Goal: Task Accomplishment & Management: Manage account settings

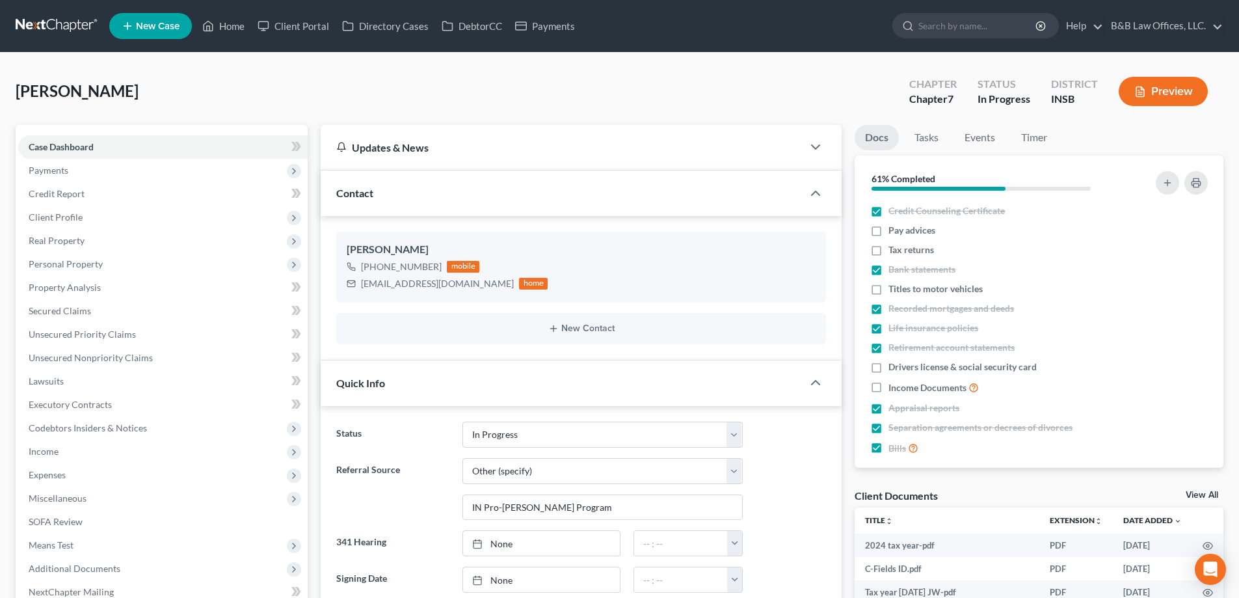
select select "9"
select select "6"
select select "0"
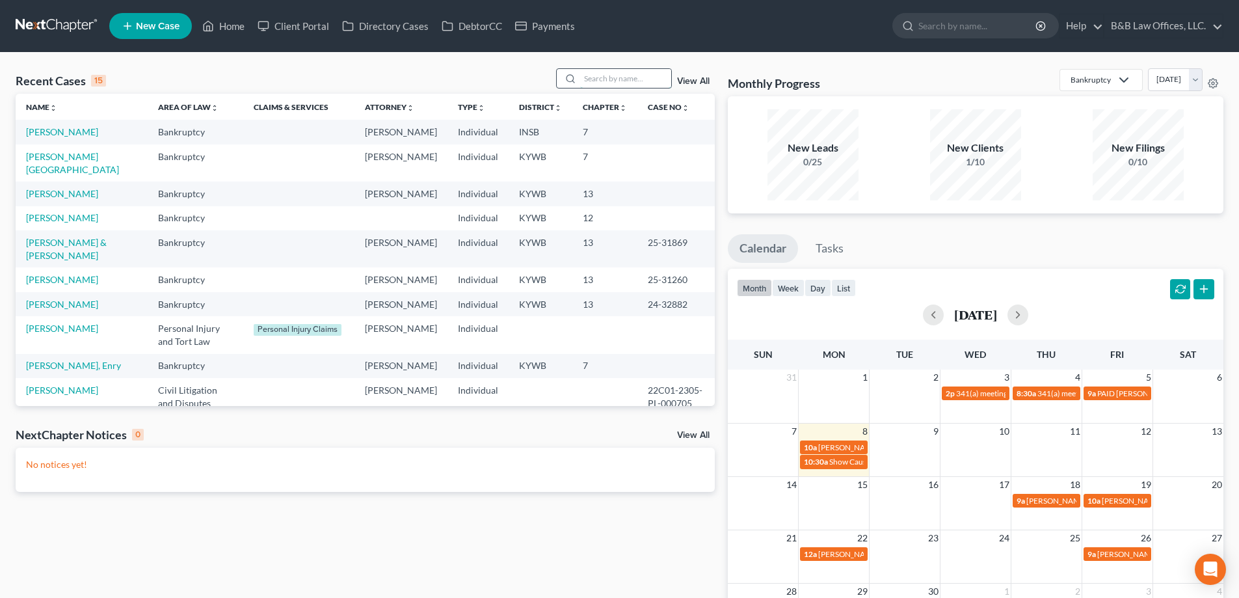
click at [619, 75] on input "search" at bounding box center [625, 78] width 91 height 19
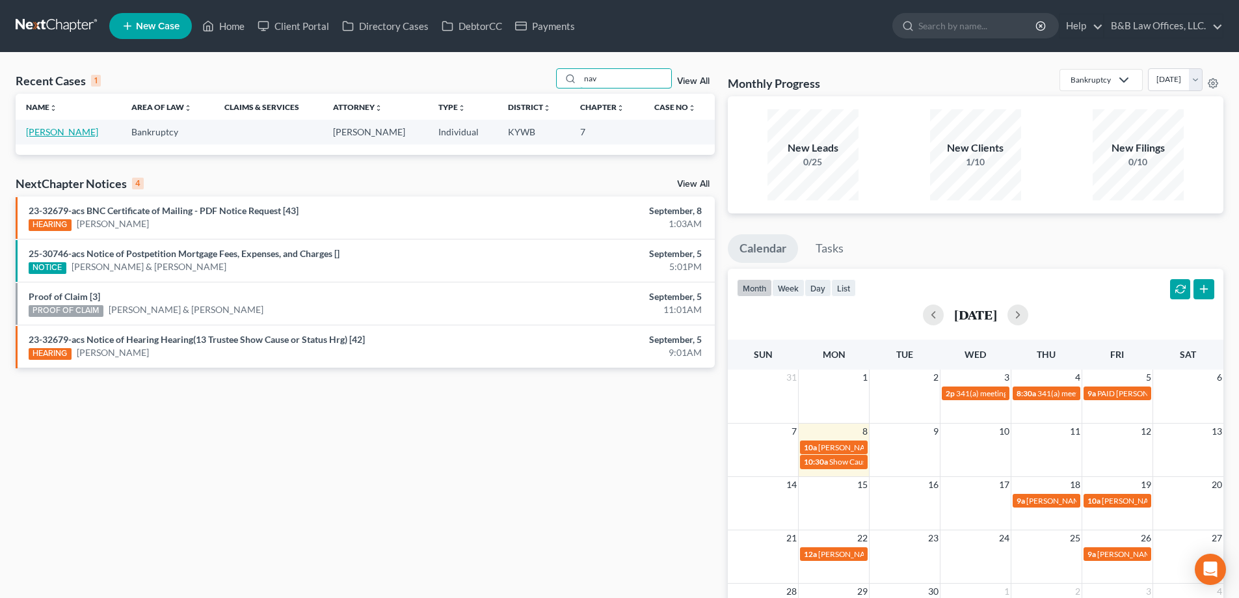
type input "nav"
click at [46, 134] on link "Navneet, Navneet" at bounding box center [62, 131] width 72 height 11
select select "1"
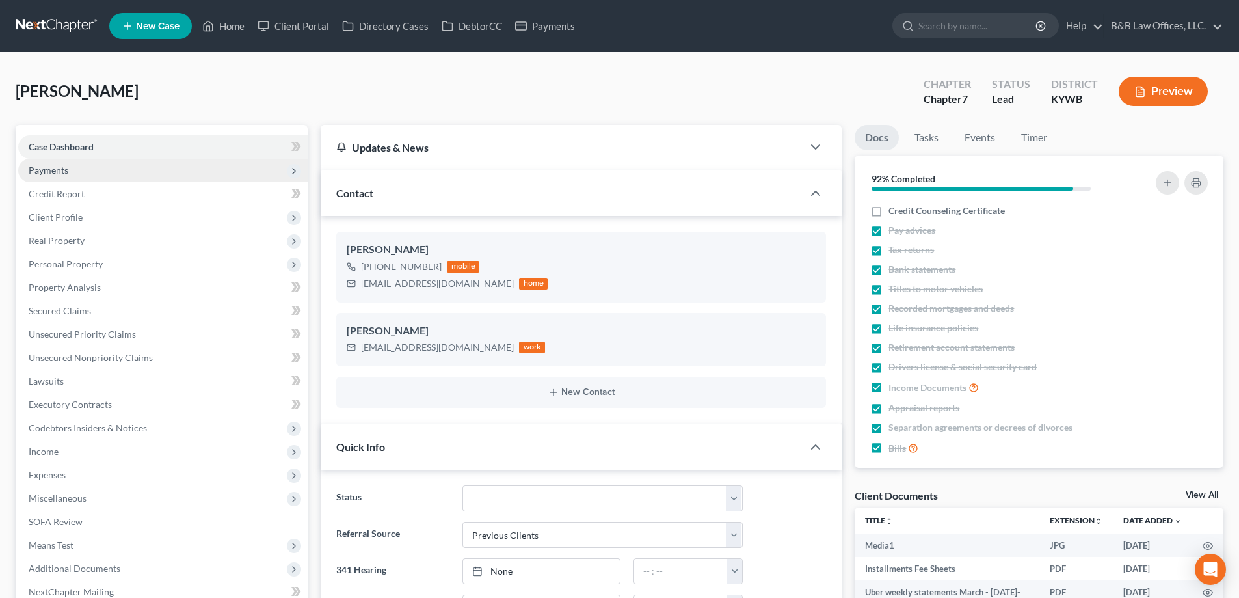
scroll to position [9048, 0]
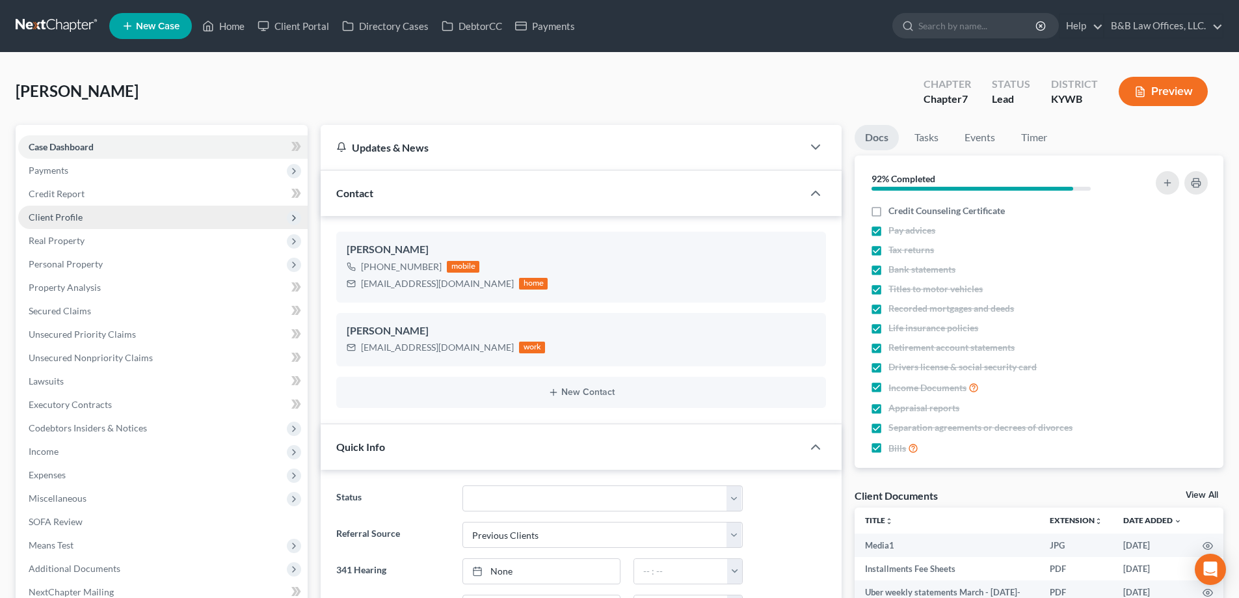
click at [82, 221] on span "Client Profile" at bounding box center [163, 217] width 290 height 23
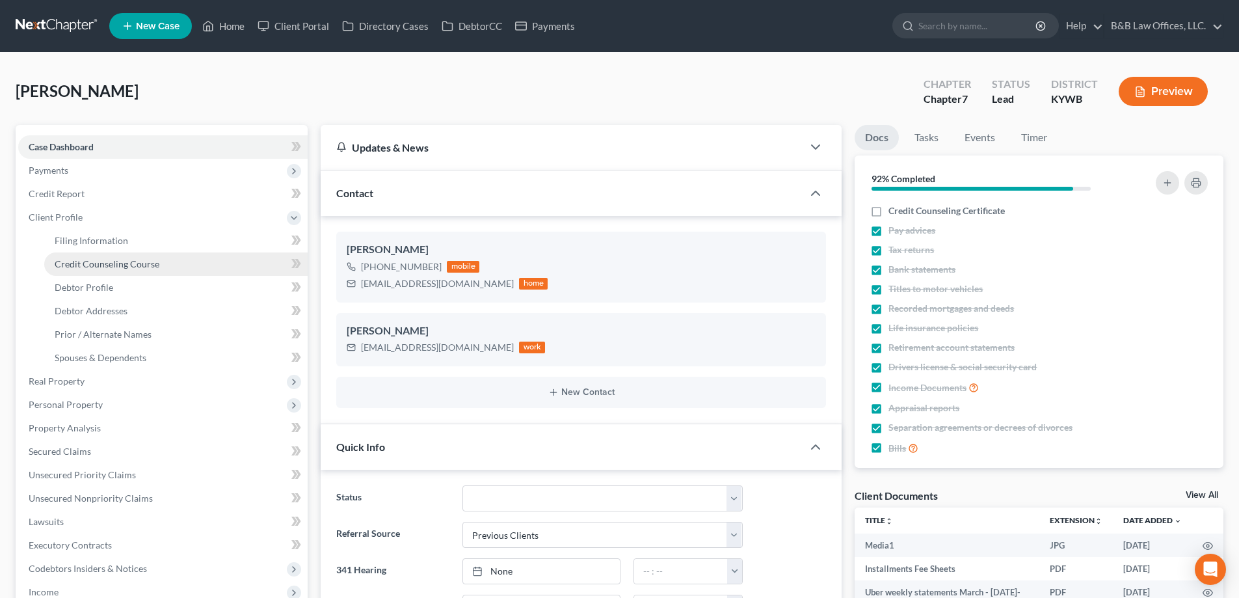
click at [96, 264] on span "Credit Counseling Course" at bounding box center [107, 263] width 105 height 11
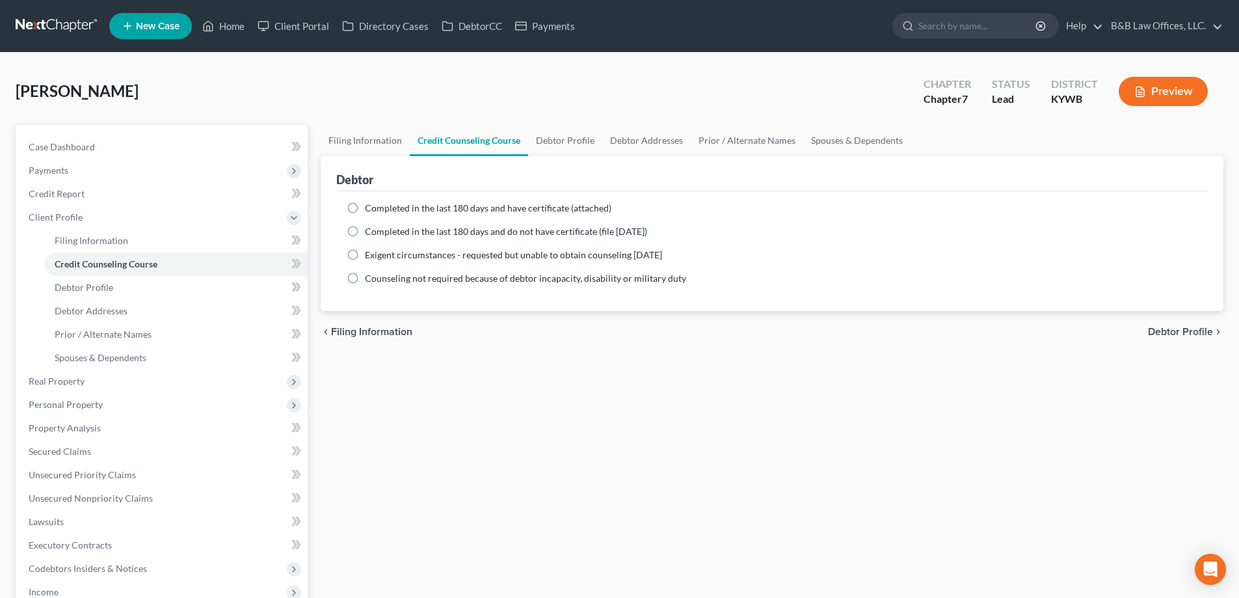
click at [365, 206] on label "Completed in the last 180 days and have certificate (attached)" at bounding box center [488, 208] width 247 height 13
click at [370, 206] on input "Completed in the last 180 days and have certificate (attached)" at bounding box center [374, 206] width 8 height 8
radio input "true"
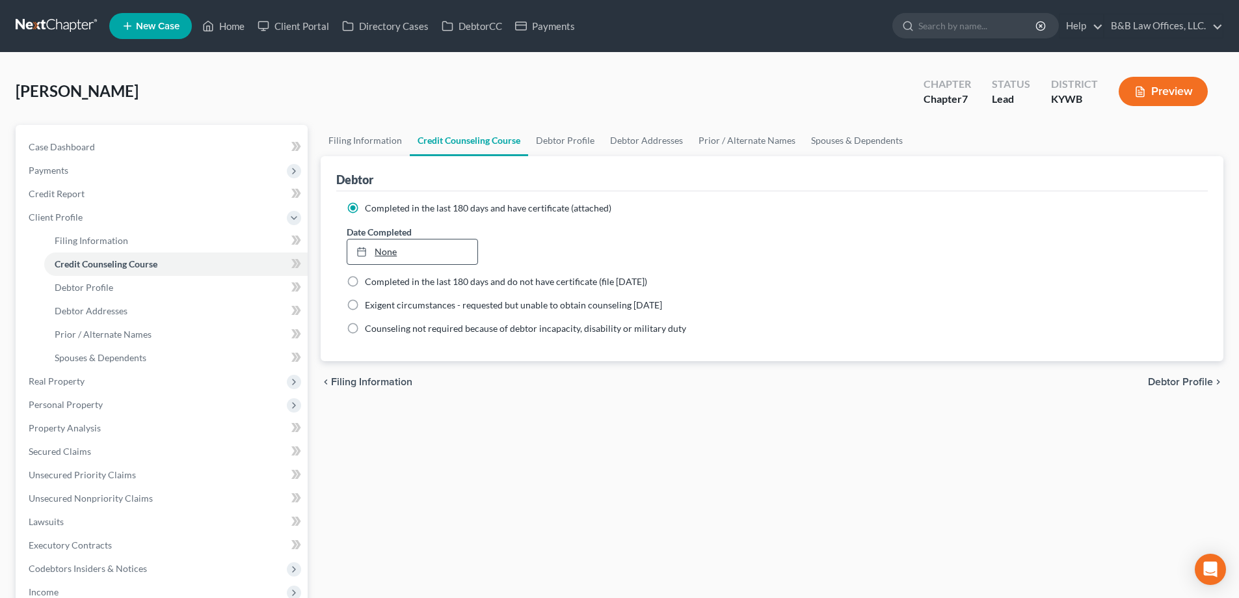
click at [416, 255] on link "None" at bounding box center [411, 251] width 129 height 25
type input "9/8/2025"
click at [92, 148] on span "Case Dashboard" at bounding box center [62, 146] width 66 height 11
select select "1"
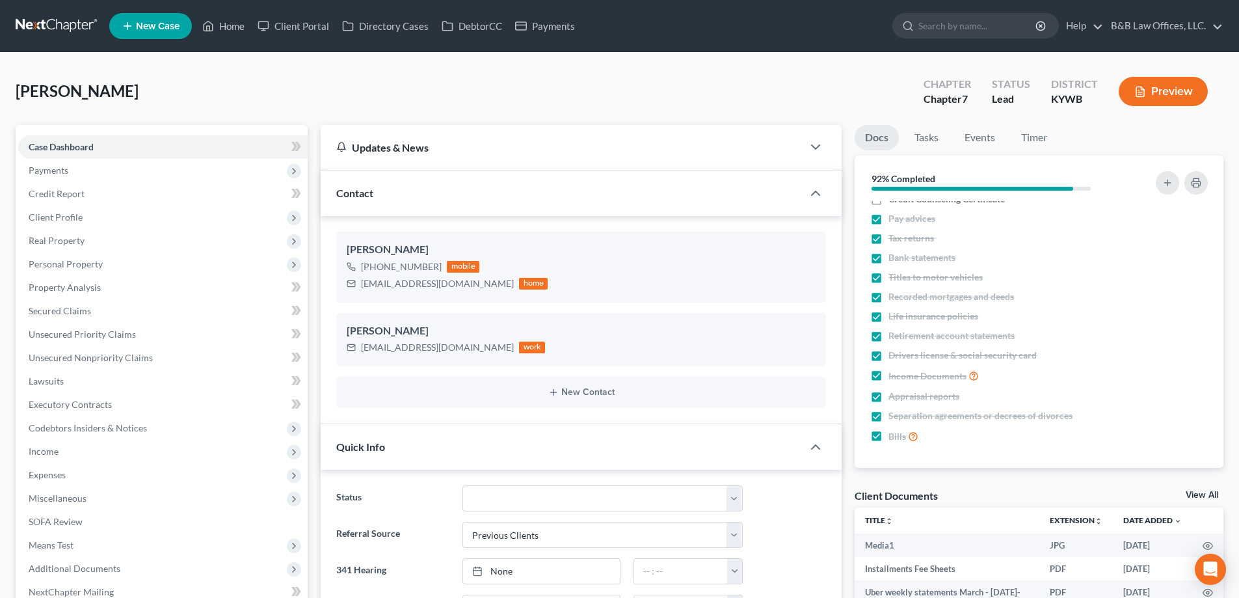
scroll to position [9048, 0]
click at [1201, 498] on link "View All" at bounding box center [1202, 495] width 33 height 9
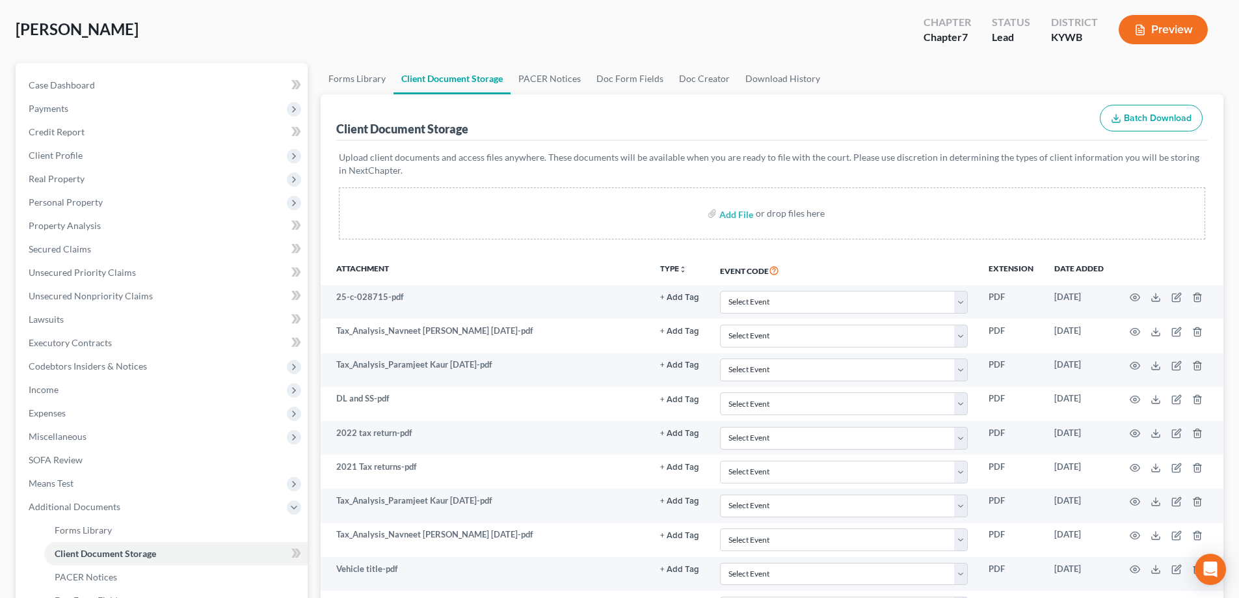
scroll to position [65, 0]
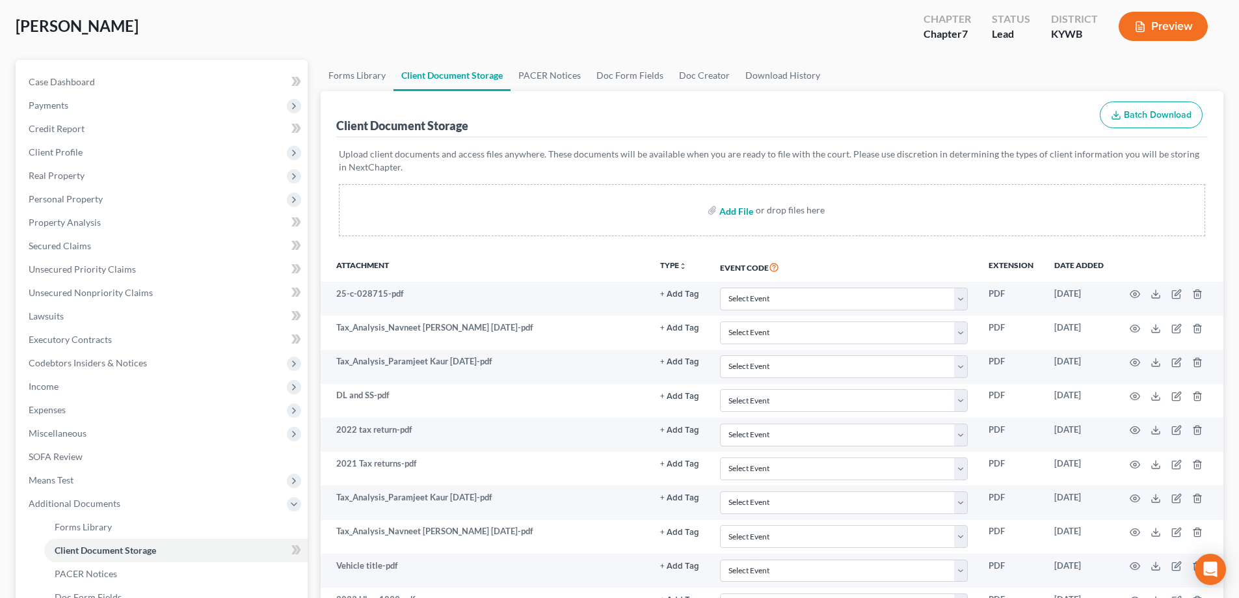
click at [727, 211] on input "file" at bounding box center [735, 209] width 31 height 23
type input "C:\fakepath\Navneer CCC.pdf"
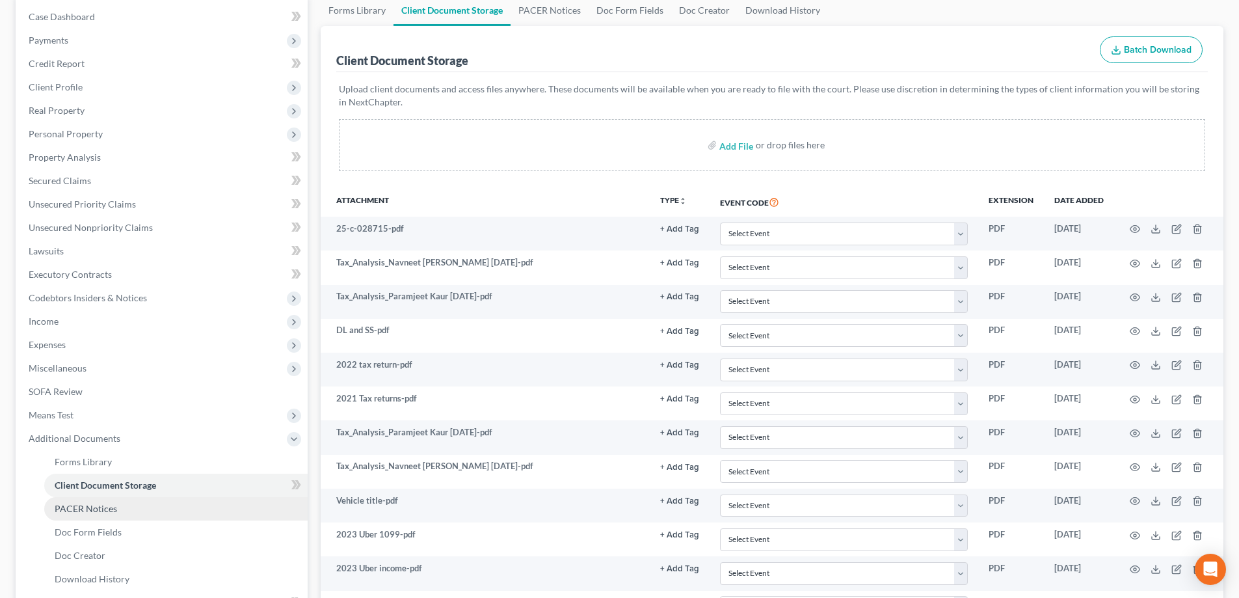
click at [87, 511] on span "PACER Notices" at bounding box center [86, 508] width 62 height 11
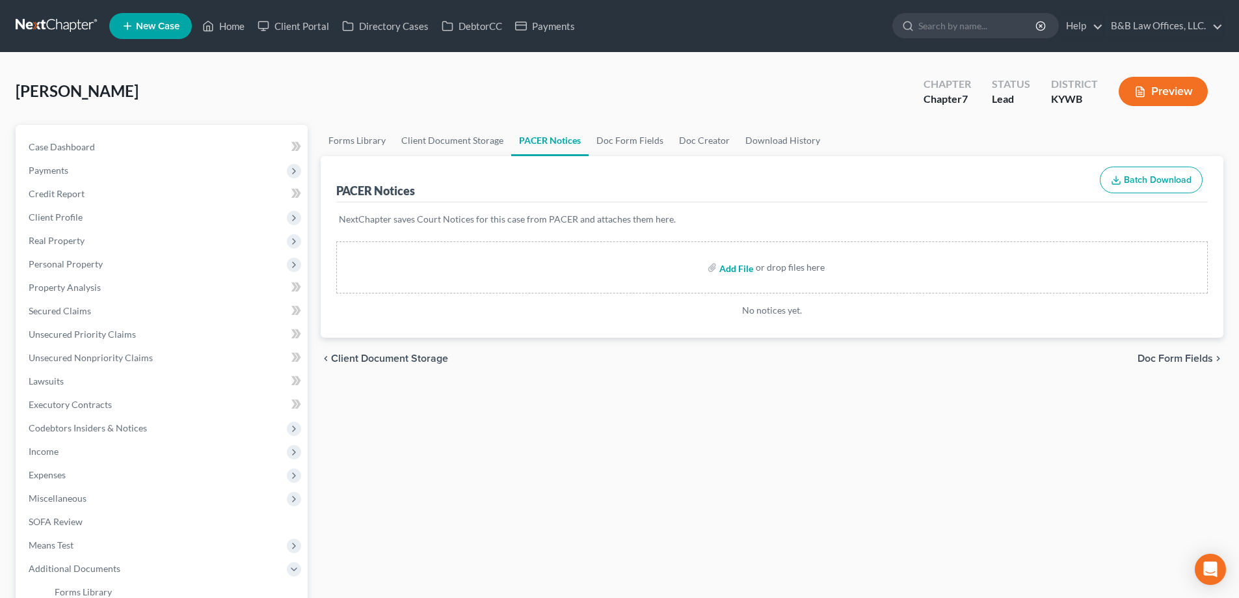
click at [740, 268] on input "file" at bounding box center [735, 267] width 31 height 23
type input "C:\fakepath\Navneer CCC.pdf"
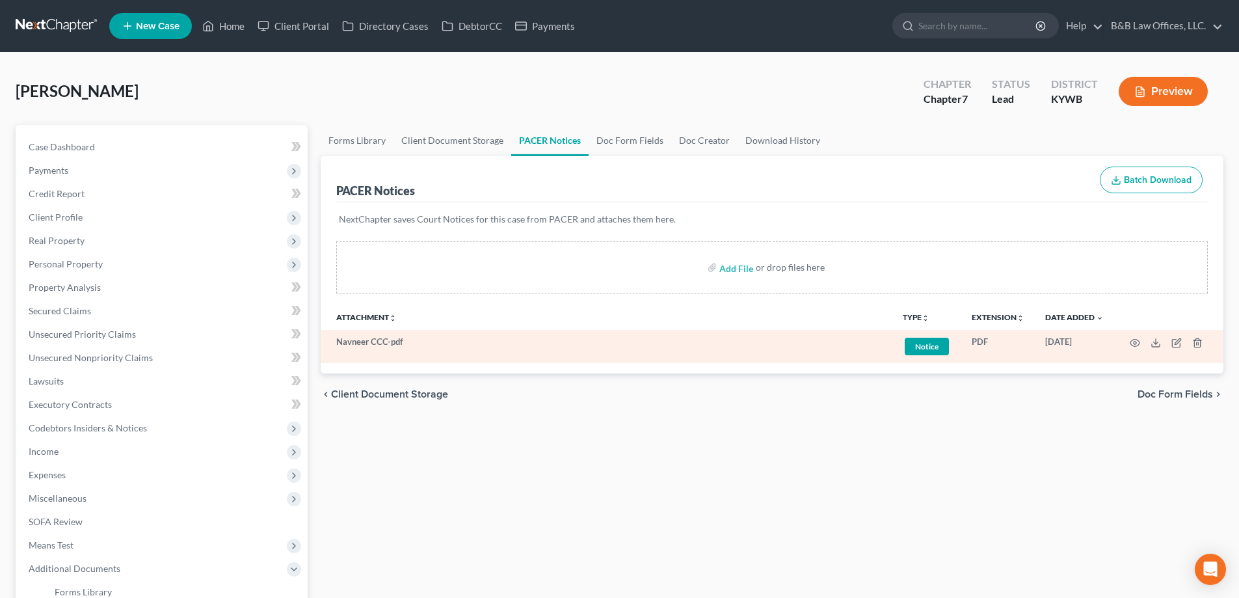
click at [925, 344] on span "Notice" at bounding box center [927, 347] width 44 height 18
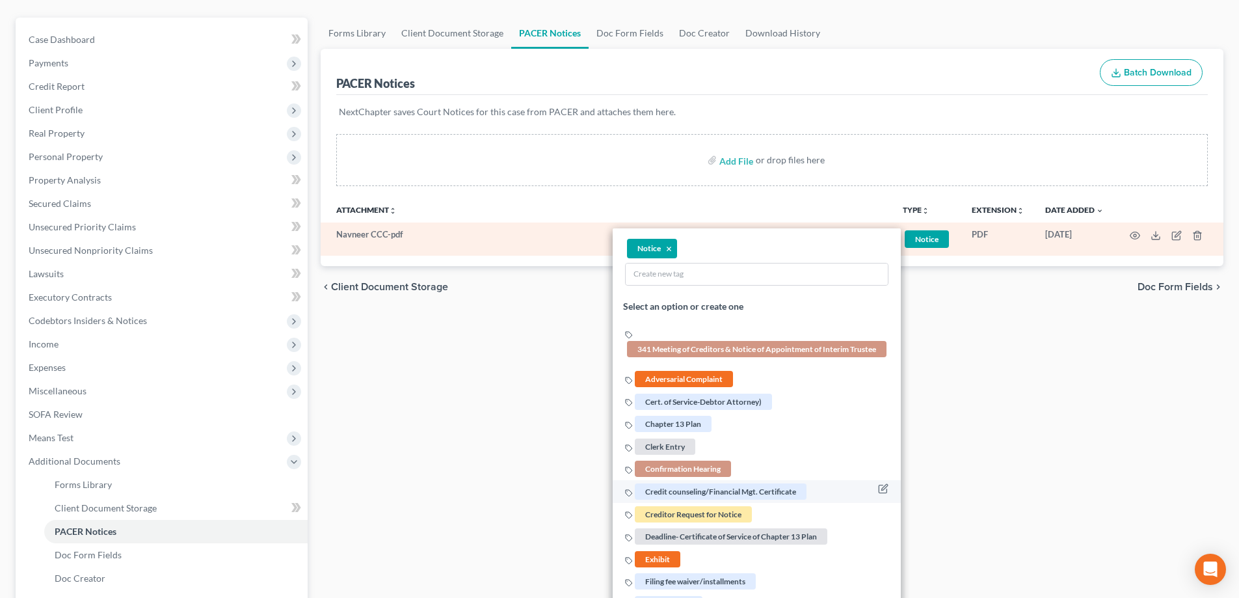
scroll to position [130, 0]
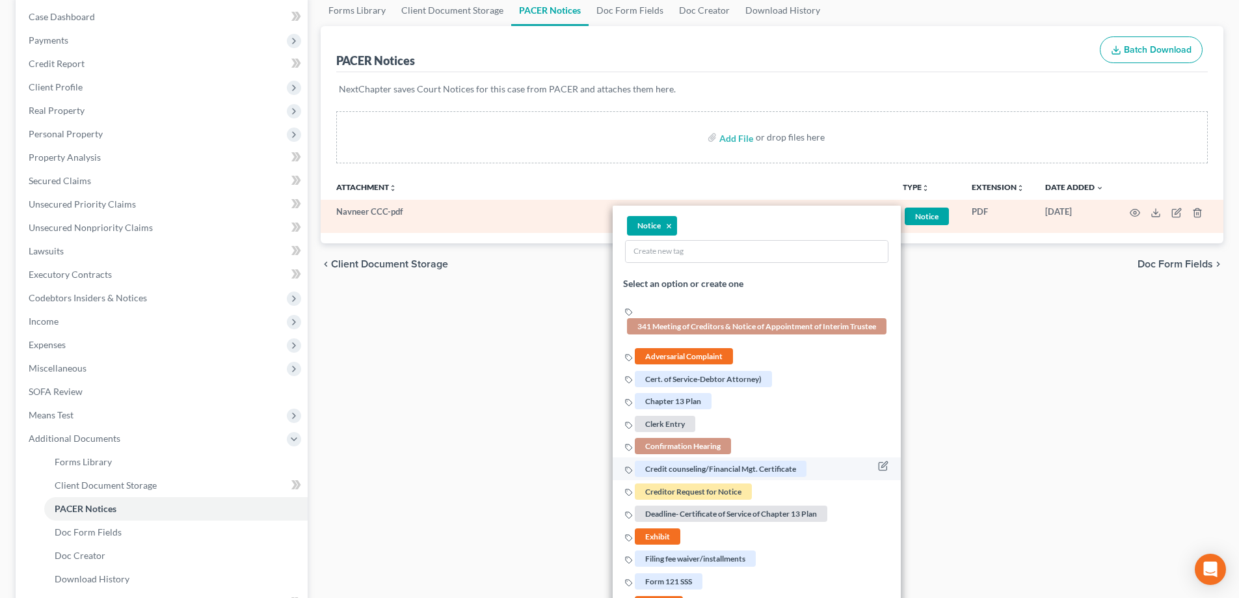
click at [700, 468] on span "Credit counseling/Financial Mgt. Certificate" at bounding box center [721, 469] width 172 height 16
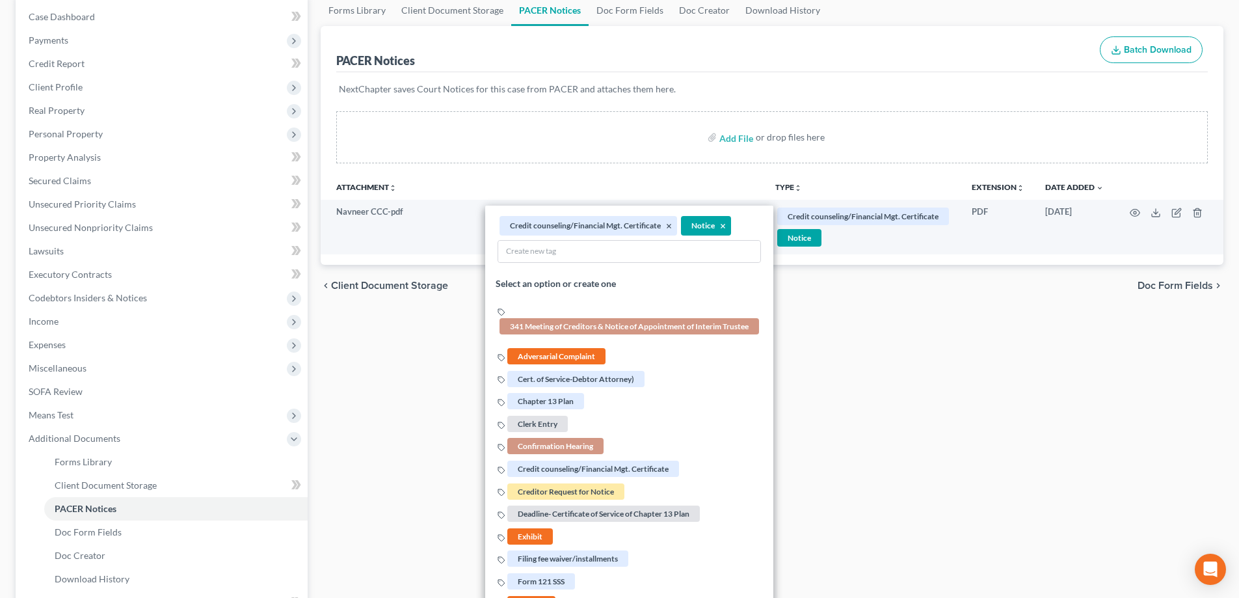
click at [383, 361] on div "Forms Library Client Document Storage PACER Notices Doc Form Fields Doc Creator…" at bounding box center [772, 347] width 916 height 705
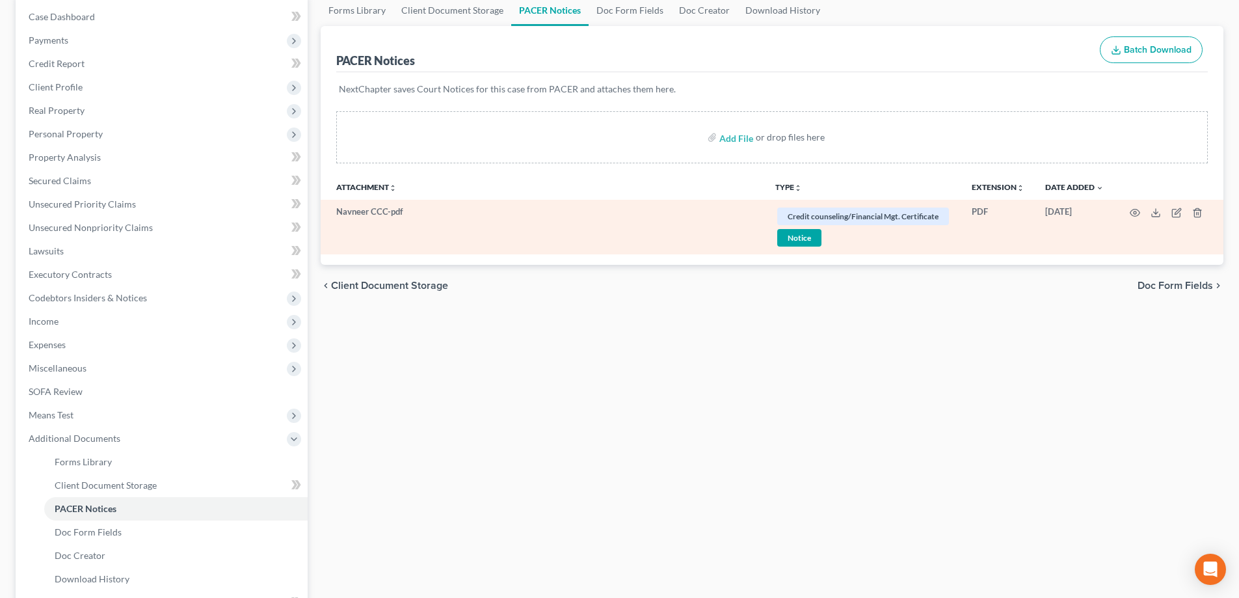
click at [815, 236] on span "Notice" at bounding box center [800, 238] width 44 height 18
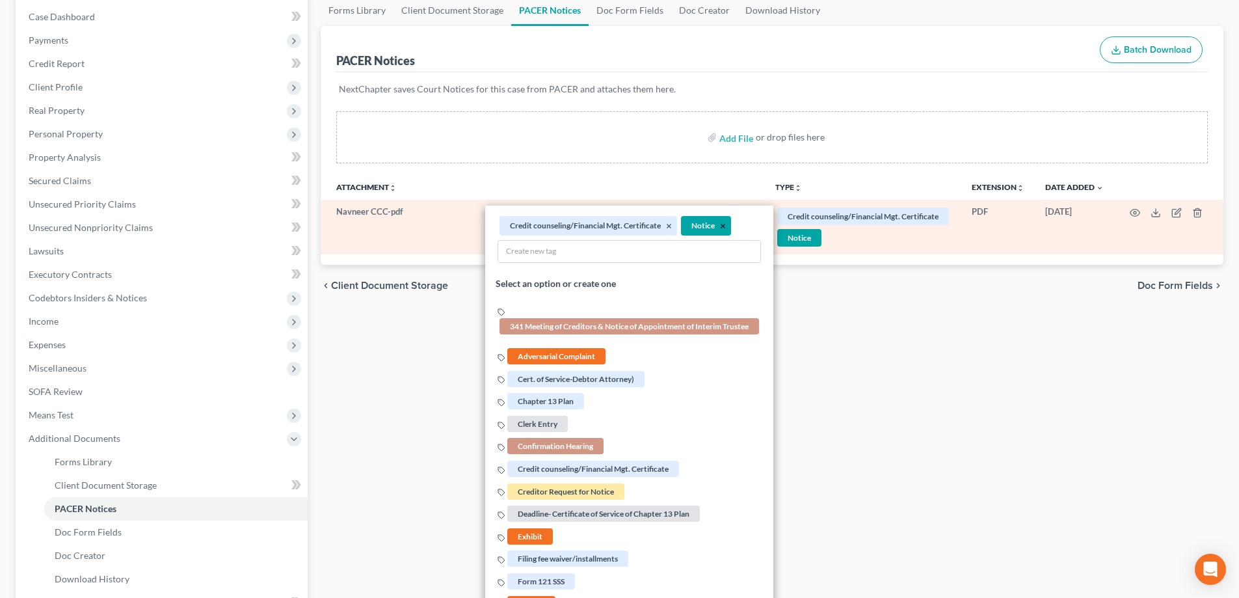
click at [724, 227] on button "×" at bounding box center [723, 227] width 6 height 12
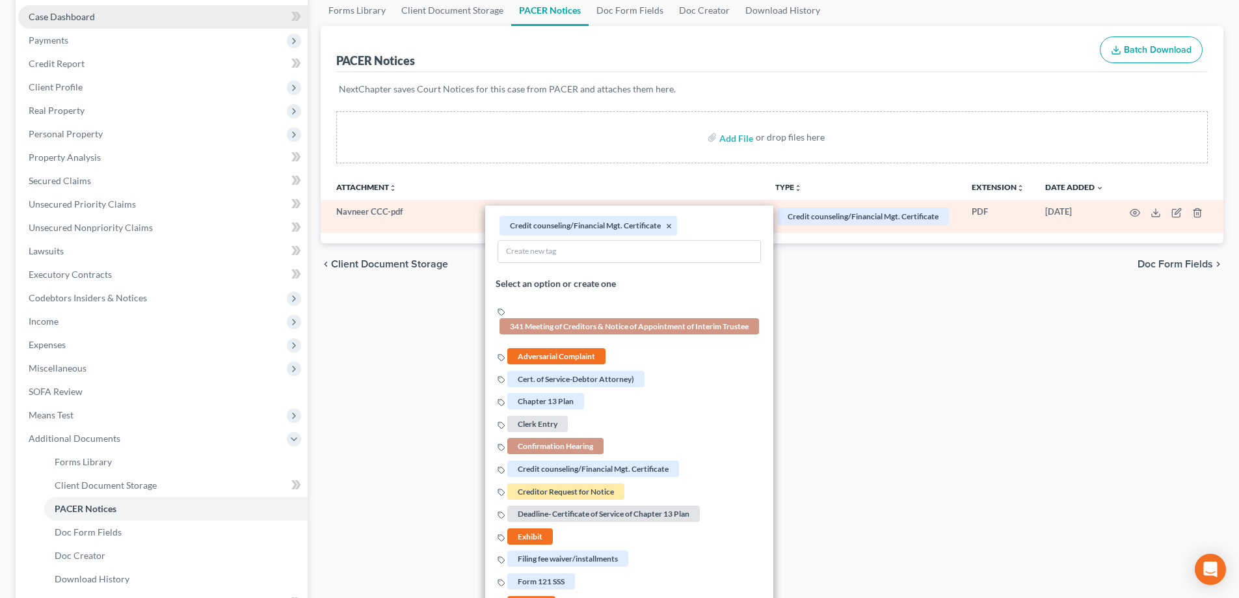
click at [102, 23] on link "Case Dashboard" at bounding box center [163, 16] width 290 height 23
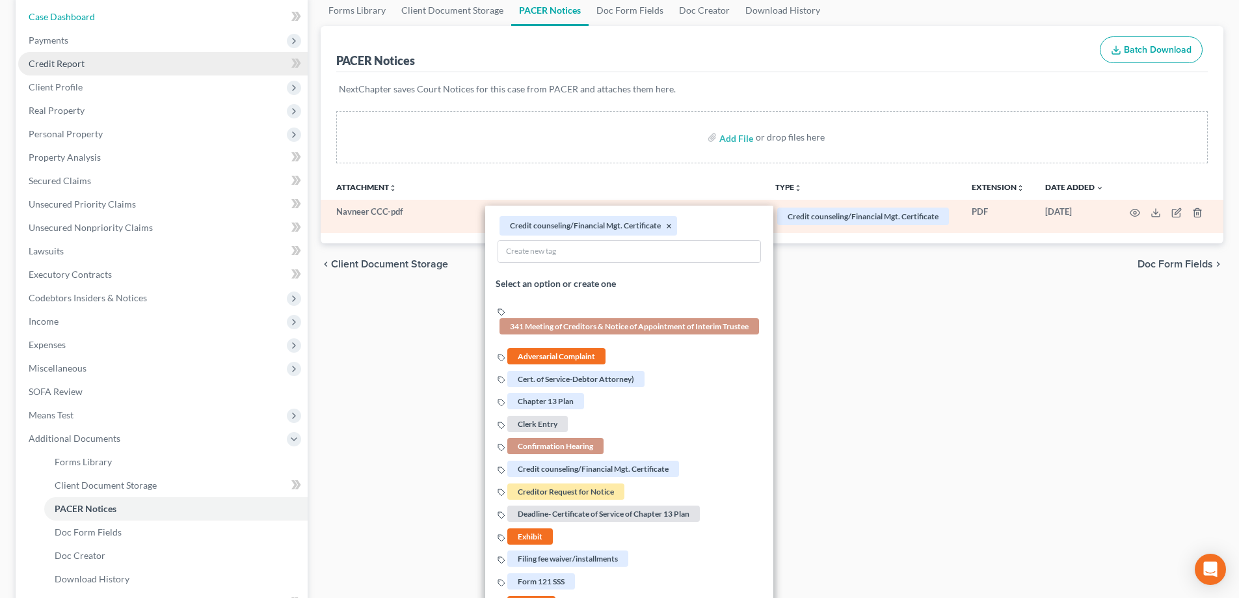
select select "10"
select select "1"
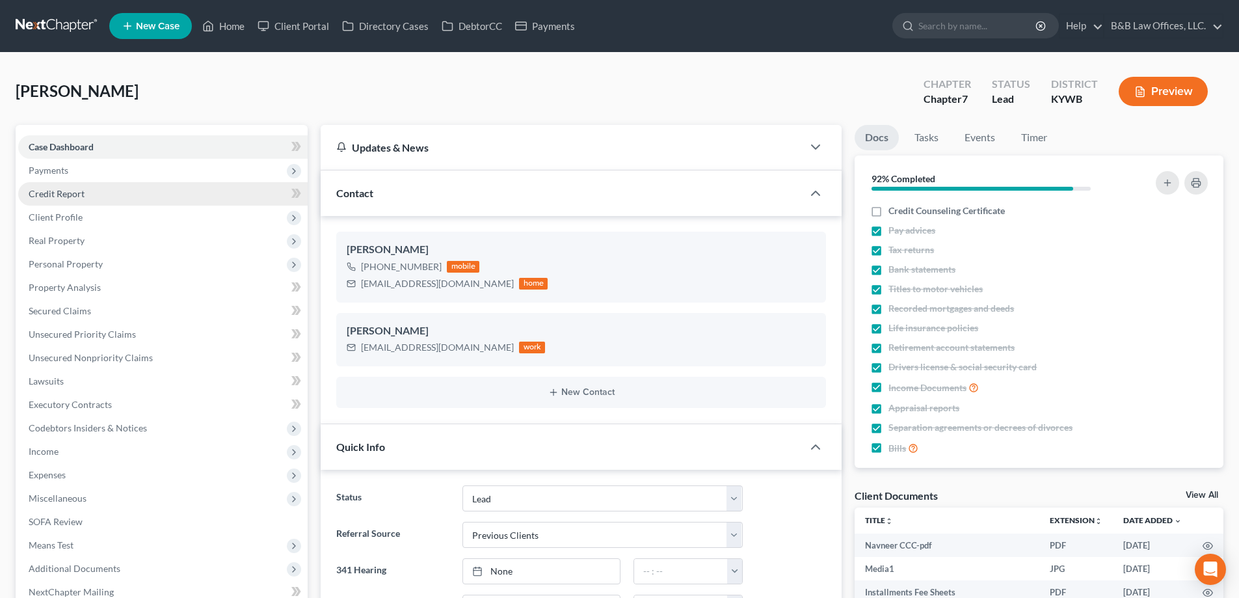
scroll to position [9048, 0]
select select "10"
select select "1"
select select "0"
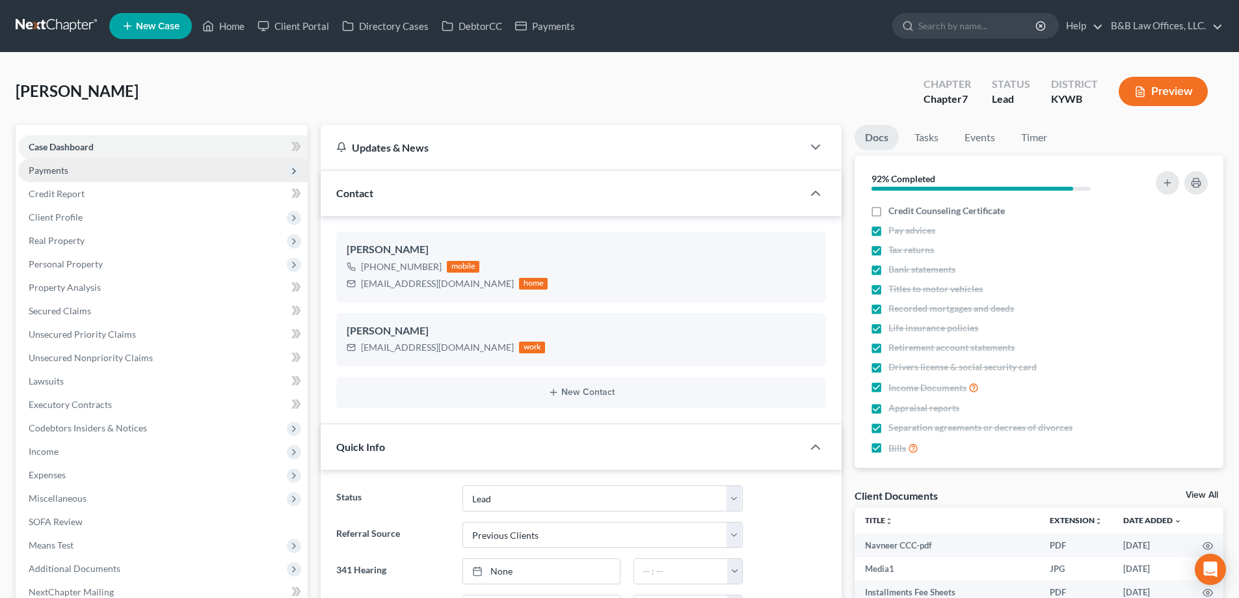
click at [72, 163] on span "Payments" at bounding box center [163, 170] width 290 height 23
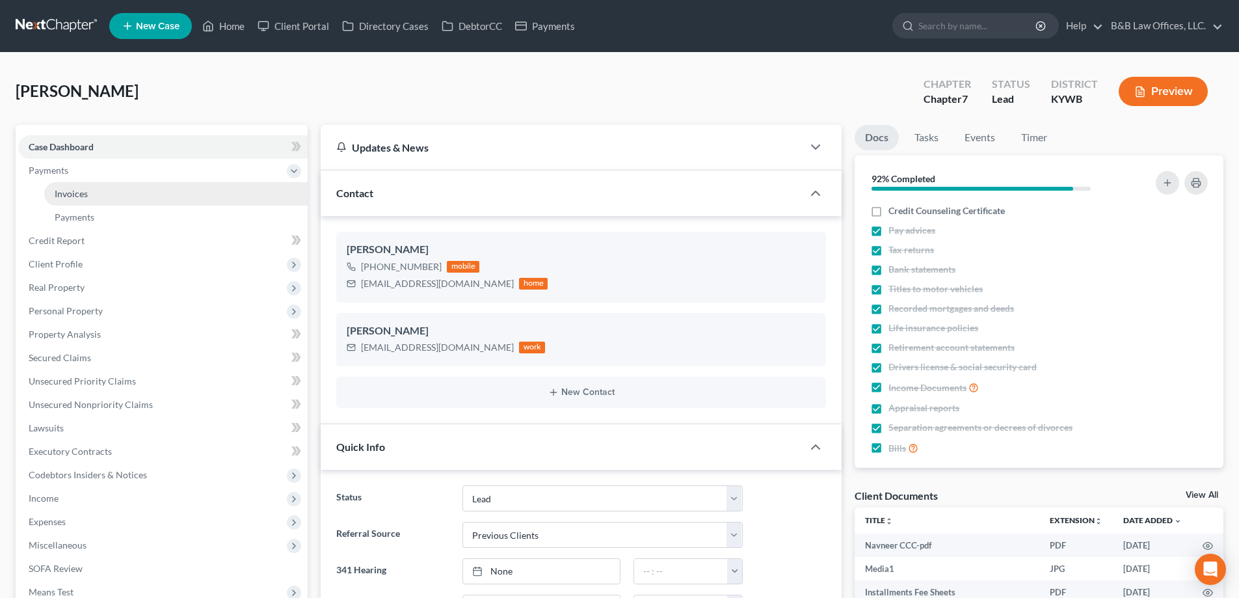
click at [117, 191] on link "Invoices" at bounding box center [176, 193] width 264 height 23
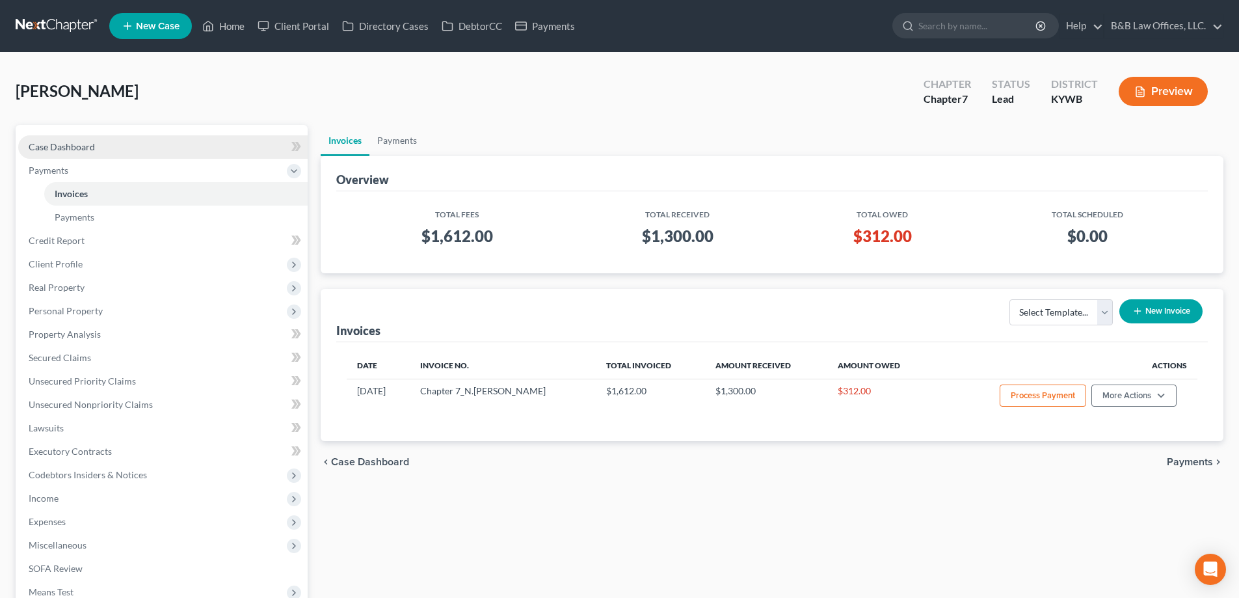
click at [72, 149] on span "Case Dashboard" at bounding box center [62, 146] width 66 height 11
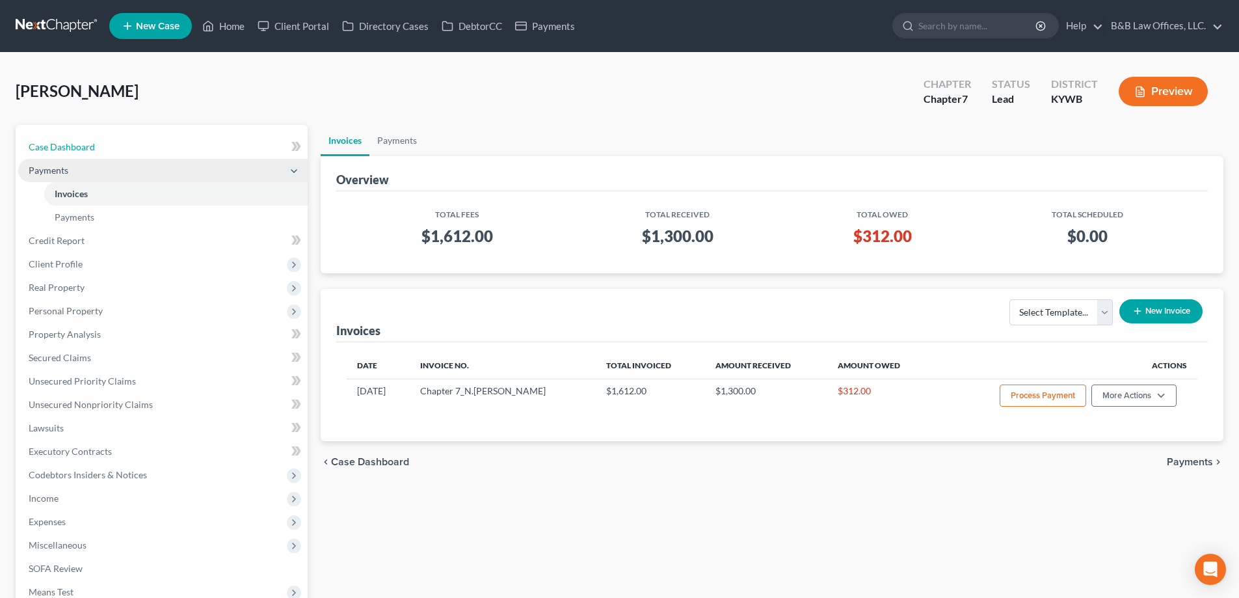
select select "1"
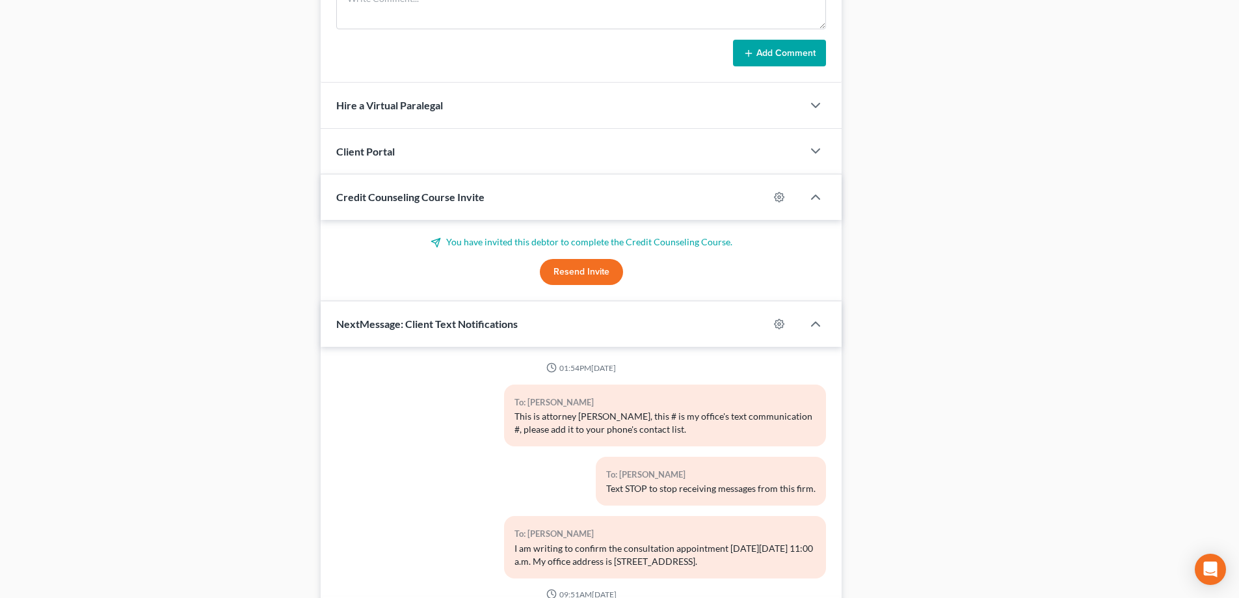
scroll to position [1085, 0]
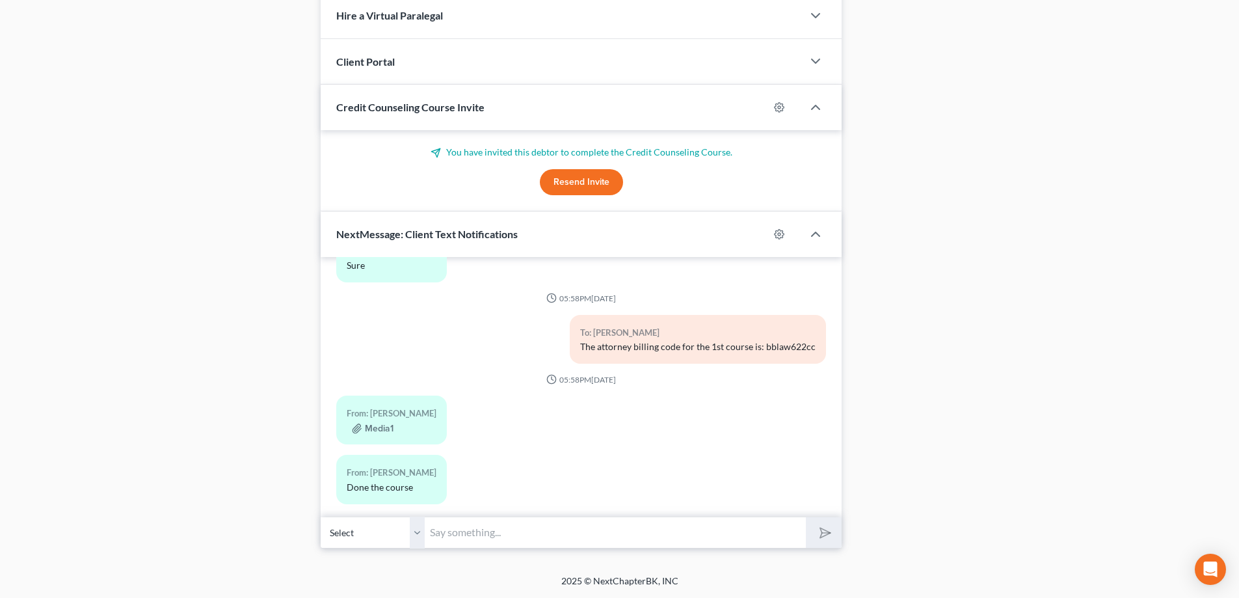
click at [472, 531] on input "text" at bounding box center [615, 533] width 381 height 32
type input "I"
type input "Thank you. I received a copy of the completion certificate."
click at [806, 517] on button "submit" at bounding box center [824, 532] width 36 height 31
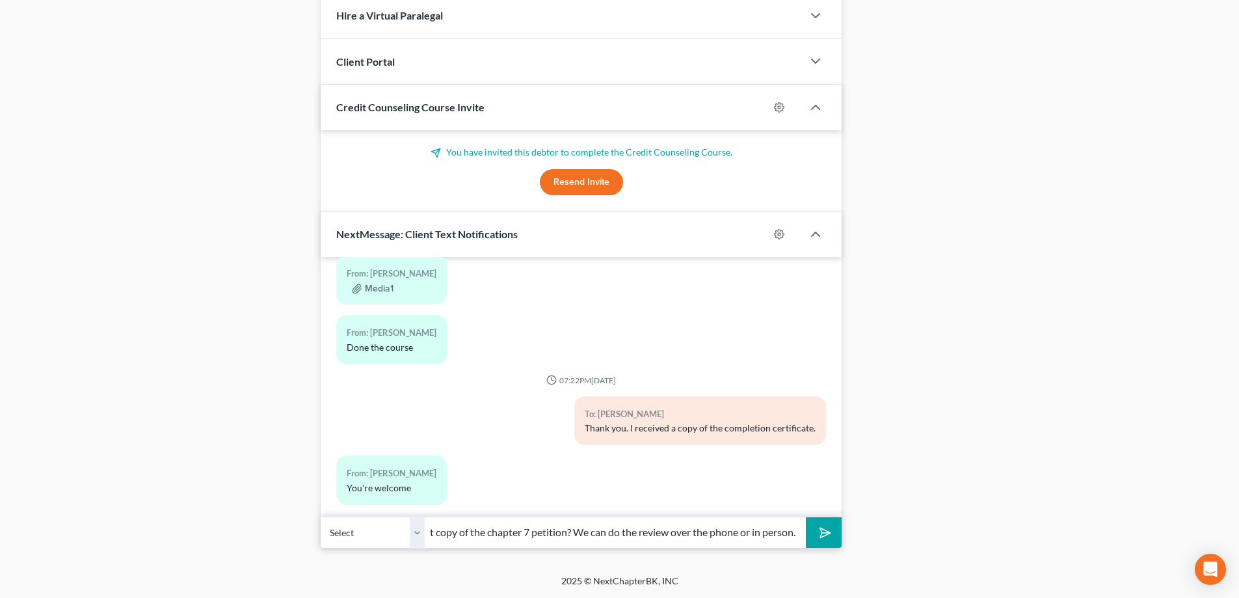
scroll to position [0, 219]
type input "Will you have time tomorrow to review the draft copy of the chapter 7 petition?…"
click at [806, 517] on button "submit" at bounding box center [824, 532] width 36 height 31
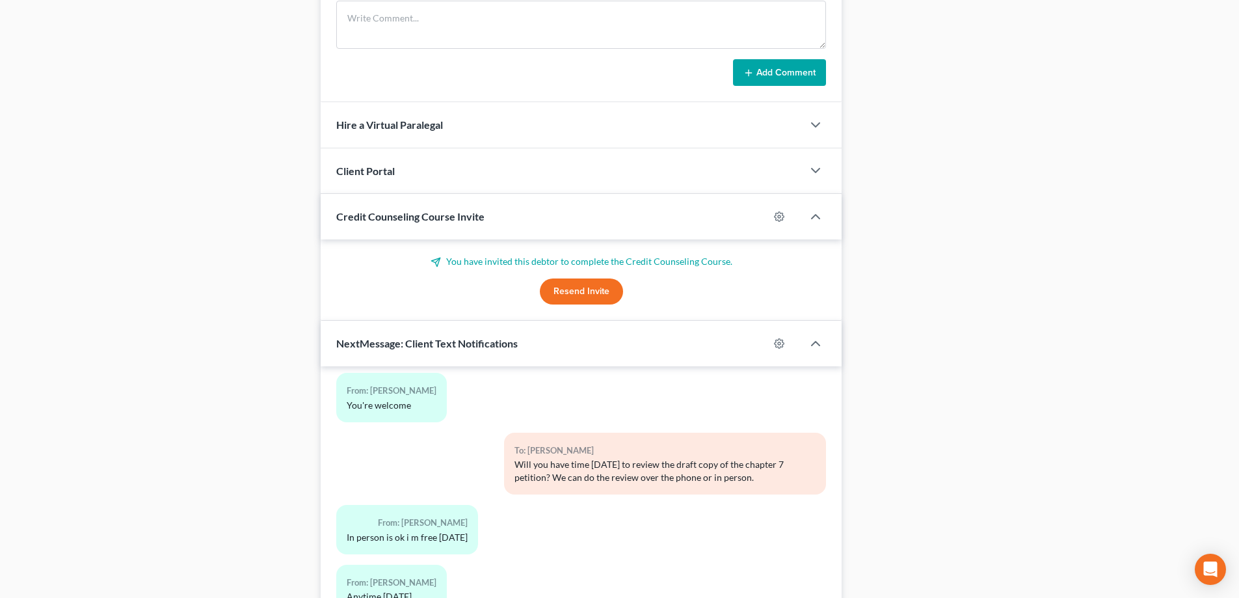
scroll to position [1085, 0]
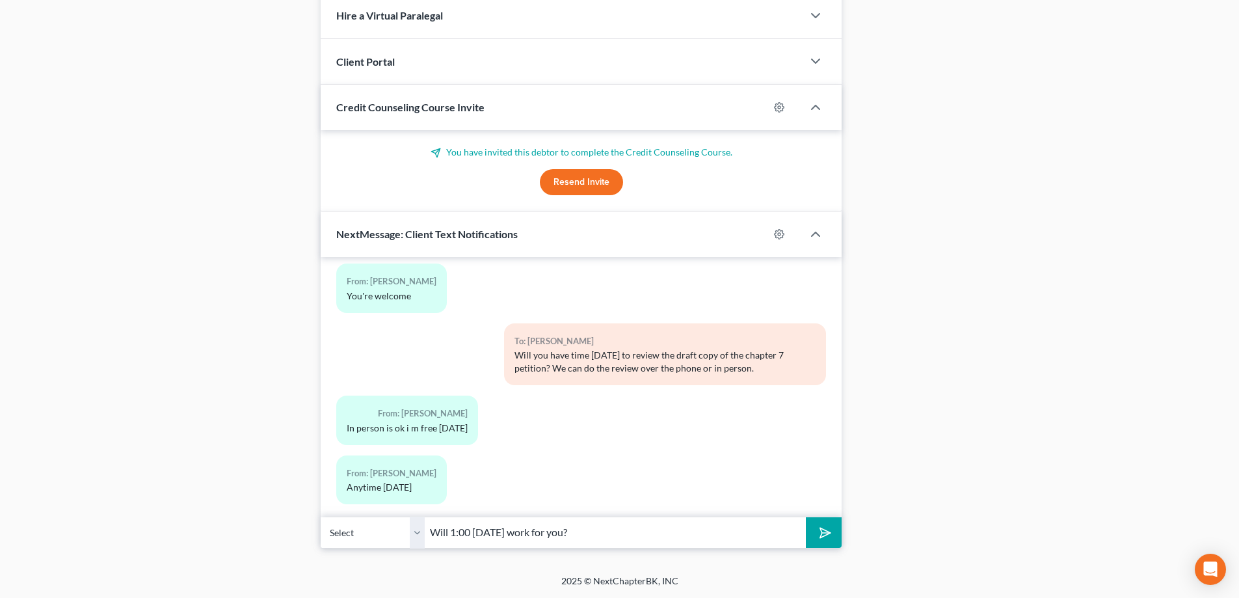
type input "Will 1:00 tomorrow work for you?"
click at [806, 517] on button "submit" at bounding box center [824, 532] width 36 height 31
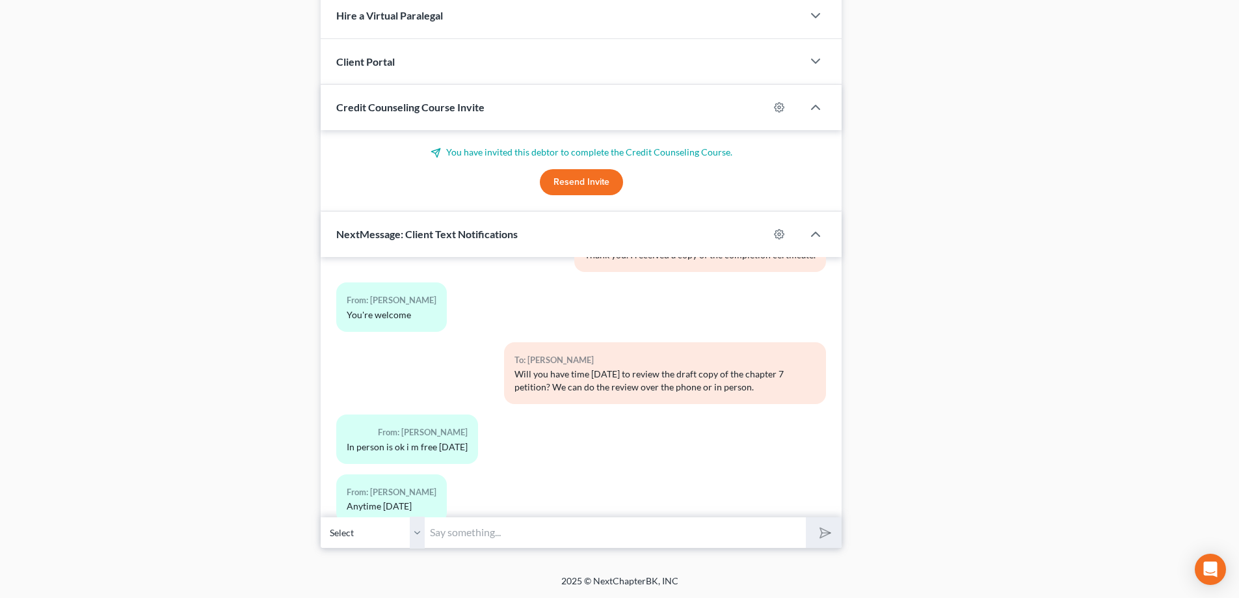
scroll to position [9460, 0]
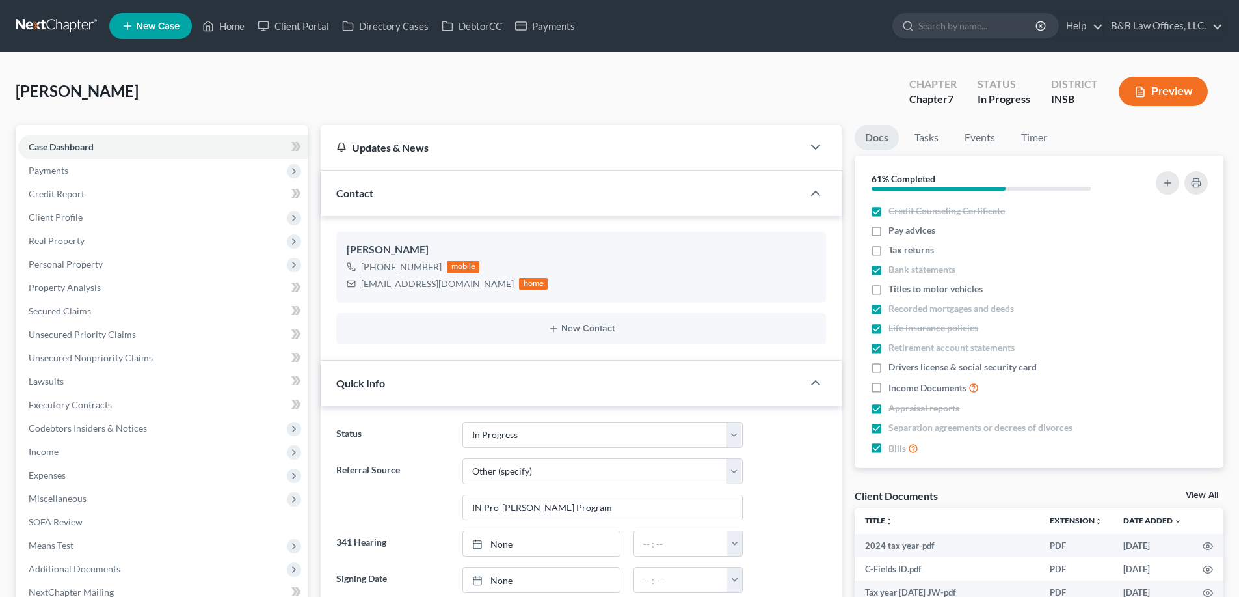
select select "9"
select select "6"
select select "0"
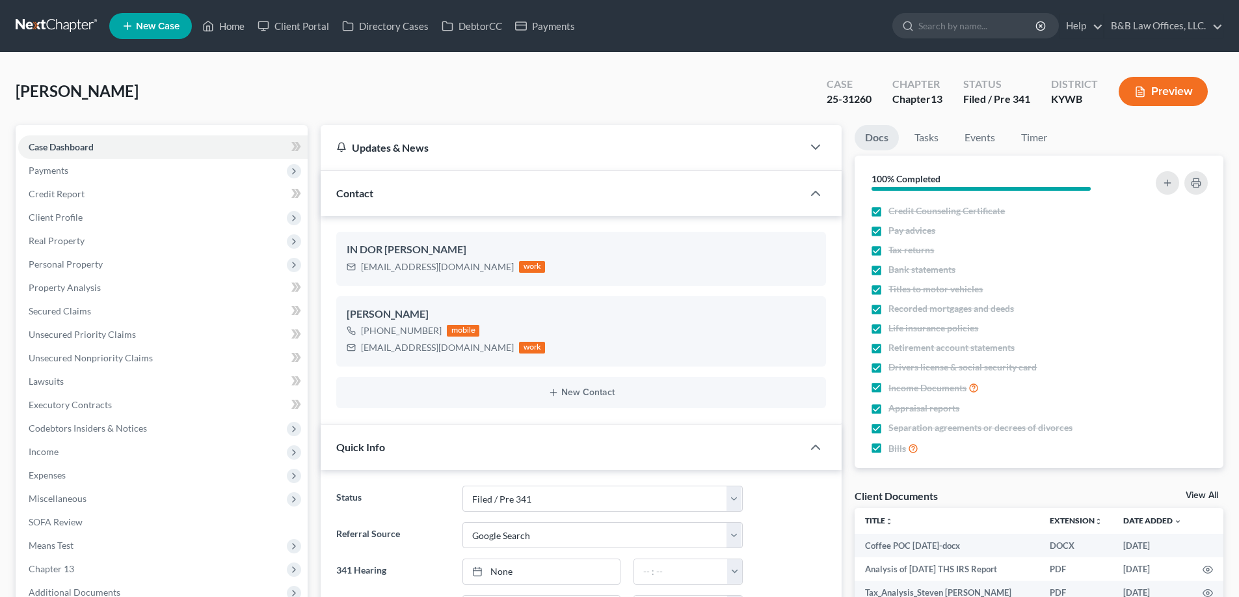
select select "7"
select select "4"
select select "0"
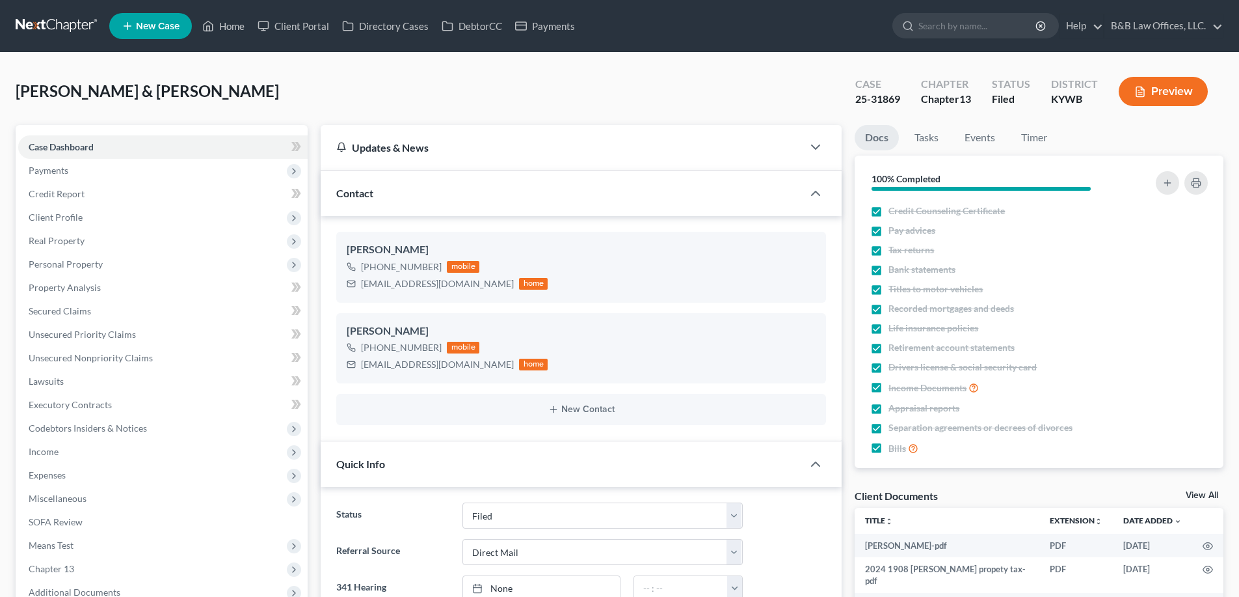
select select "6"
select select "2"
select select "0"
click at [101, 146] on link "Case Dashboard" at bounding box center [163, 146] width 290 height 23
click at [82, 176] on span "Payments" at bounding box center [163, 170] width 290 height 23
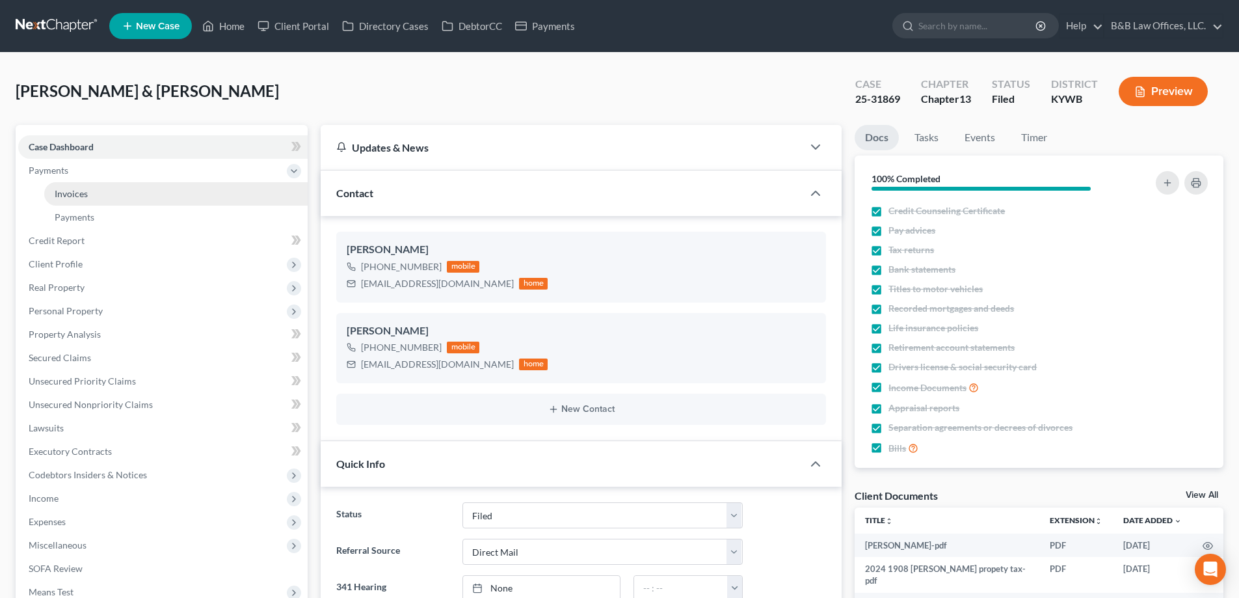
click at [98, 193] on link "Invoices" at bounding box center [176, 193] width 264 height 23
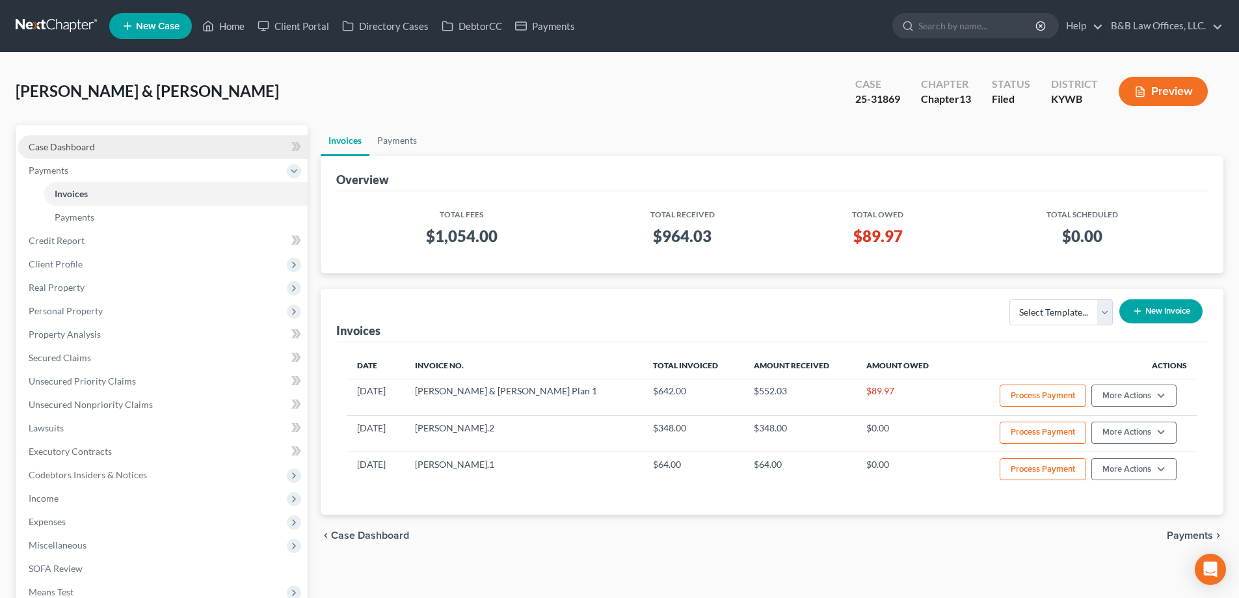
click at [107, 141] on link "Case Dashboard" at bounding box center [163, 146] width 290 height 23
select select "2"
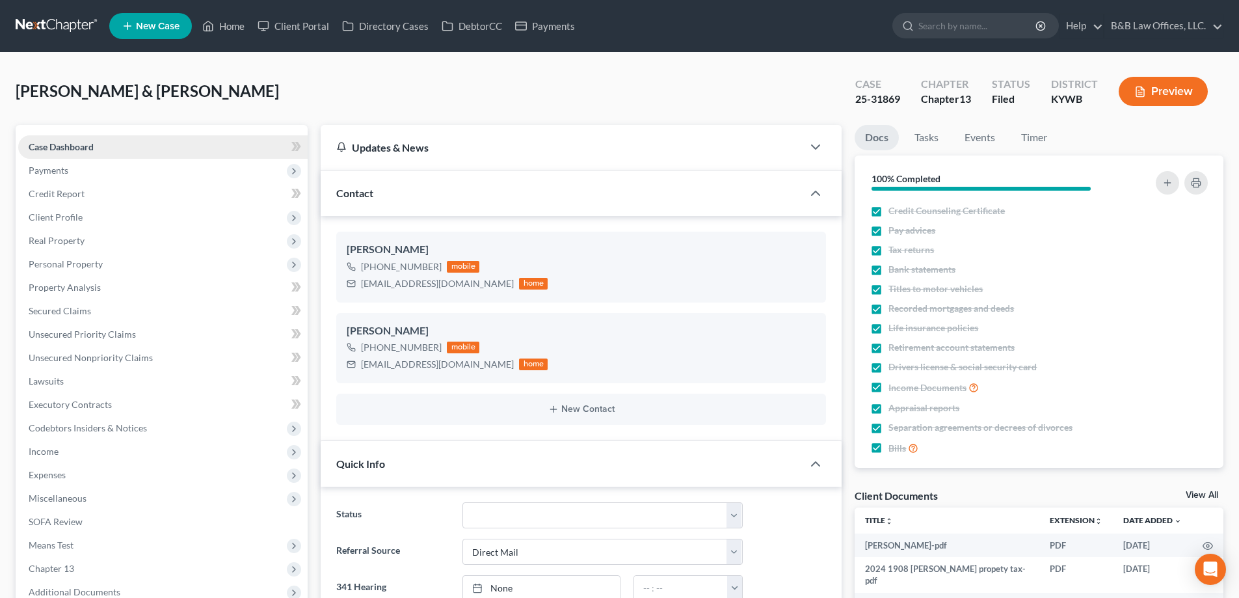
scroll to position [3770, 0]
click at [94, 172] on span "Payments" at bounding box center [163, 170] width 290 height 23
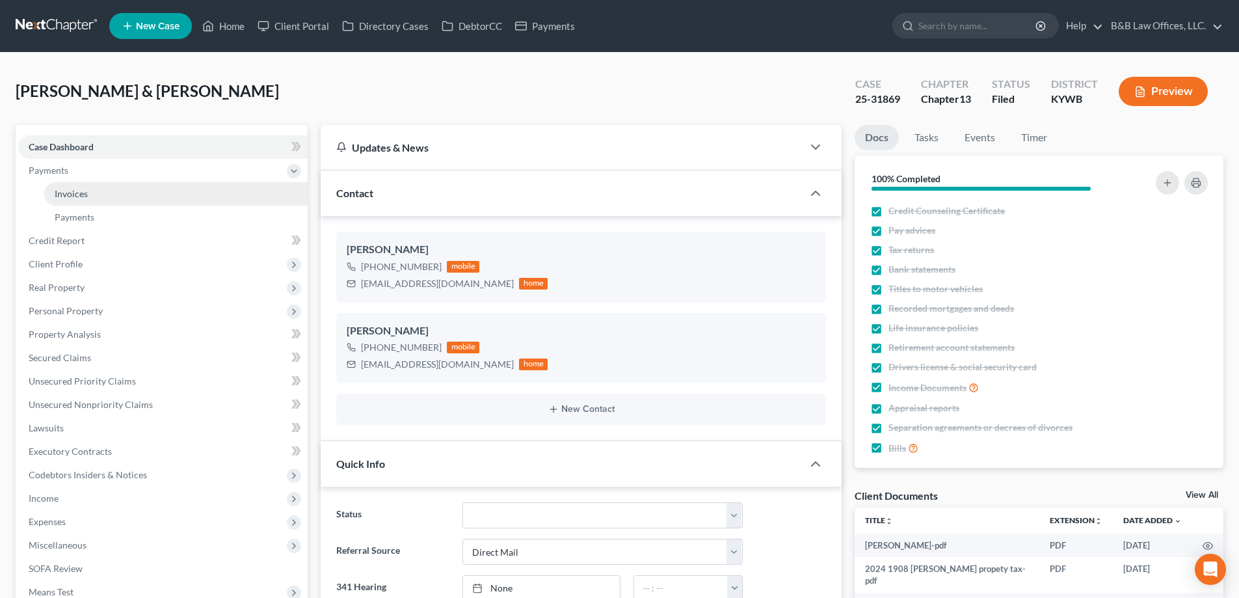
click at [123, 191] on link "Invoices" at bounding box center [176, 193] width 264 height 23
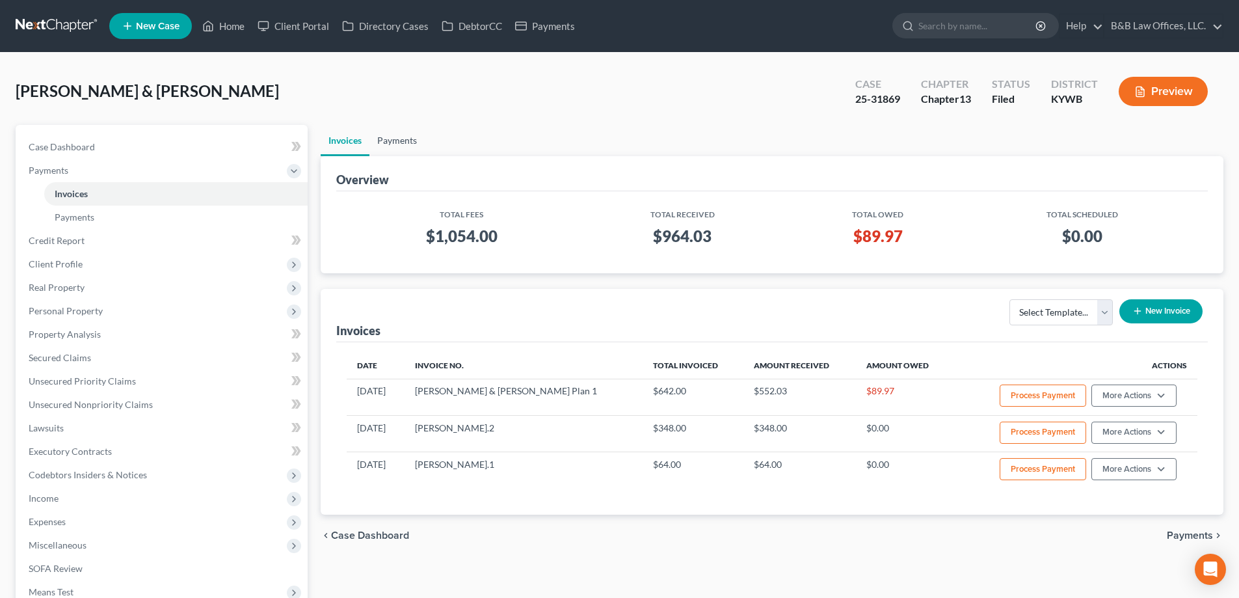
click at [384, 139] on link "Payments" at bounding box center [397, 140] width 55 height 31
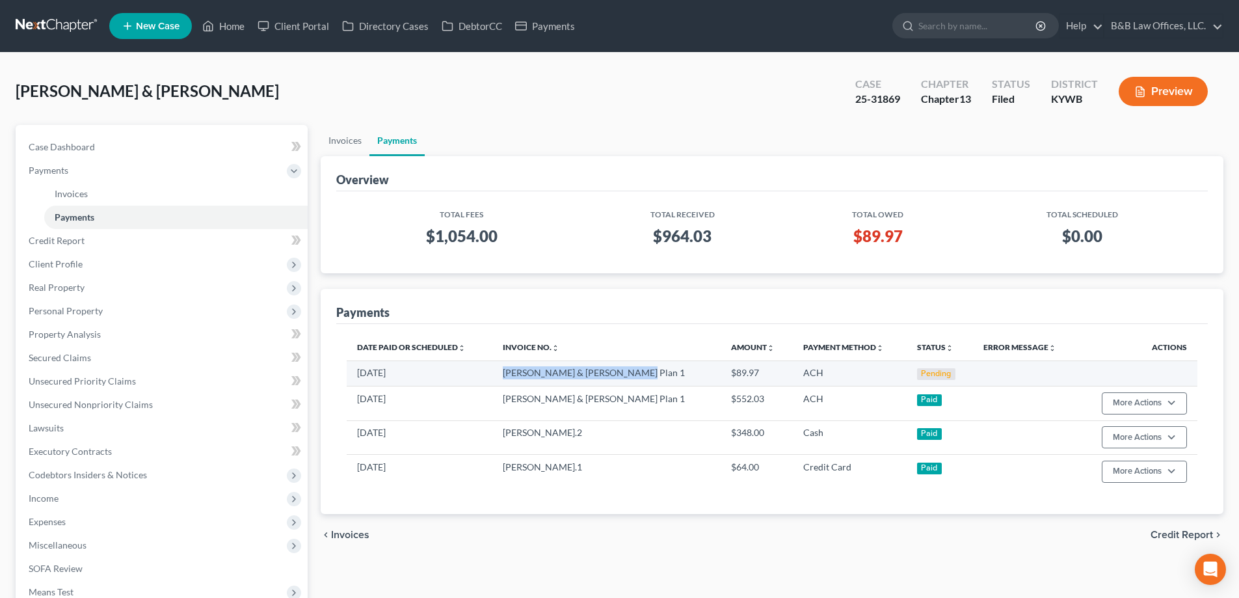
drag, startPoint x: 515, startPoint y: 373, endPoint x: 643, endPoint y: 375, distance: 127.5
click at [643, 375] on td "Sutton, Benny & Ericka Plan 1" at bounding box center [607, 372] width 228 height 25
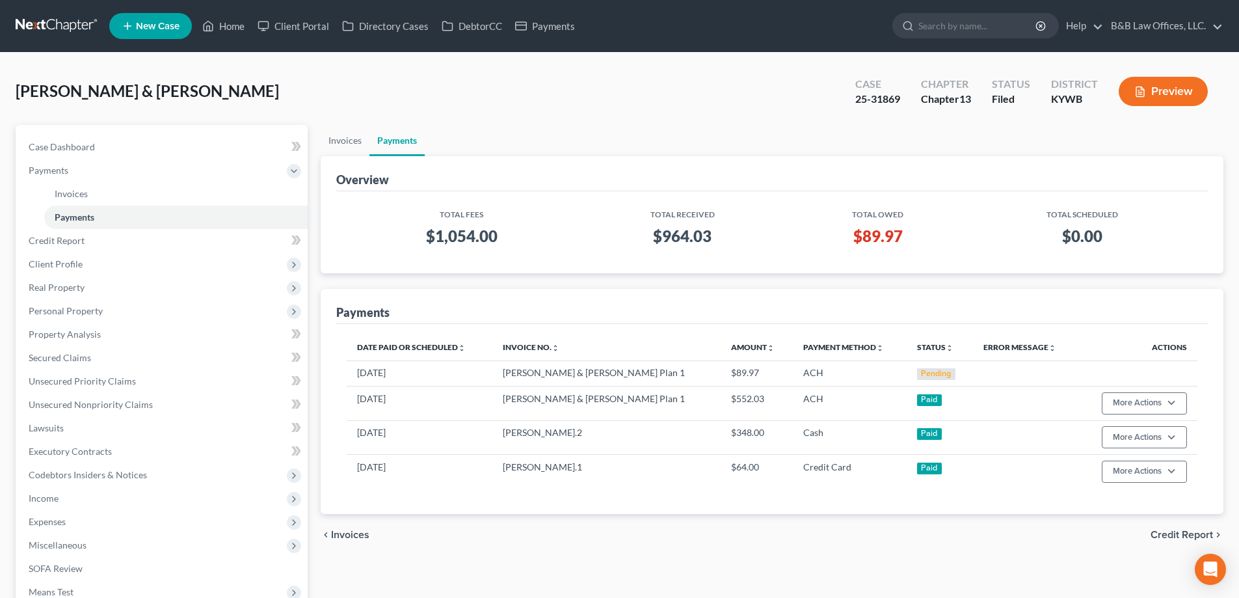
click at [547, 129] on ul "Invoices Payments" at bounding box center [772, 140] width 903 height 31
click at [90, 145] on span "Case Dashboard" at bounding box center [62, 146] width 66 height 11
select select "6"
select select "2"
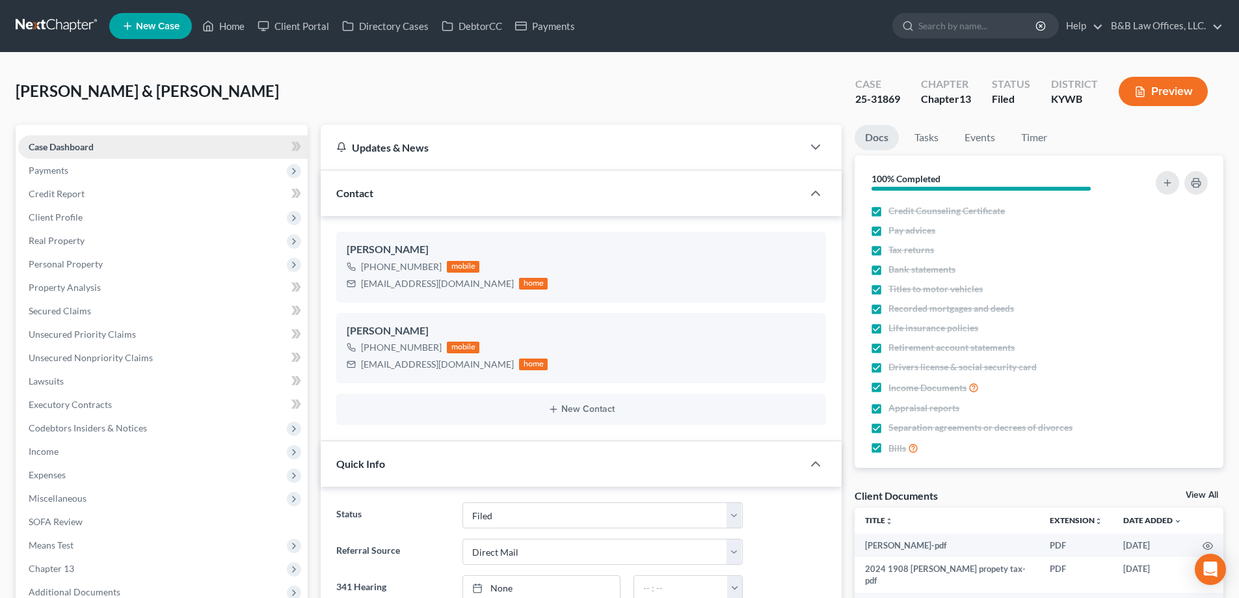
click at [47, 143] on span "Case Dashboard" at bounding box center [61, 146] width 65 height 11
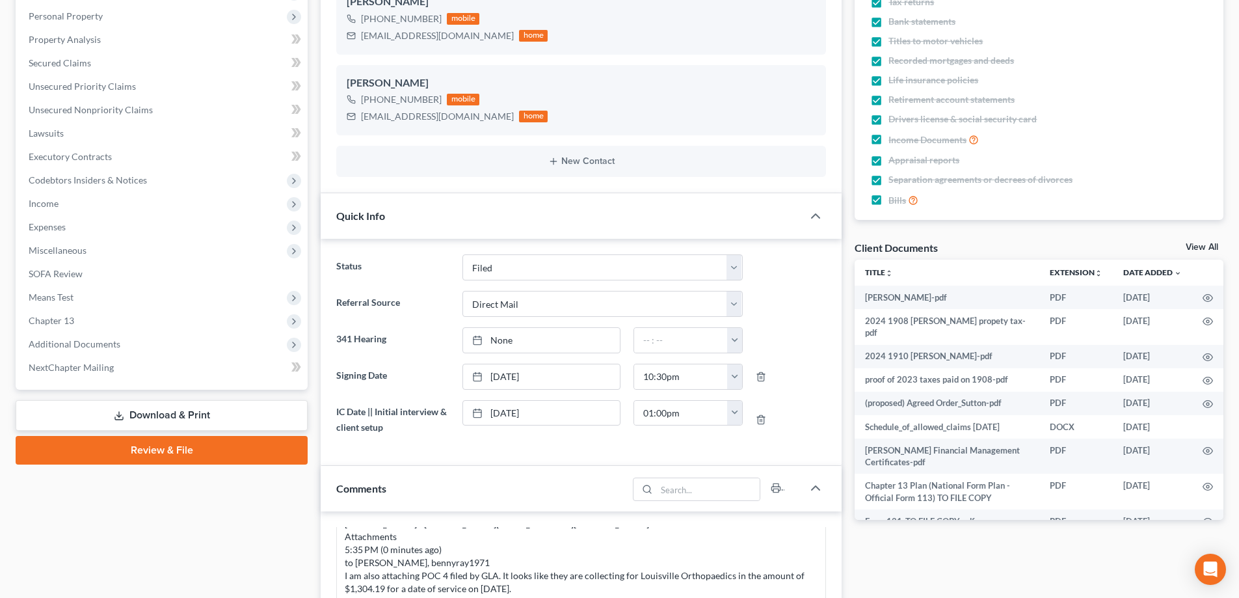
scroll to position [260, 0]
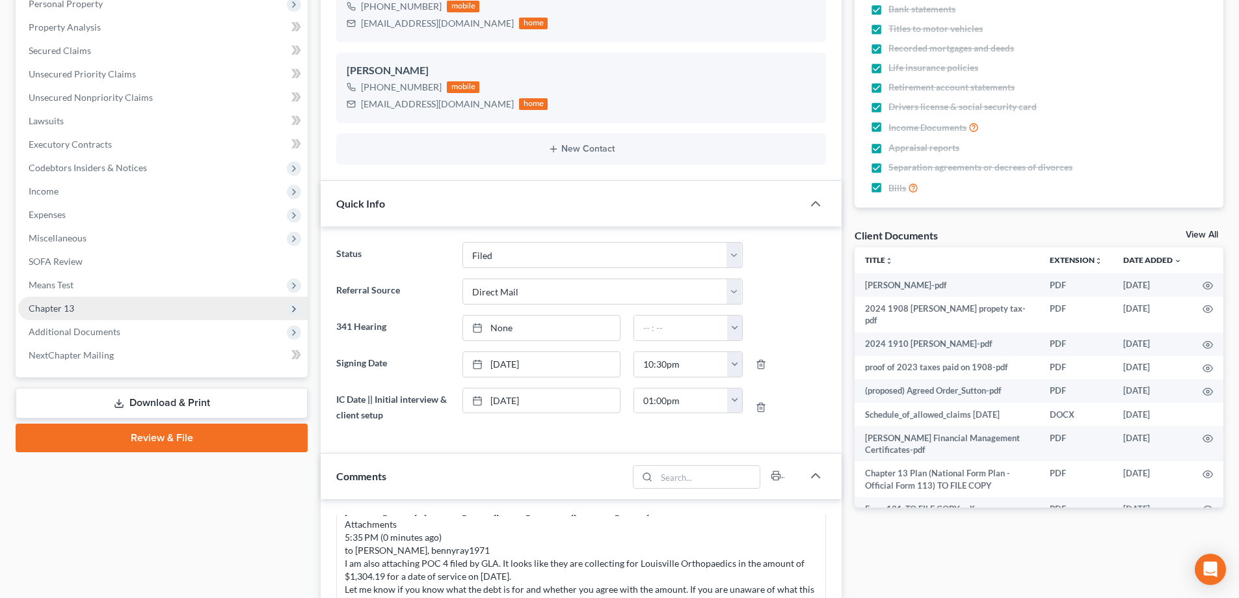
click at [94, 311] on span "Chapter 13" at bounding box center [163, 308] width 290 height 23
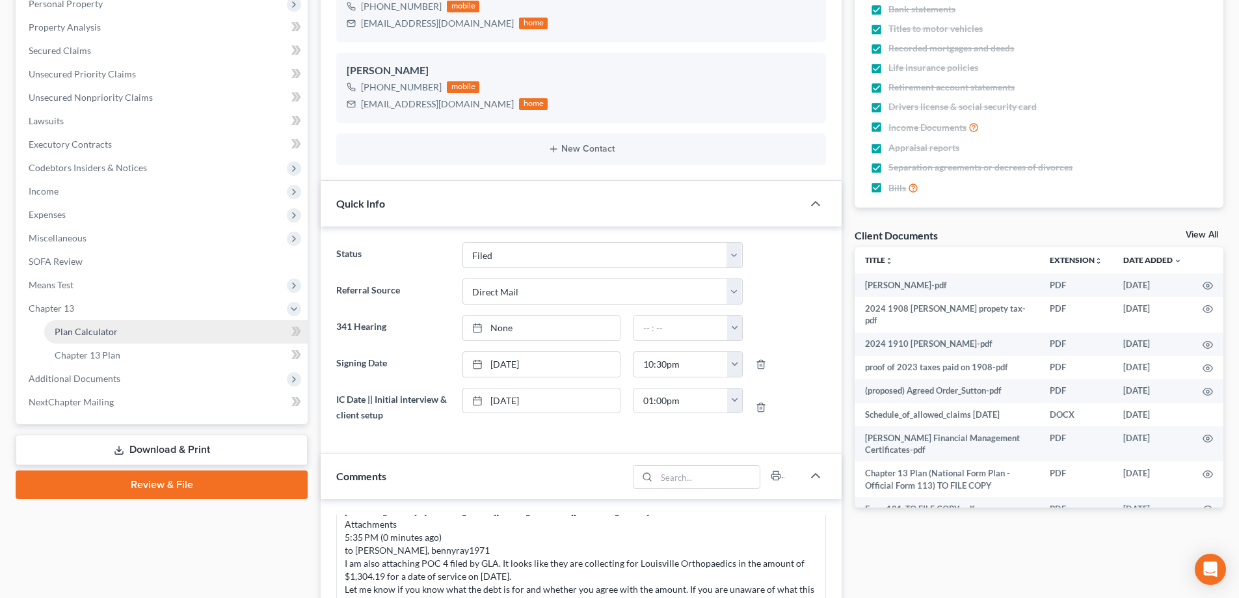
click at [99, 328] on span "Plan Calculator" at bounding box center [86, 331] width 63 height 11
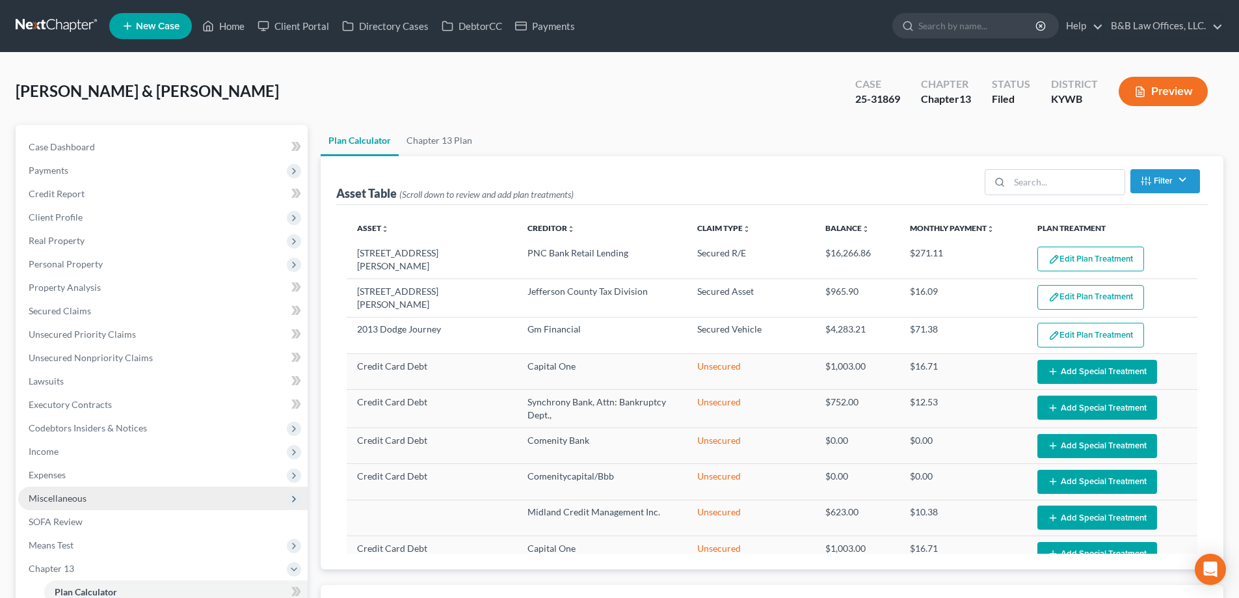
select select "59"
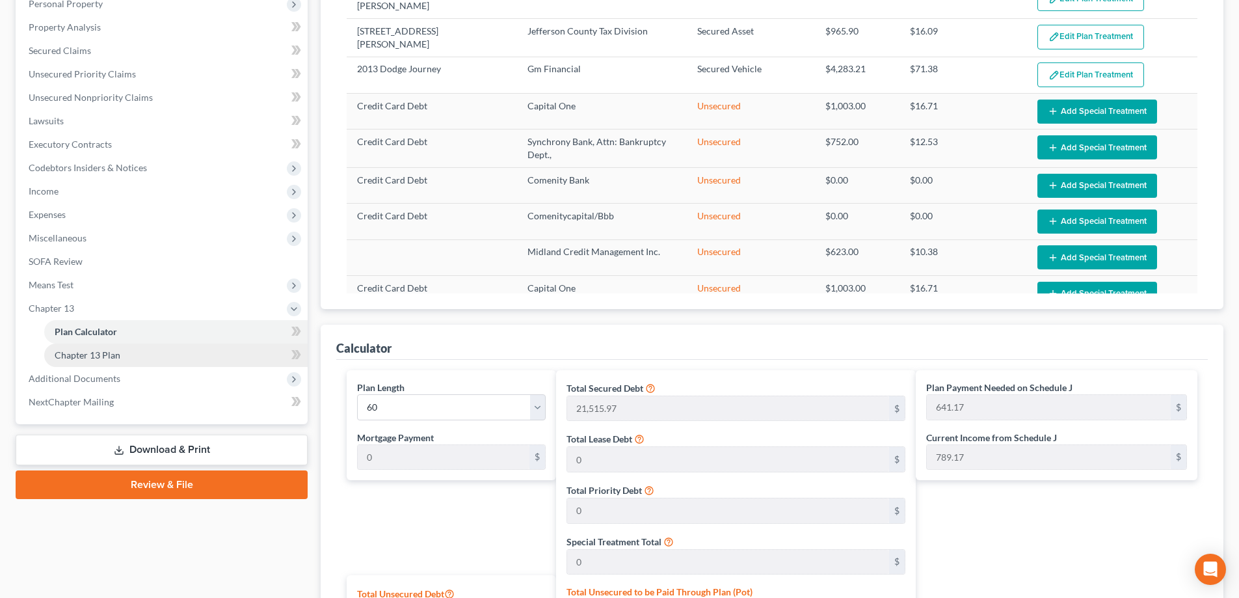
click at [85, 354] on span "Chapter 13 Plan" at bounding box center [88, 354] width 66 height 11
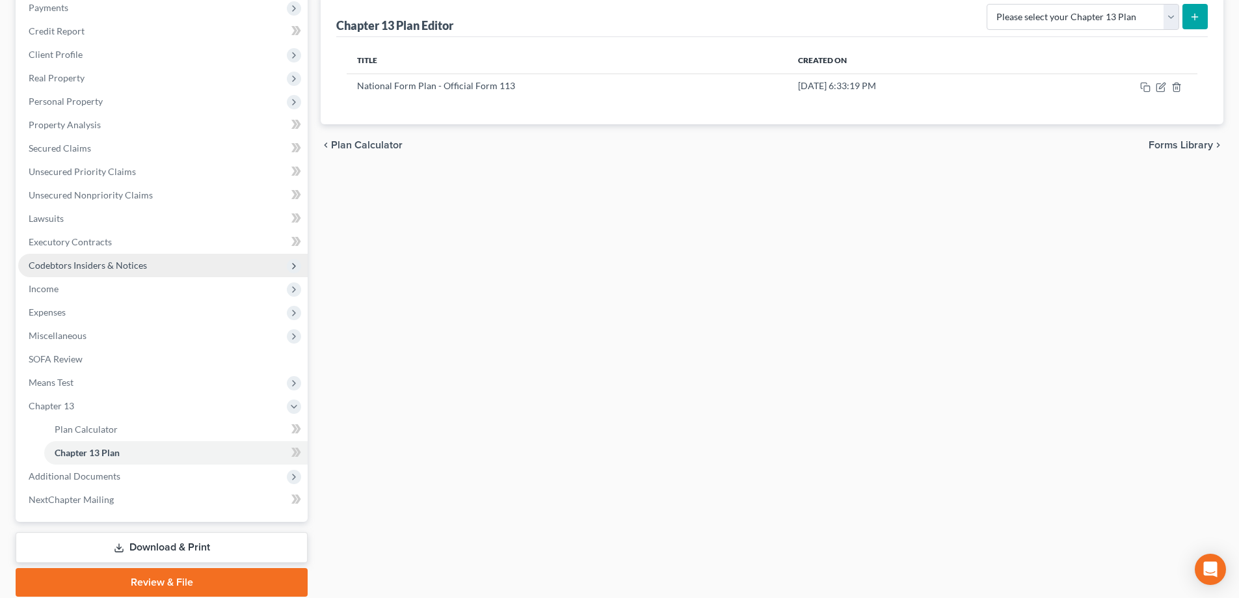
scroll to position [195, 0]
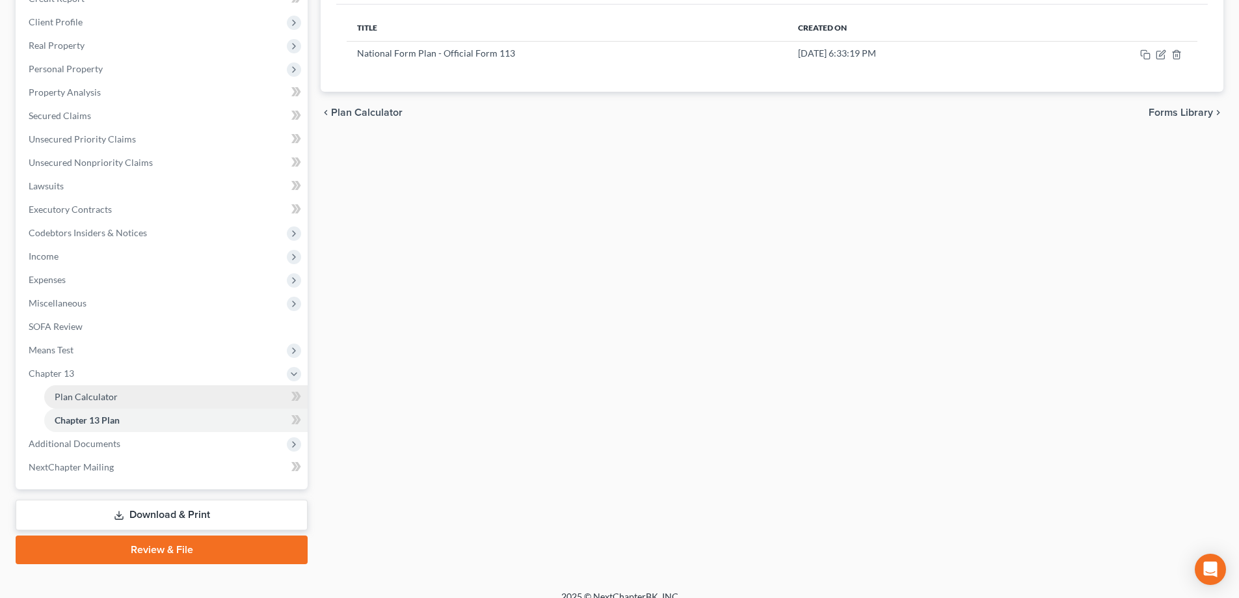
click at [81, 399] on span "Plan Calculator" at bounding box center [86, 396] width 63 height 11
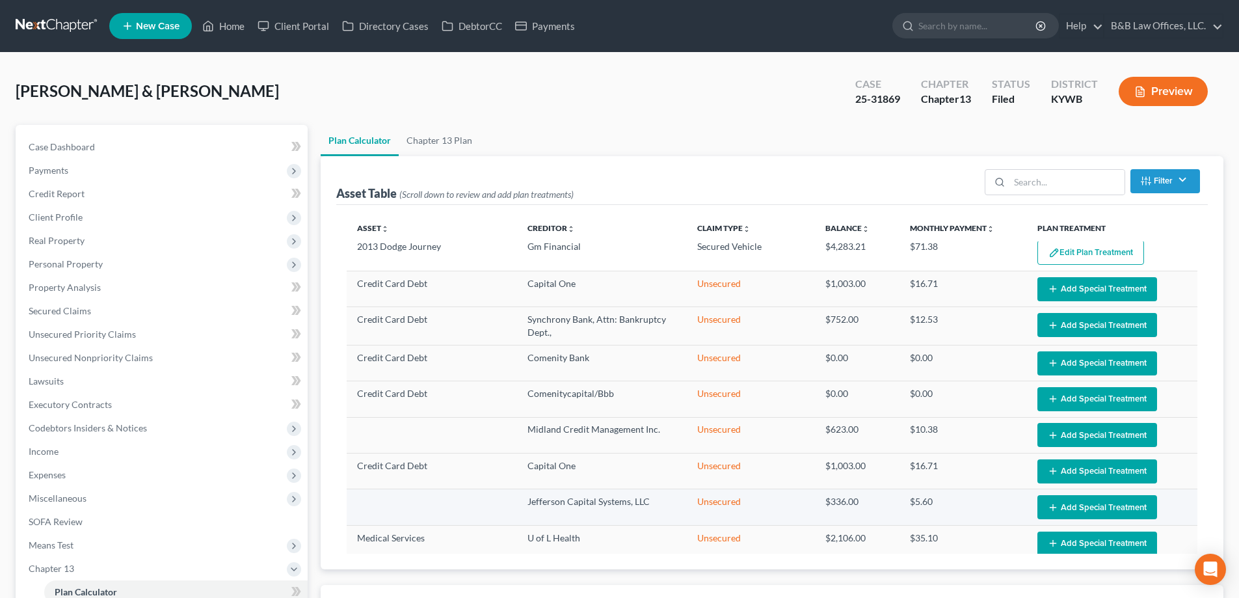
scroll to position [242, 0]
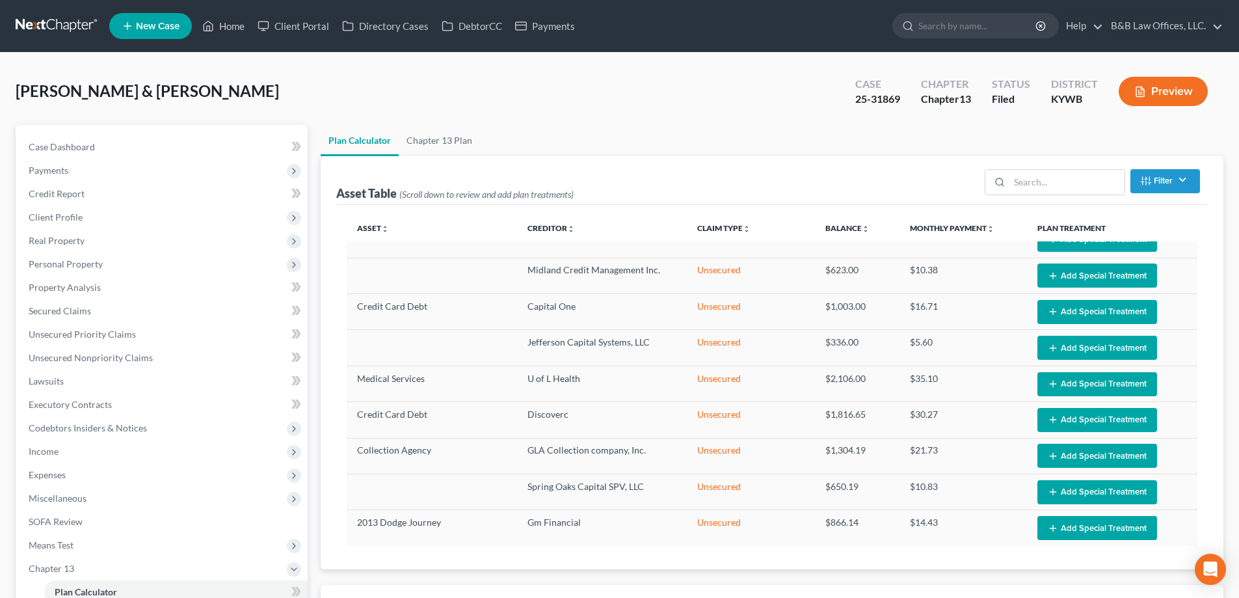
select select "59"
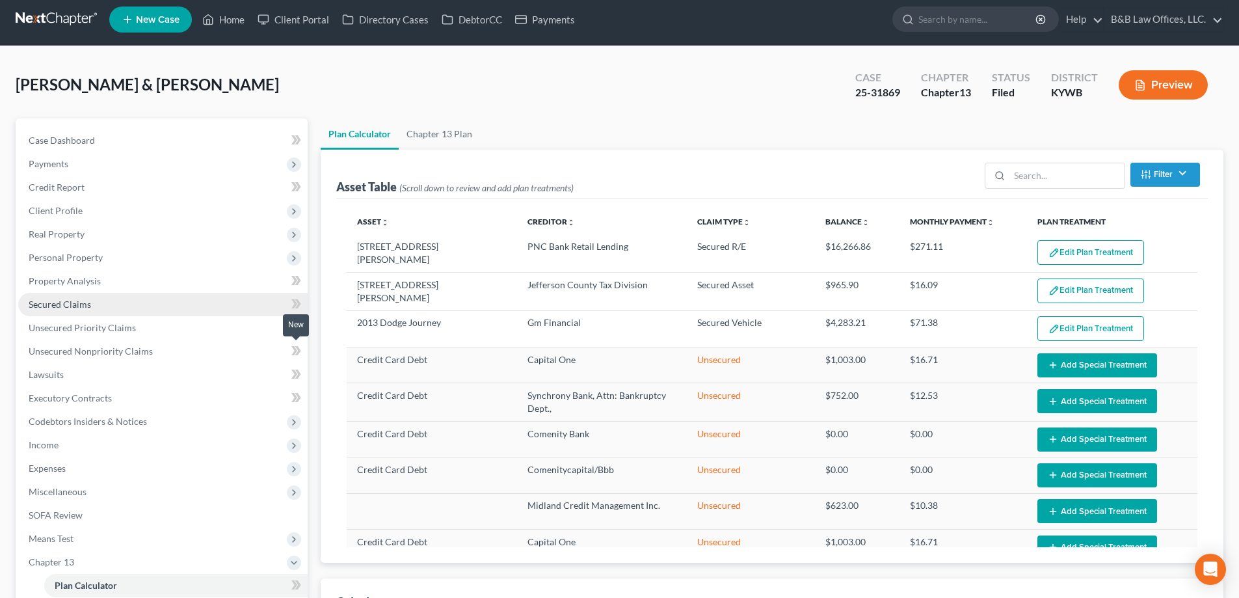
scroll to position [0, 0]
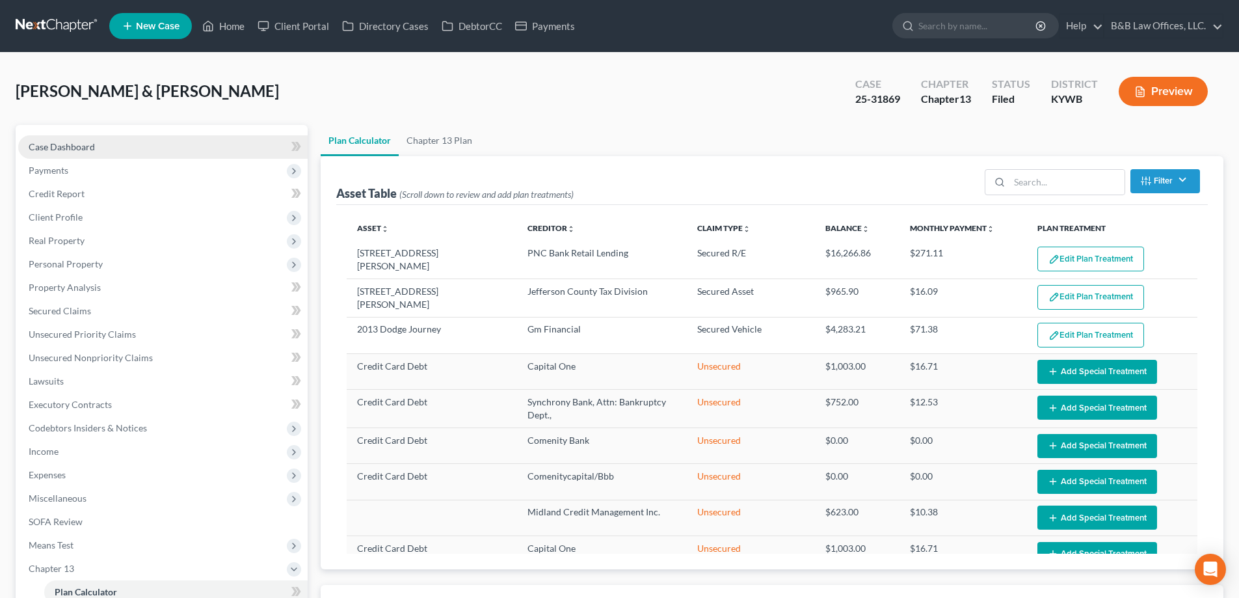
click at [51, 149] on span "Case Dashboard" at bounding box center [62, 146] width 66 height 11
select select "2"
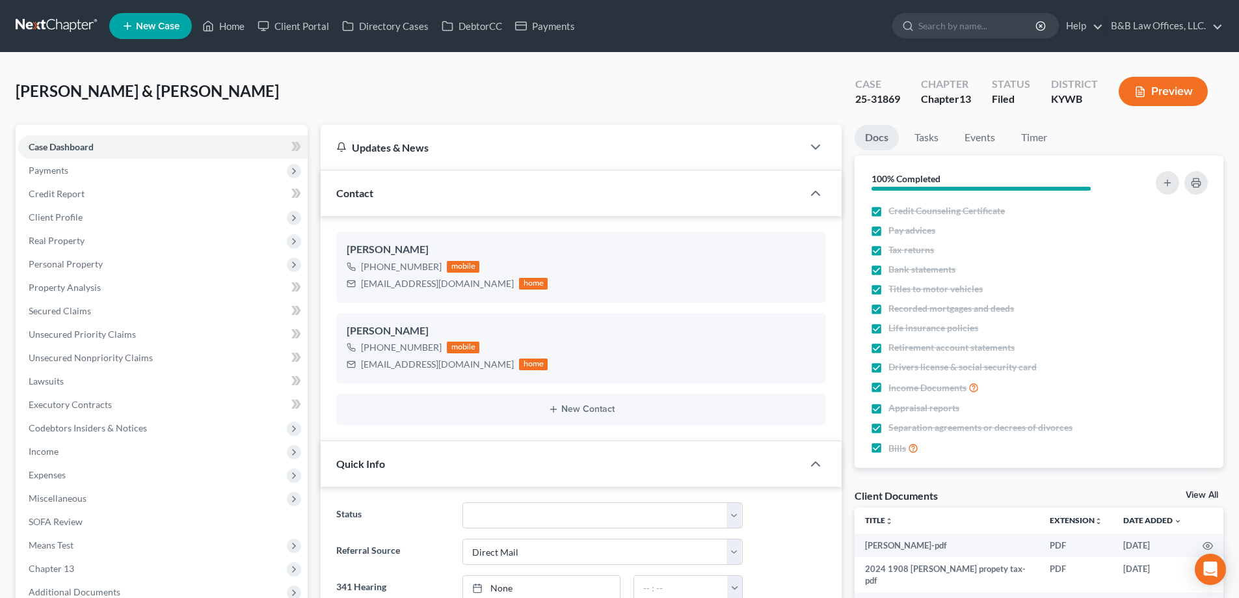
scroll to position [3770, 0]
click at [86, 170] on span "Payments" at bounding box center [163, 170] width 290 height 23
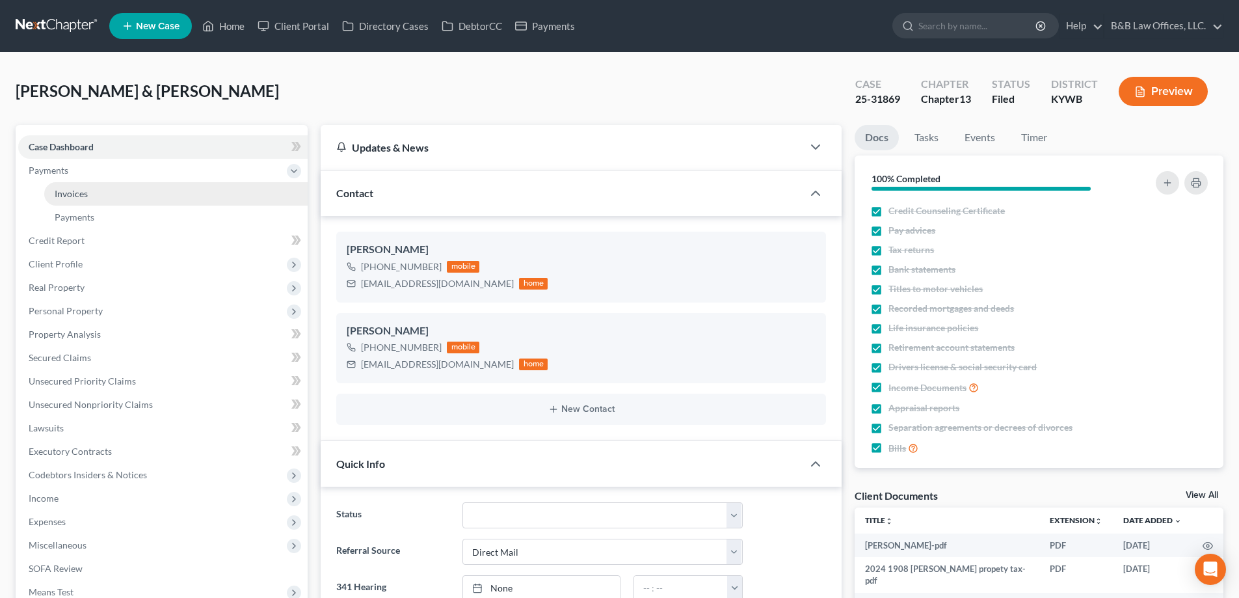
click at [92, 191] on link "Invoices" at bounding box center [176, 193] width 264 height 23
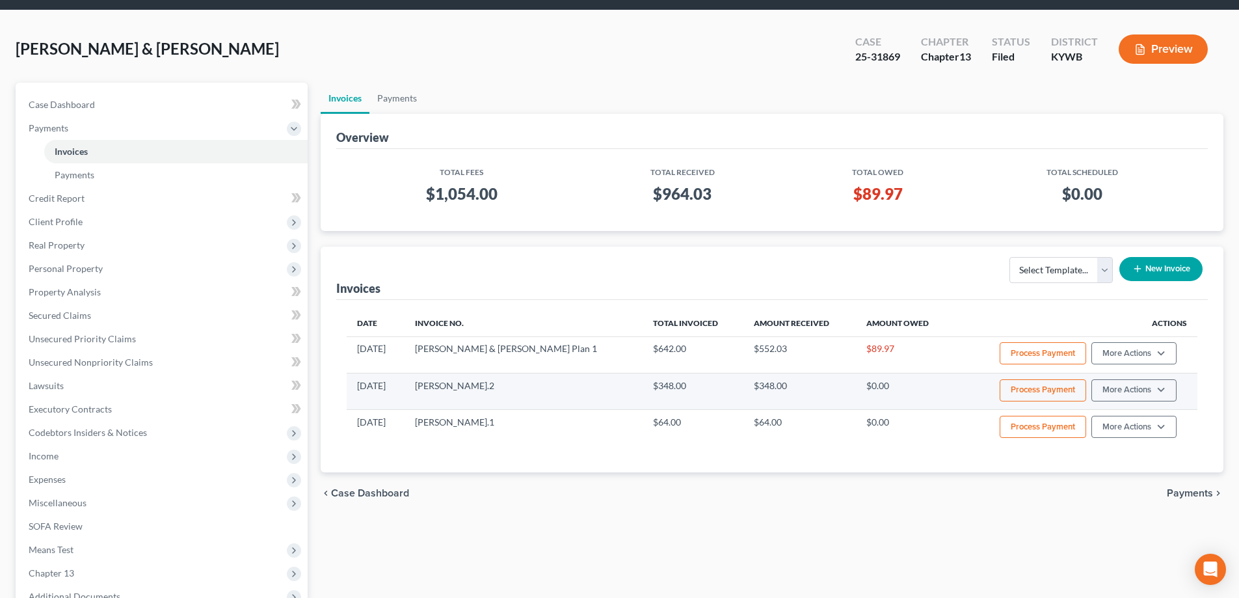
scroll to position [65, 0]
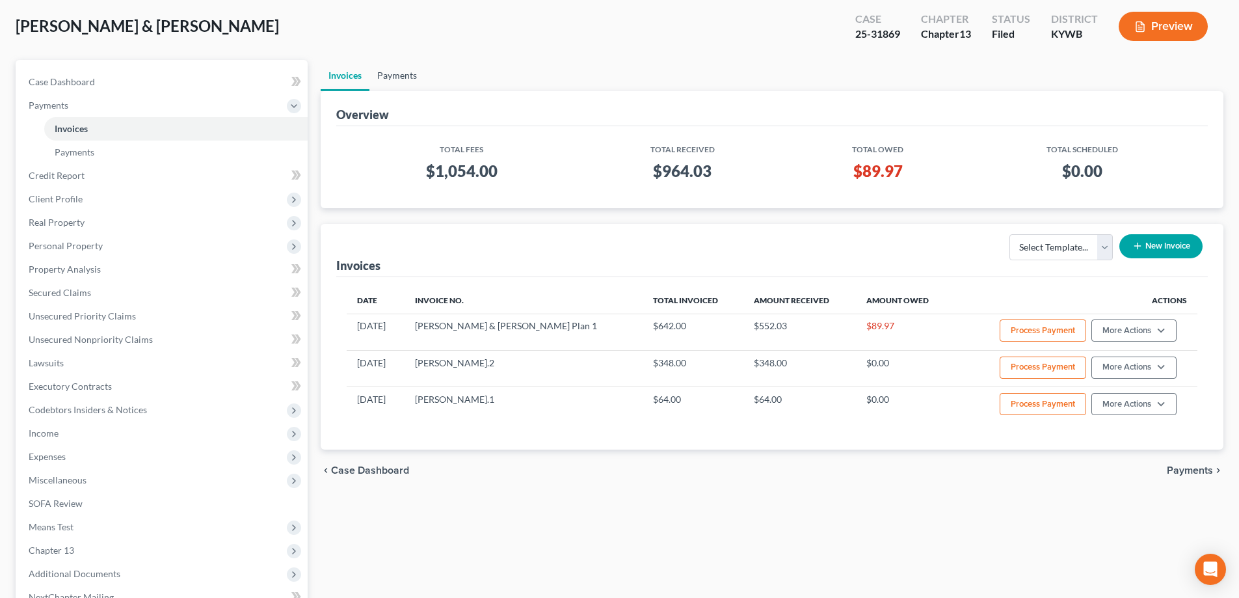
click at [403, 77] on link "Payments" at bounding box center [397, 75] width 55 height 31
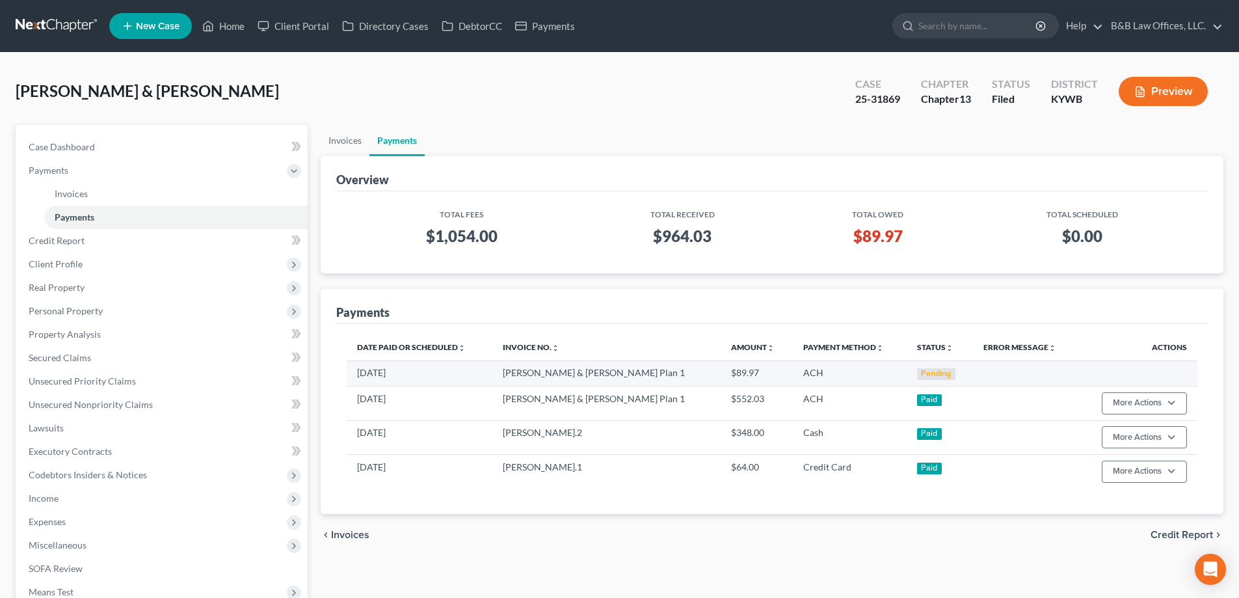
click at [917, 374] on div "Pending" at bounding box center [936, 374] width 38 height 12
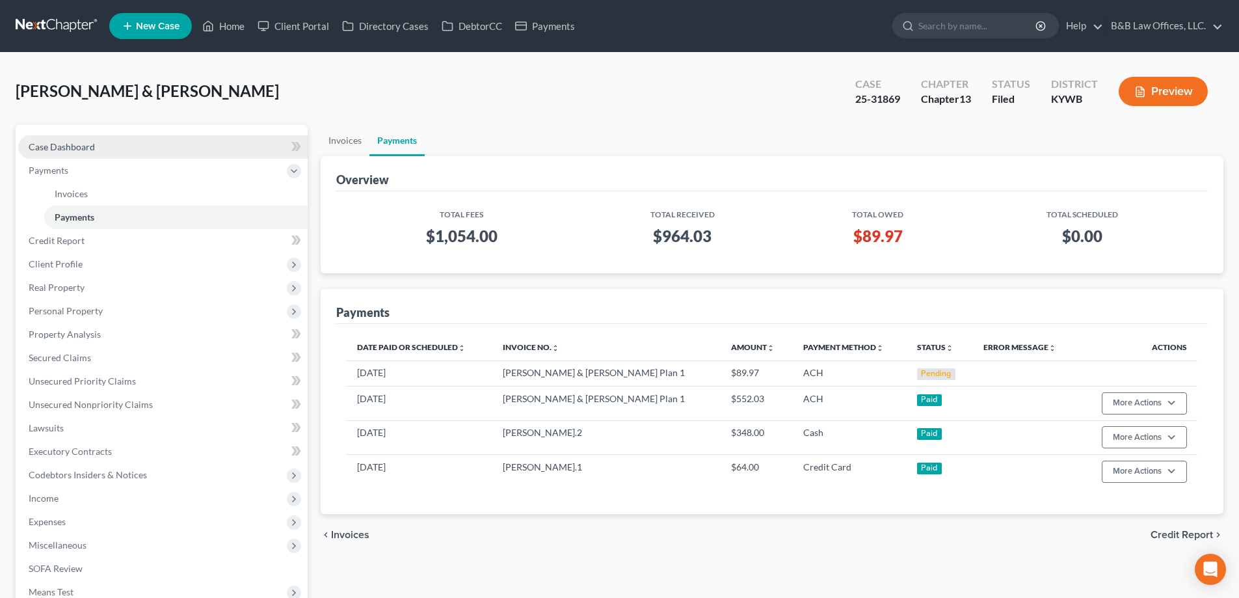
click at [49, 149] on span "Case Dashboard" at bounding box center [62, 146] width 66 height 11
select select "2"
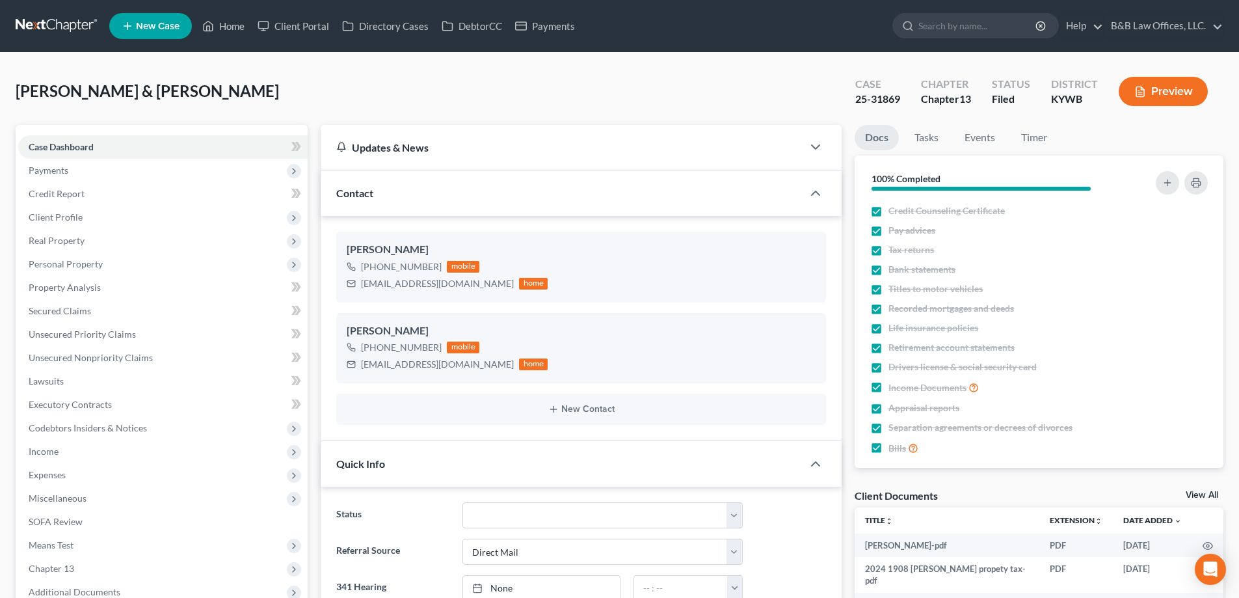
scroll to position [3770, 0]
click at [924, 139] on link "Tasks" at bounding box center [926, 137] width 45 height 25
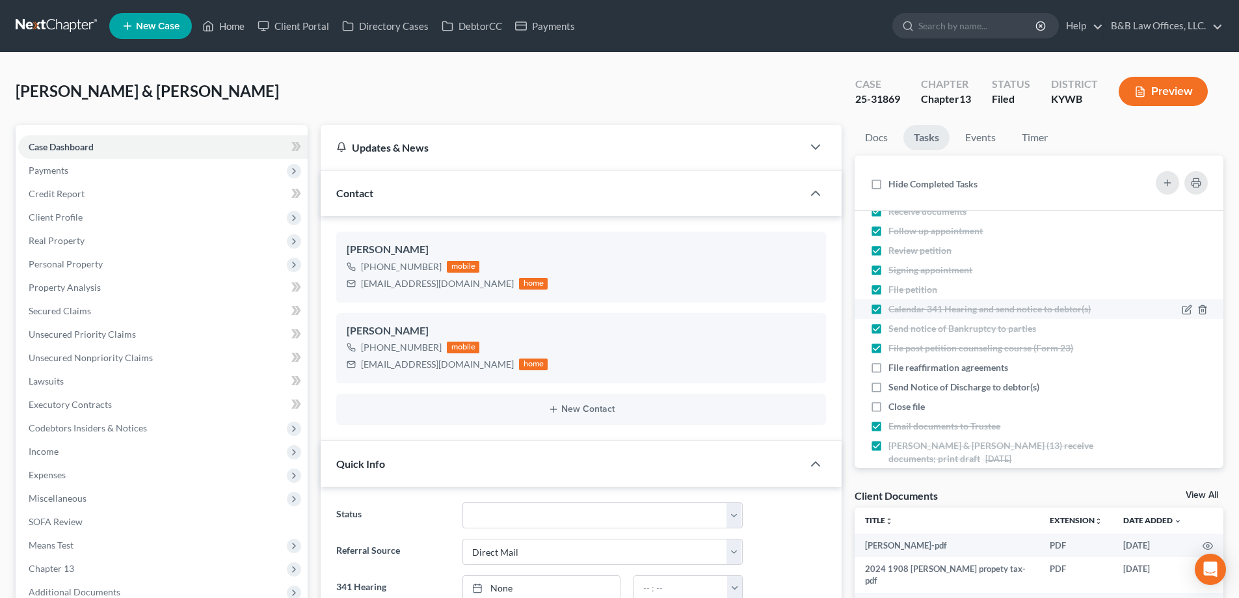
scroll to position [61, 0]
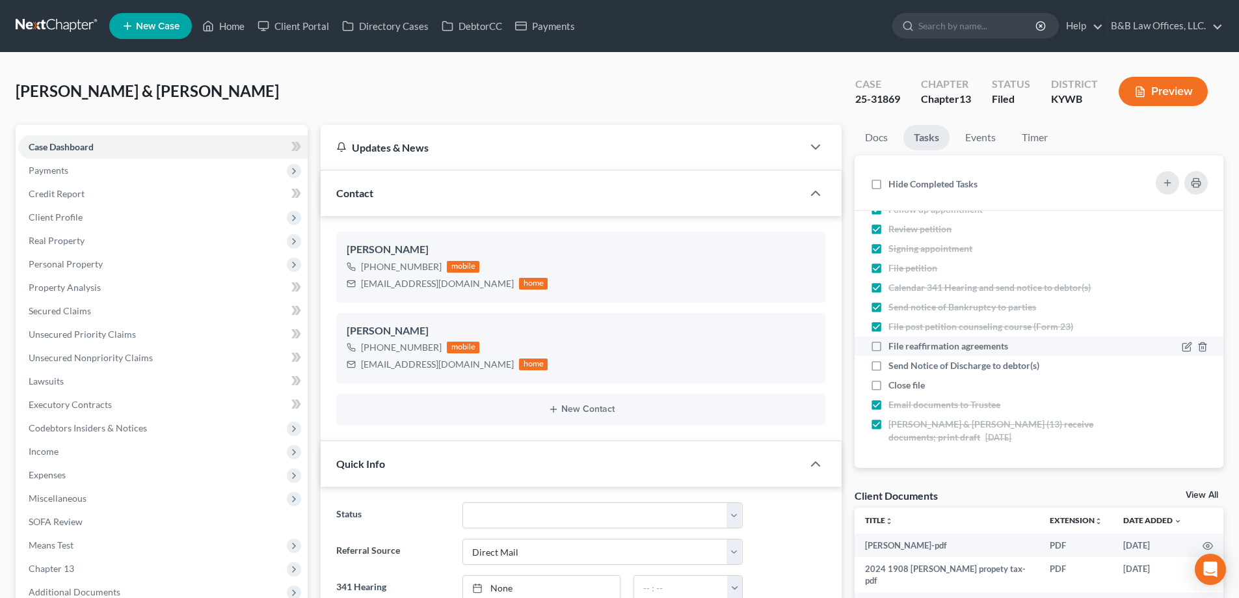
click at [889, 347] on label "File reaffirmation agreements" at bounding box center [954, 346] width 130 height 13
click at [894, 347] on input "File reaffirmation agreements" at bounding box center [898, 344] width 8 height 8
checkbox input "true"
click at [881, 137] on link "Docs" at bounding box center [877, 137] width 44 height 25
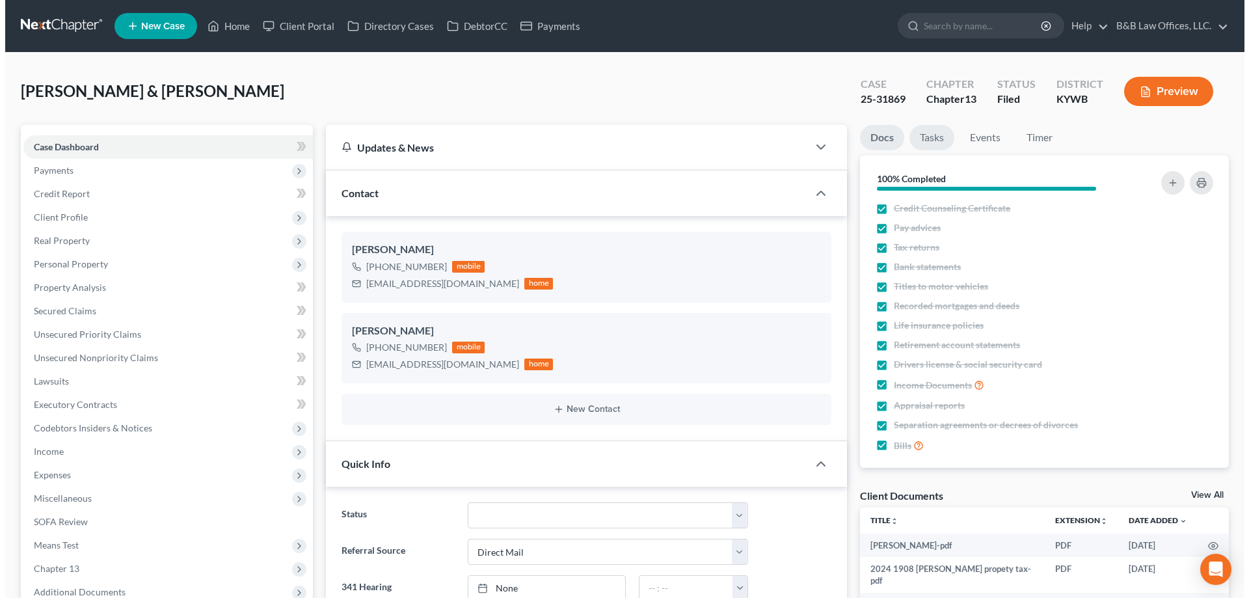
scroll to position [0, 0]
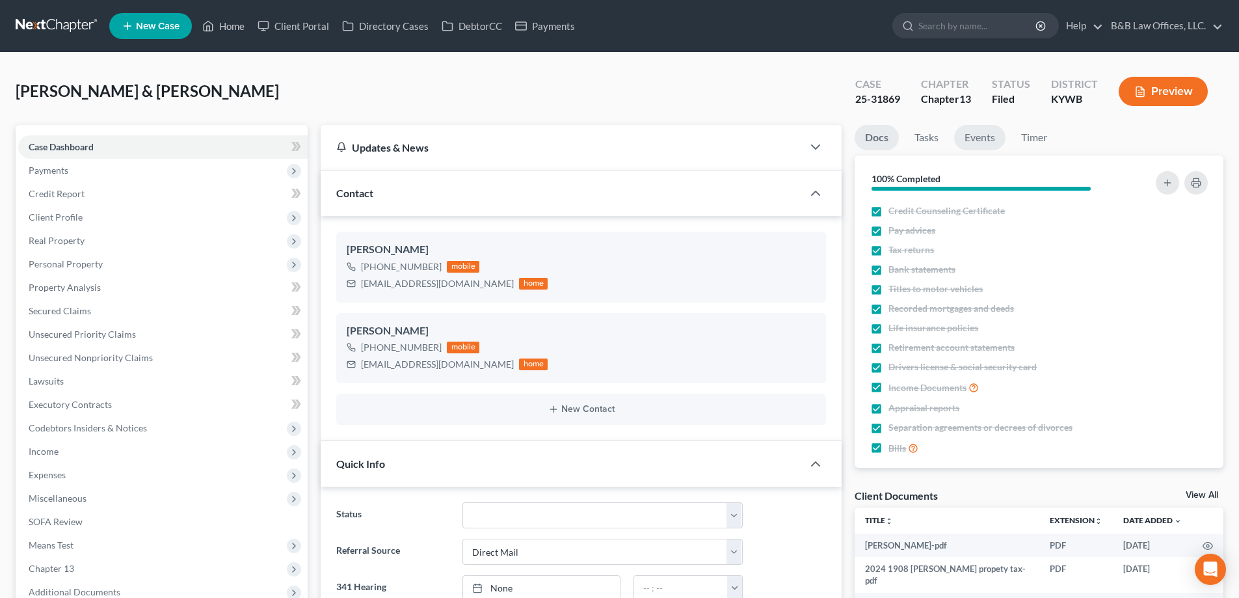
click at [1001, 131] on li "Events" at bounding box center [979, 140] width 51 height 31
click at [993, 135] on link "Events" at bounding box center [979, 137] width 51 height 25
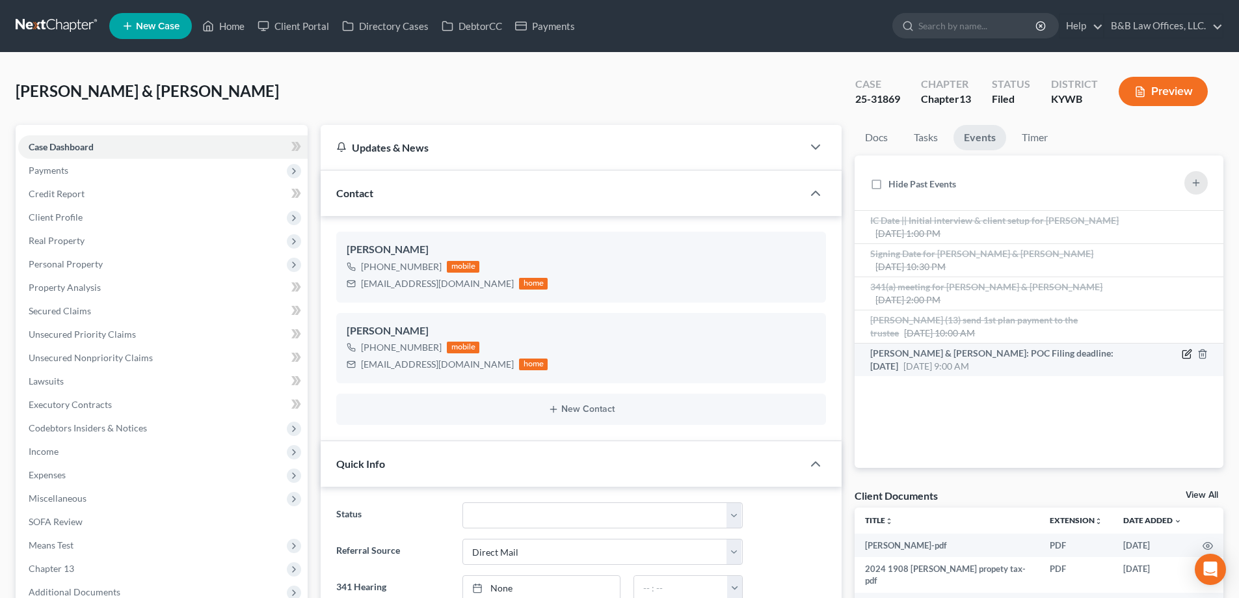
click at [1187, 357] on icon "button" at bounding box center [1187, 354] width 10 height 10
select select "Days"
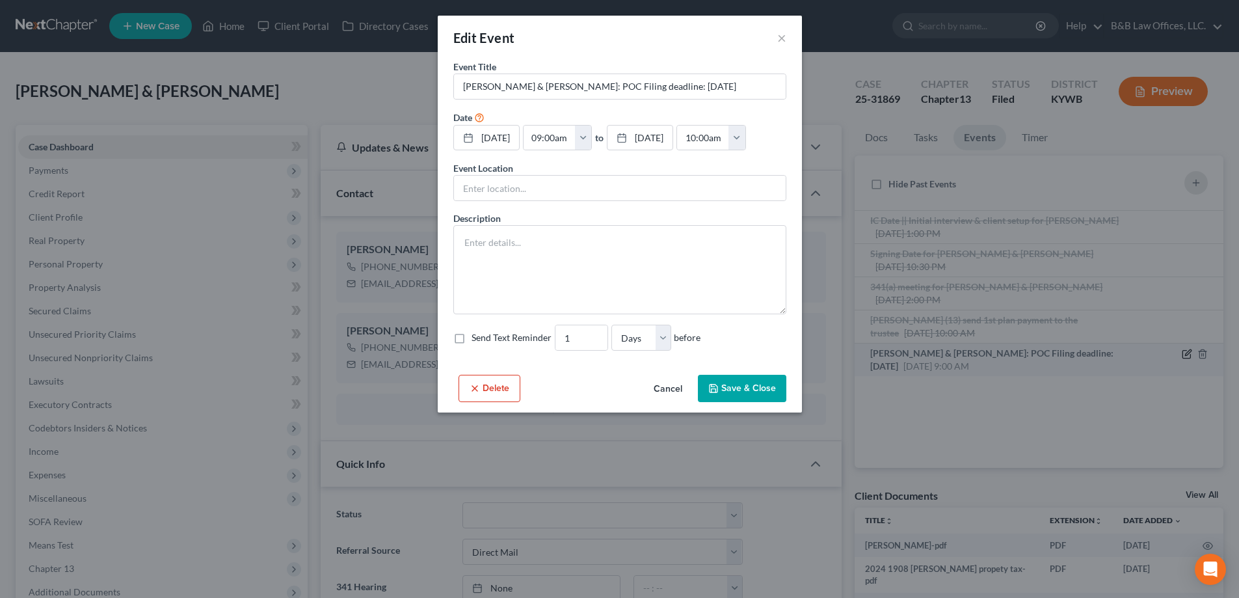
scroll to position [3757, 0]
click at [723, 85] on input "Sutton, Benny & Ericka: POC Filing deadline: 10/10/25" at bounding box center [625, 86] width 332 height 25
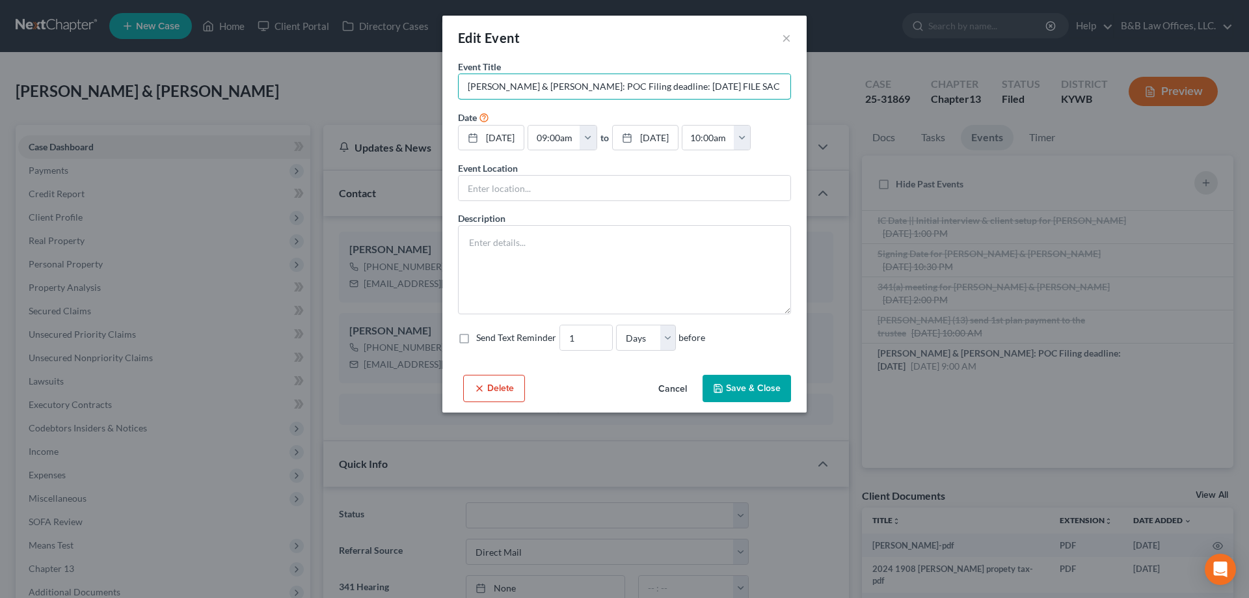
type input "Sutton, Benny & Ericka: POC Filing deadline: 10/10/25 FILE SAC"
click at [750, 402] on button "Save & Close" at bounding box center [747, 388] width 88 height 27
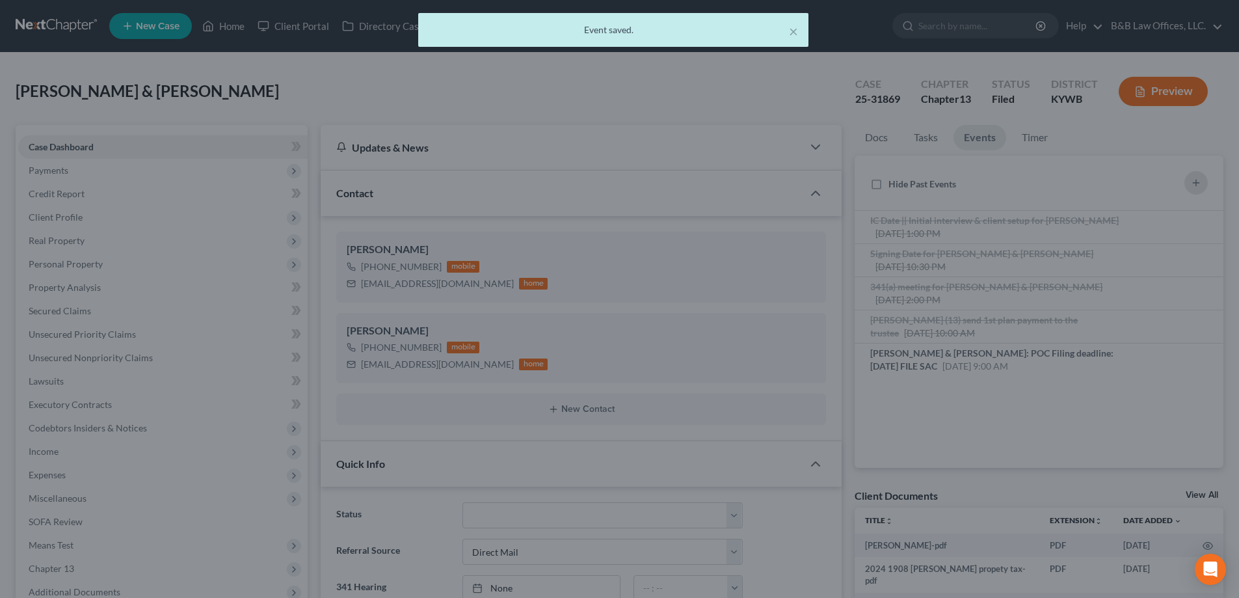
scroll to position [3770, 0]
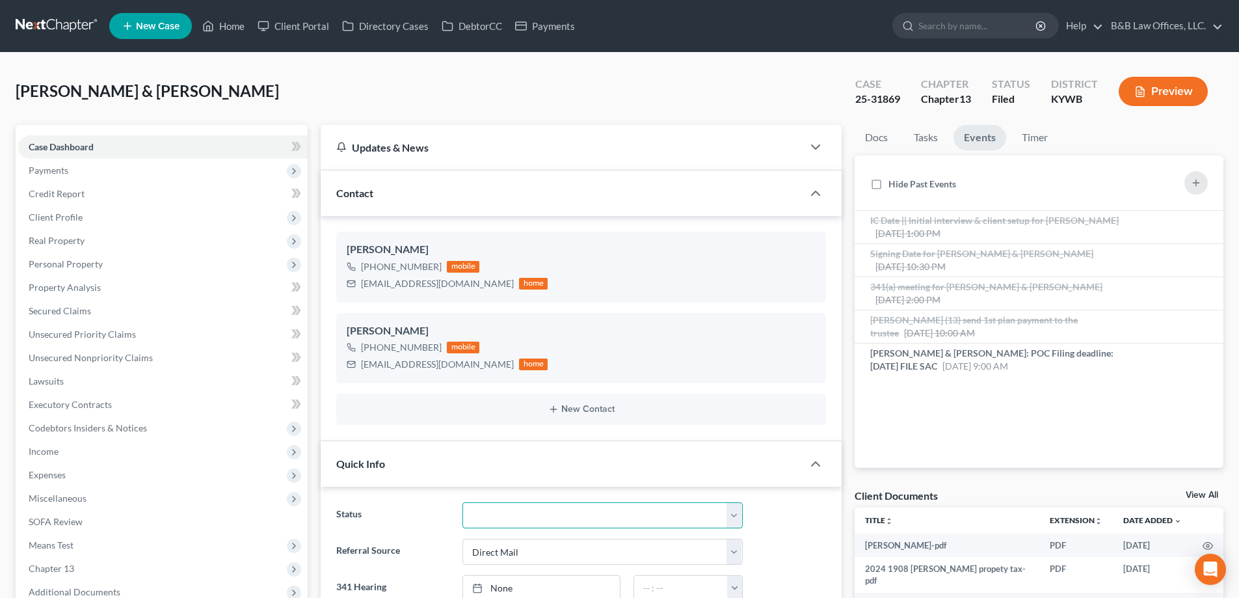
click at [531, 512] on select "Discharged Discharged & Reported Discharge Litigation Dismissal Notice Dismisse…" at bounding box center [603, 515] width 280 height 26
select select "13"
click at [463, 502] on select "Discharged Discharged & Reported Discharge Litigation Dismissal Notice Dismisse…" at bounding box center [603, 515] width 280 height 26
click at [935, 138] on link "Tasks" at bounding box center [926, 137] width 45 height 25
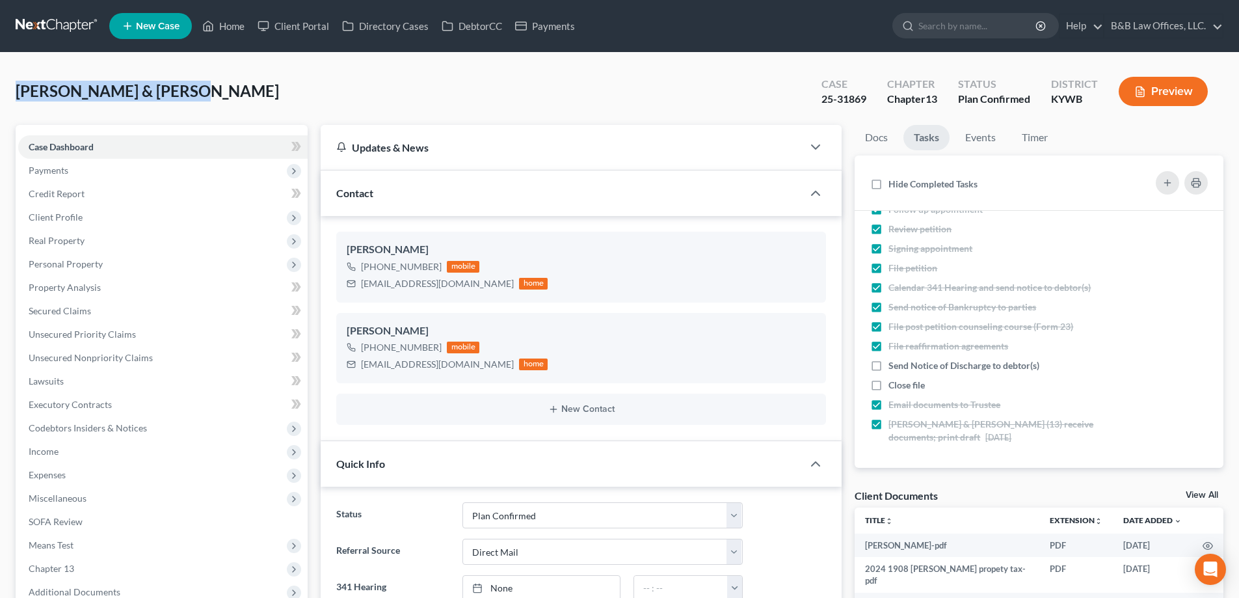
drag, startPoint x: 207, startPoint y: 88, endPoint x: -3, endPoint y: 95, distance: 210.3
copy span "Sutton, Benny & Ericka"
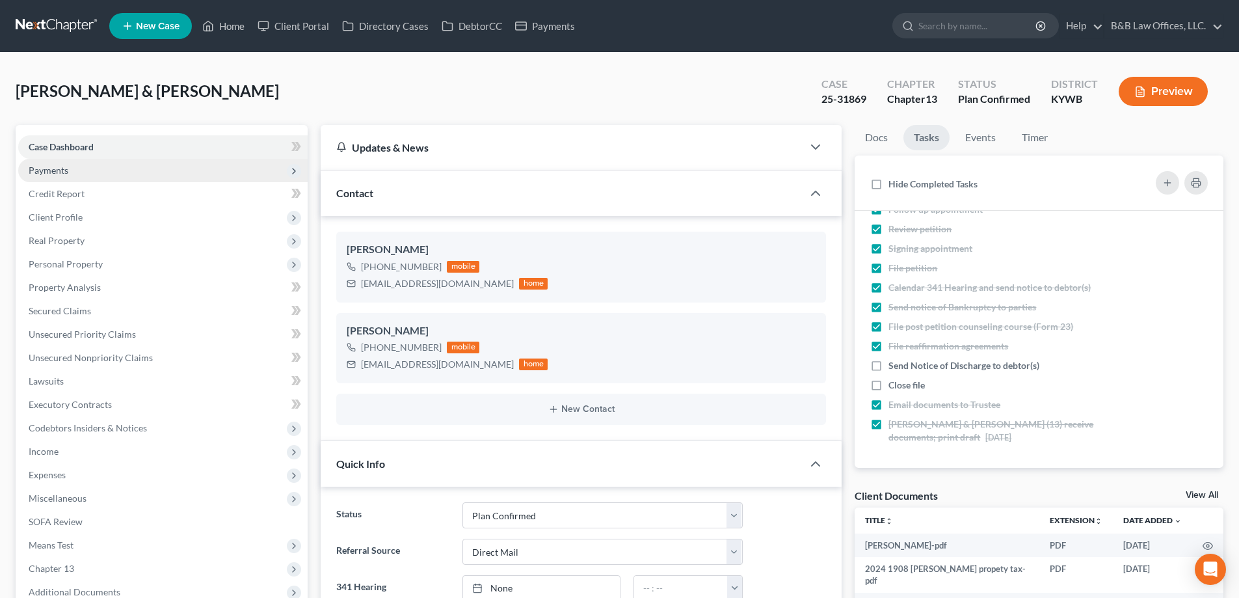
click at [107, 174] on span "Payments" at bounding box center [163, 170] width 290 height 23
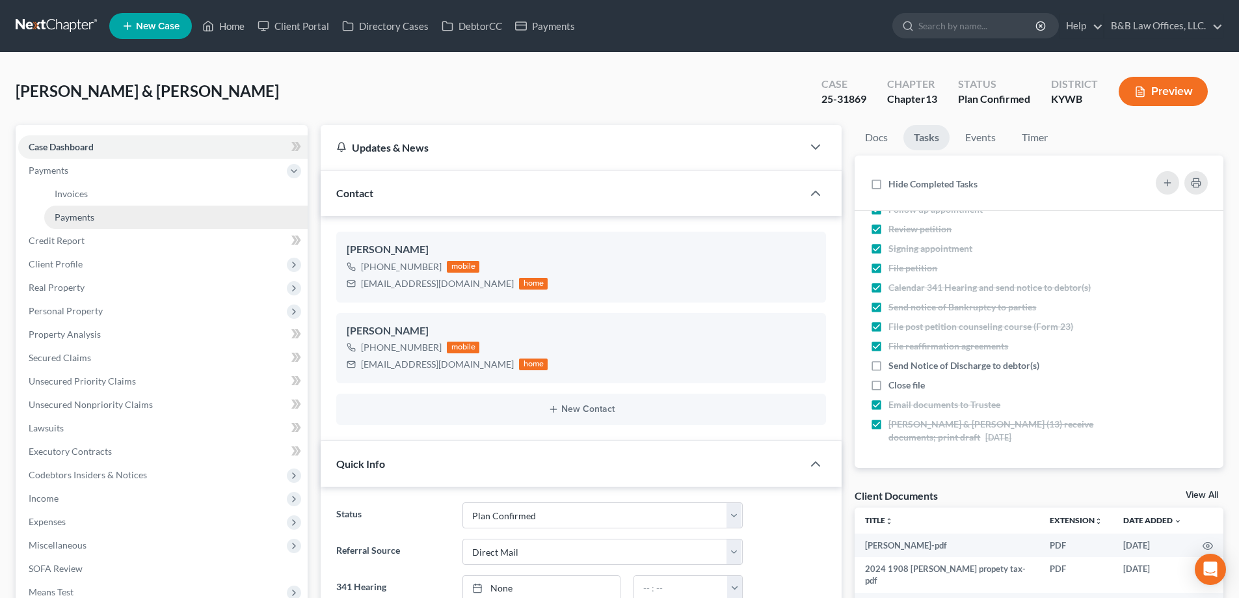
click at [109, 217] on link "Payments" at bounding box center [176, 217] width 264 height 23
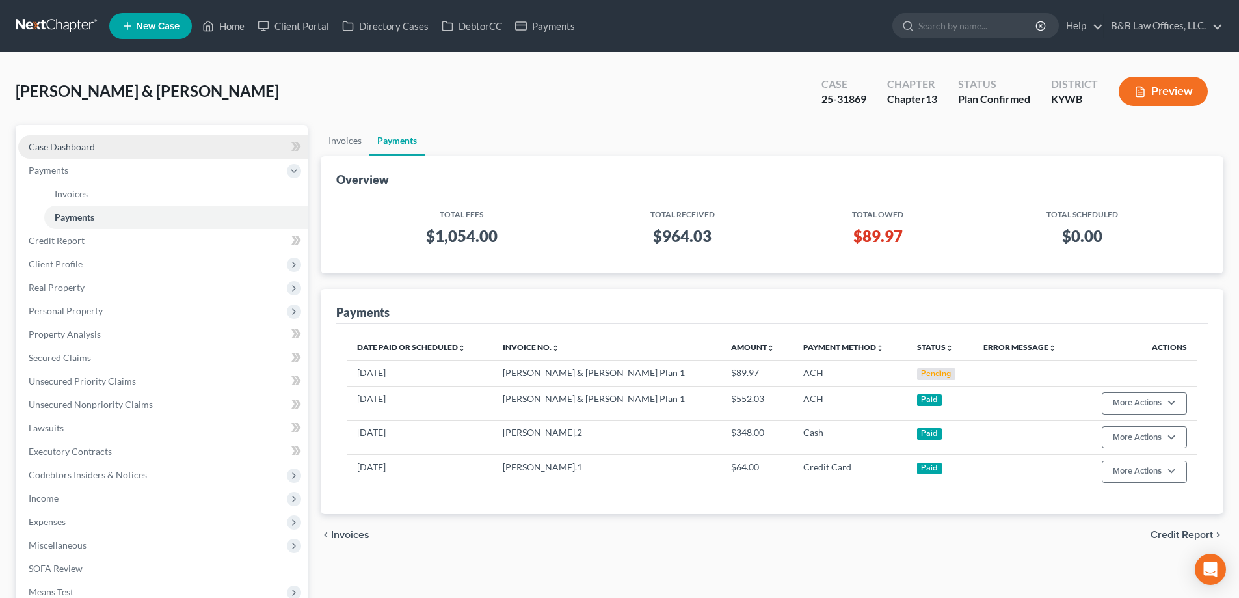
click at [91, 149] on span "Case Dashboard" at bounding box center [62, 146] width 66 height 11
select select "2"
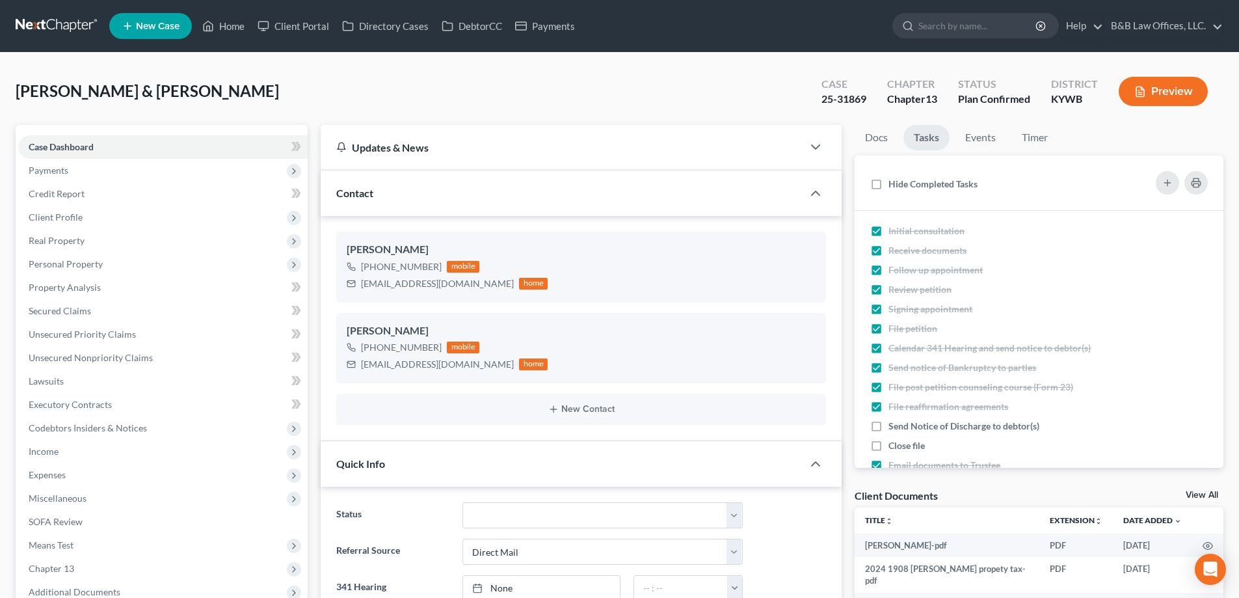
scroll to position [3770, 0]
click at [85, 176] on span "Payments" at bounding box center [163, 170] width 290 height 23
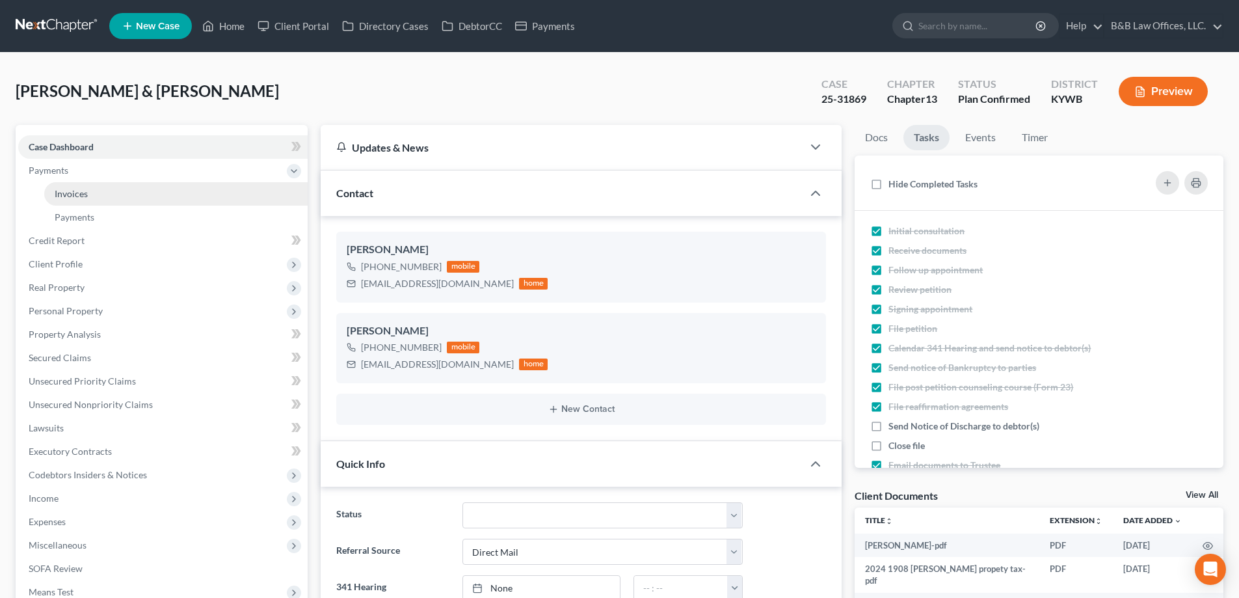
click at [86, 196] on span "Invoices" at bounding box center [71, 193] width 33 height 11
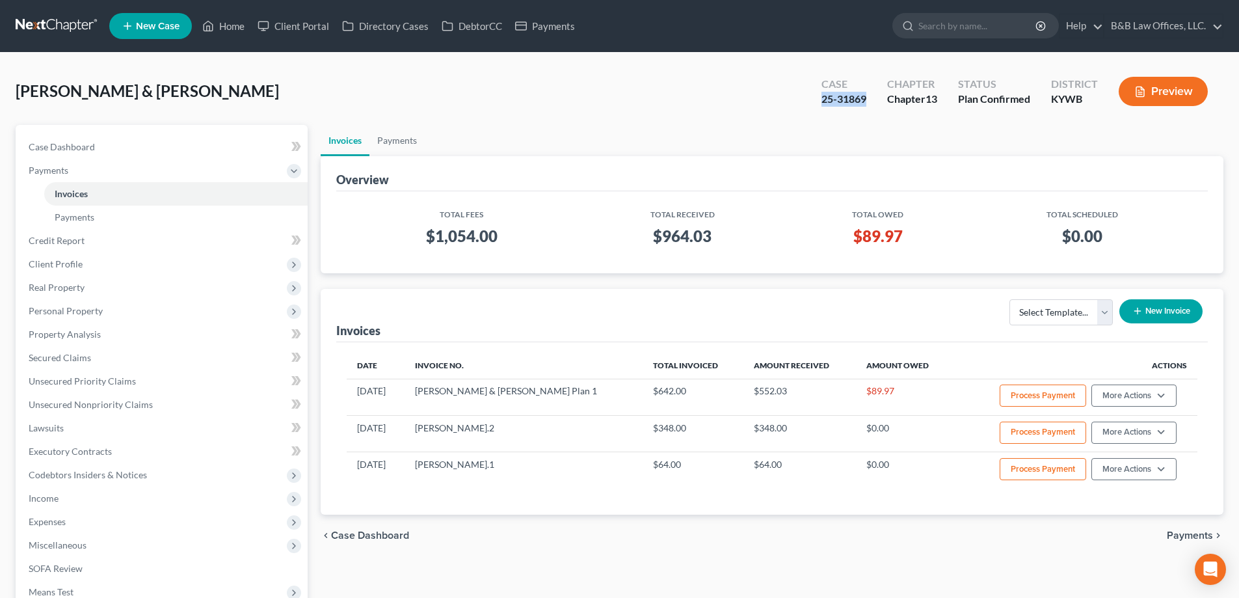
drag, startPoint x: 817, startPoint y: 101, endPoint x: 871, endPoint y: 105, distance: 54.2
click at [871, 105] on div "Case 25-31869" at bounding box center [844, 93] width 66 height 38
copy div "25-31869"
drag, startPoint x: 187, startPoint y: 157, endPoint x: 177, endPoint y: 144, distance: 16.8
click at [187, 157] on link "Case Dashboard" at bounding box center [163, 146] width 290 height 23
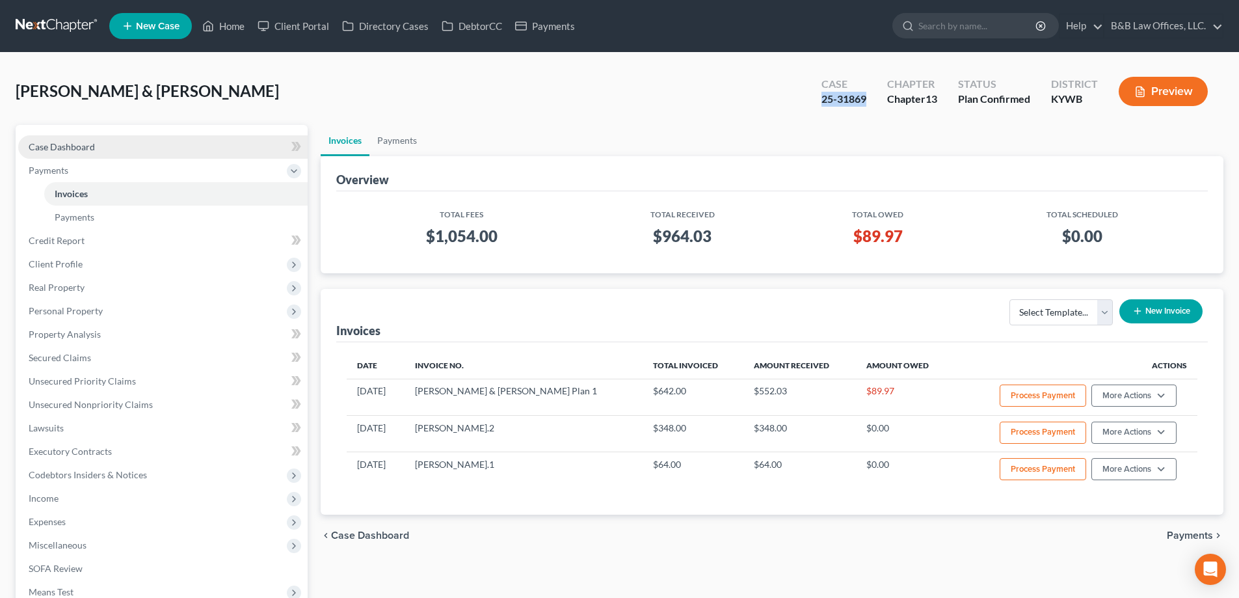
select select "2"
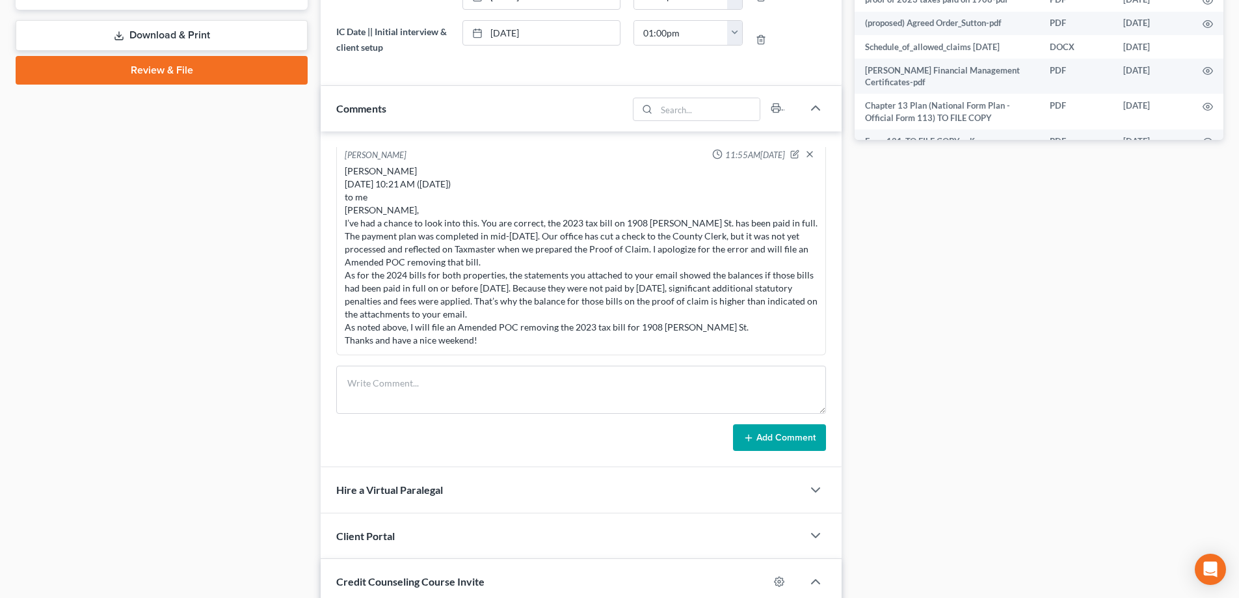
scroll to position [846, 0]
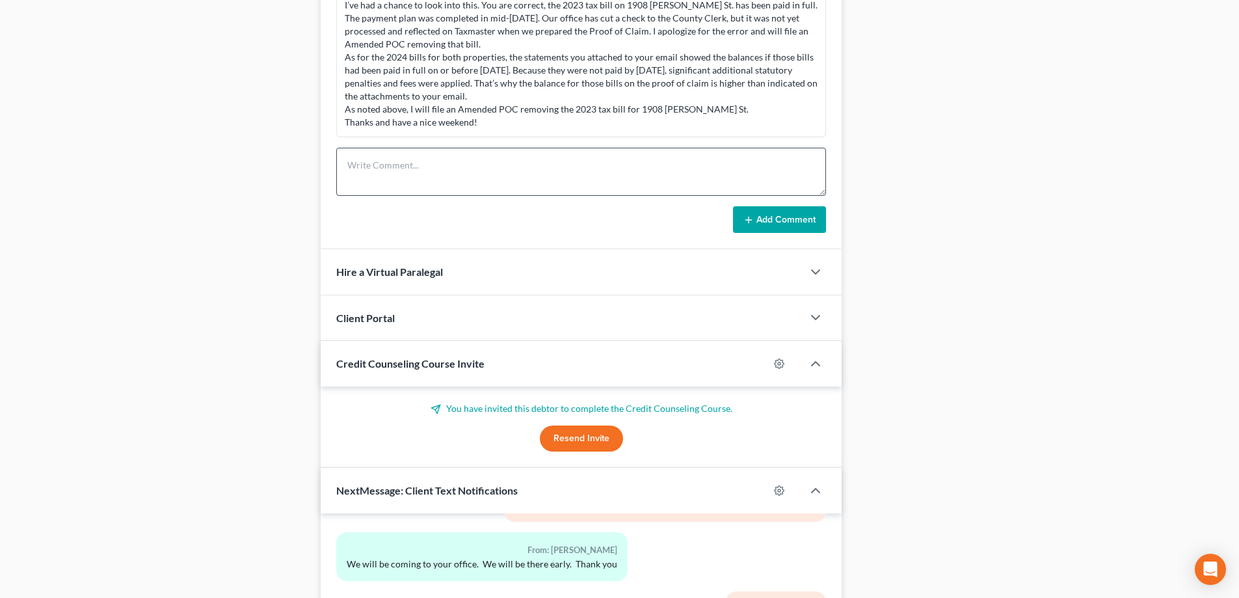
click at [379, 198] on form "Add Comment" at bounding box center [581, 191] width 490 height 86
click at [385, 172] on textarea at bounding box center [581, 172] width 490 height 48
type textarea "Mailed check No 1798 in the amount of $642.00 to the trustee"
click at [768, 216] on button "Add Comment" at bounding box center [779, 219] width 93 height 27
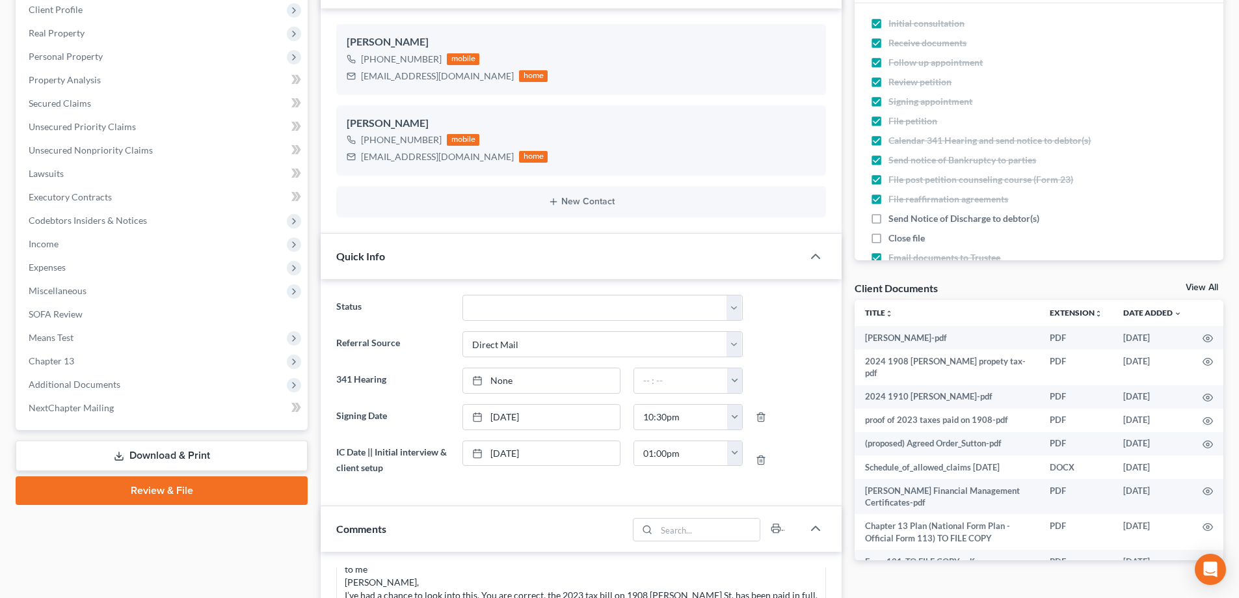
scroll to position [0, 0]
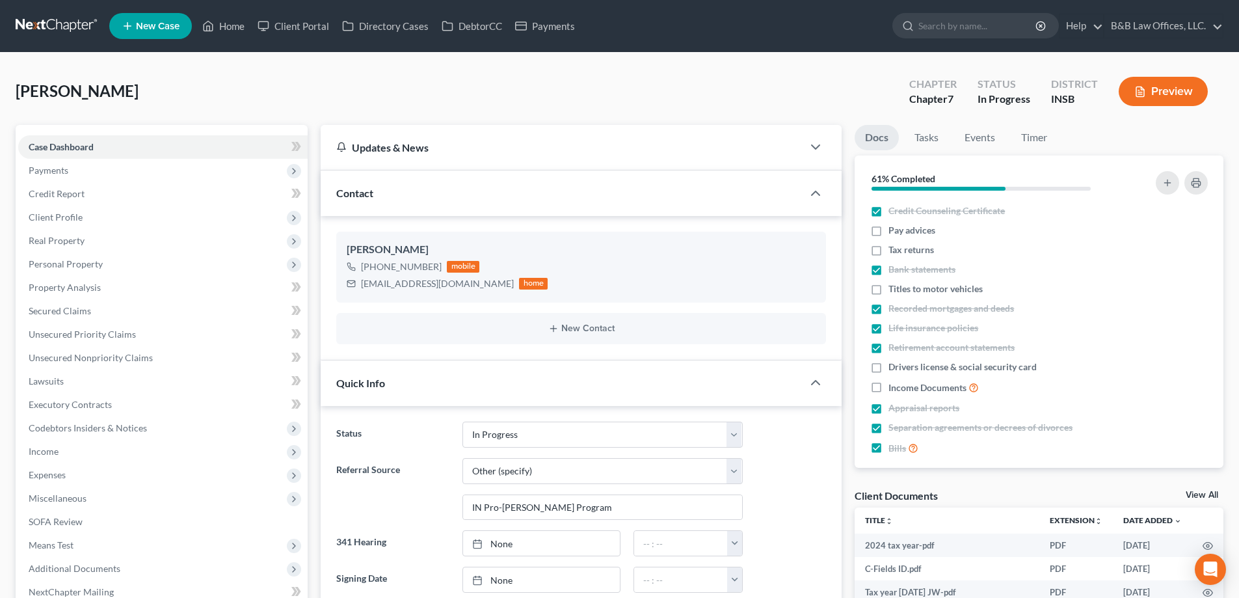
select select "9"
select select "6"
select select "0"
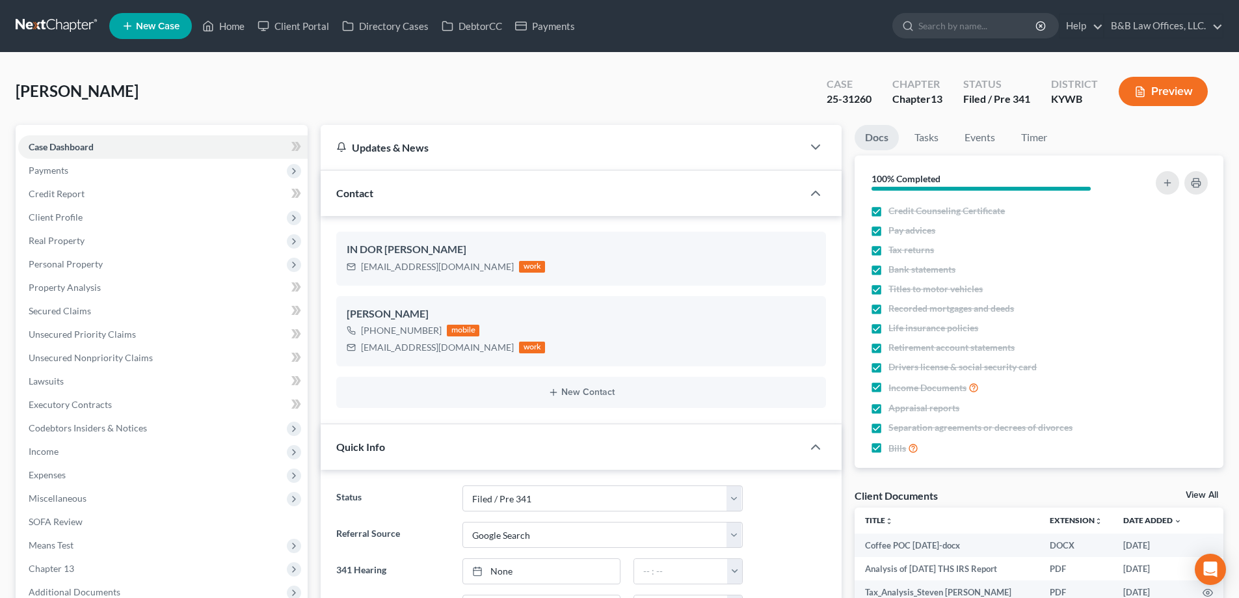
select select "7"
select select "4"
select select "0"
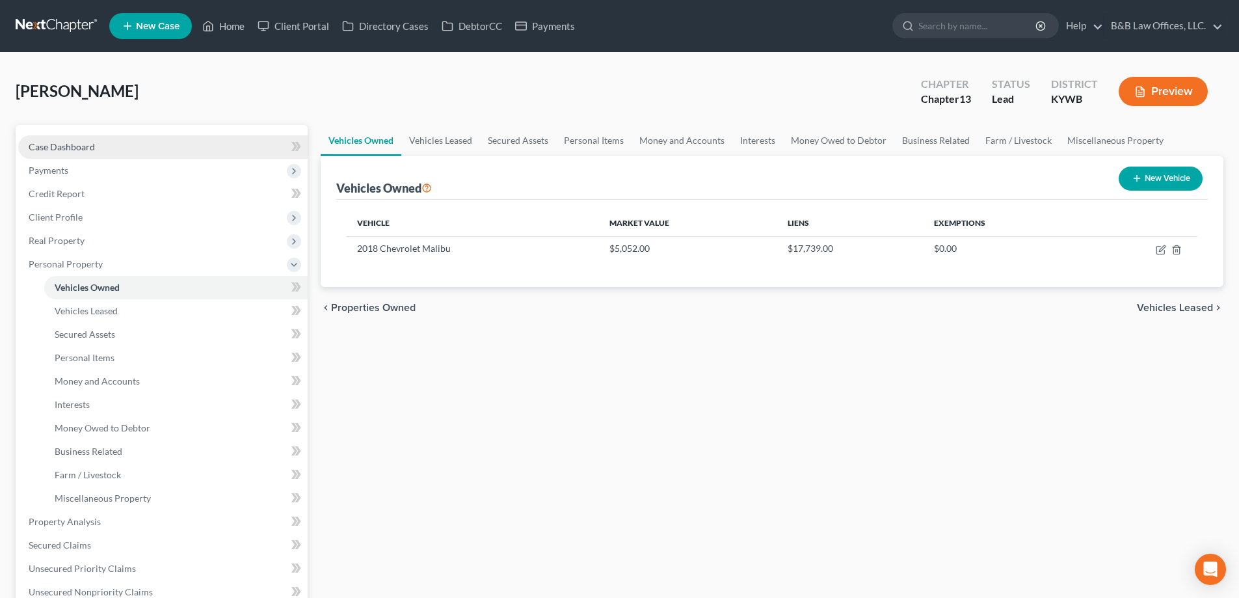
click at [107, 141] on link "Case Dashboard" at bounding box center [163, 146] width 290 height 23
select select "2"
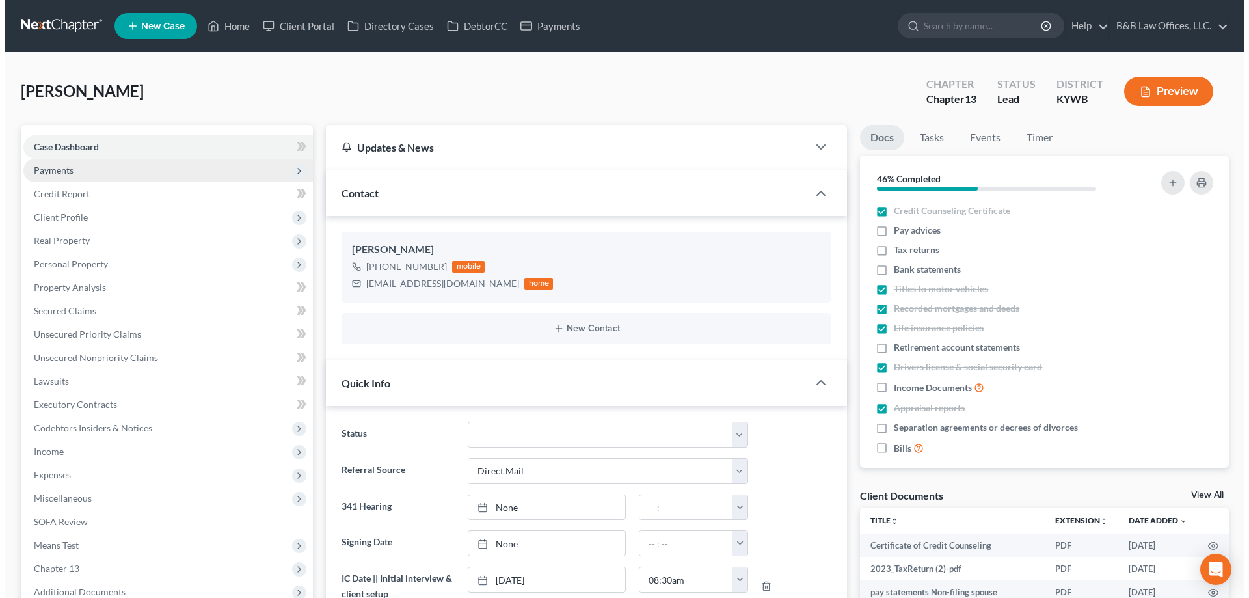
scroll to position [3619, 0]
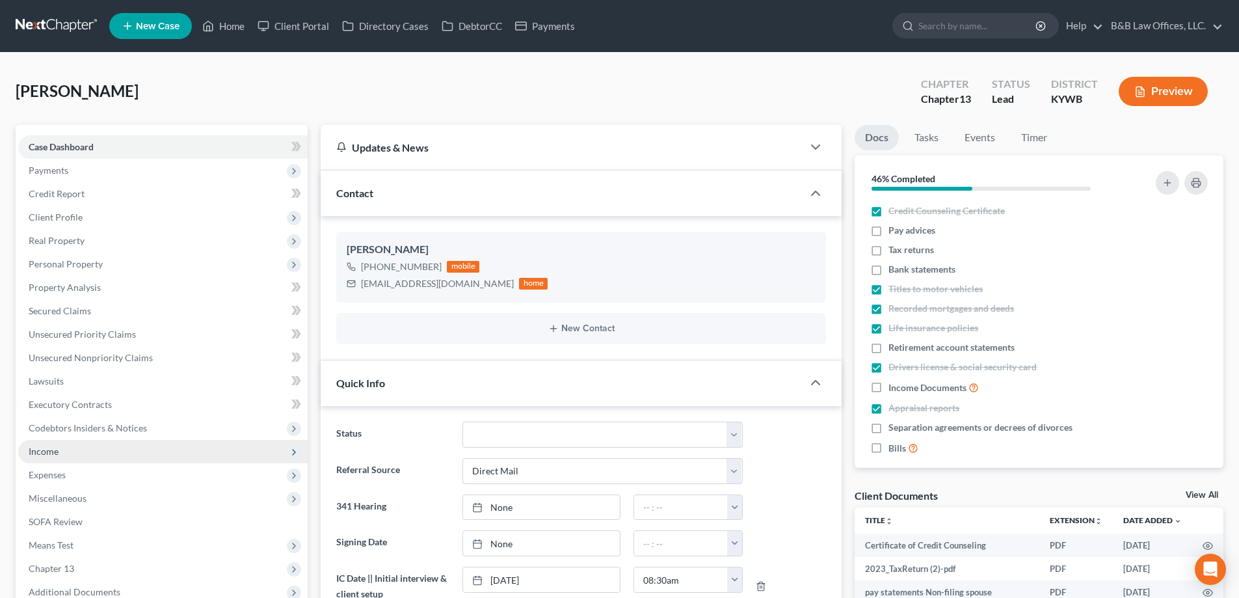
click at [95, 444] on span "Income" at bounding box center [163, 451] width 290 height 23
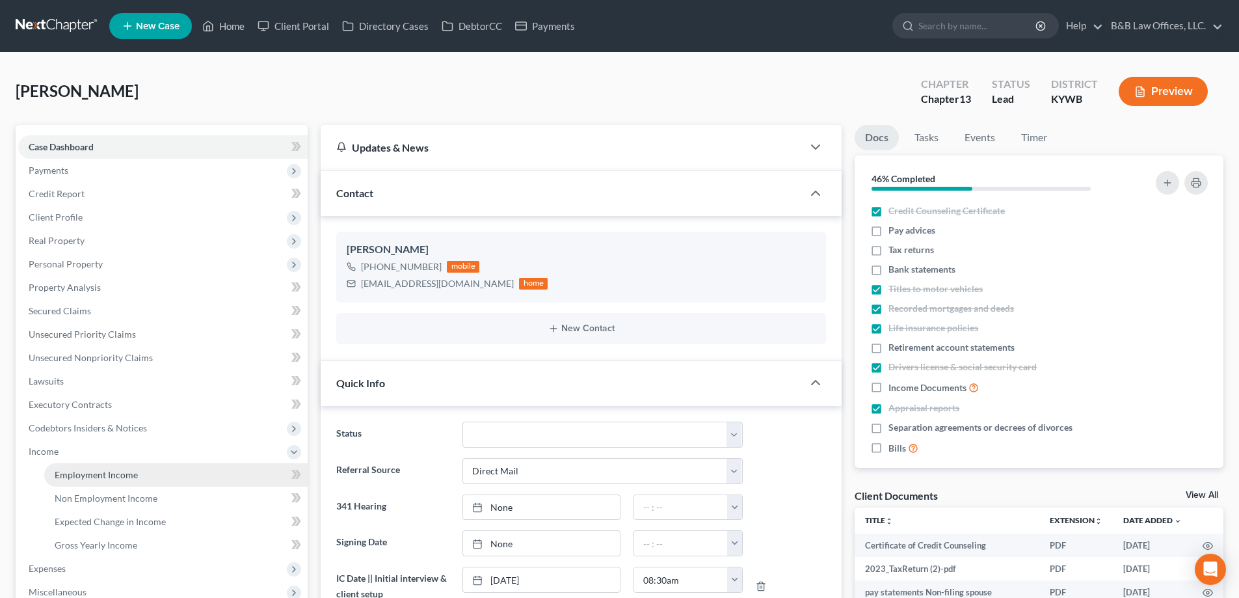
click at [116, 480] on link "Employment Income" at bounding box center [176, 474] width 264 height 23
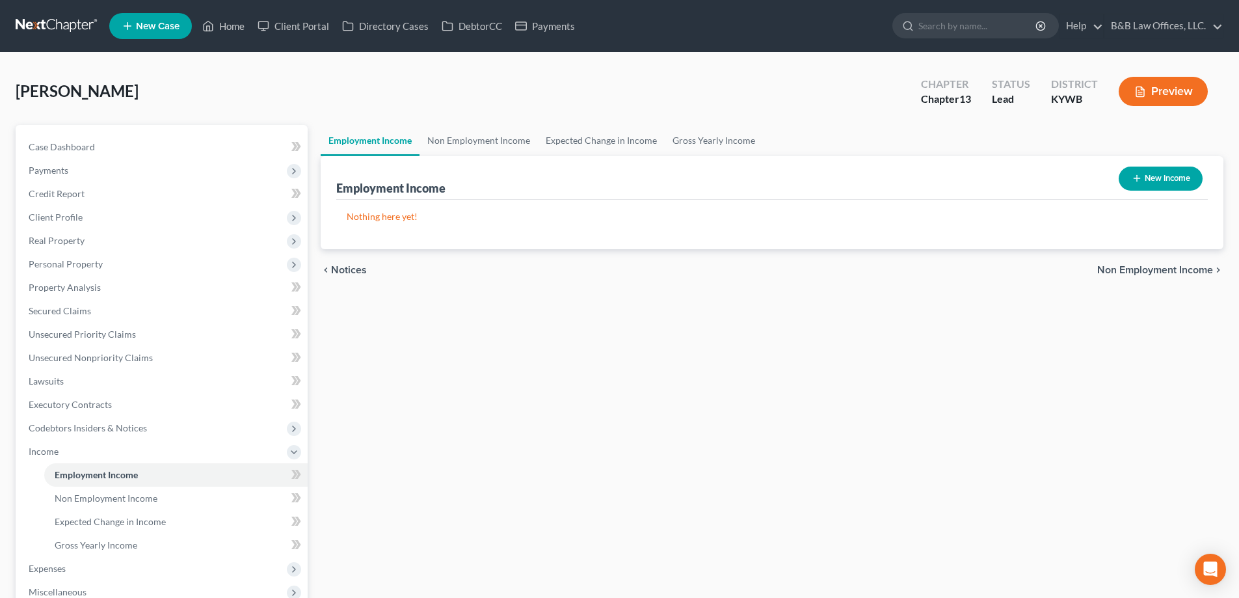
click at [1150, 175] on button "New Income" at bounding box center [1161, 179] width 84 height 24
select select "0"
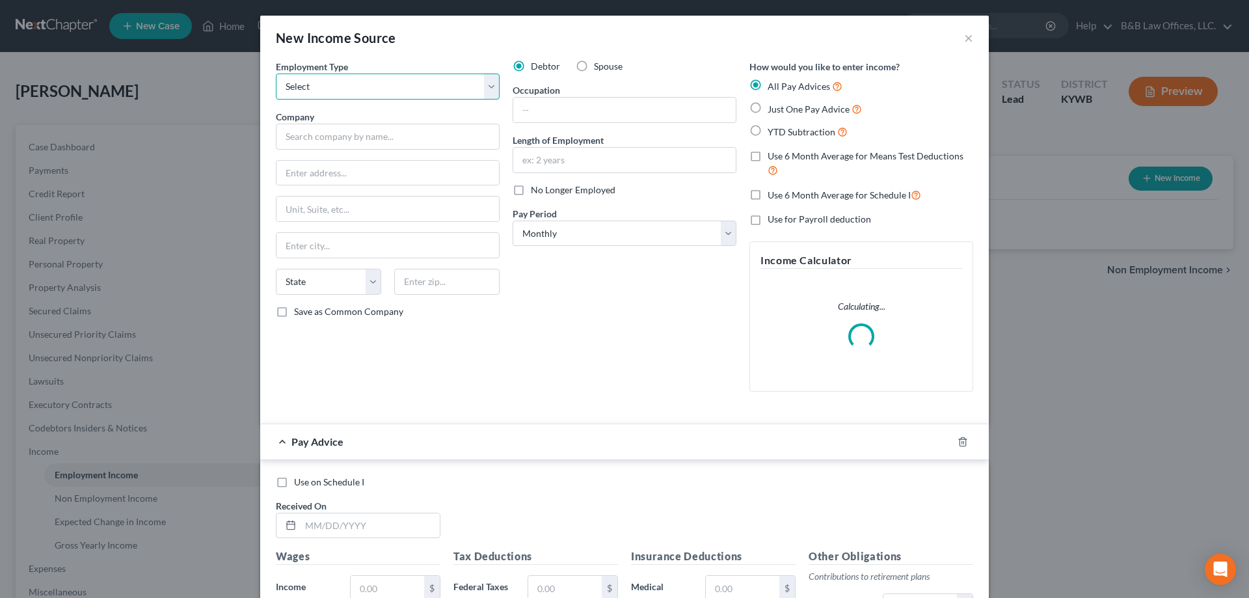
click at [340, 87] on select "Select Full or [DEMOGRAPHIC_DATA] Employment Self Employment" at bounding box center [388, 87] width 224 height 26
select select "0"
click at [276, 74] on select "Select Full or [DEMOGRAPHIC_DATA] Employment Self Employment" at bounding box center [388, 87] width 224 height 26
click at [343, 133] on input "text" at bounding box center [388, 137] width 224 height 26
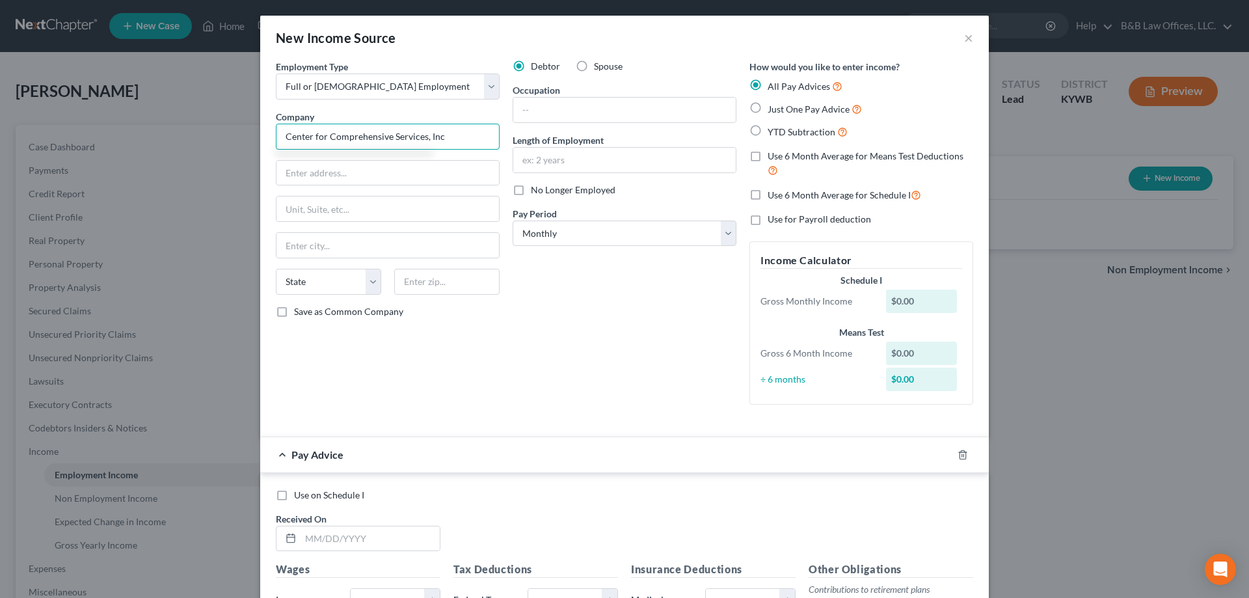
type input "Center for Comprehensive Services, Inc"
type input "6600 France Ave S"
type input "Suite 350"
type input "4"
type input "55435"
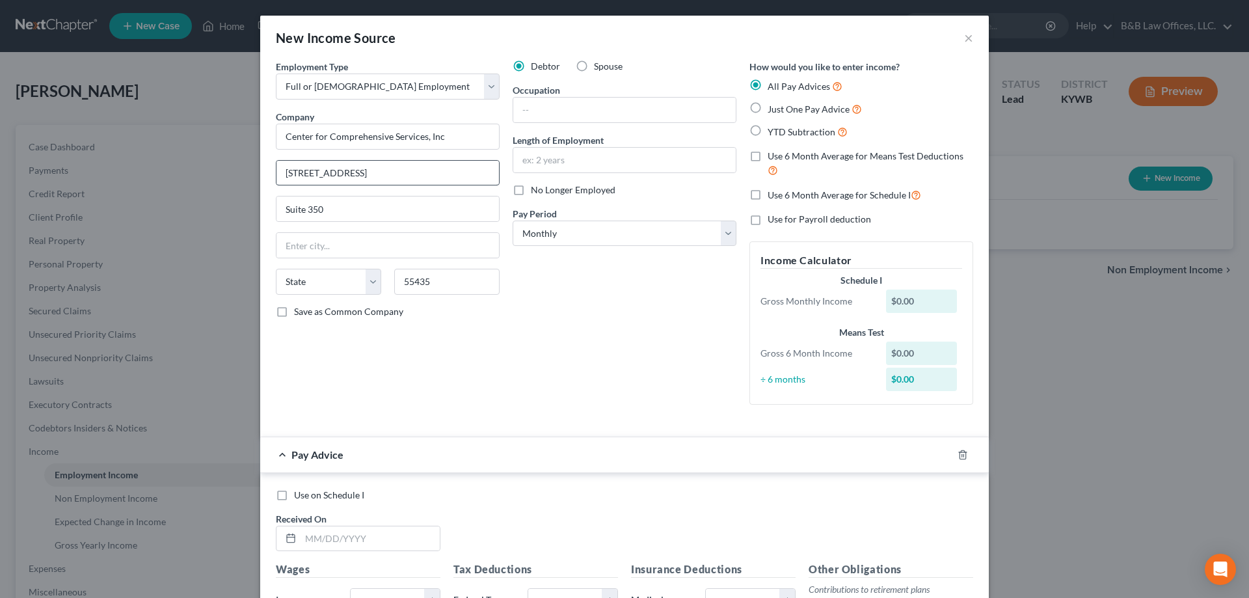
type input "Minneapolis"
select select "24"
click at [294, 314] on label "Save as Common Company" at bounding box center [348, 311] width 109 height 13
click at [299, 314] on input "Save as Common Company" at bounding box center [303, 309] width 8 height 8
checkbox input "true"
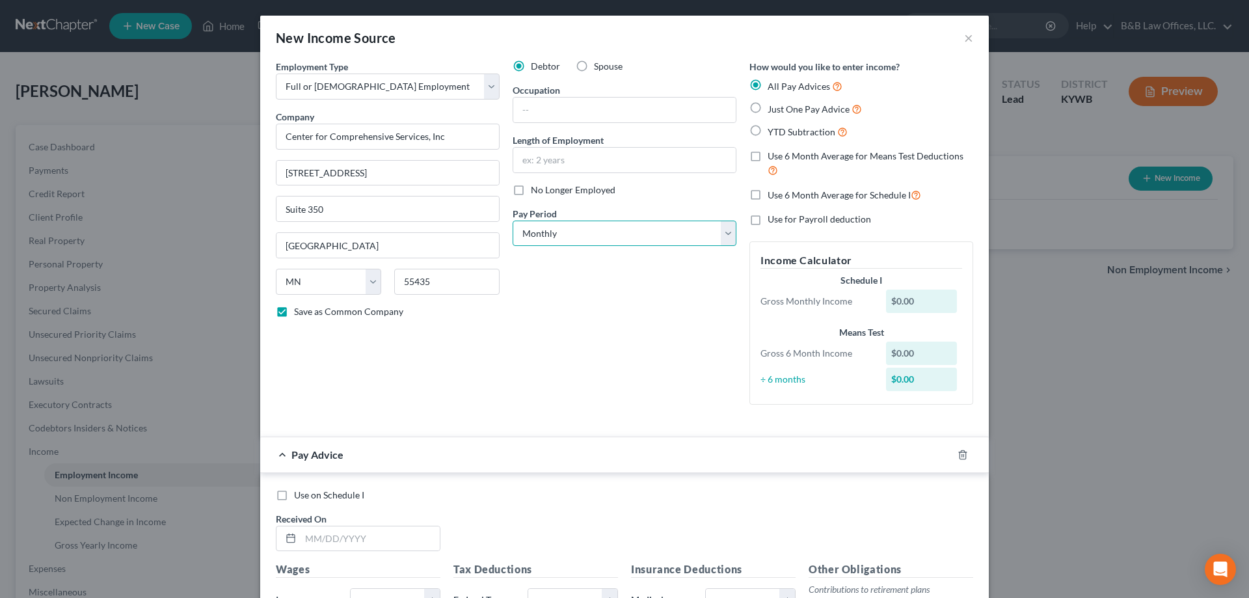
click at [545, 232] on select "Select Monthly Twice Monthly Every Other Week Weekly" at bounding box center [625, 234] width 224 height 26
select select "2"
click at [513, 221] on select "Select Monthly Twice Monthly Every Other Week Weekly" at bounding box center [625, 234] width 224 height 26
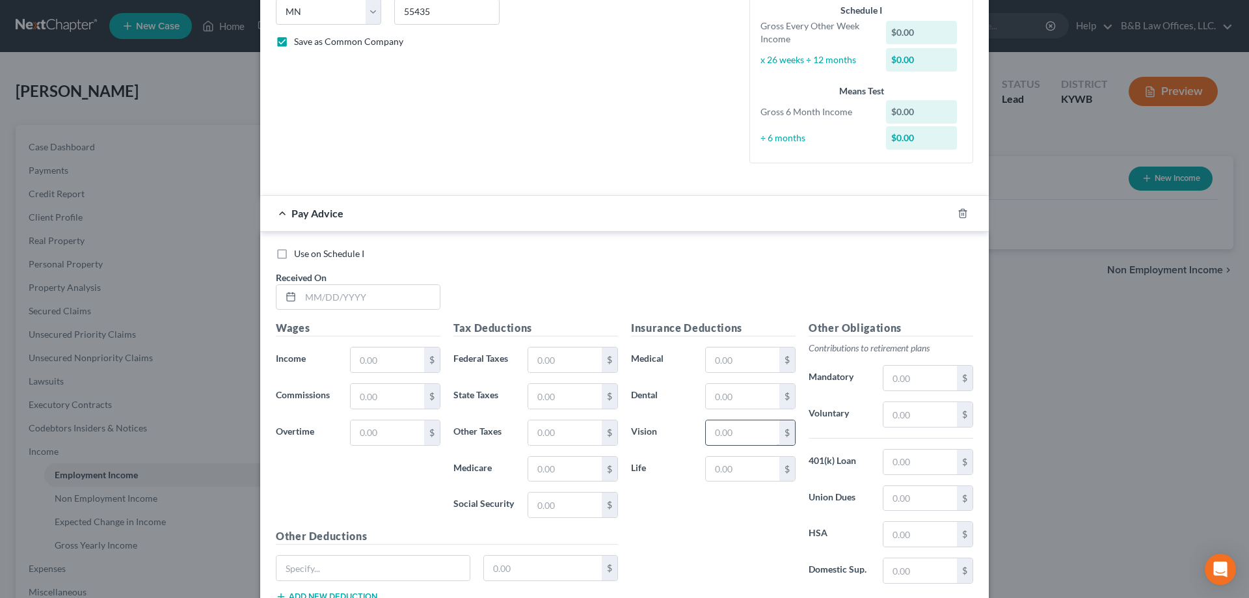
scroll to position [366, 0]
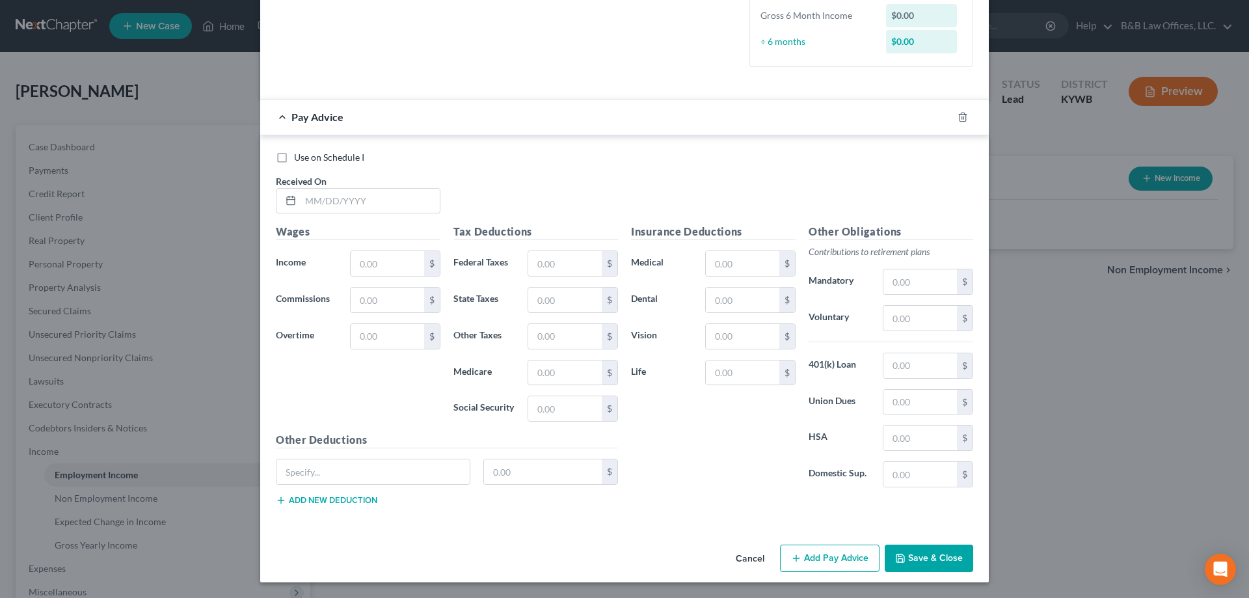
click at [913, 559] on button "Save & Close" at bounding box center [929, 558] width 88 height 27
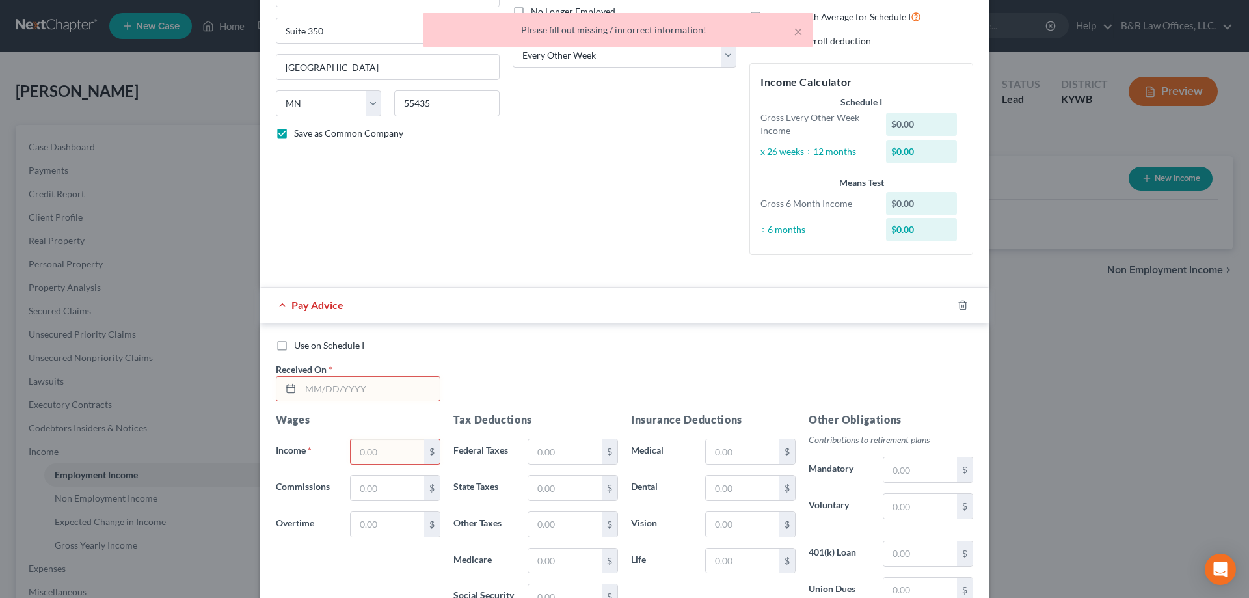
scroll to position [0, 0]
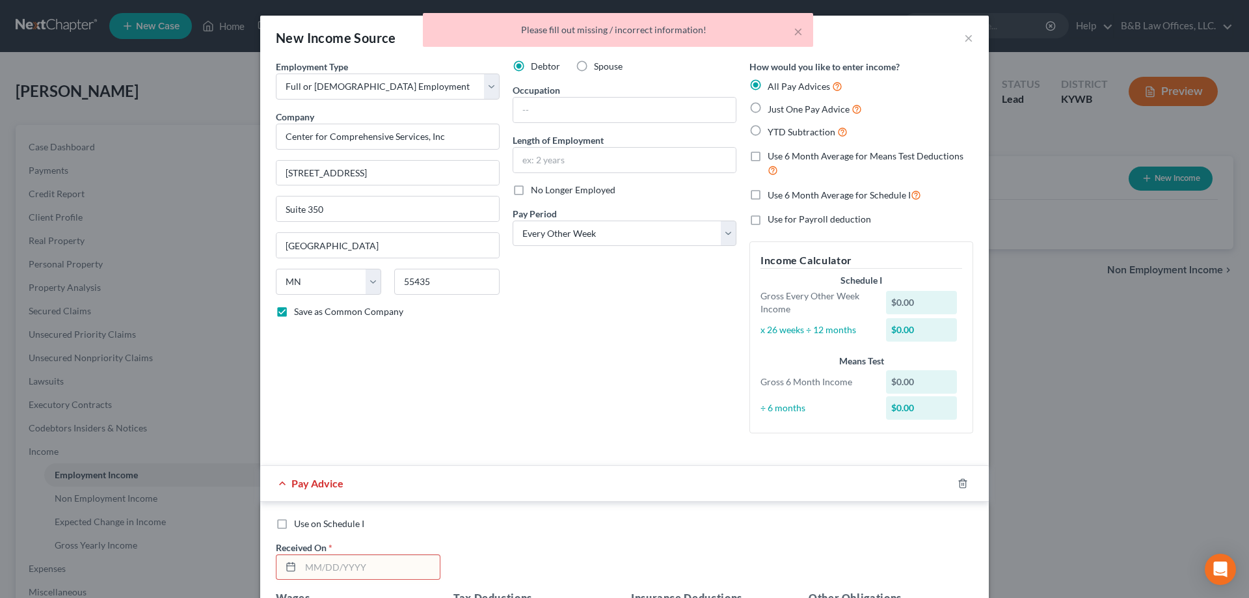
click at [768, 135] on label "YTD Subtraction" at bounding box center [808, 131] width 80 height 15
click at [773, 133] on input "YTD Subtraction" at bounding box center [777, 128] width 8 height 8
radio input "true"
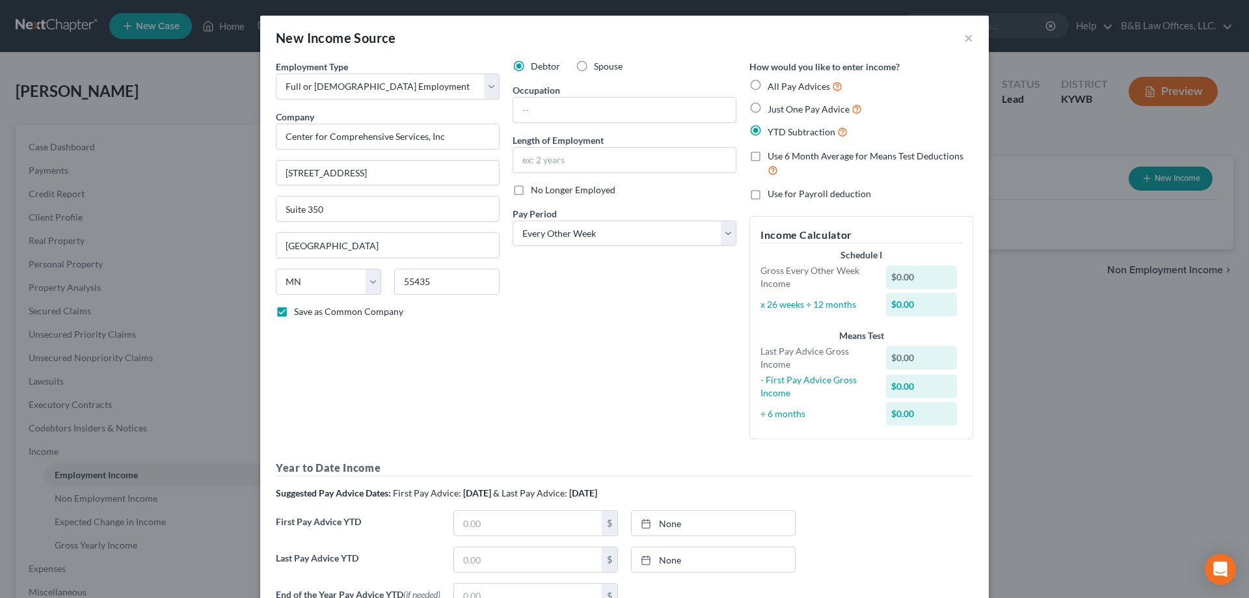
click at [768, 159] on label "Use 6 Month Average for Means Test Deductions" at bounding box center [871, 164] width 206 height 28
click at [773, 158] on input "Use 6 Month Average for Means Test Deductions" at bounding box center [777, 154] width 8 height 8
checkbox input "true"
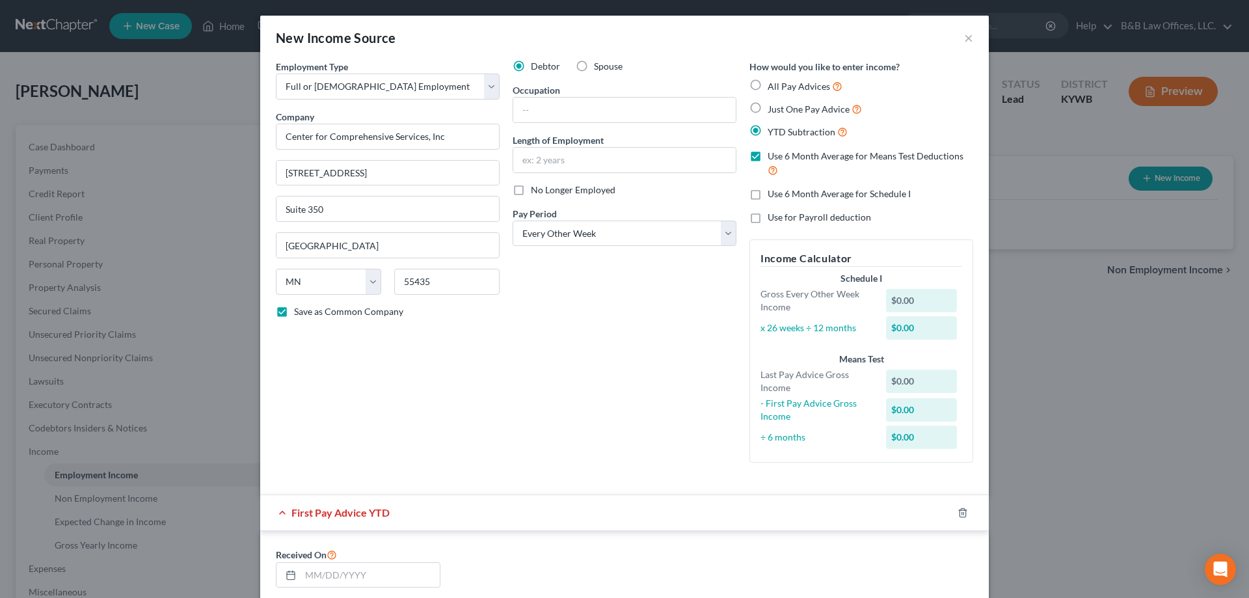
click at [768, 195] on label "Use 6 Month Average for Schedule I" at bounding box center [839, 193] width 143 height 13
click at [773, 195] on input "Use 6 Month Average for Schedule I" at bounding box center [777, 191] width 8 height 8
checkbox input "true"
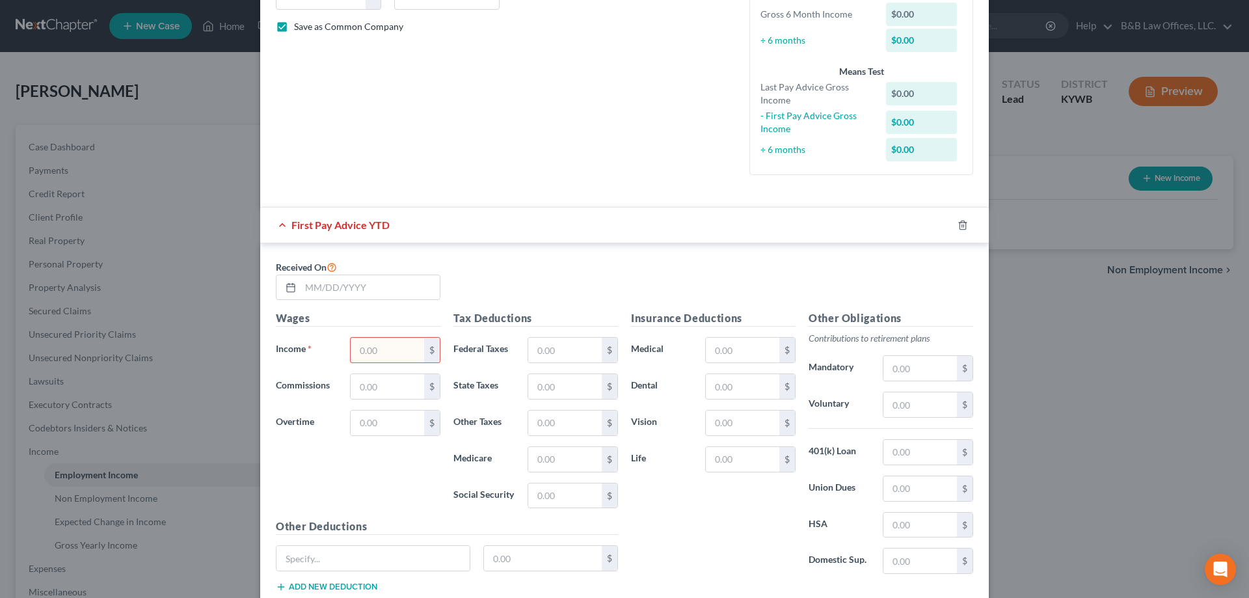
scroll to position [325, 0]
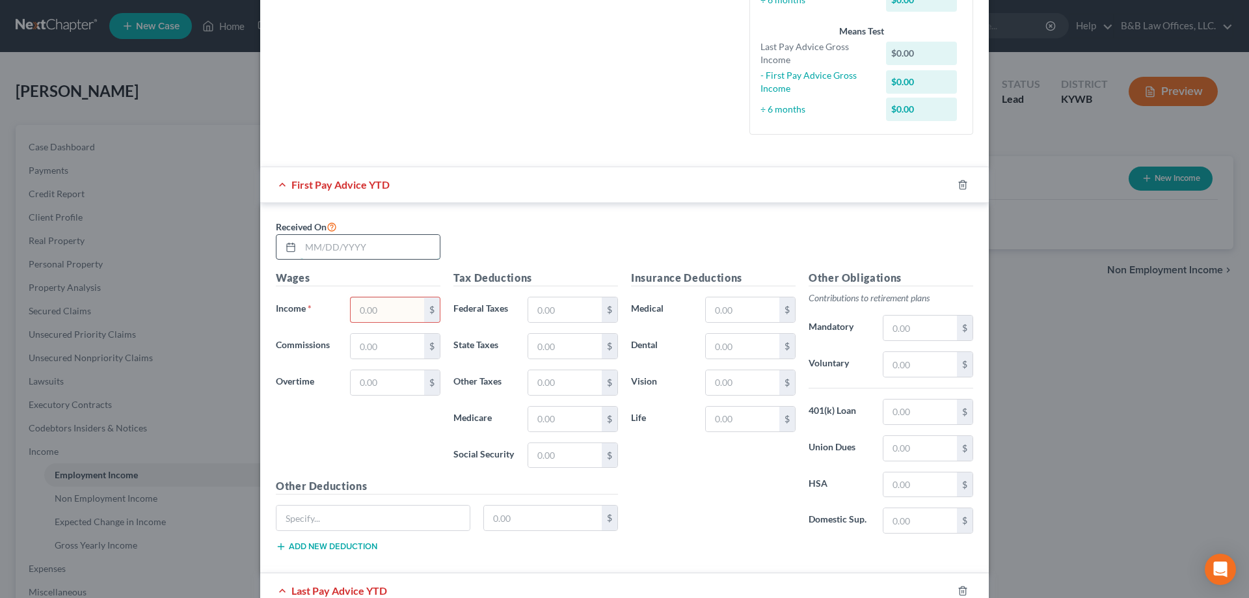
click at [321, 245] on input "text" at bounding box center [370, 247] width 139 height 25
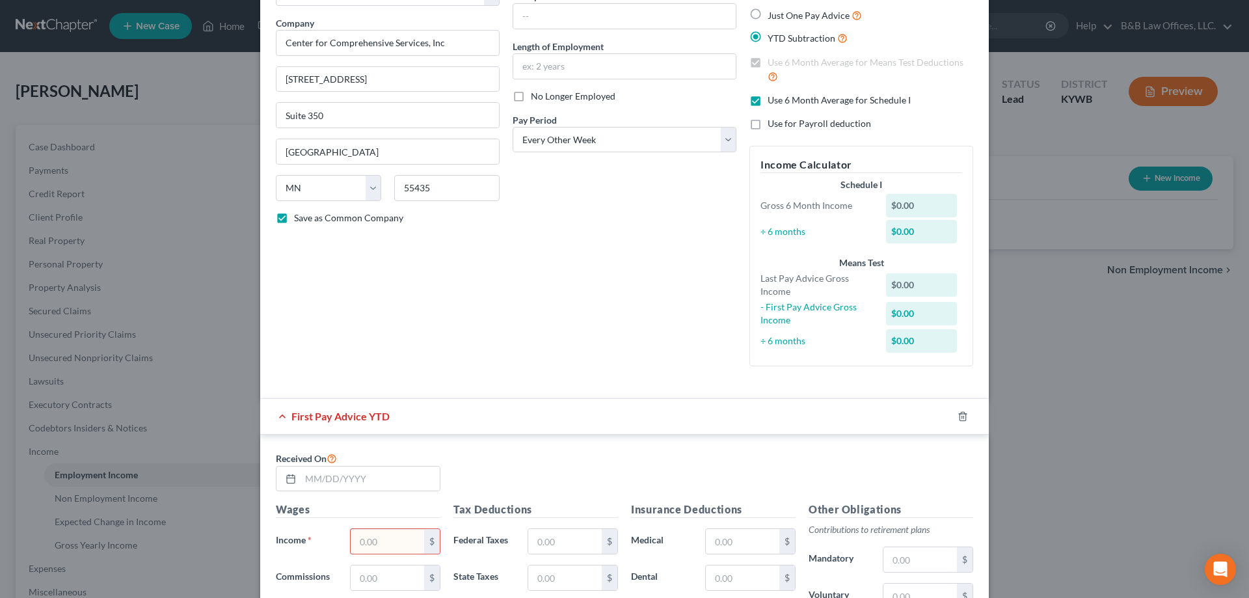
scroll to position [0, 0]
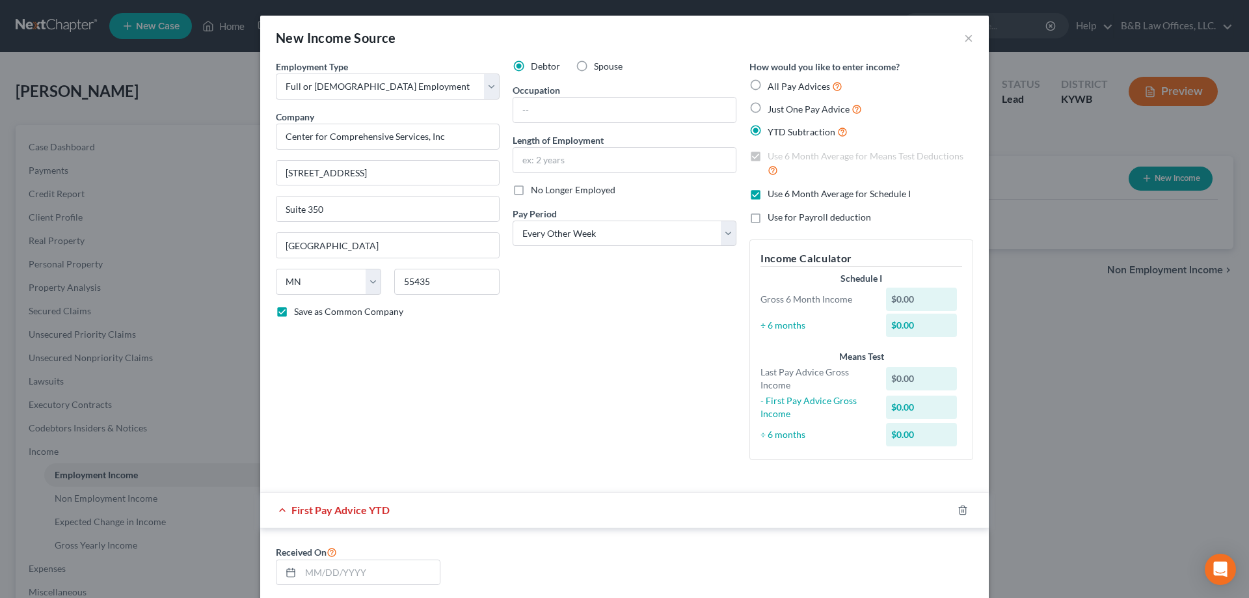
click at [768, 85] on label "All Pay Advices" at bounding box center [805, 86] width 75 height 15
click at [773, 85] on input "All Pay Advices" at bounding box center [777, 83] width 8 height 8
radio input "true"
checkbox input "false"
click at [768, 109] on label "Just One Pay Advice" at bounding box center [815, 108] width 94 height 15
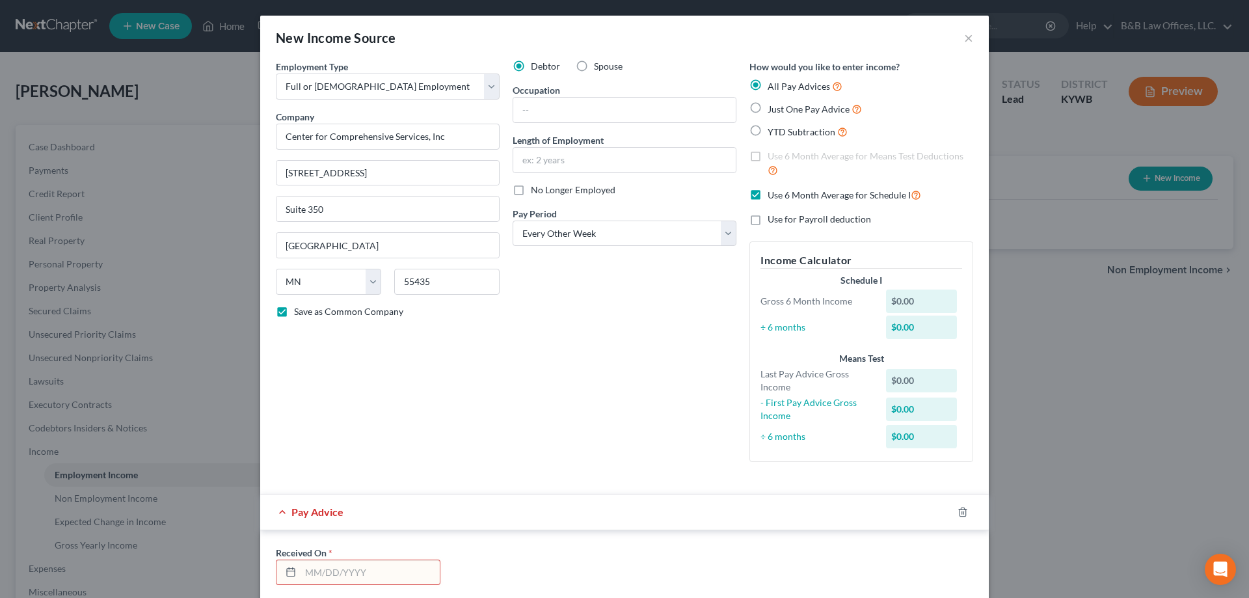
click at [773, 109] on input "Just One Pay Advice" at bounding box center [777, 105] width 8 height 8
radio input "true"
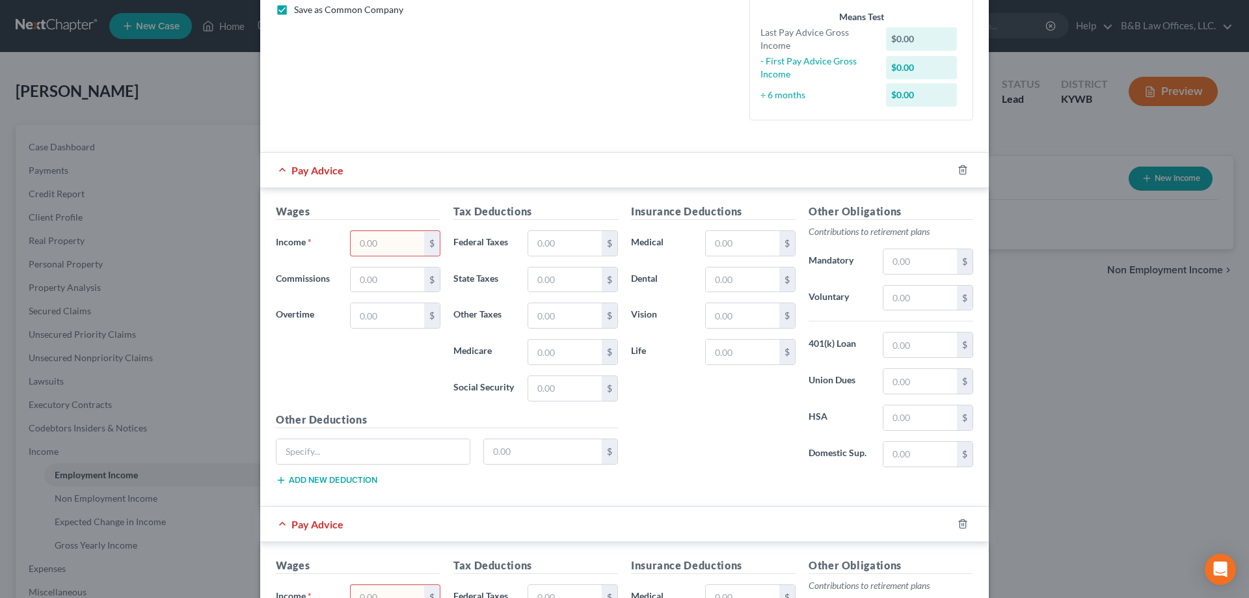
scroll to position [325, 0]
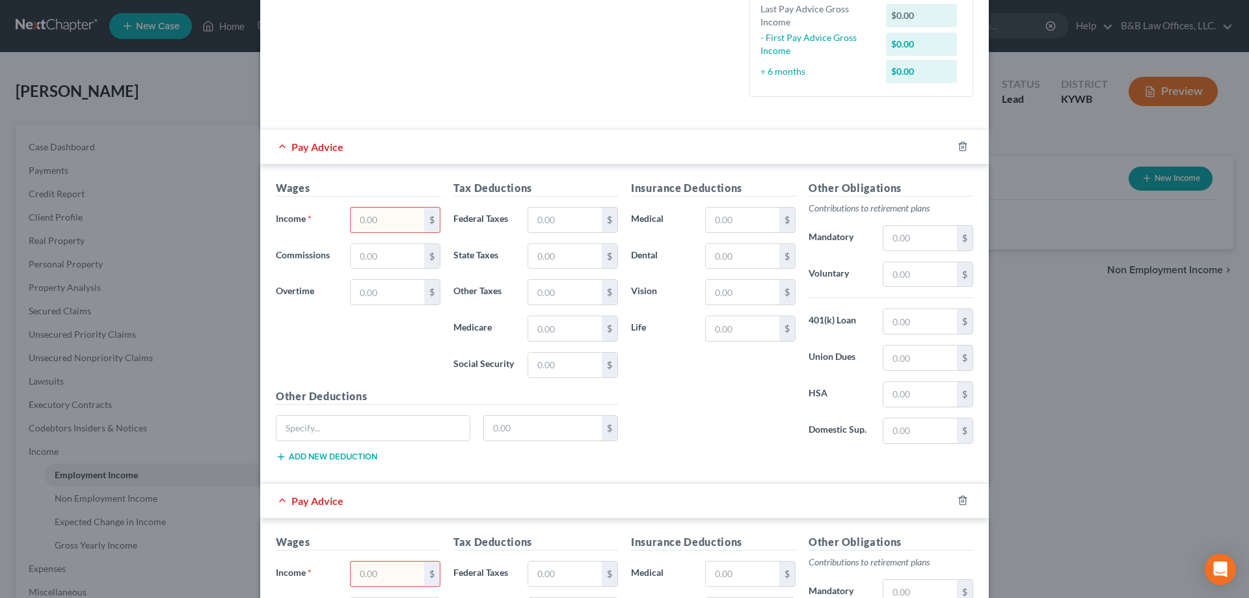
click at [379, 216] on input "text" at bounding box center [388, 220] width 74 height 25
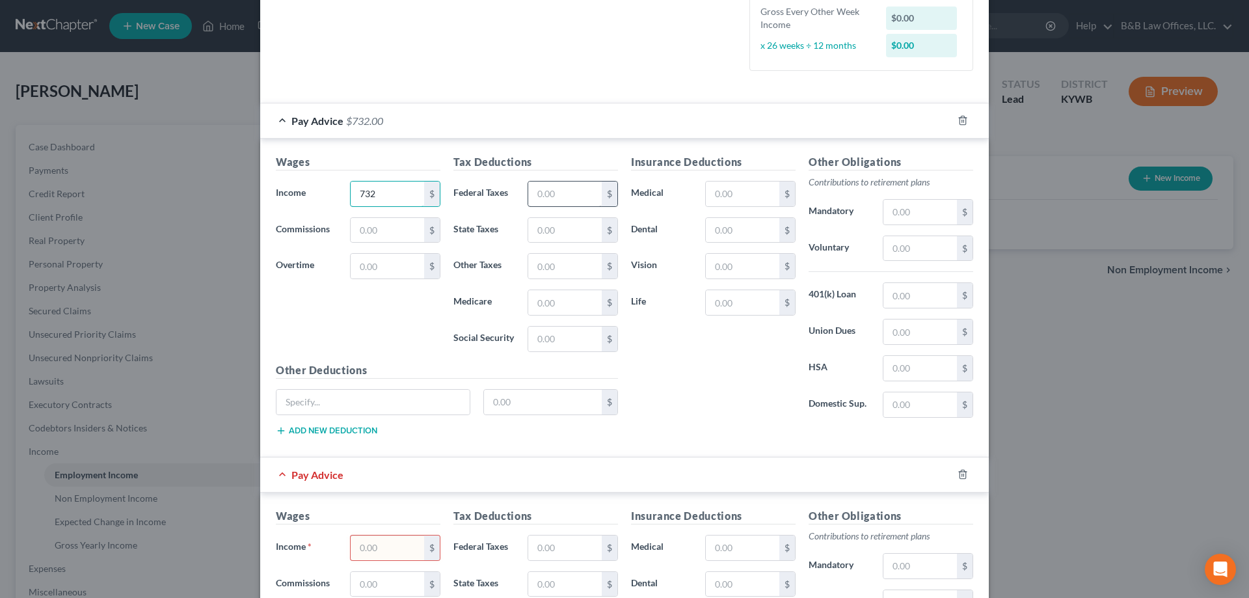
type input "732"
click at [559, 198] on input "text" at bounding box center [565, 194] width 74 height 25
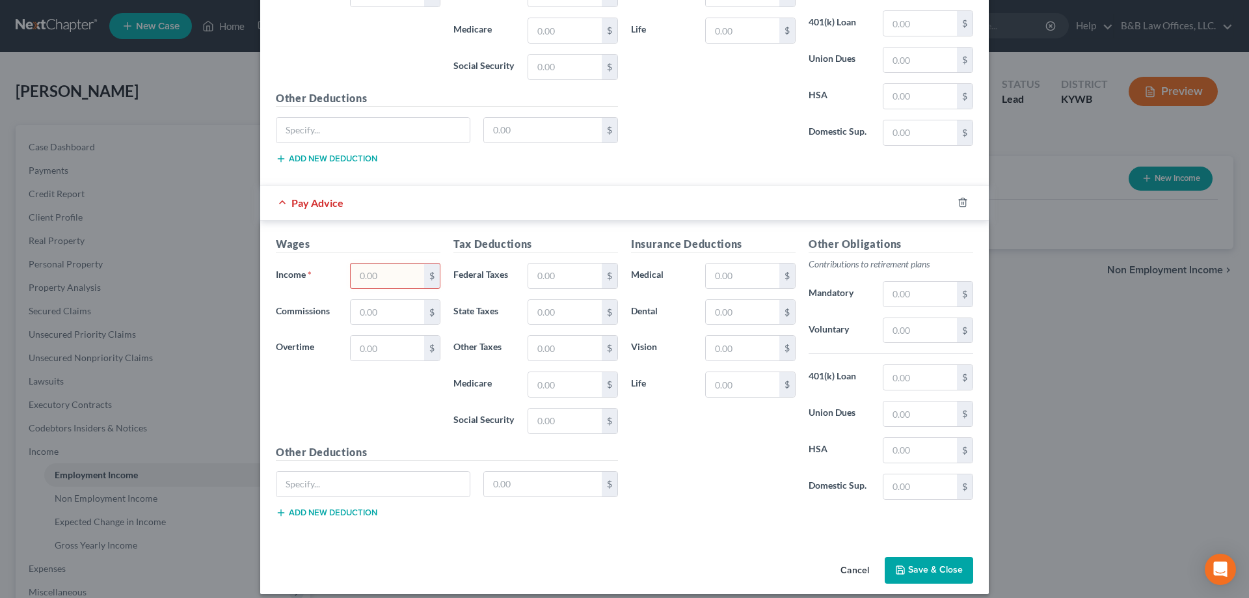
scroll to position [609, 0]
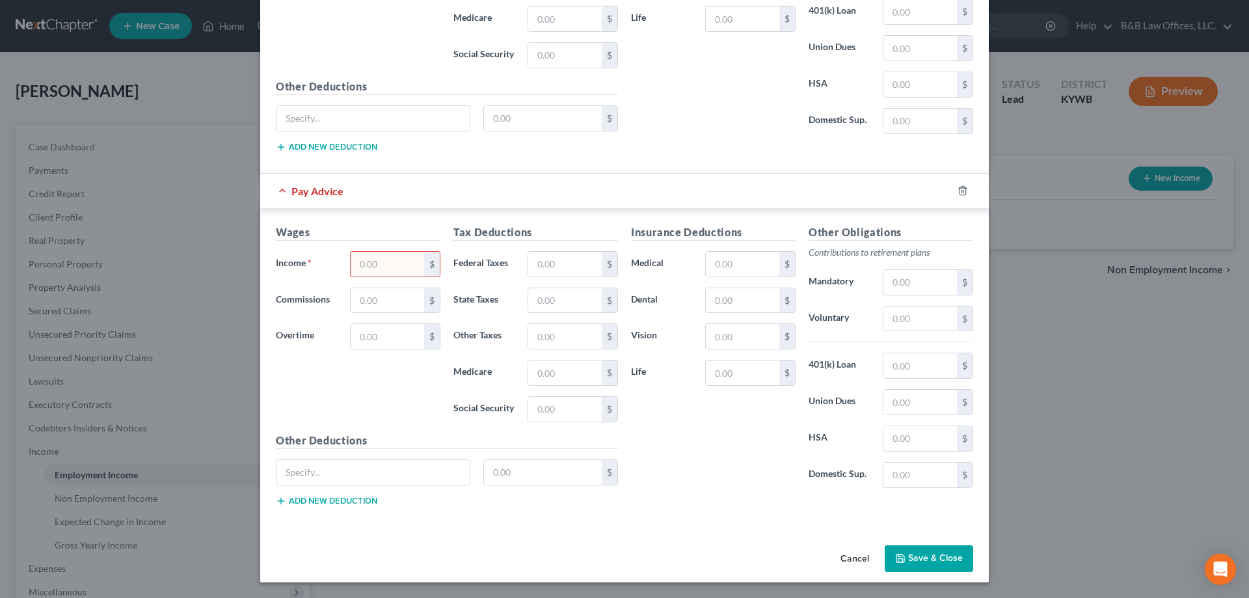
click at [390, 262] on input "text" at bounding box center [388, 264] width 74 height 25
type input "732"
type input "0"
type input "11"
type input "71"
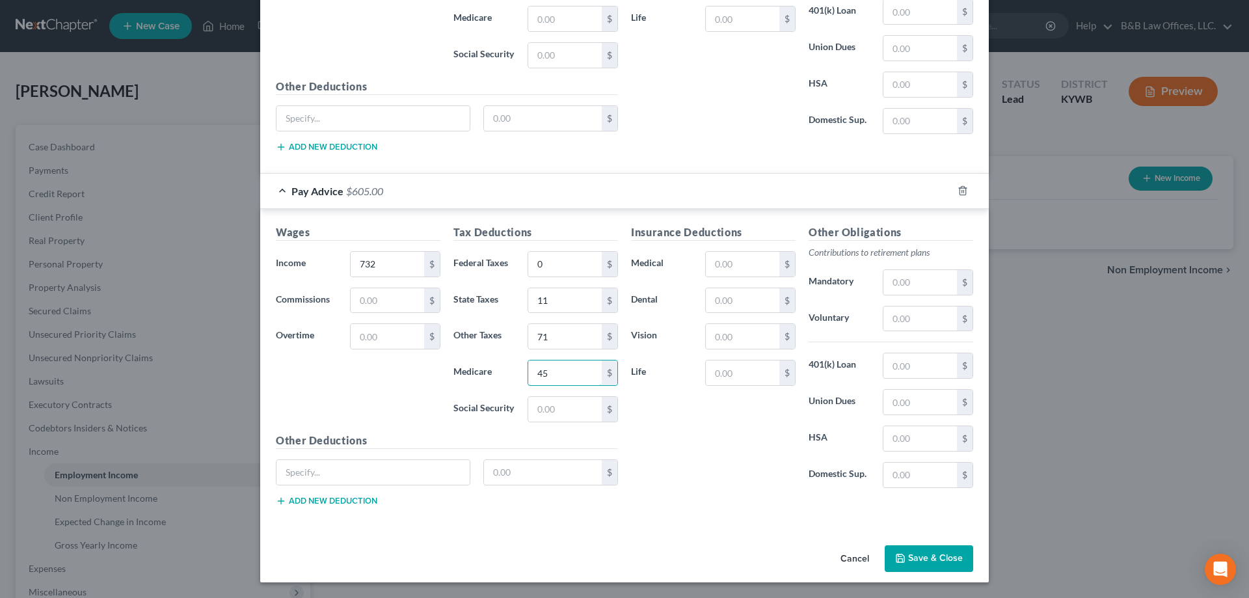
type input "45"
type input "11"
click at [932, 552] on button "Save & Close" at bounding box center [929, 558] width 88 height 27
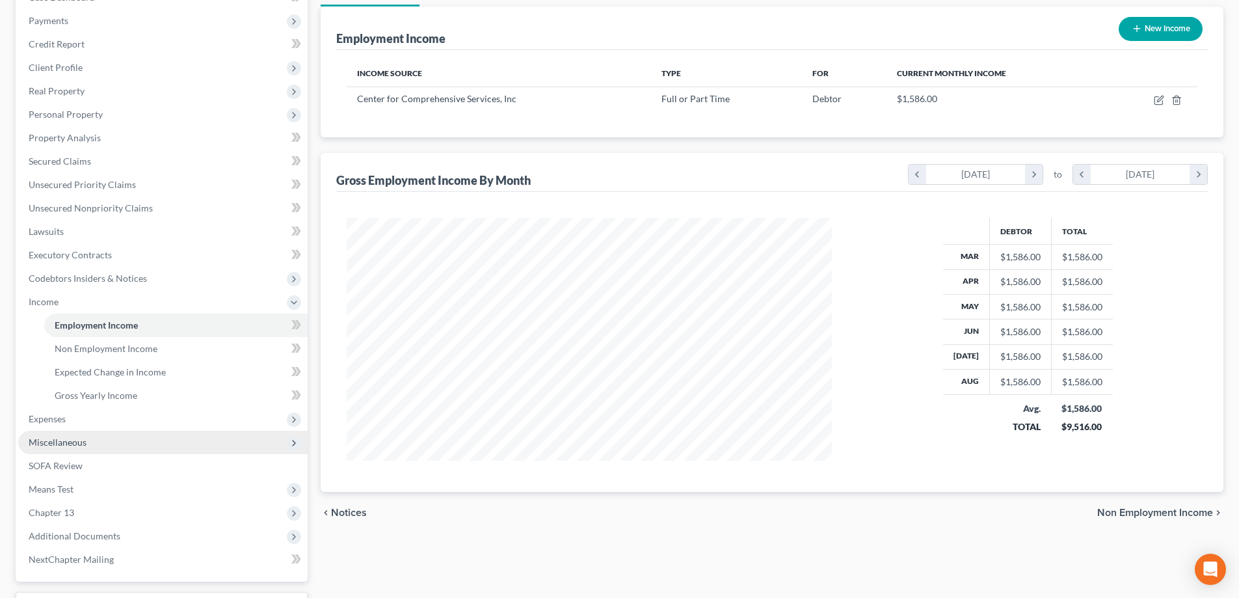
scroll to position [195, 0]
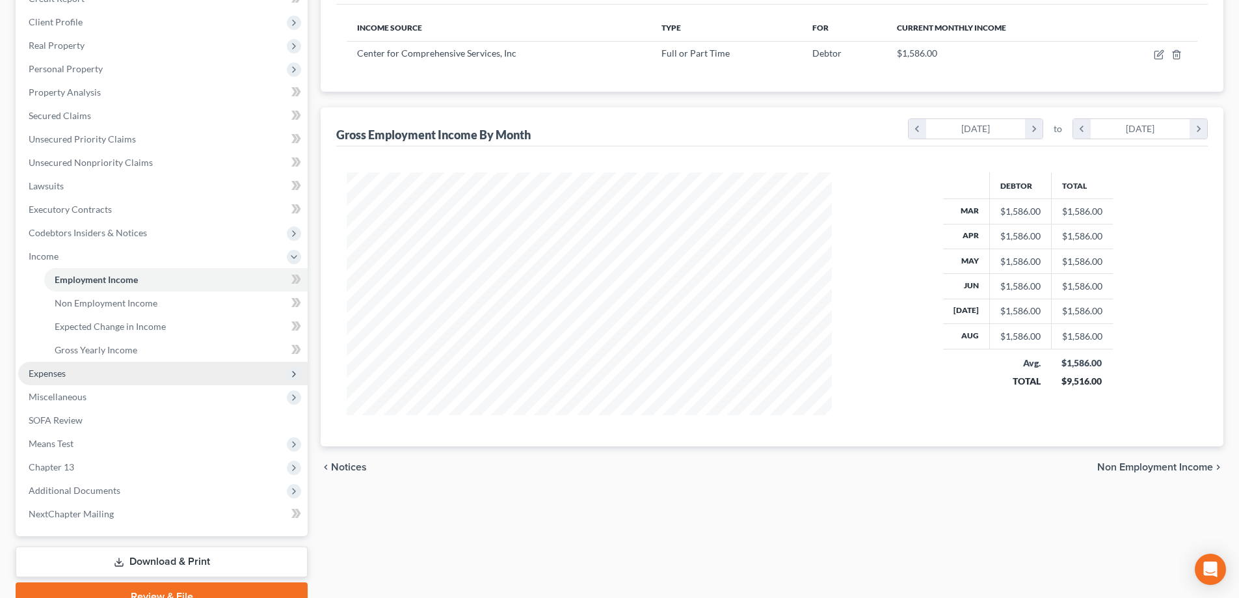
click at [102, 372] on span "Expenses" at bounding box center [163, 373] width 290 height 23
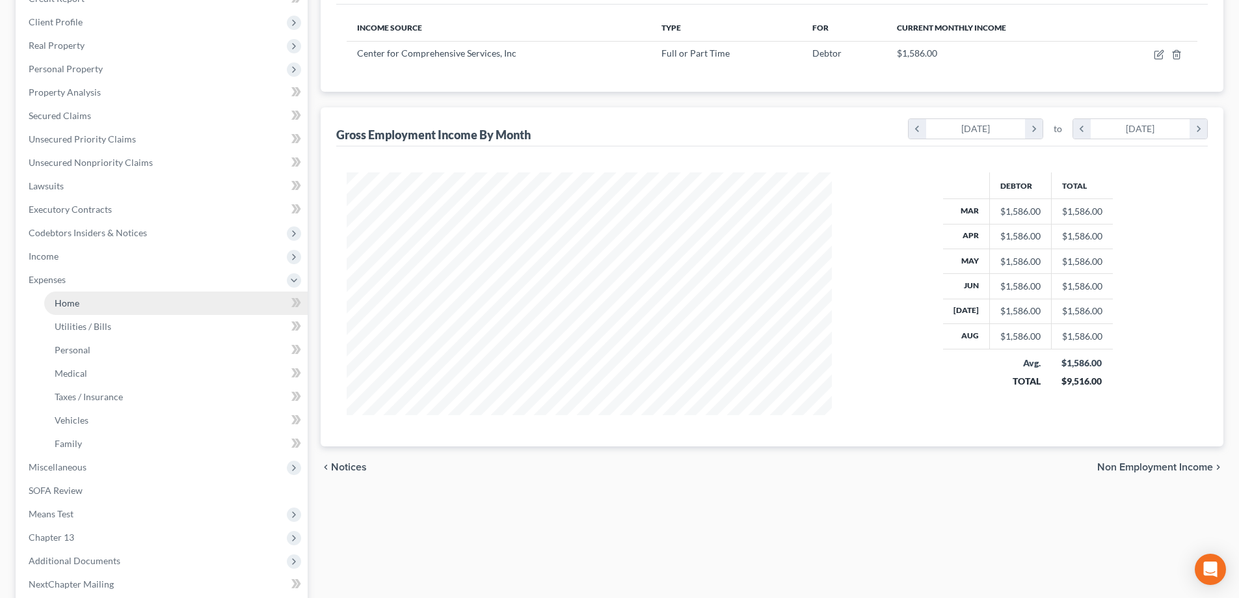
click at [105, 307] on link "Home" at bounding box center [176, 302] width 264 height 23
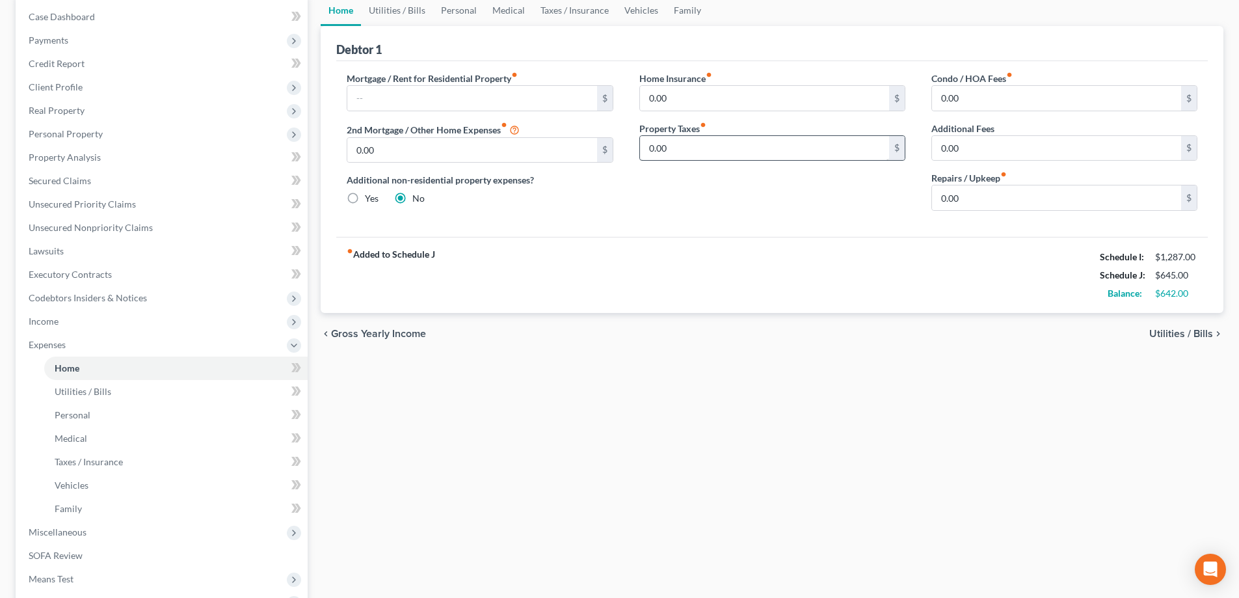
scroll to position [195, 0]
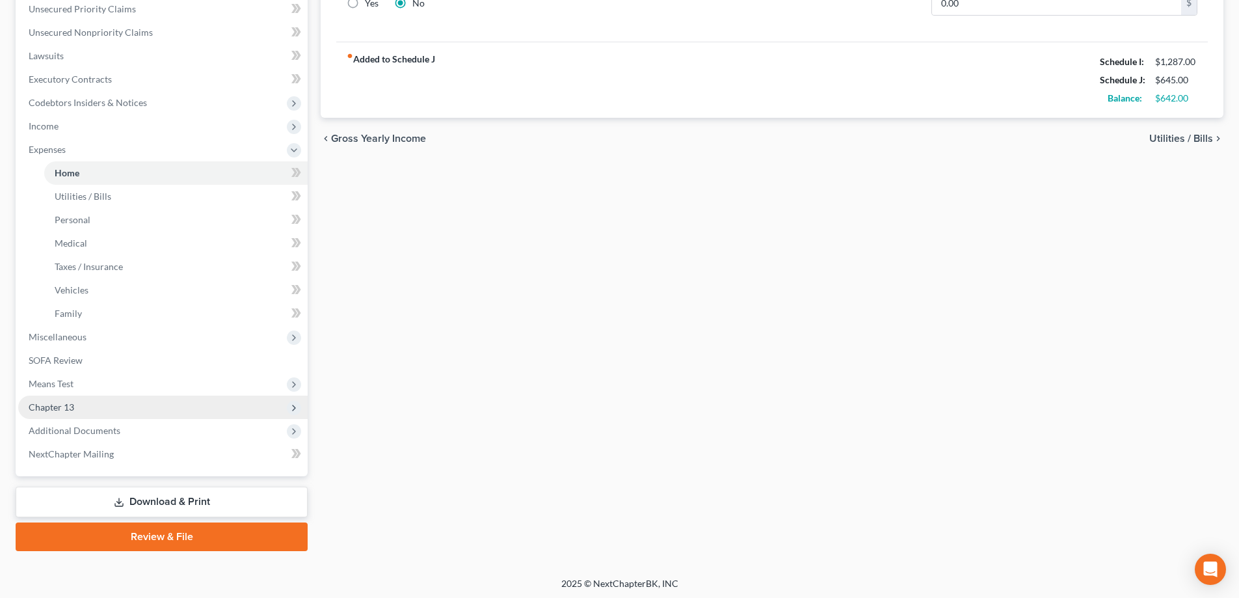
click at [76, 404] on span "Chapter 13" at bounding box center [163, 407] width 290 height 23
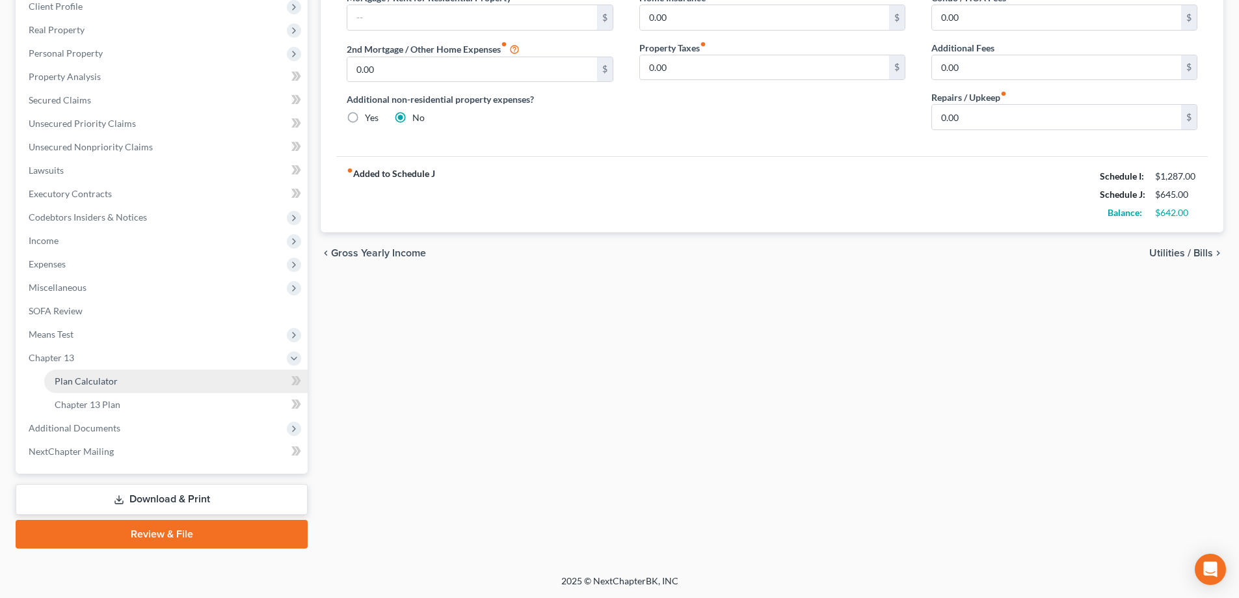
click at [108, 380] on span "Plan Calculator" at bounding box center [86, 380] width 63 height 11
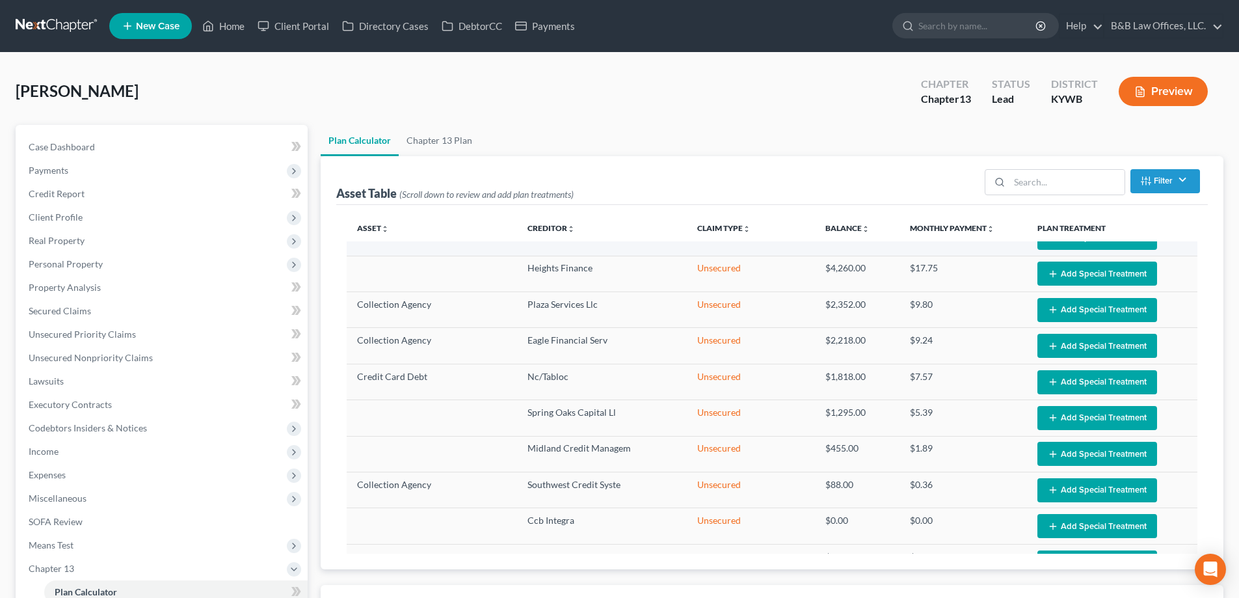
select select "59"
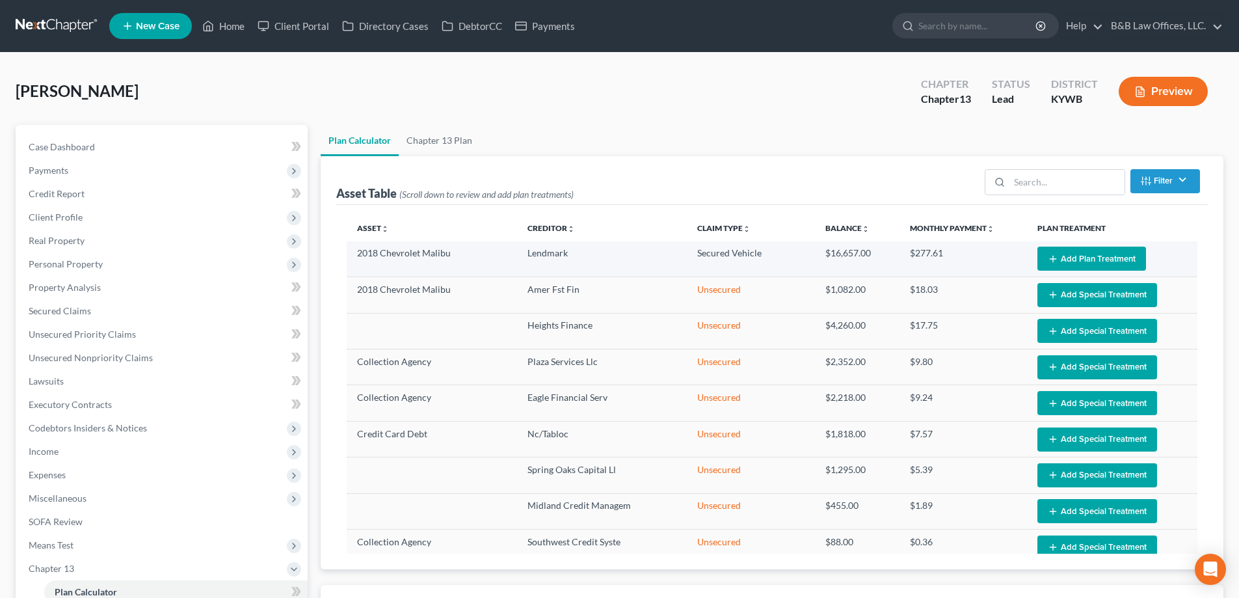
click at [1084, 260] on button "Add Plan Treatment" at bounding box center [1092, 259] width 109 height 24
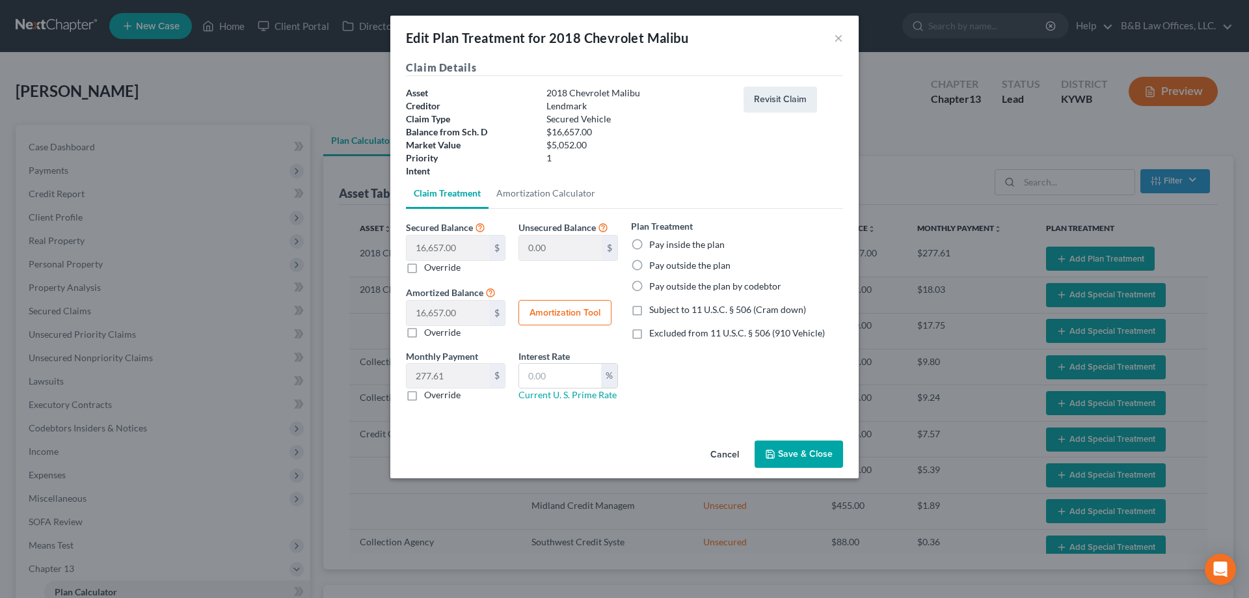
click at [649, 312] on label "Subject to 11 U.S.C. § 506 (Cram down)" at bounding box center [727, 309] width 157 height 13
click at [655, 312] on input "Subject to 11 U.S.C. § 506 (Cram down)" at bounding box center [659, 307] width 8 height 8
checkbox input "true"
click at [424, 271] on label "Override" at bounding box center [442, 267] width 36 height 13
click at [429, 269] on input "Override" at bounding box center [433, 265] width 8 height 8
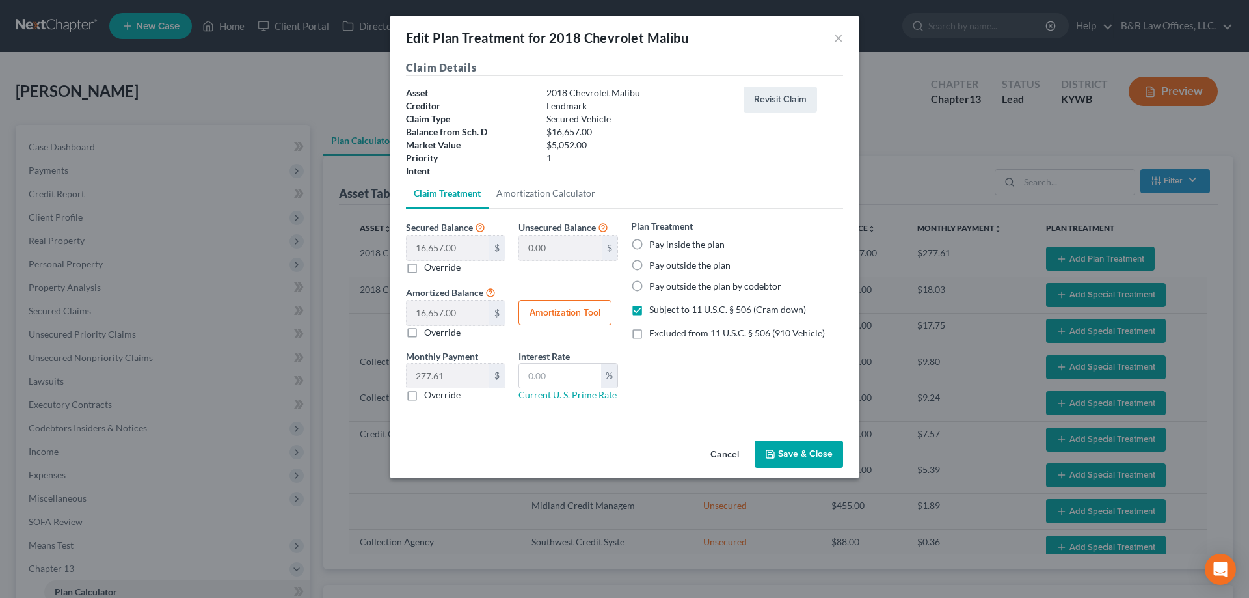
checkbox input "true"
click at [474, 255] on input "text" at bounding box center [448, 248] width 83 height 25
type input "5"
type input "16,652.00"
type input "5.00"
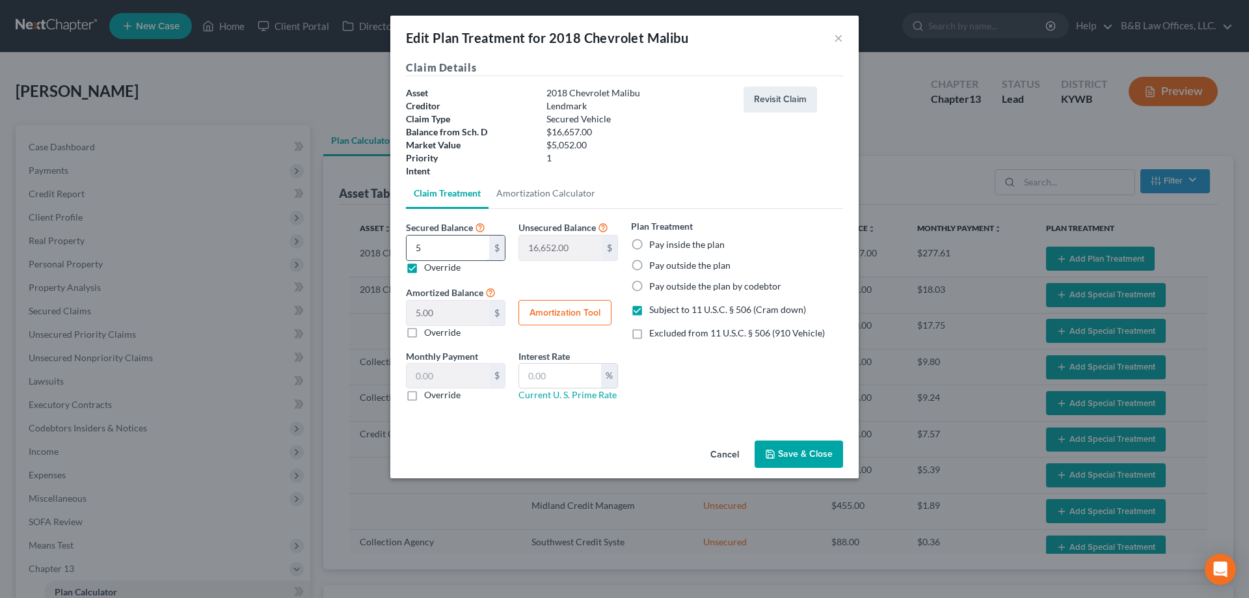
type input "0.08"
type input "50"
type input "16,607.00"
type input "50.00"
type input "0.83"
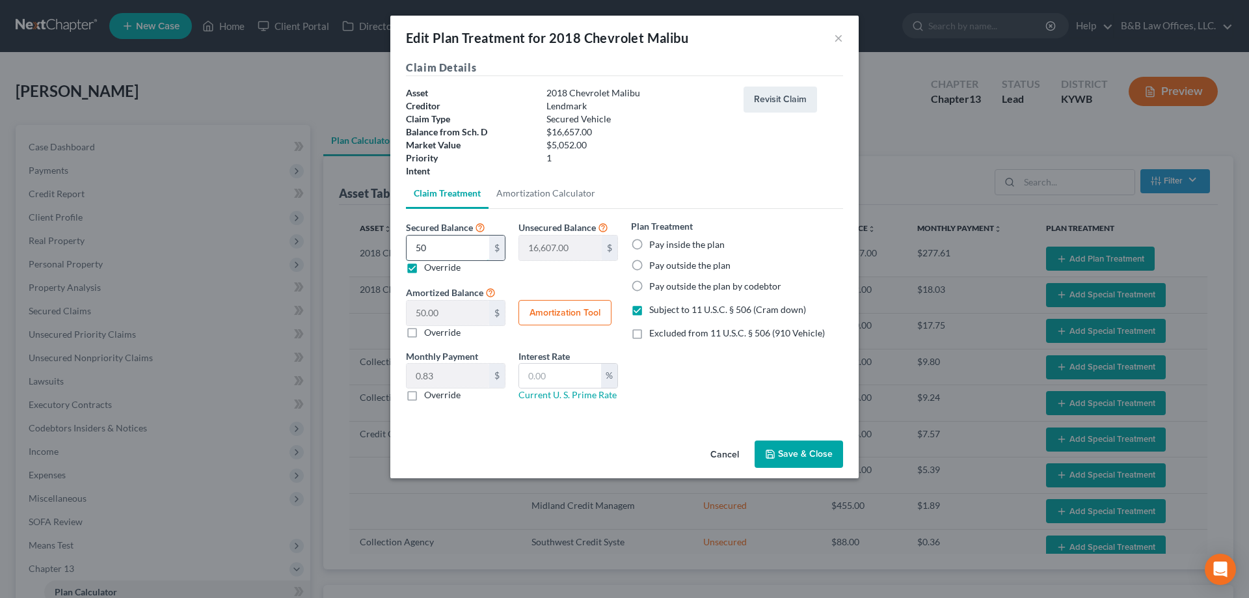
type input "505"
type input "16,152.00"
type input "505.00"
type input "8.41"
type input "5052"
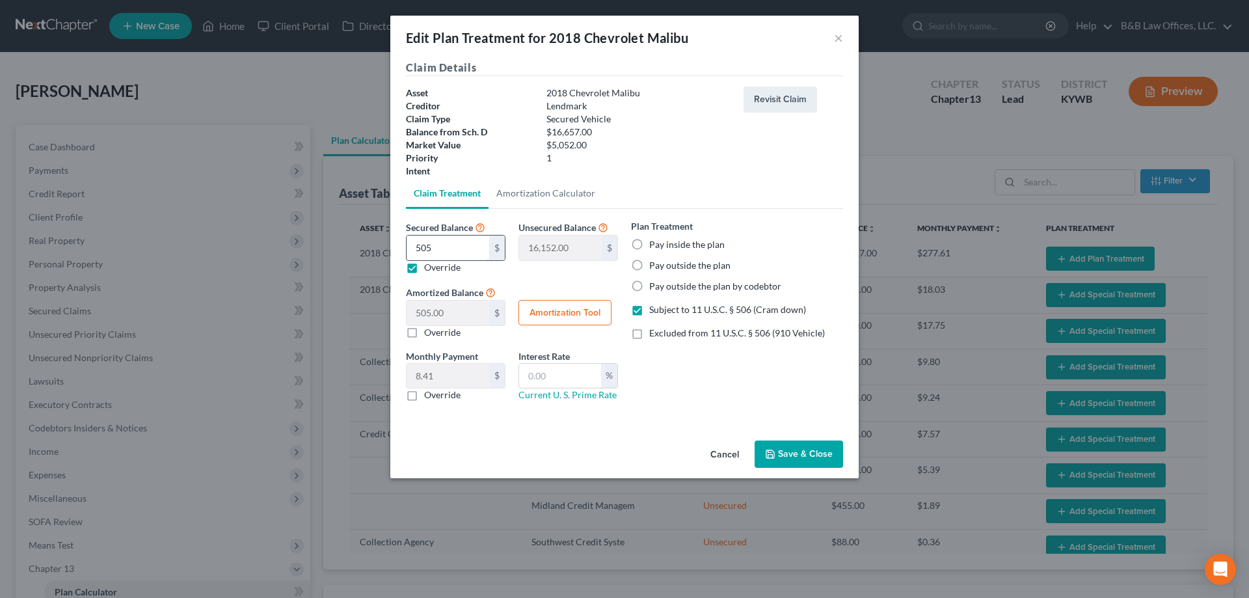
type input "11,605.00"
type input "5,052.00"
type input "84.20"
type input "5,052"
click at [564, 382] on input "text" at bounding box center [560, 376] width 82 height 25
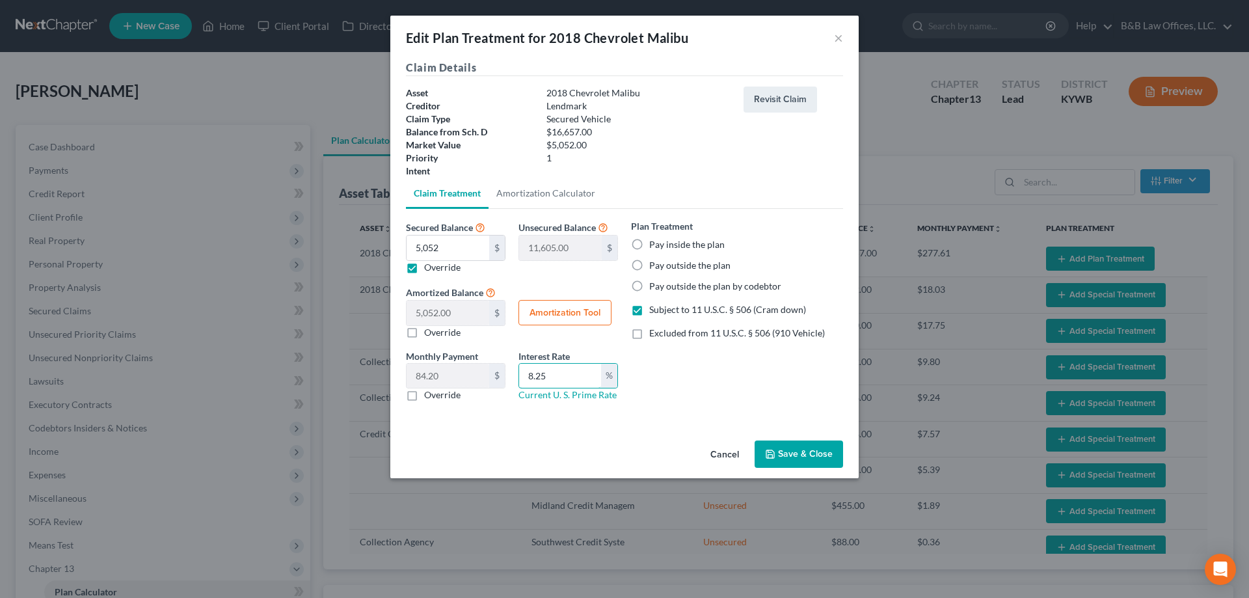
type input "8.25"
click at [799, 459] on button "Save & Close" at bounding box center [799, 453] width 88 height 27
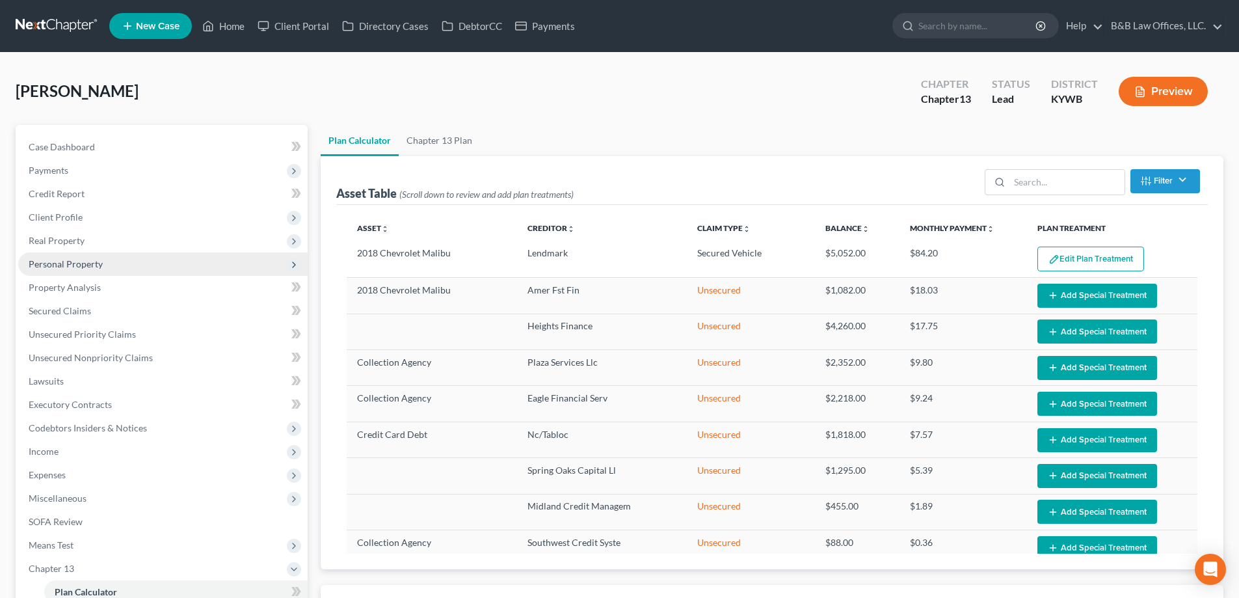
click at [104, 264] on span "Personal Property" at bounding box center [163, 263] width 290 height 23
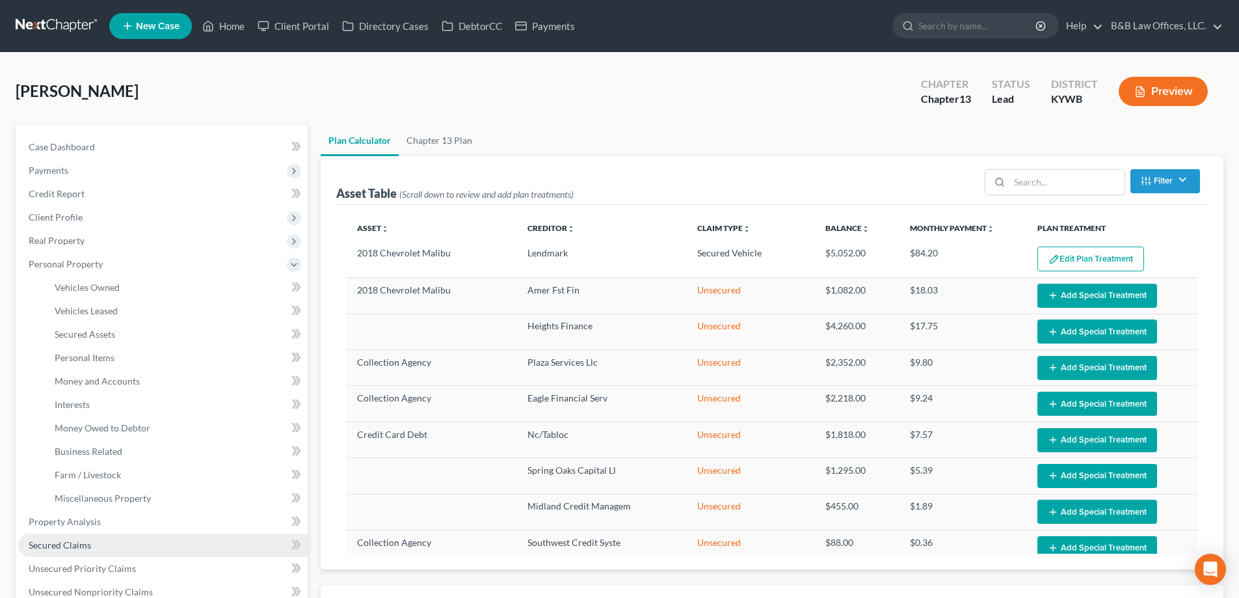
click at [75, 542] on span "Secured Claims" at bounding box center [60, 544] width 62 height 11
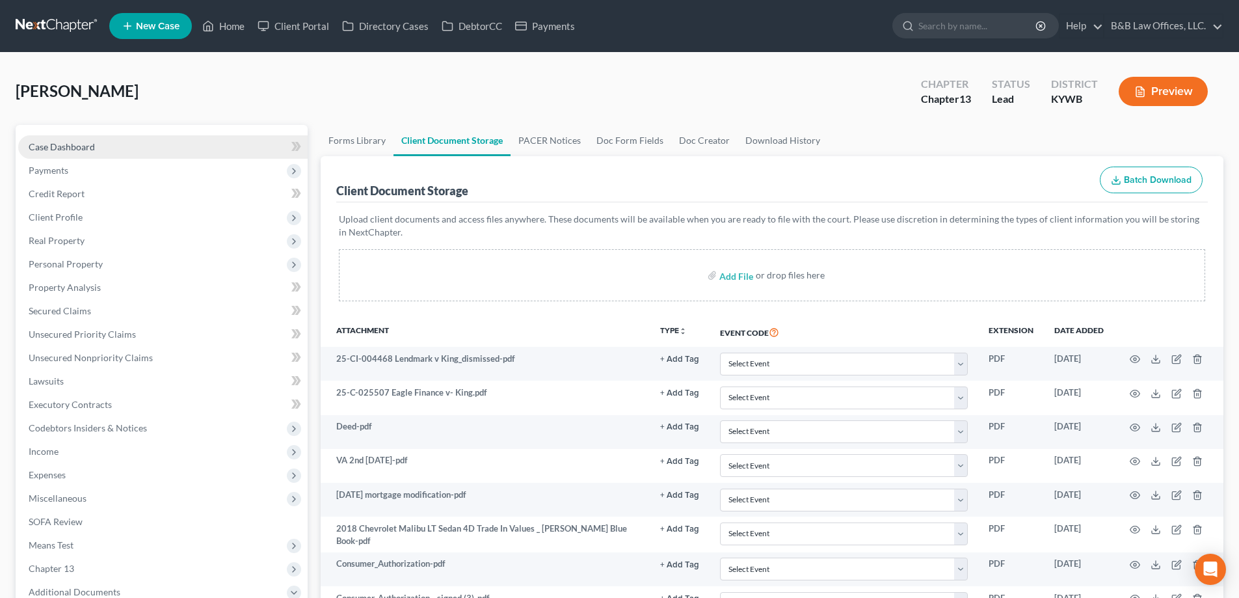
click at [72, 151] on span "Case Dashboard" at bounding box center [62, 146] width 66 height 11
select select "2"
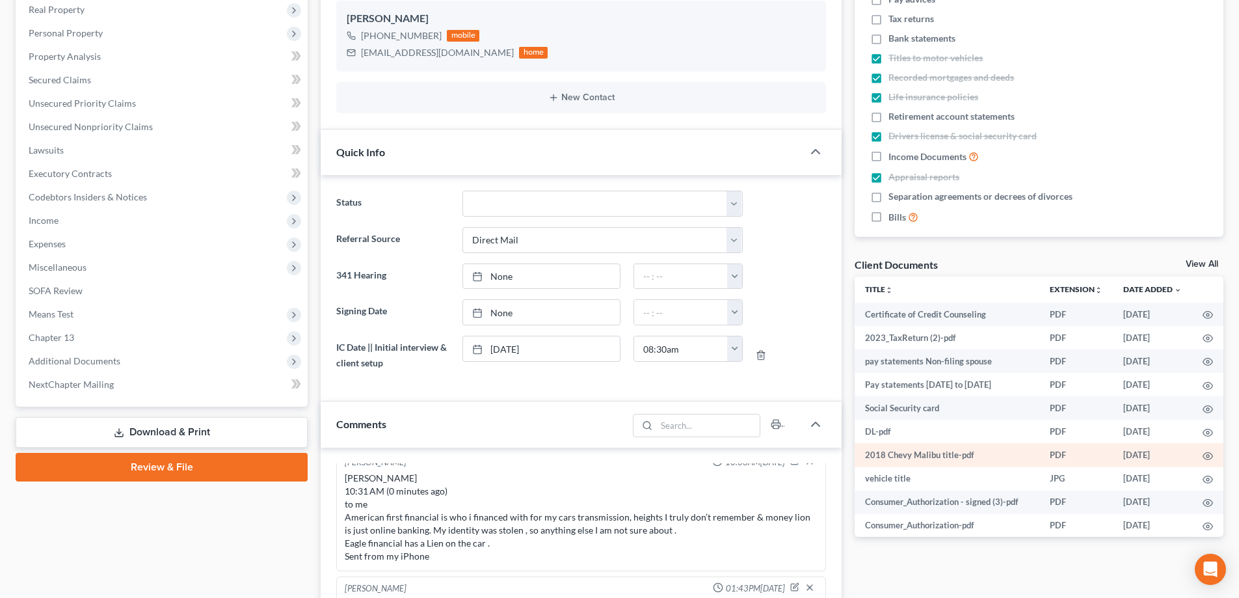
scroll to position [260, 0]
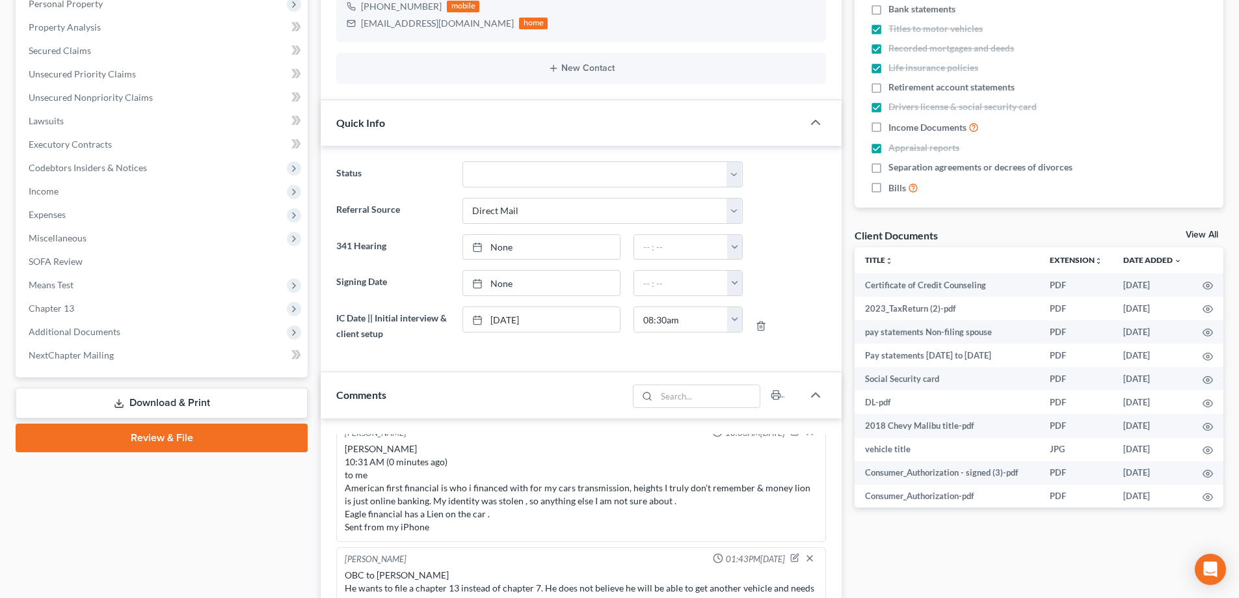
click at [1189, 232] on link "View All" at bounding box center [1202, 234] width 33 height 9
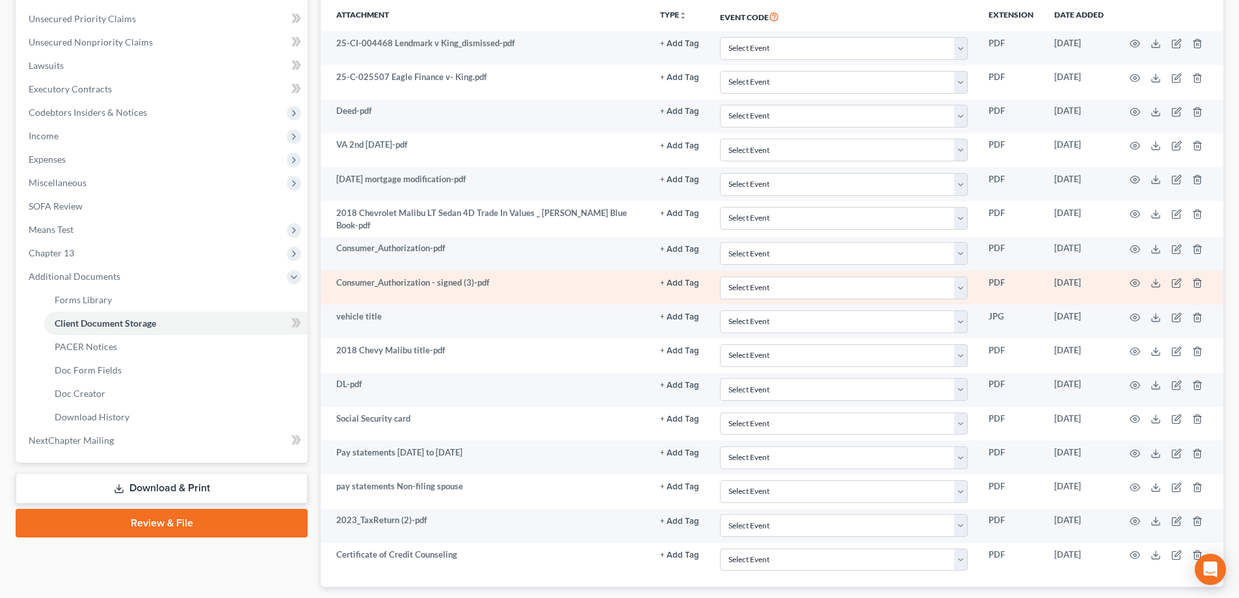
scroll to position [390, 0]
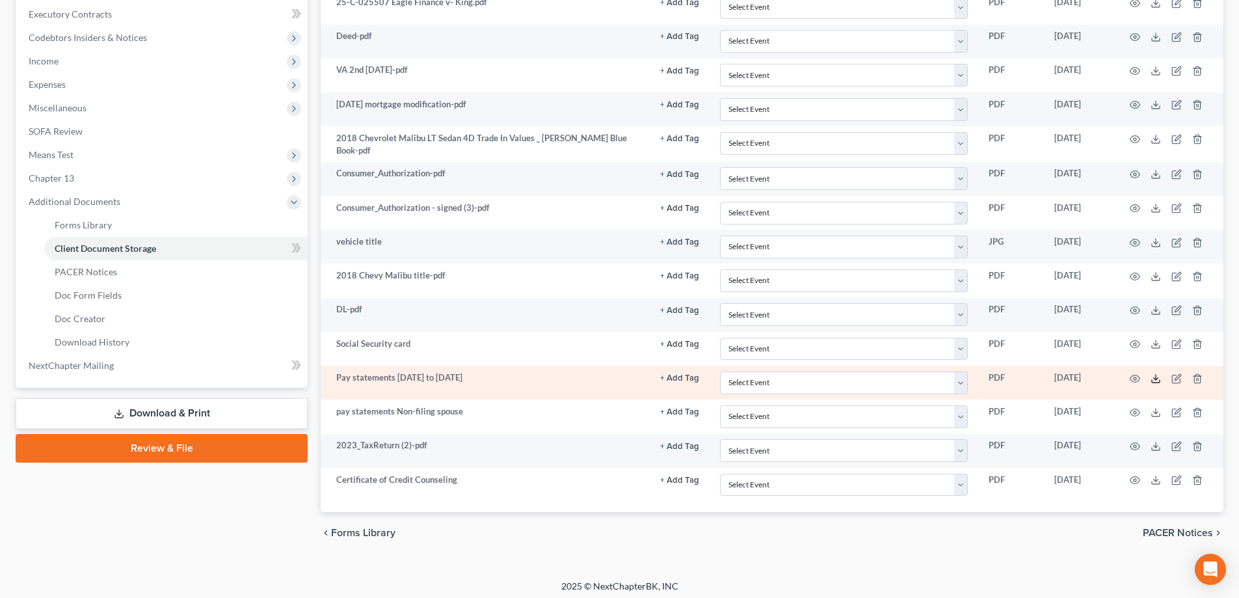
click at [1156, 377] on icon at bounding box center [1156, 378] width 10 height 10
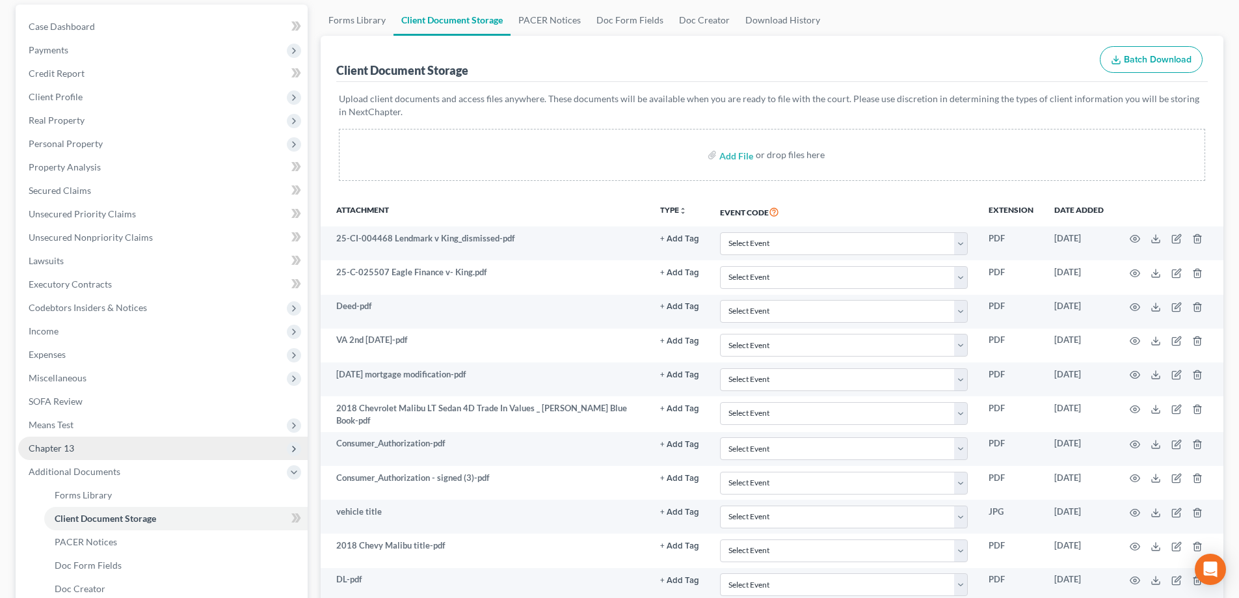
scroll to position [69, 0]
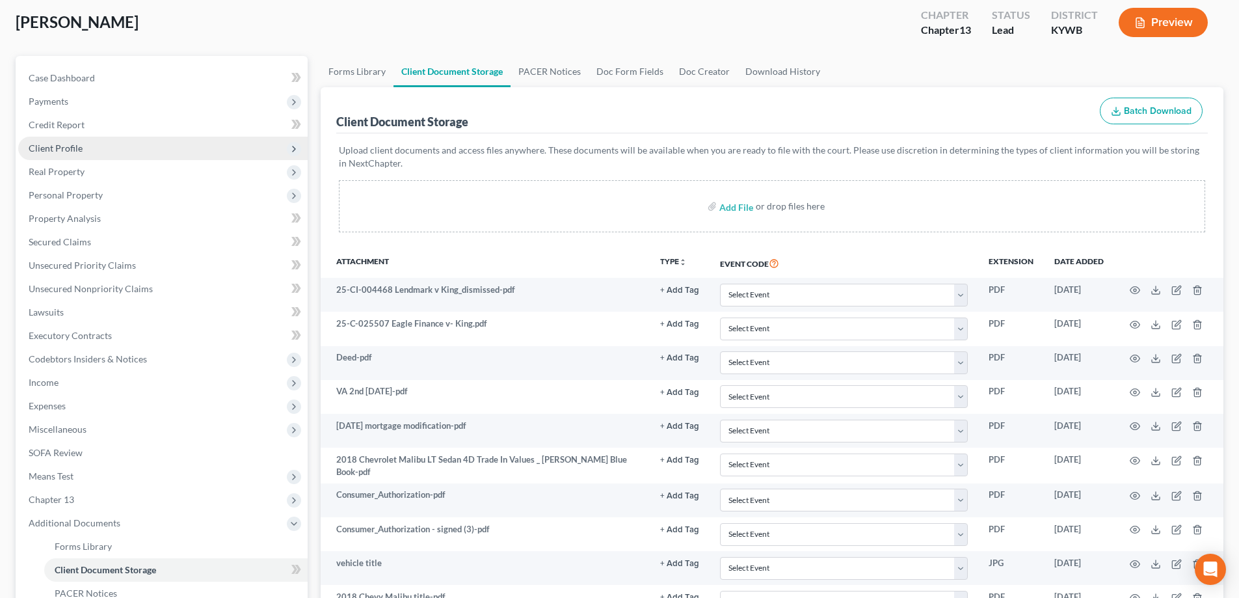
click at [81, 147] on span "Client Profile" at bounding box center [56, 147] width 54 height 11
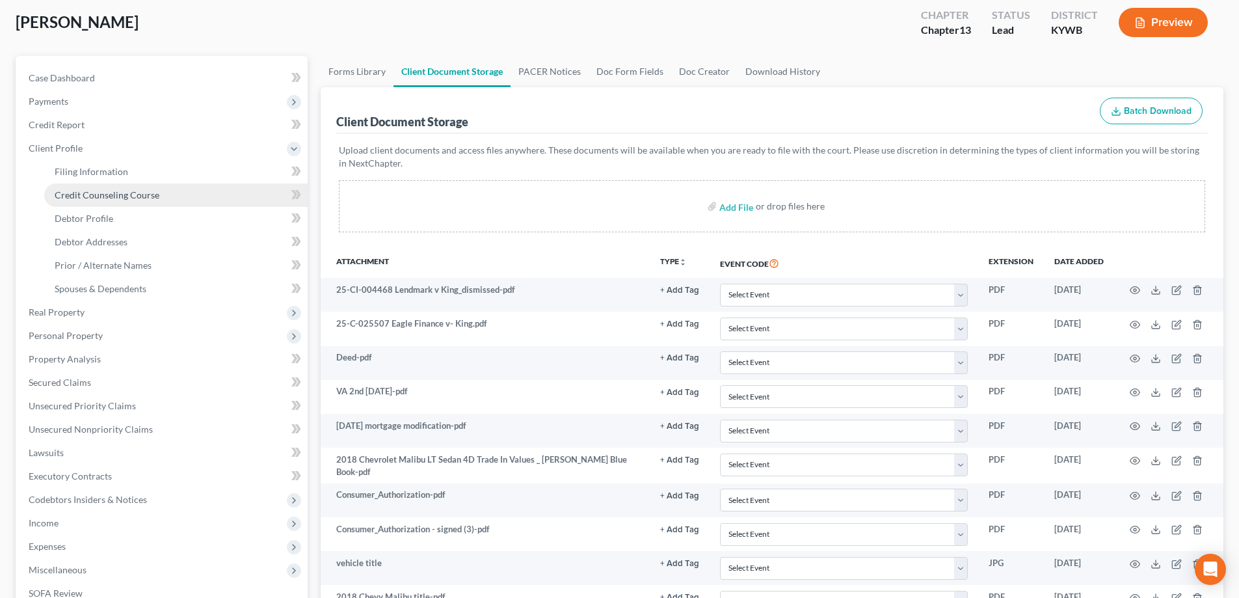
click at [85, 198] on span "Credit Counseling Course" at bounding box center [107, 194] width 105 height 11
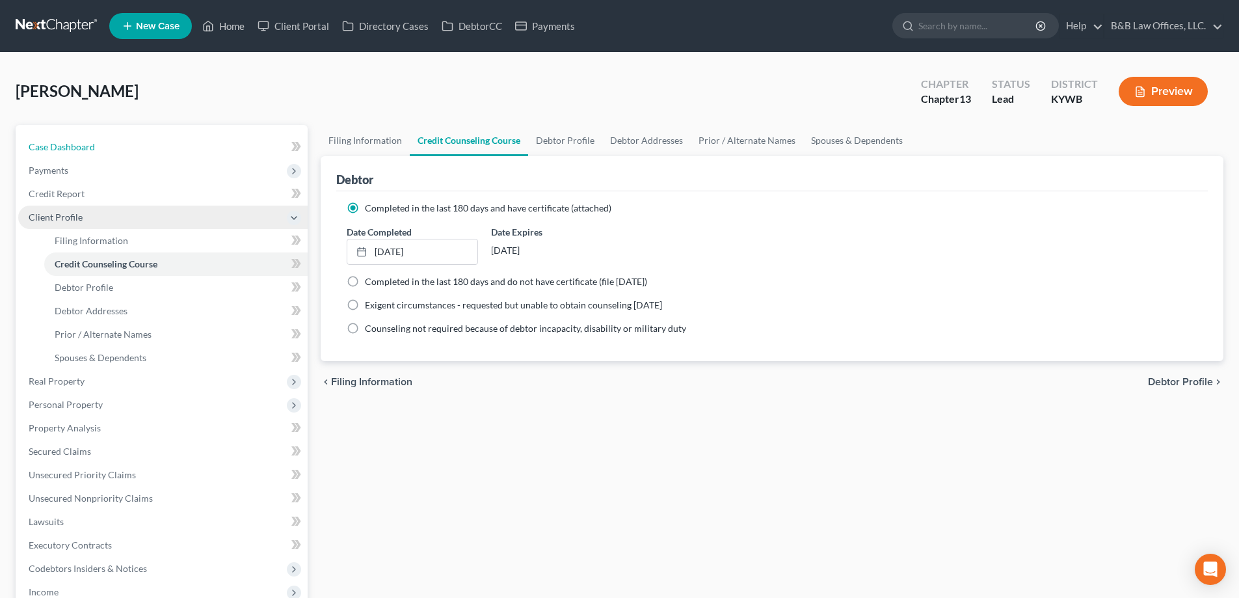
click at [60, 147] on span "Case Dashboard" at bounding box center [62, 146] width 66 height 11
select select "10"
select select "2"
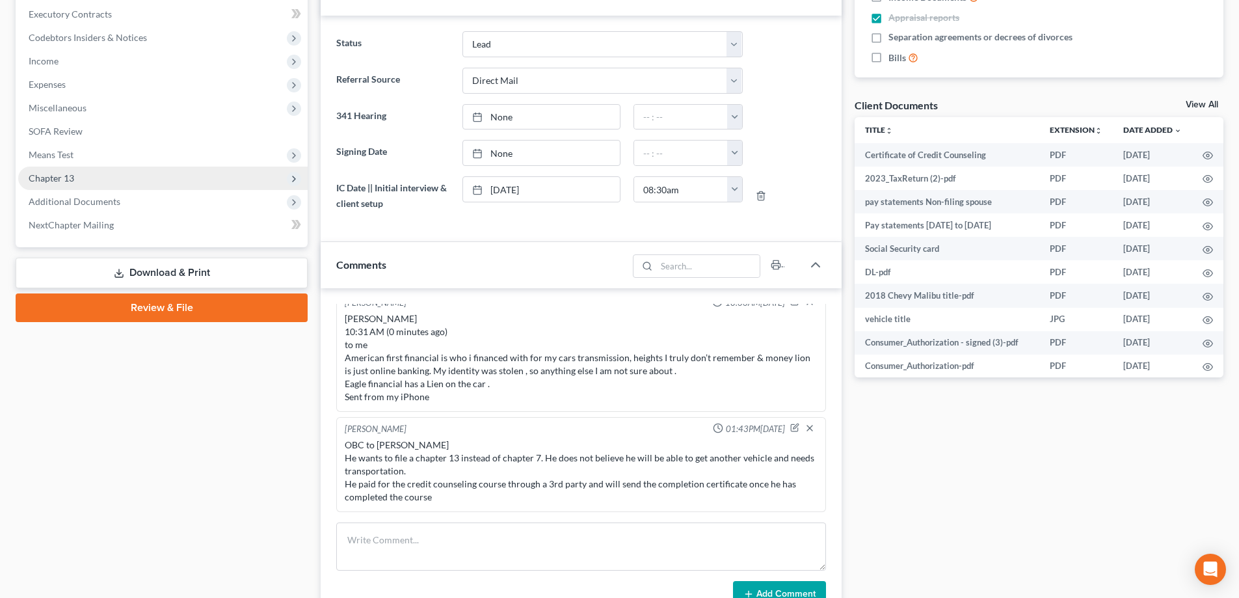
scroll to position [3619, 0]
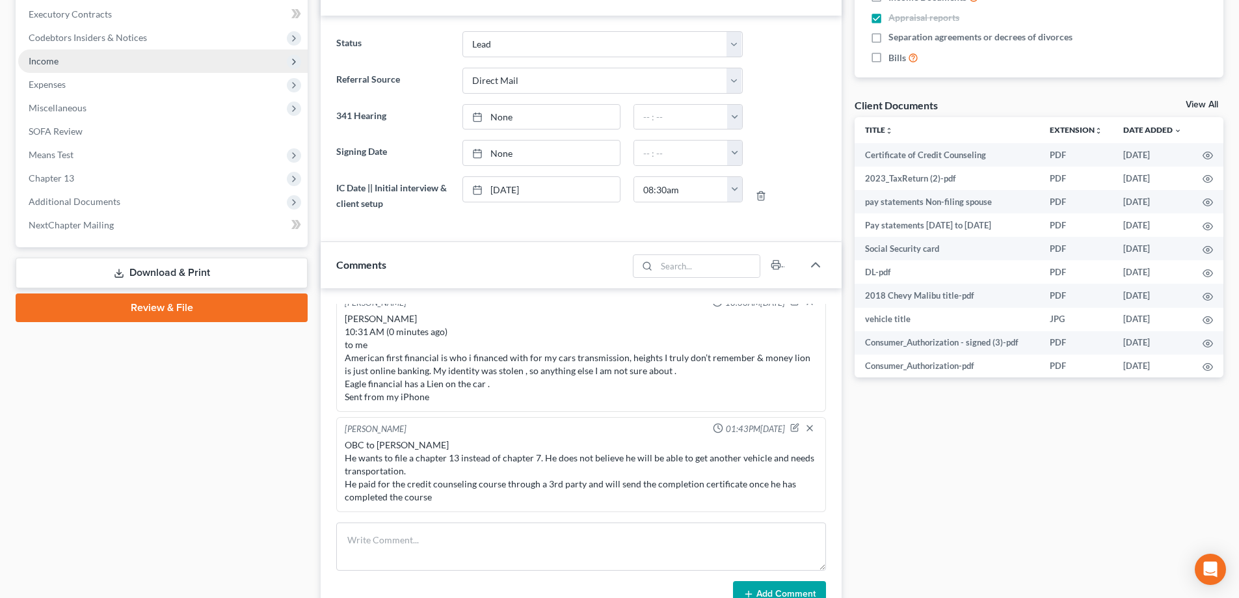
click at [70, 59] on span "Income" at bounding box center [163, 60] width 290 height 23
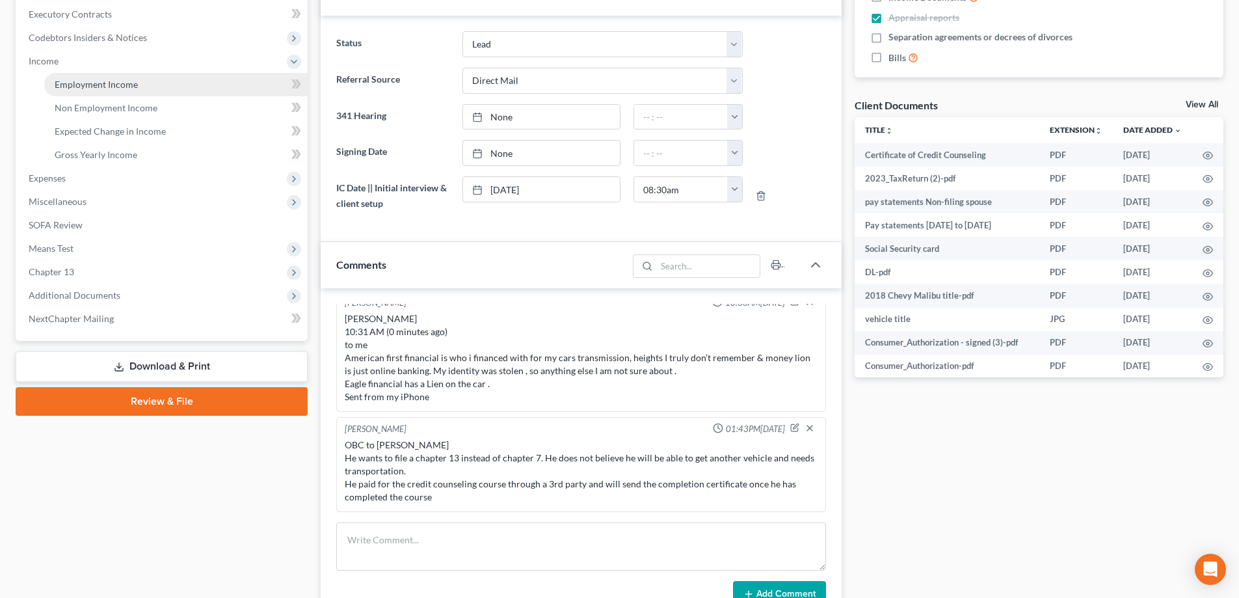
click at [104, 88] on span "Employment Income" at bounding box center [96, 84] width 83 height 11
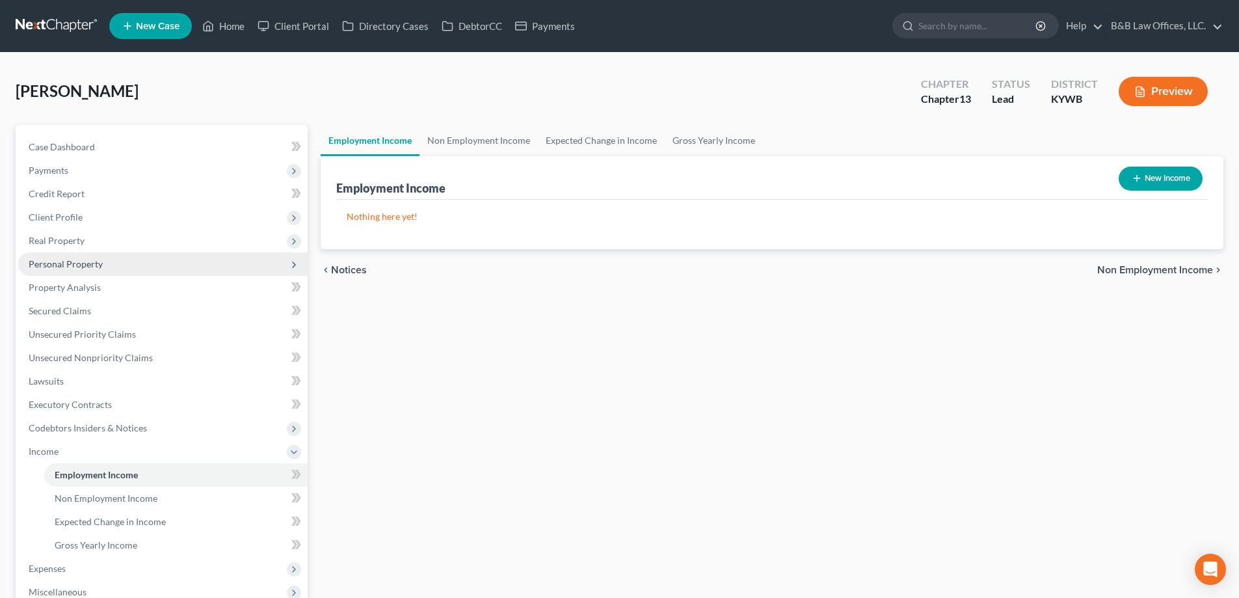
click at [92, 262] on span "Personal Property" at bounding box center [66, 263] width 74 height 11
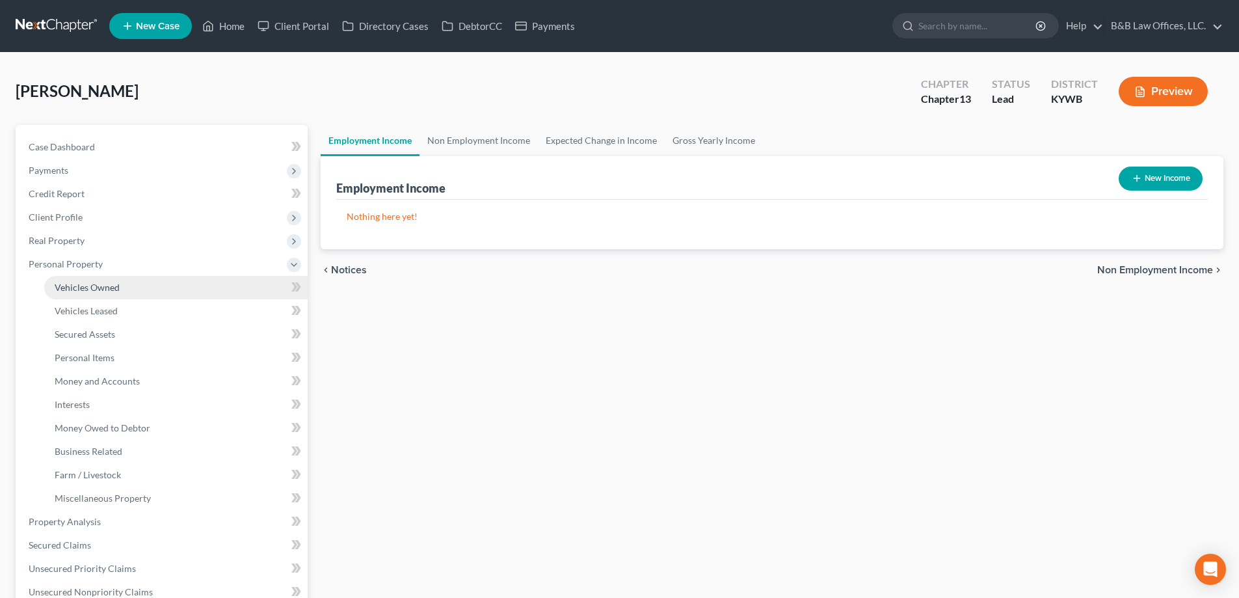
click at [102, 280] on link "Vehicles Owned" at bounding box center [176, 287] width 264 height 23
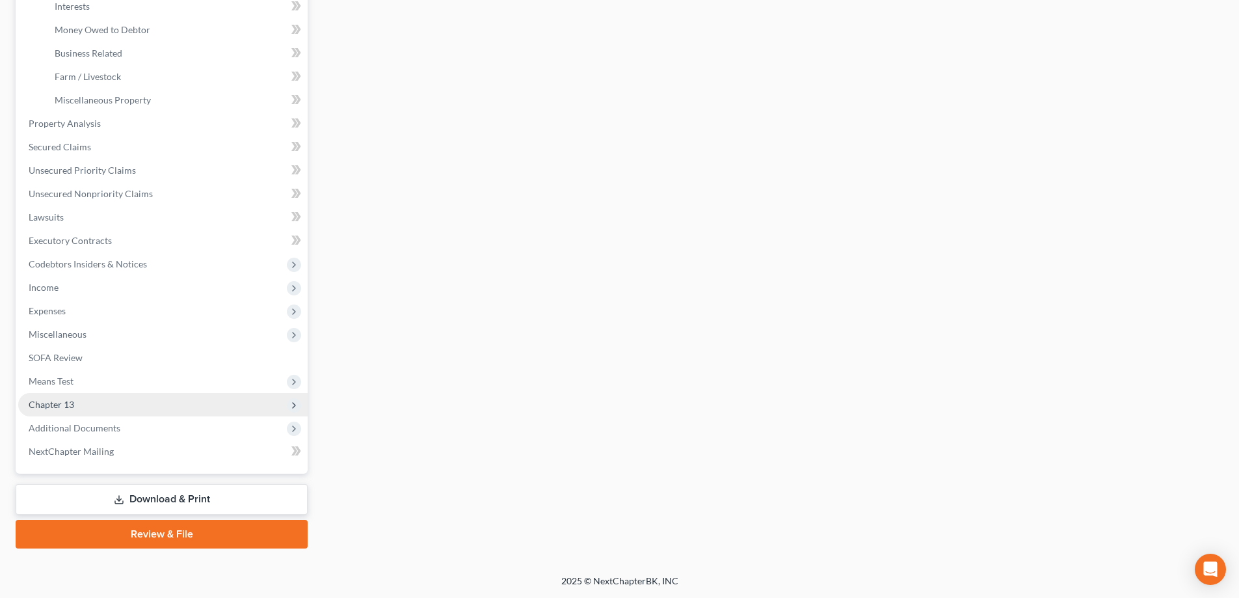
click at [101, 398] on span "Chapter 13" at bounding box center [163, 404] width 290 height 23
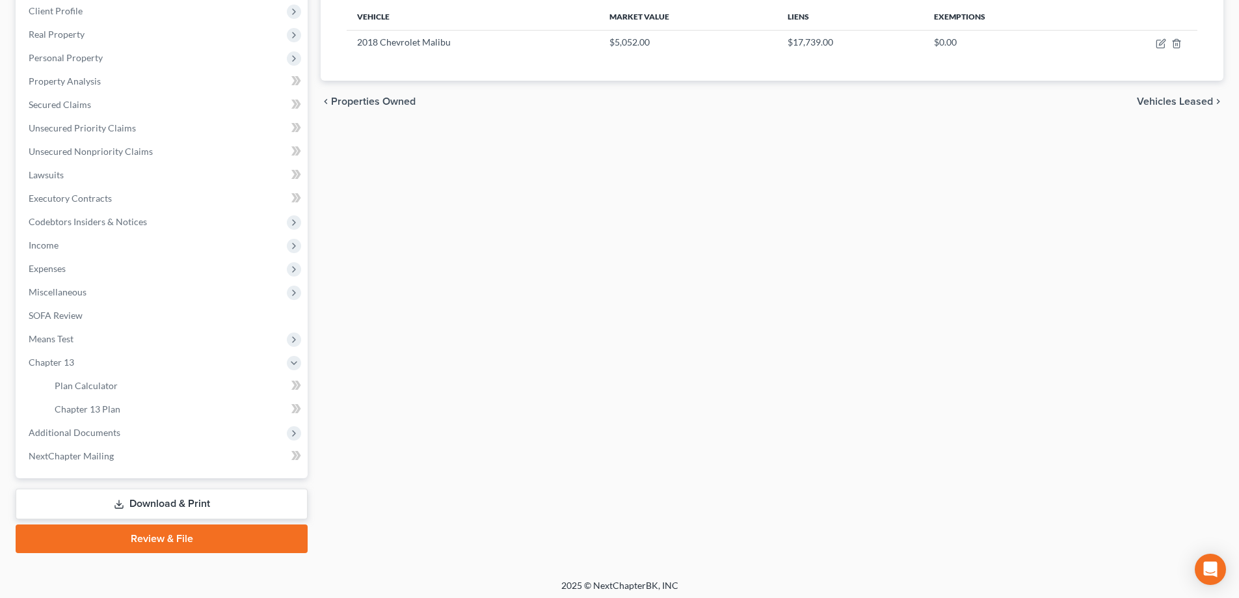
scroll to position [211, 0]
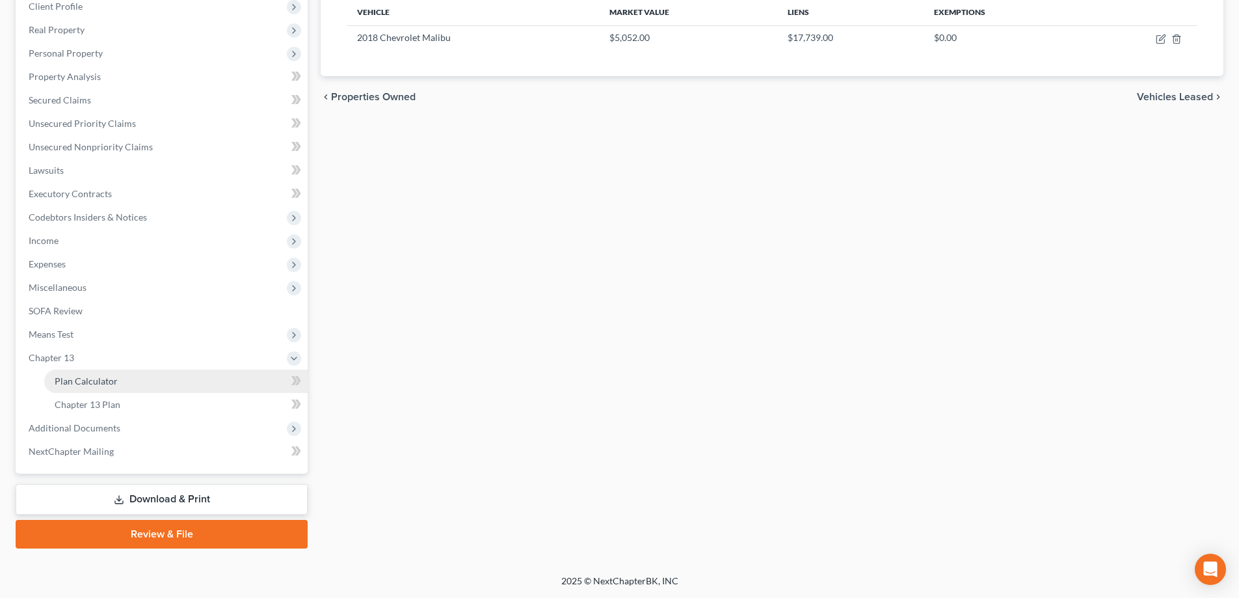
click at [100, 383] on span "Plan Calculator" at bounding box center [86, 380] width 63 height 11
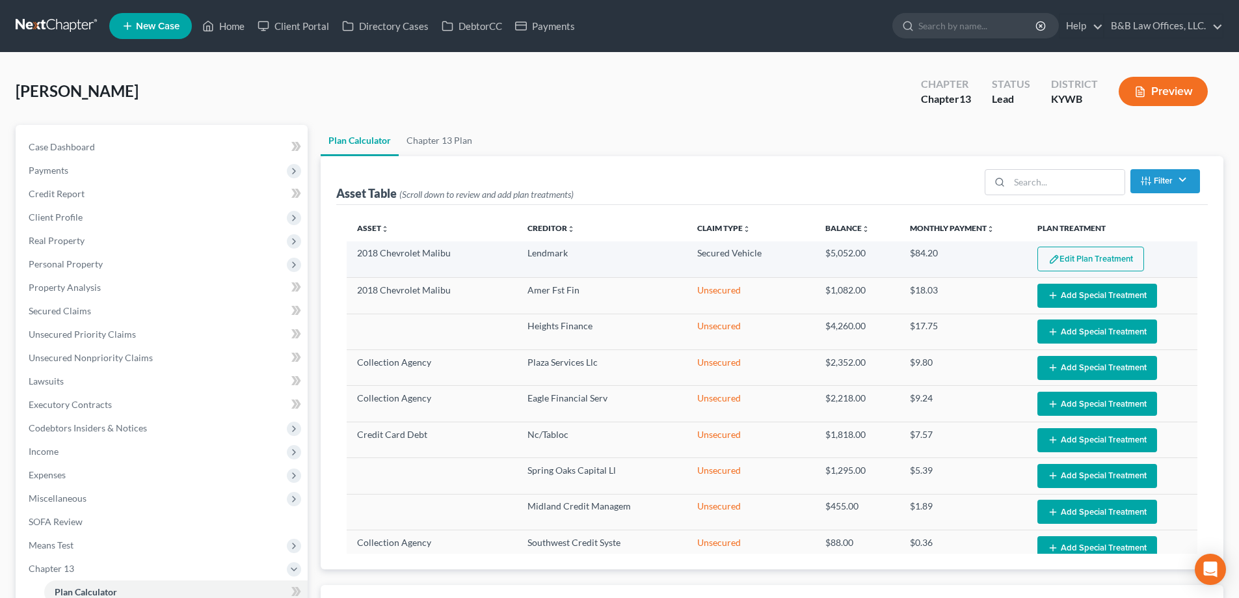
select select "59"
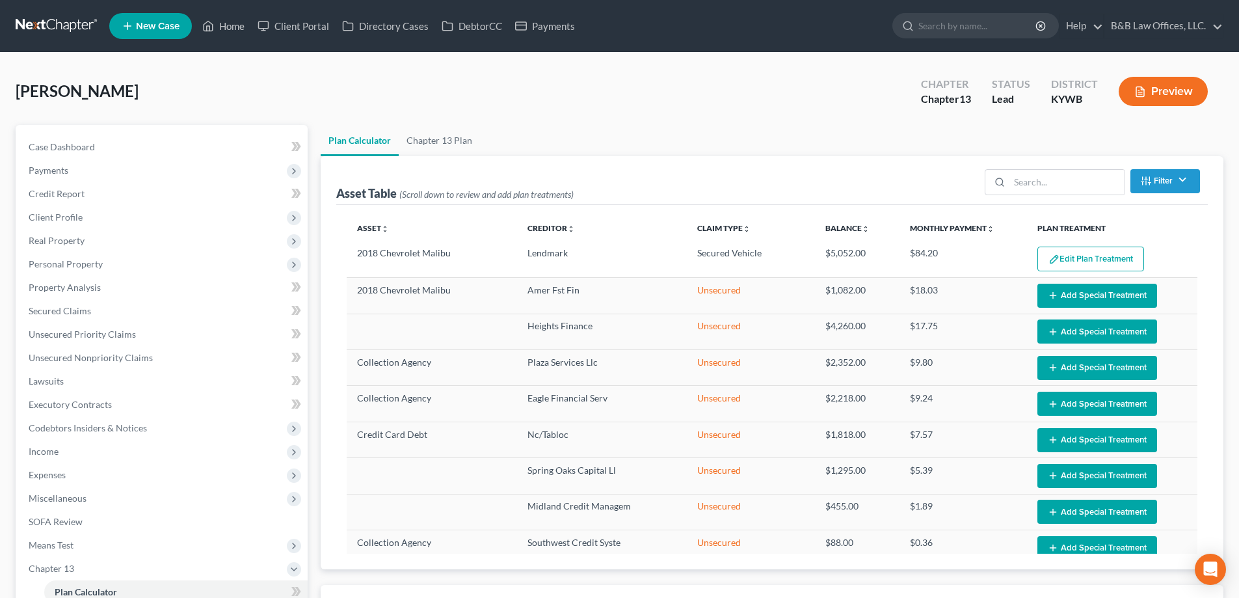
scroll to position [65, 0]
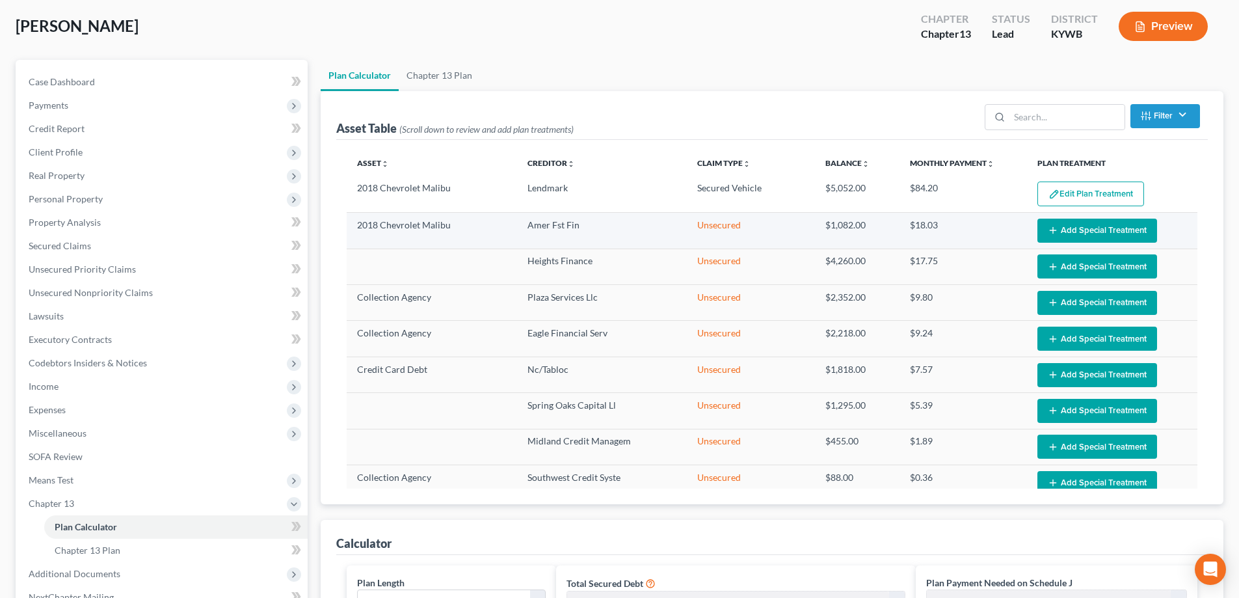
click at [1062, 224] on button "Add Special Treatment" at bounding box center [1098, 231] width 120 height 24
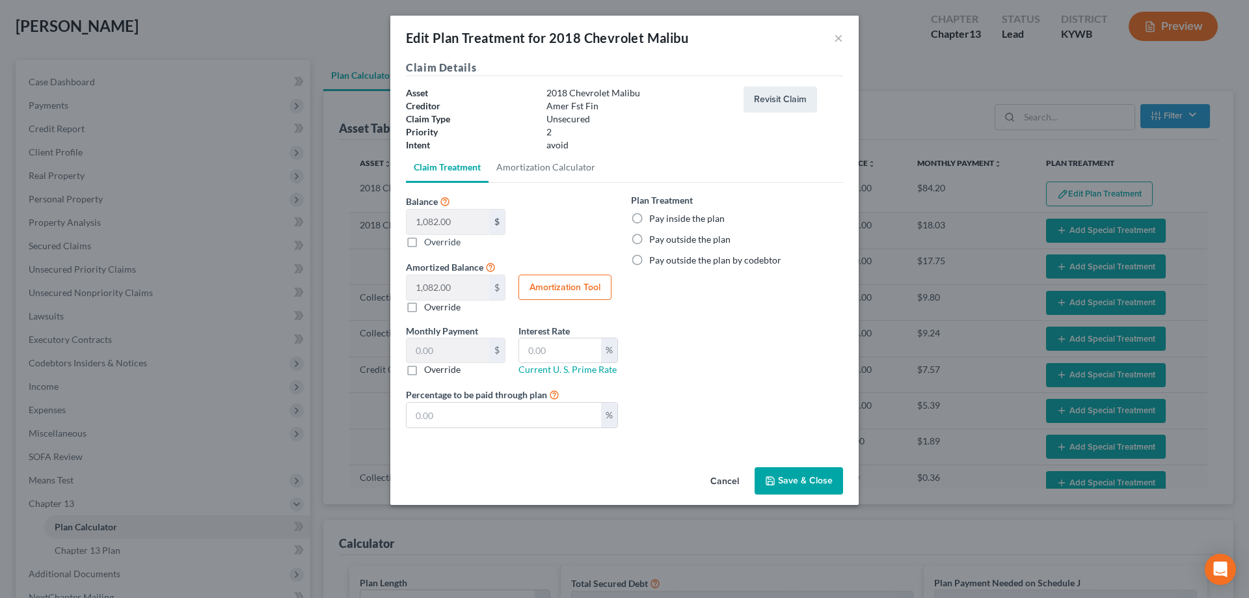
click at [649, 217] on label "Pay inside the plan" at bounding box center [686, 218] width 75 height 13
click at [655, 217] on input "Pay inside the plan" at bounding box center [659, 216] width 8 height 8
radio input "true"
drag, startPoint x: 809, startPoint y: 474, endPoint x: 817, endPoint y: 480, distance: 9.7
click at [817, 480] on button "Save & Close" at bounding box center [799, 480] width 88 height 27
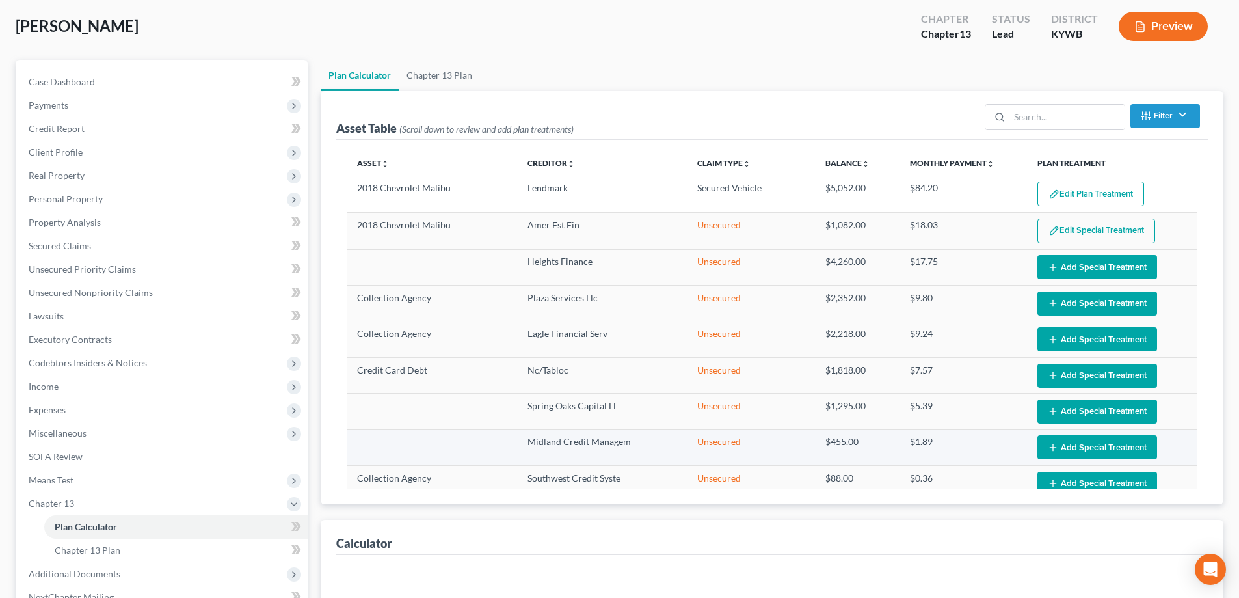
select select "59"
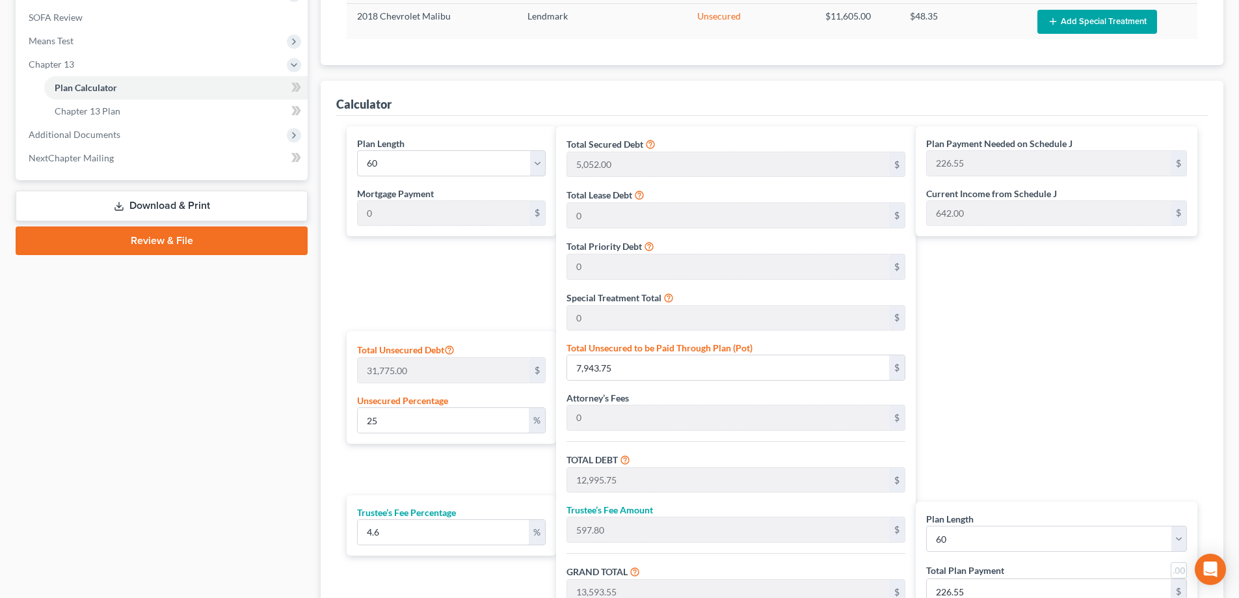
scroll to position [521, 0]
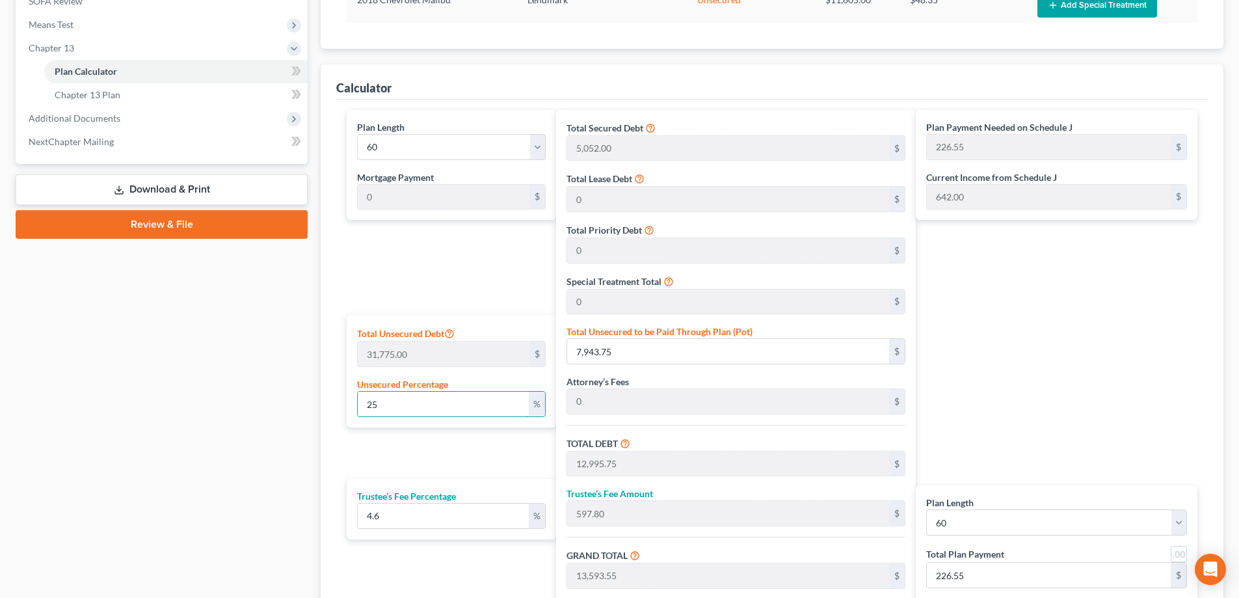
drag, startPoint x: 446, startPoint y: 409, endPoint x: 344, endPoint y: 413, distance: 102.9
click at [344, 413] on div "Plan Length 1 2 3 4 5 6 7 8 9 10 11 12 13 14 15 16 17 18 19 20 21 22 23 24 25 2…" at bounding box center [448, 374] width 216 height 528
type input "1"
type input "317.75"
type input "5,369.75"
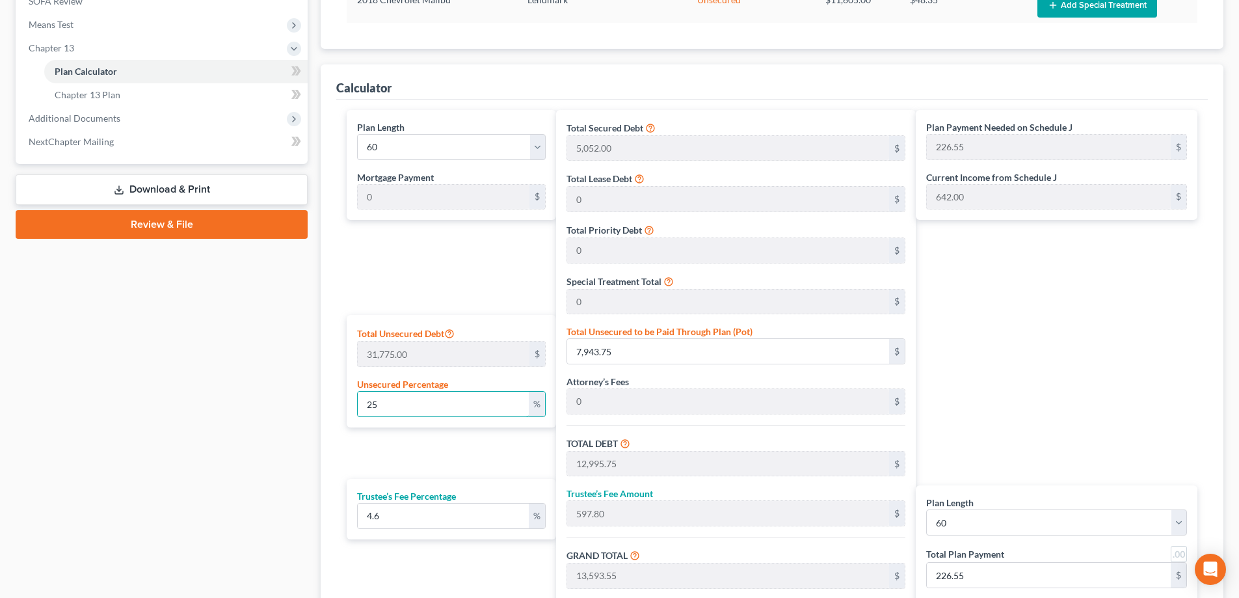
type input "247.00"
type input "5,616.75"
type input "93.61"
type input "10"
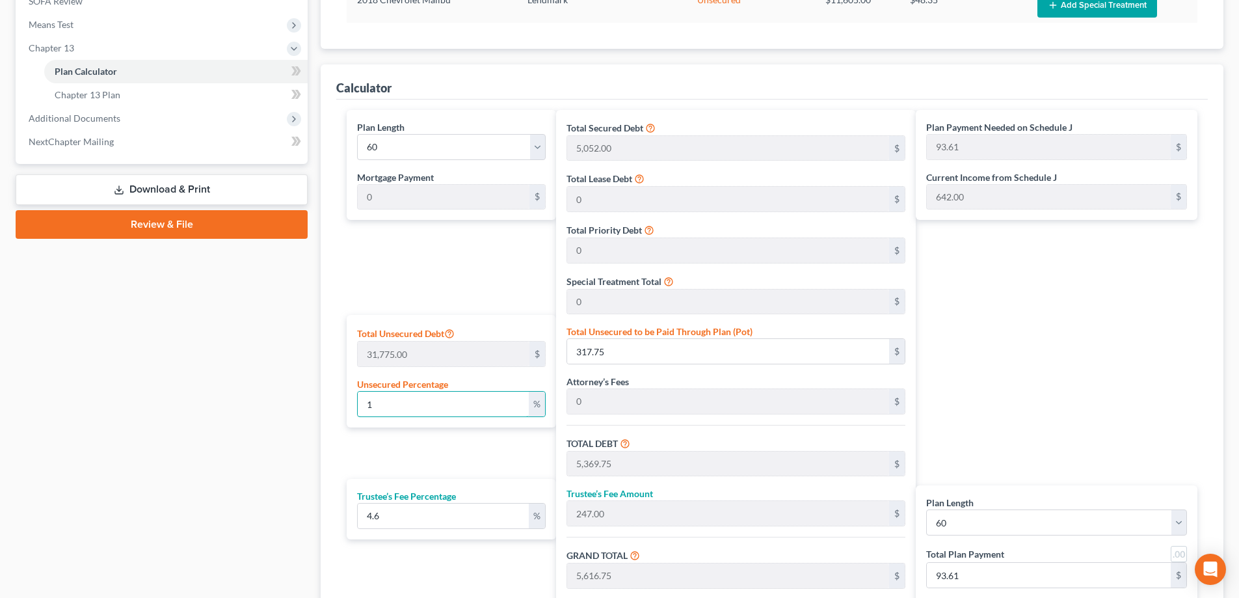
type input "3,177.50"
type input "8,229.50"
type input "378.55"
type input "8,608.05"
type input "143.46"
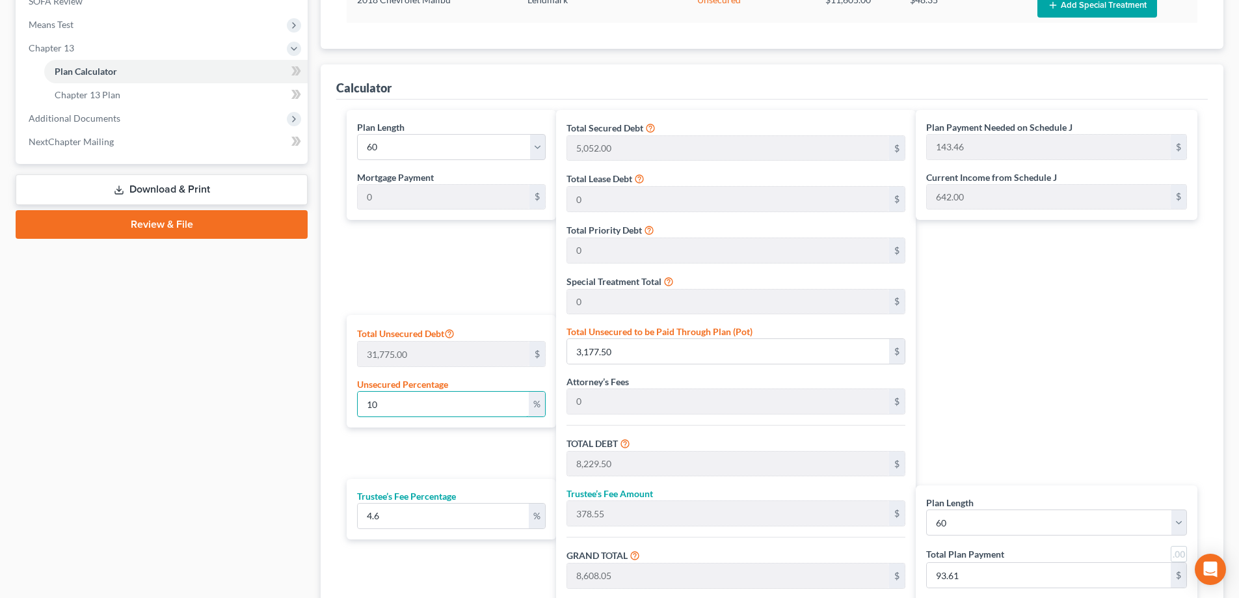
type input "143.46"
type input "100"
type input "31,775.00"
type input "36,827.00"
type input "1,694.04"
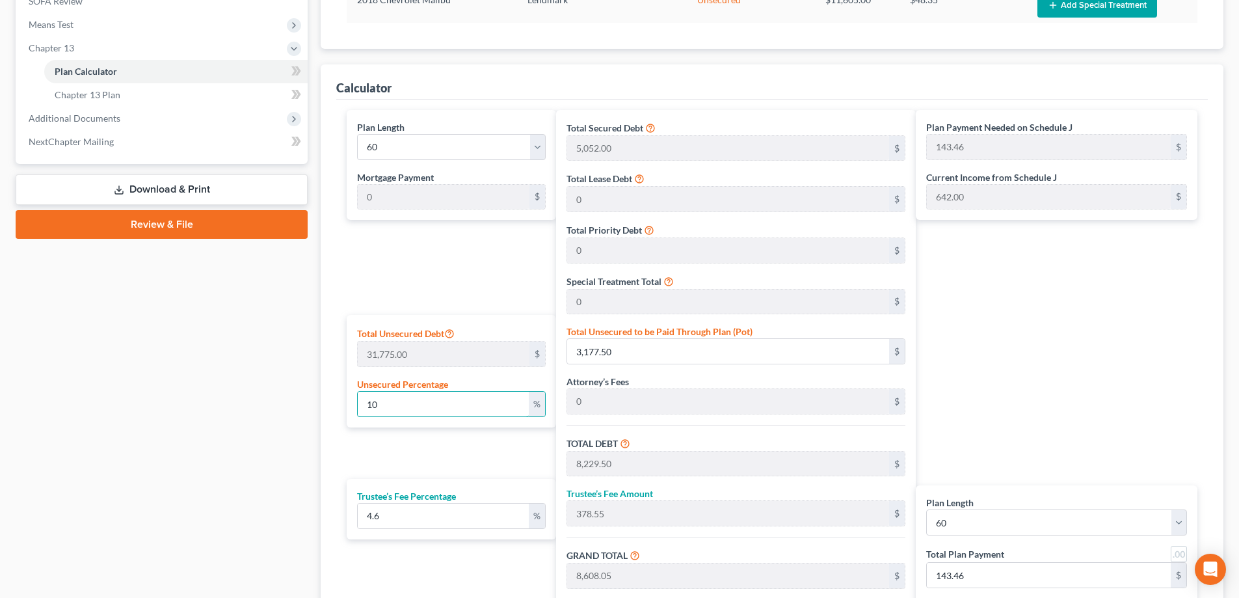
type input "38,521.04"
type input "642.01"
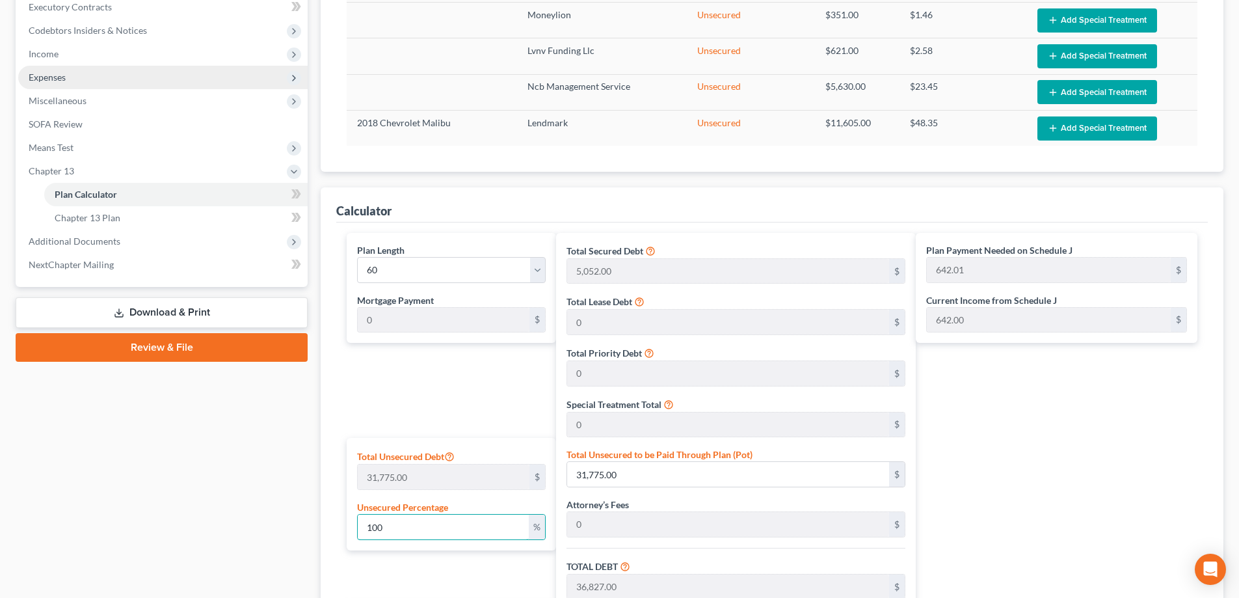
scroll to position [390, 0]
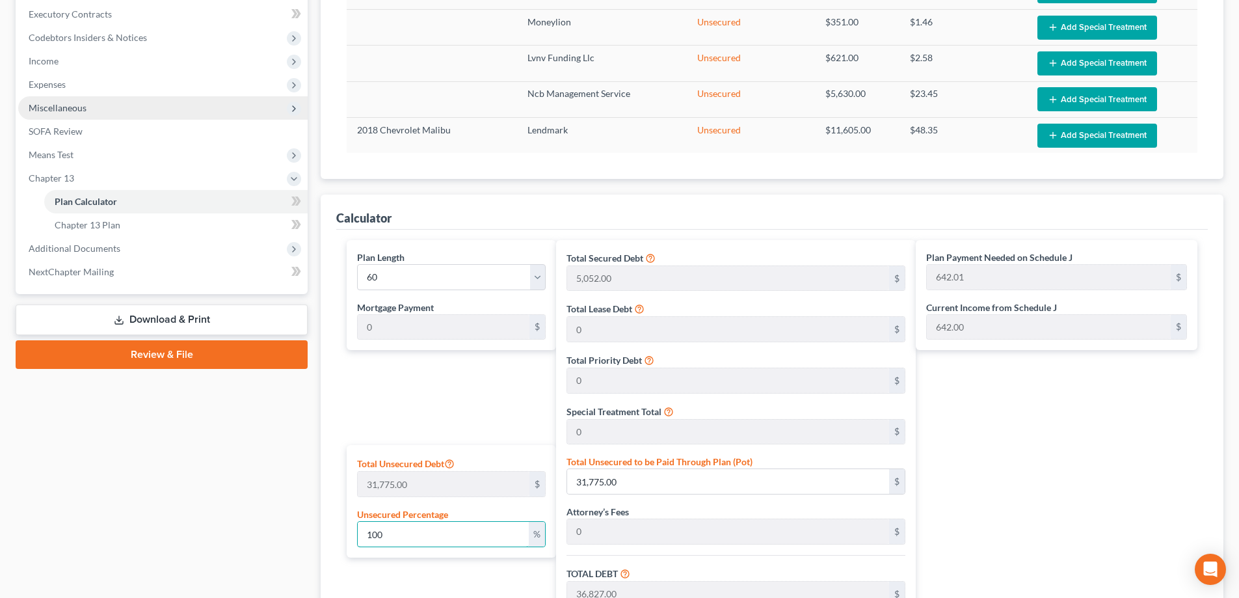
type input "100"
click at [97, 107] on span "Miscellaneous" at bounding box center [163, 107] width 290 height 23
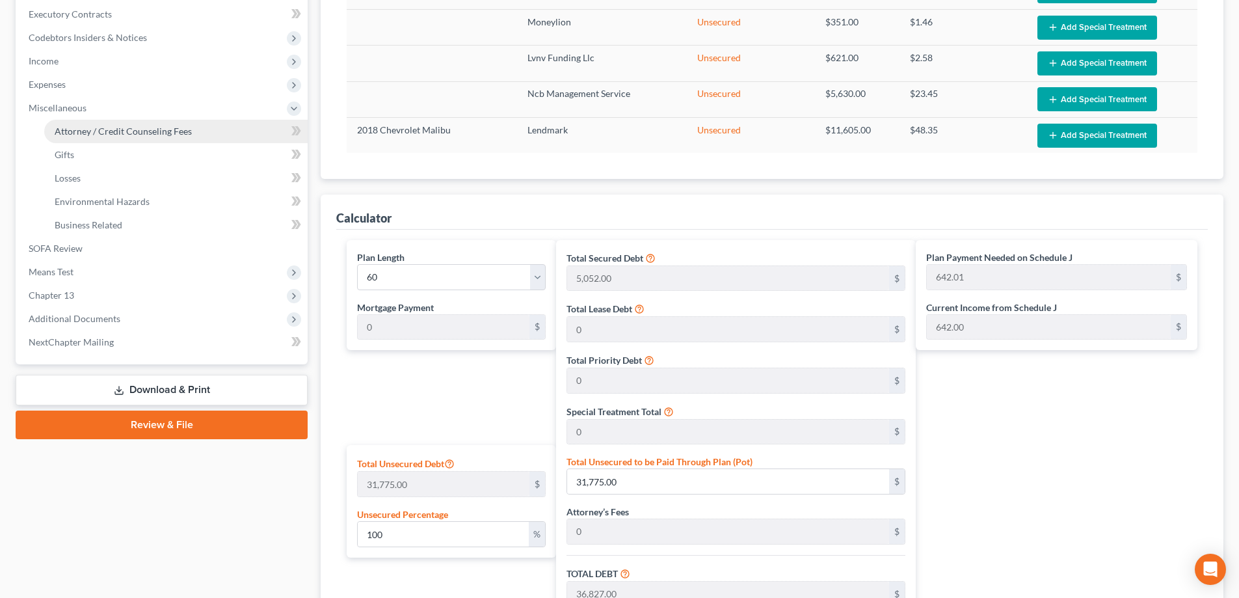
click at [96, 132] on span "Attorney / Credit Counseling Fees" at bounding box center [123, 131] width 137 height 11
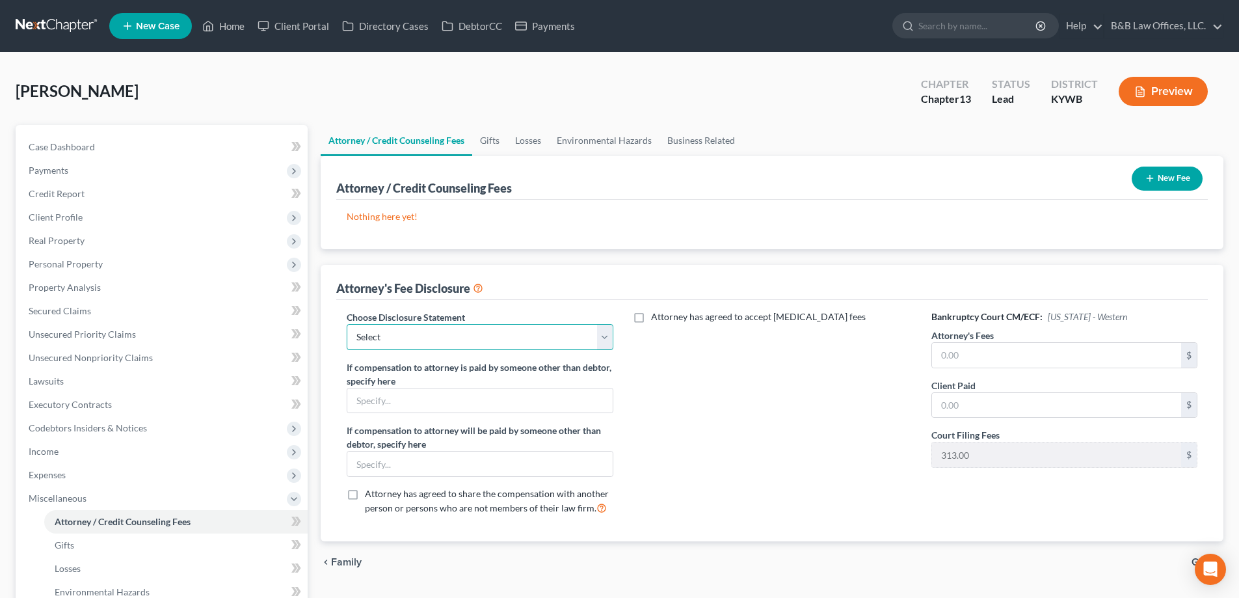
click at [471, 325] on select "Select Chapter 7 Standard CH 13" at bounding box center [480, 337] width 266 height 26
select select "1"
click at [347, 324] on select "Select Chapter 7 Standard CH 13" at bounding box center [480, 337] width 266 height 26
click at [997, 349] on input "text" at bounding box center [1056, 355] width 249 height 25
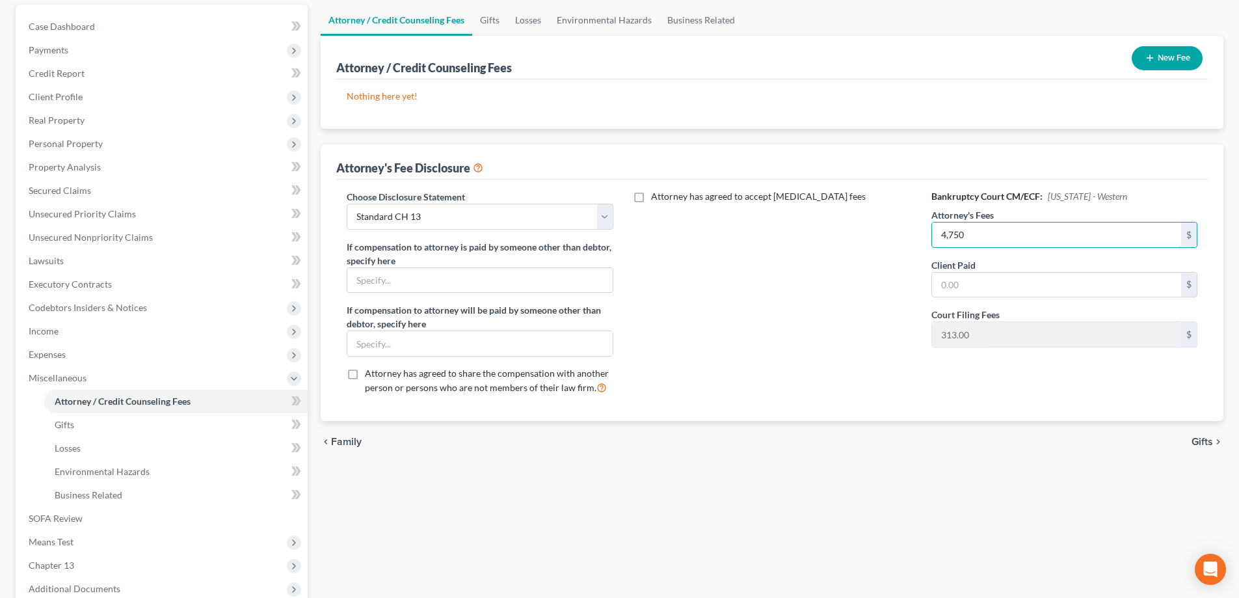
scroll to position [260, 0]
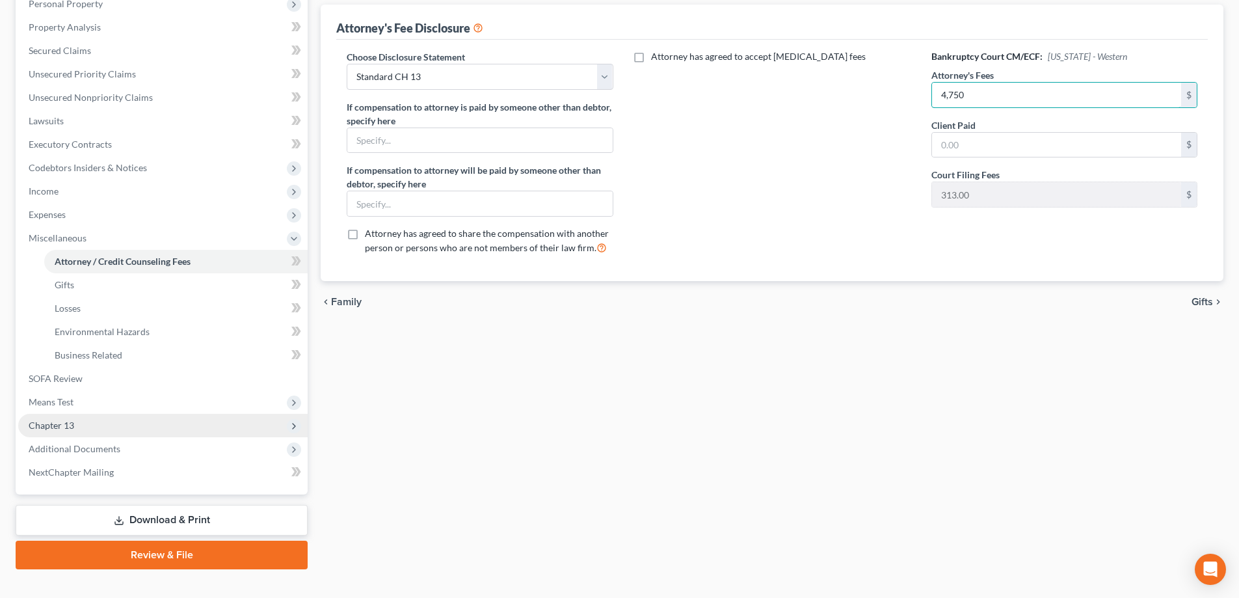
type input "4,750"
click at [74, 419] on span "Chapter 13" at bounding box center [163, 425] width 290 height 23
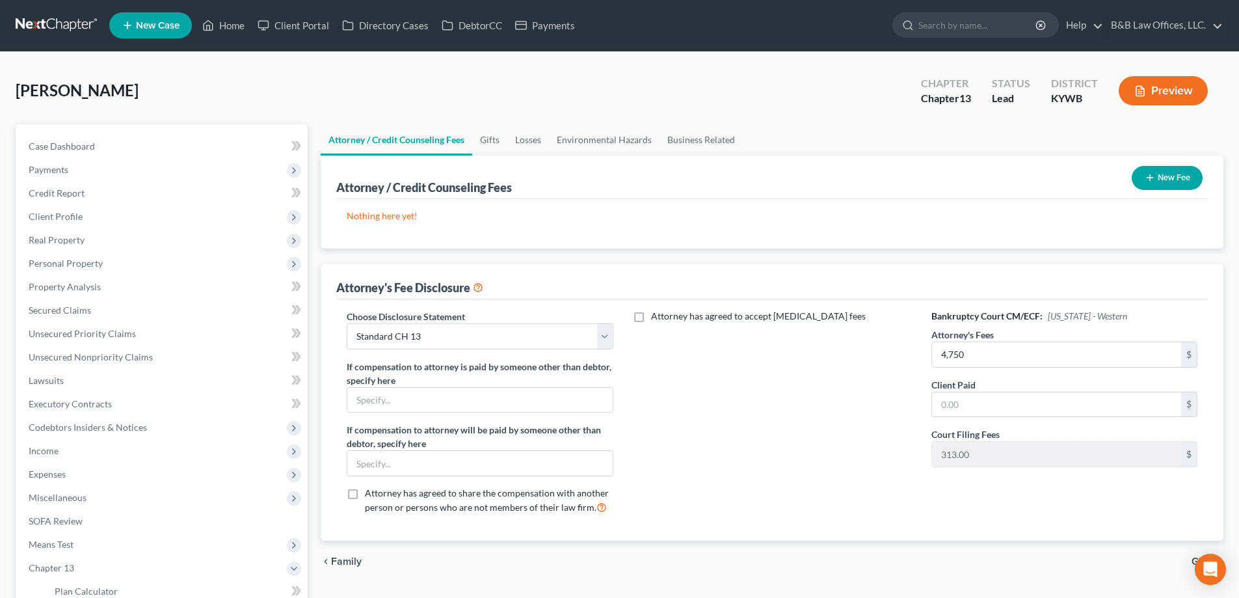
scroll to position [0, 0]
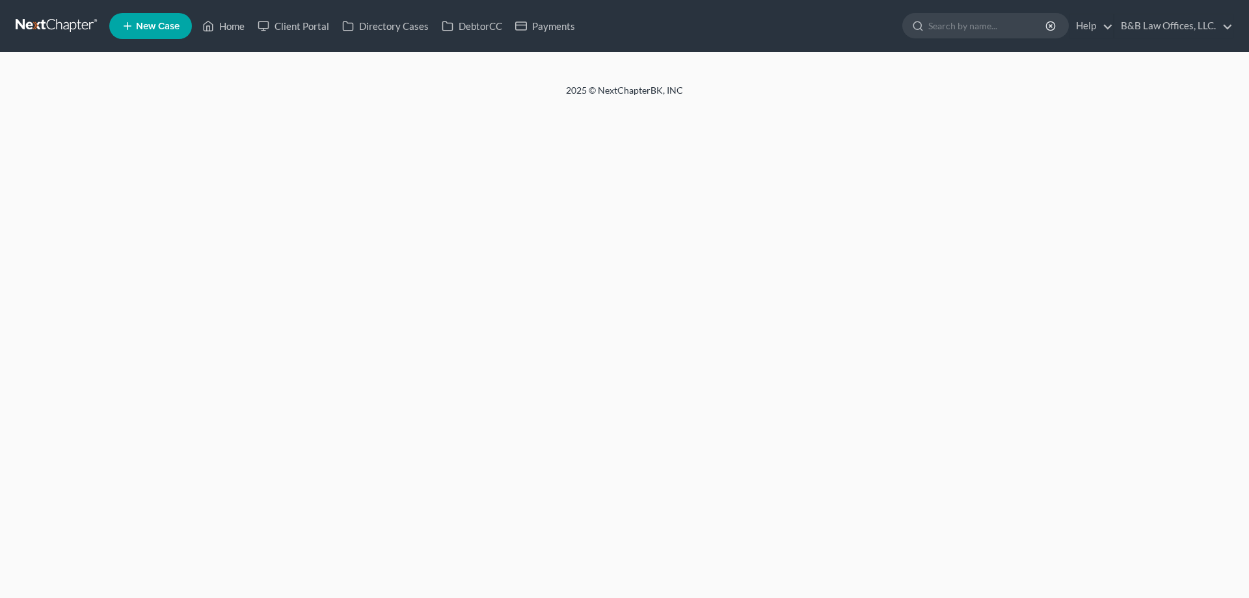
select select "1"
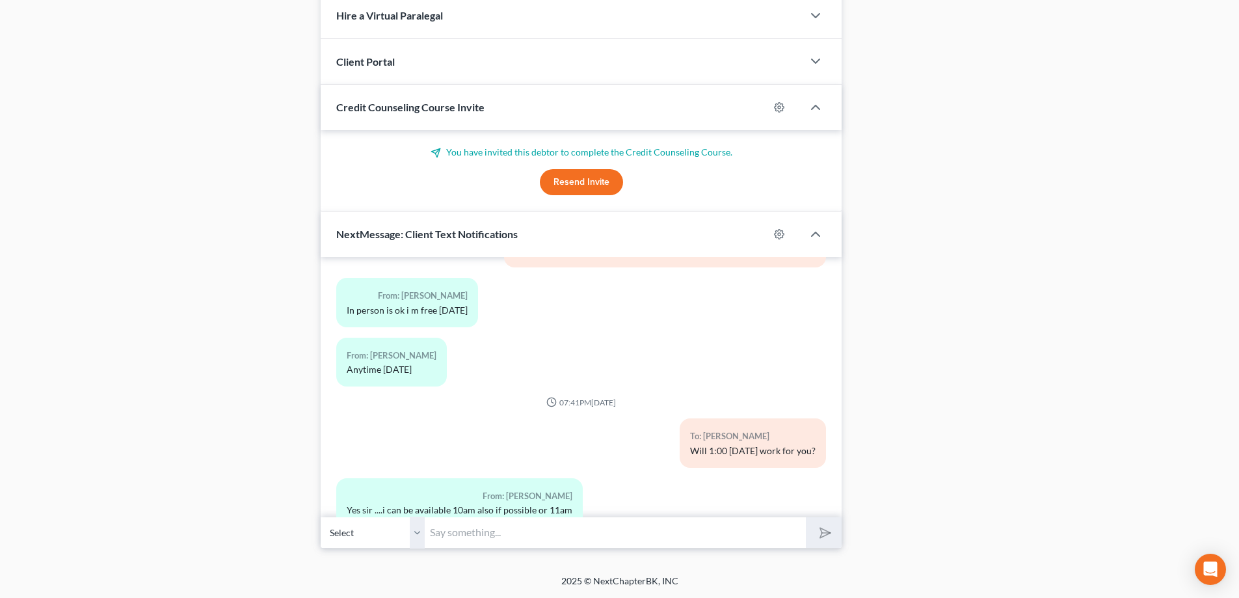
scroll to position [9520, 0]
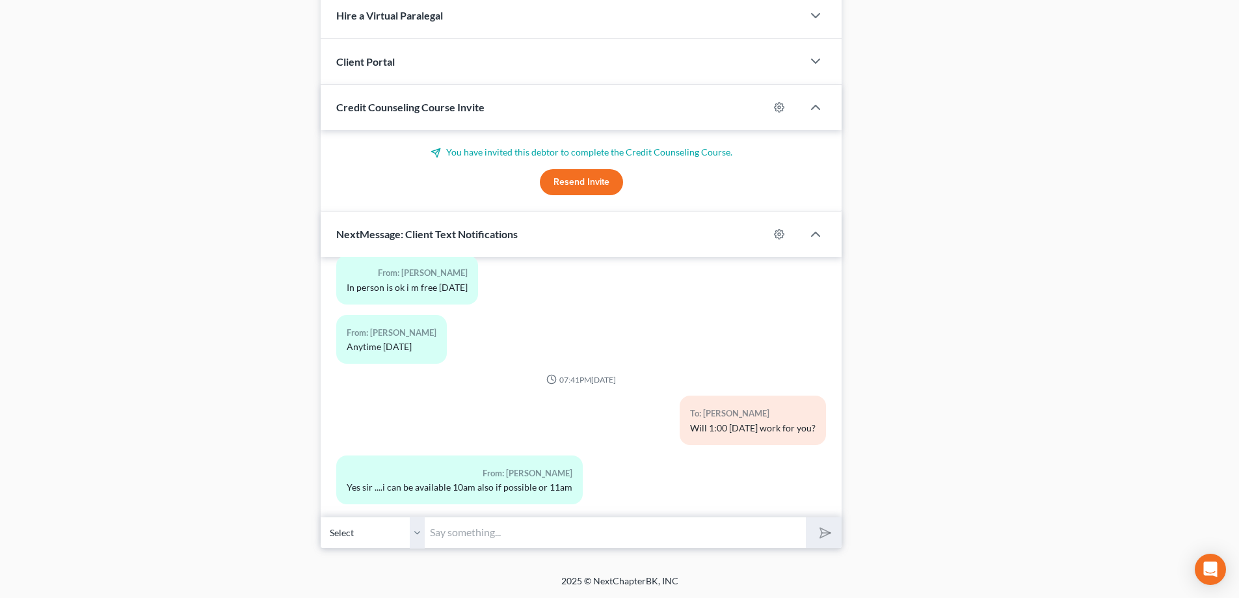
click at [476, 534] on input "text" at bounding box center [615, 533] width 381 height 32
type input "I have you on my calendar for 10:00."
click at [825, 531] on icon "submit" at bounding box center [823, 533] width 18 height 18
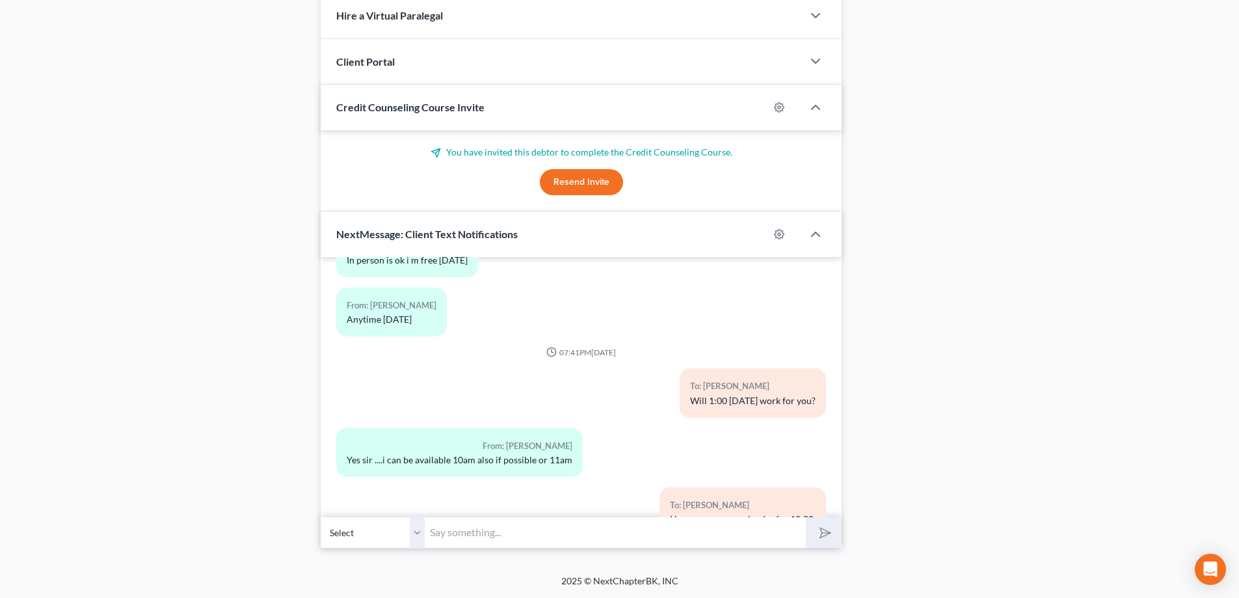
scroll to position [9579, 0]
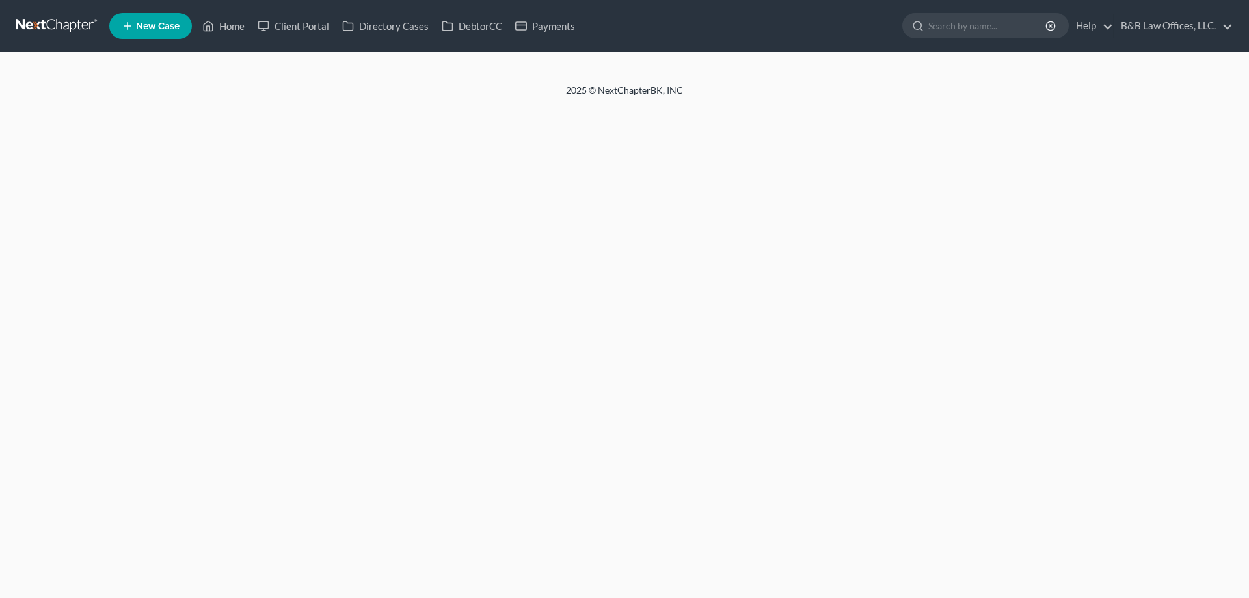
select select "1"
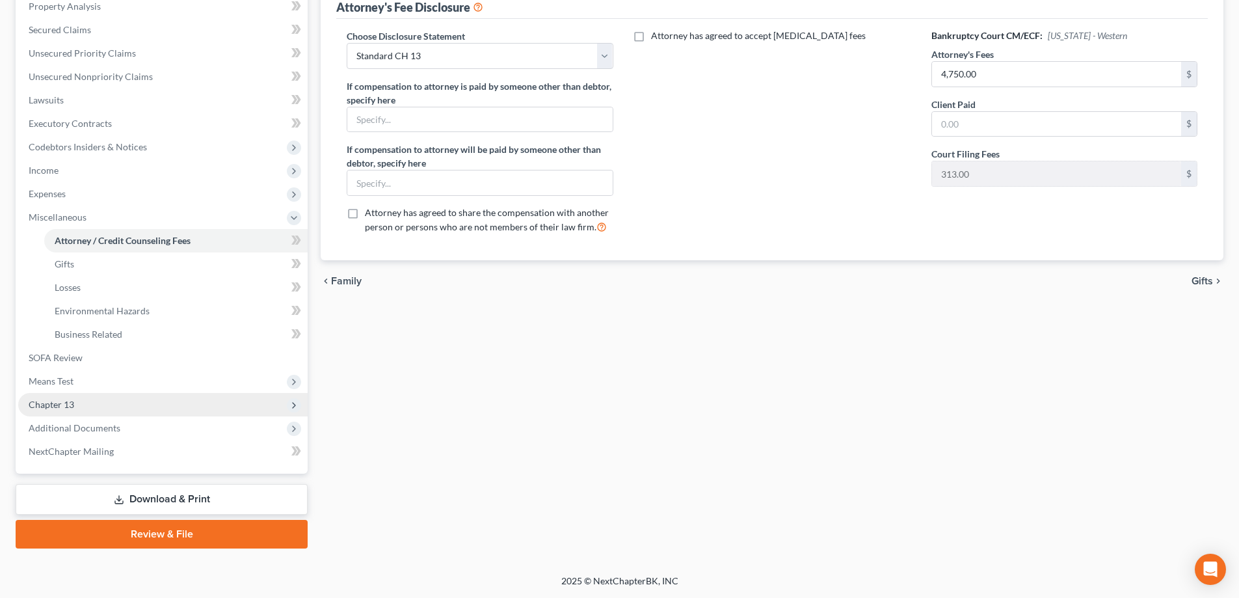
click at [88, 405] on span "Chapter 13" at bounding box center [163, 404] width 290 height 23
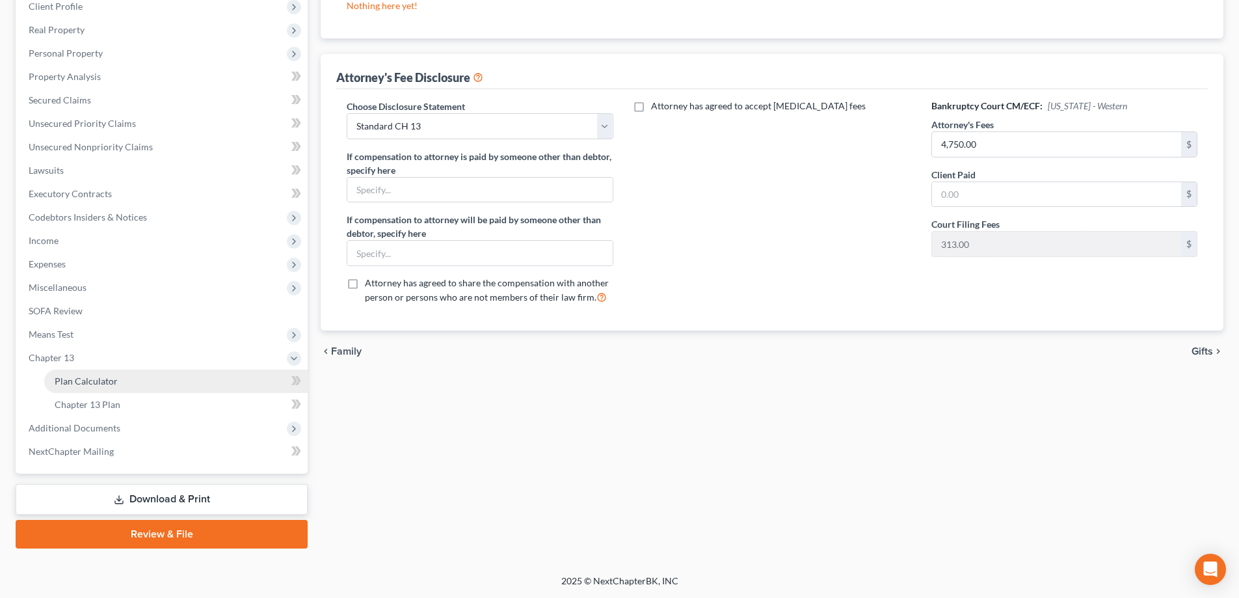
click at [111, 384] on span "Plan Calculator" at bounding box center [86, 380] width 63 height 11
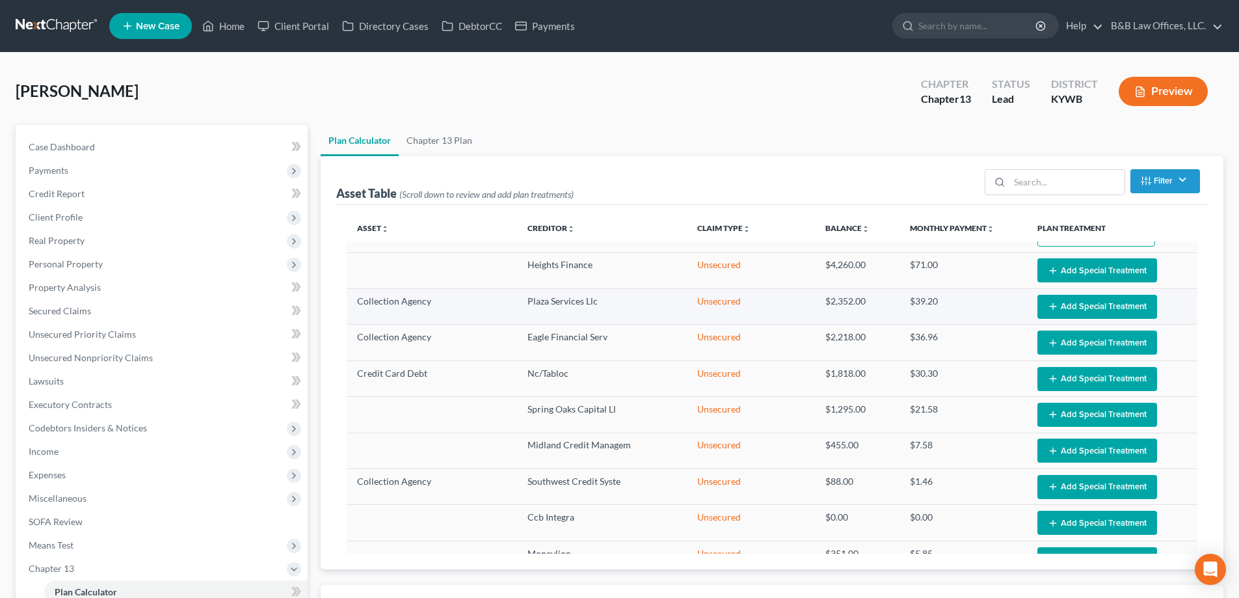
select select "59"
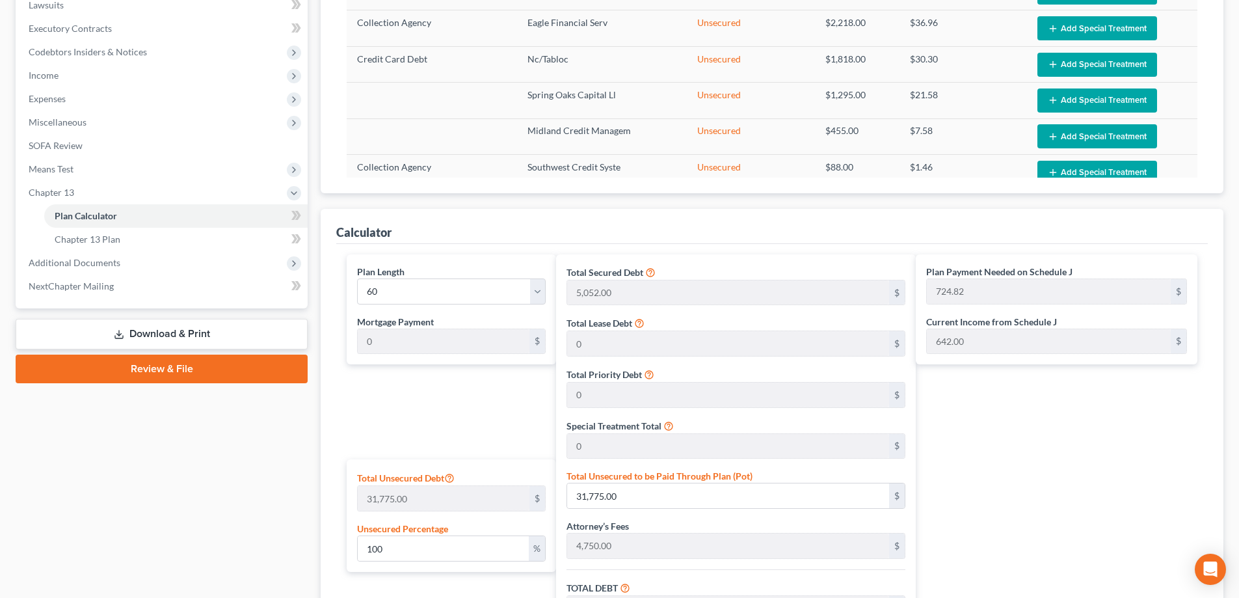
scroll to position [390, 0]
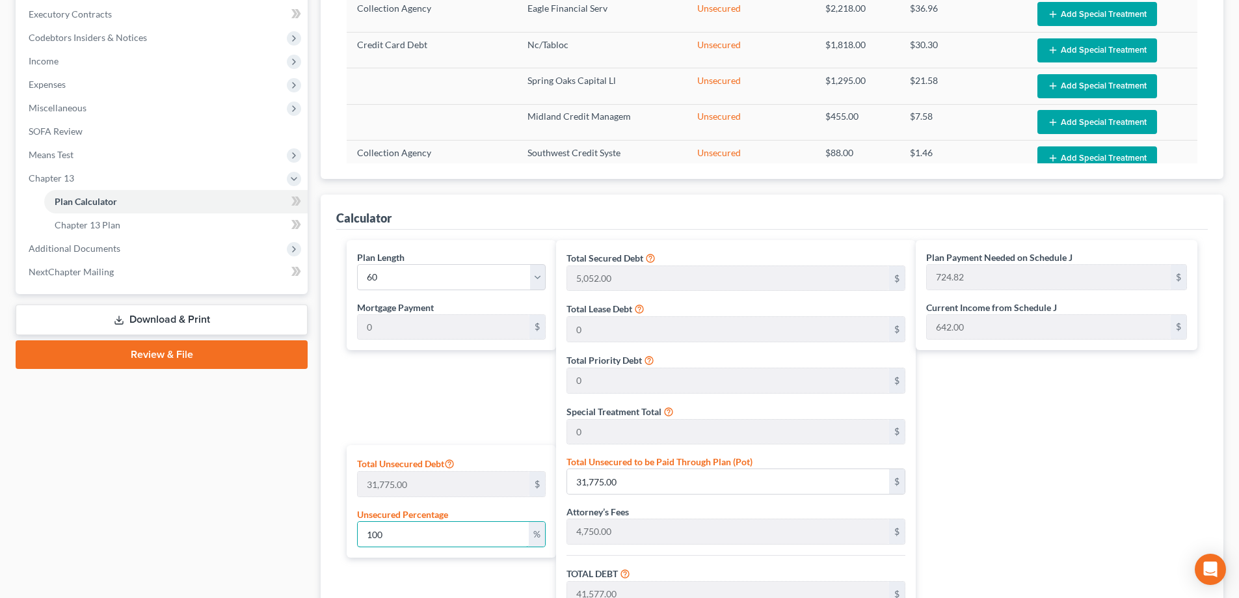
drag, startPoint x: 399, startPoint y: 534, endPoint x: 331, endPoint y: 531, distance: 68.4
click at [324, 536] on div "Calculator Plan Length 1 2 3 4 5 6 7 8 9 10 11 12 13 14 15 16 17 18 19 20 21 22…" at bounding box center [772, 489] width 903 height 589
type input "8"
type input "2,542.00"
type input "12,344.00"
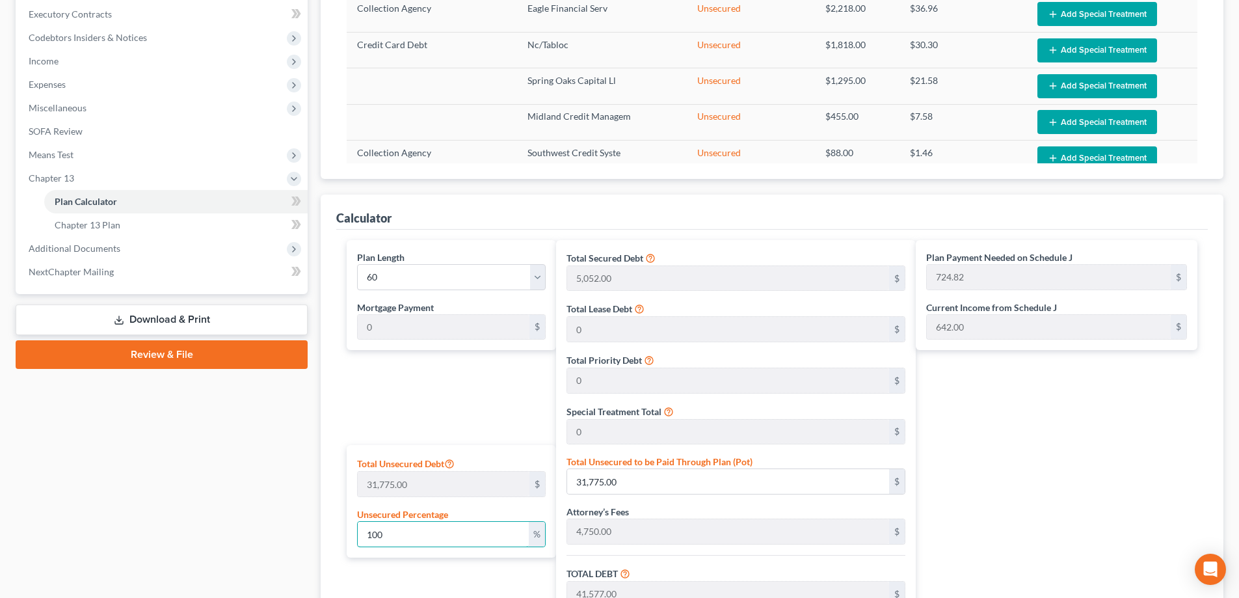
type input "567.82"
type input "12,911.82"
type input "215.19"
type input "80"
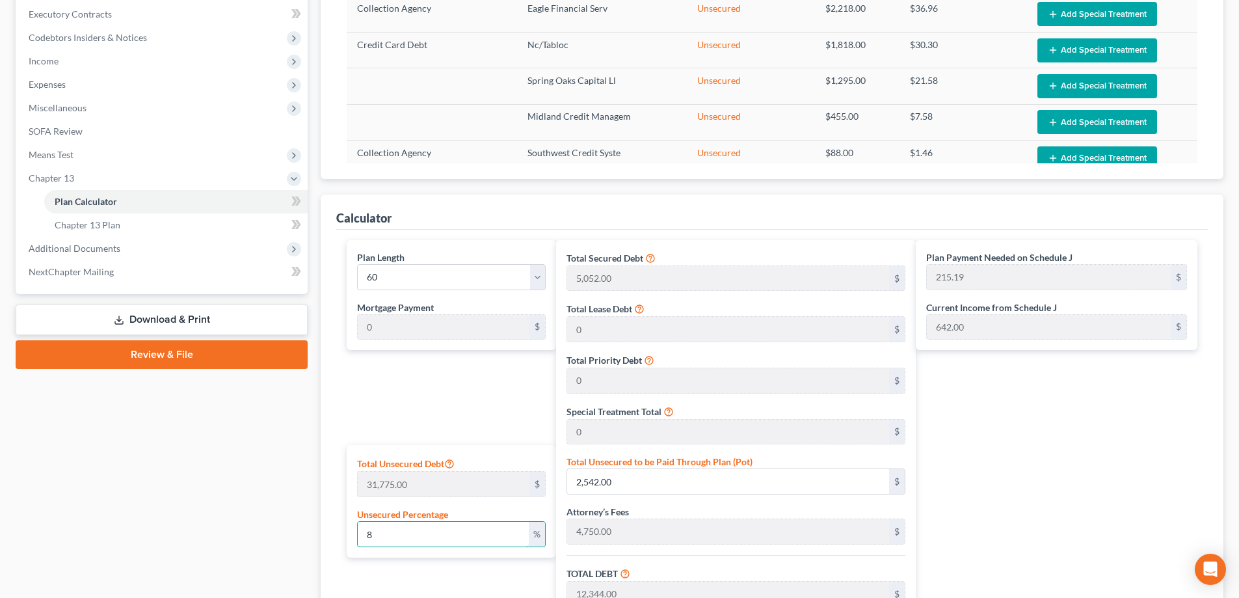
type input "25,420.00"
type input "35,222.00"
type input "1,620.21"
type input "36,842.21"
type input "614.03"
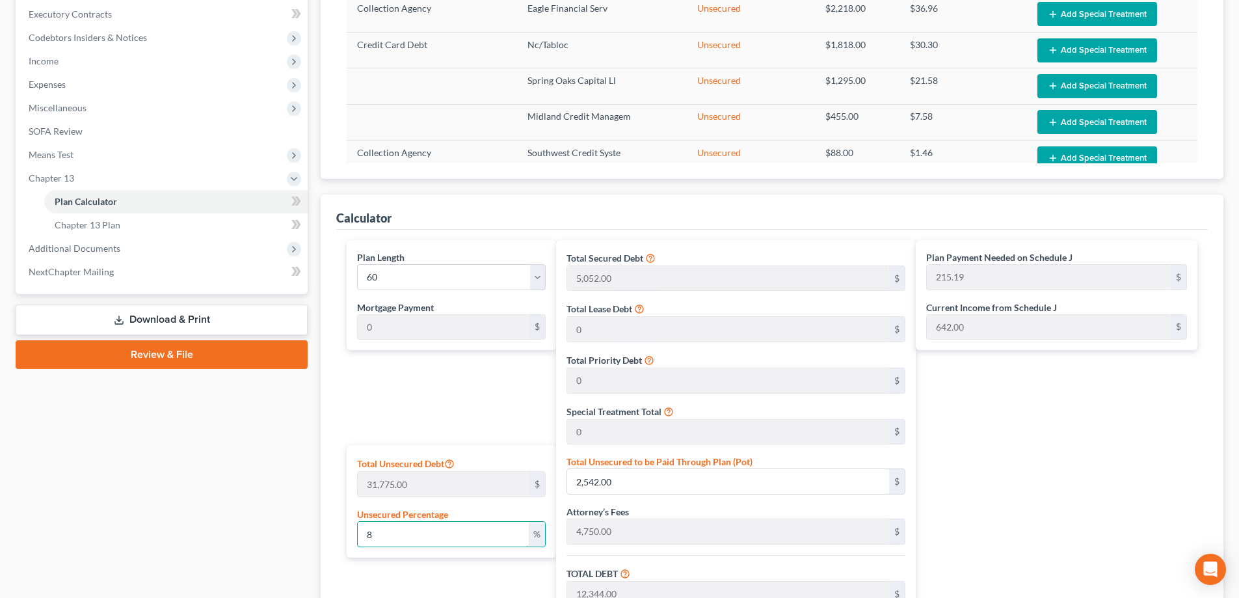
type input "614.03"
type input "80"
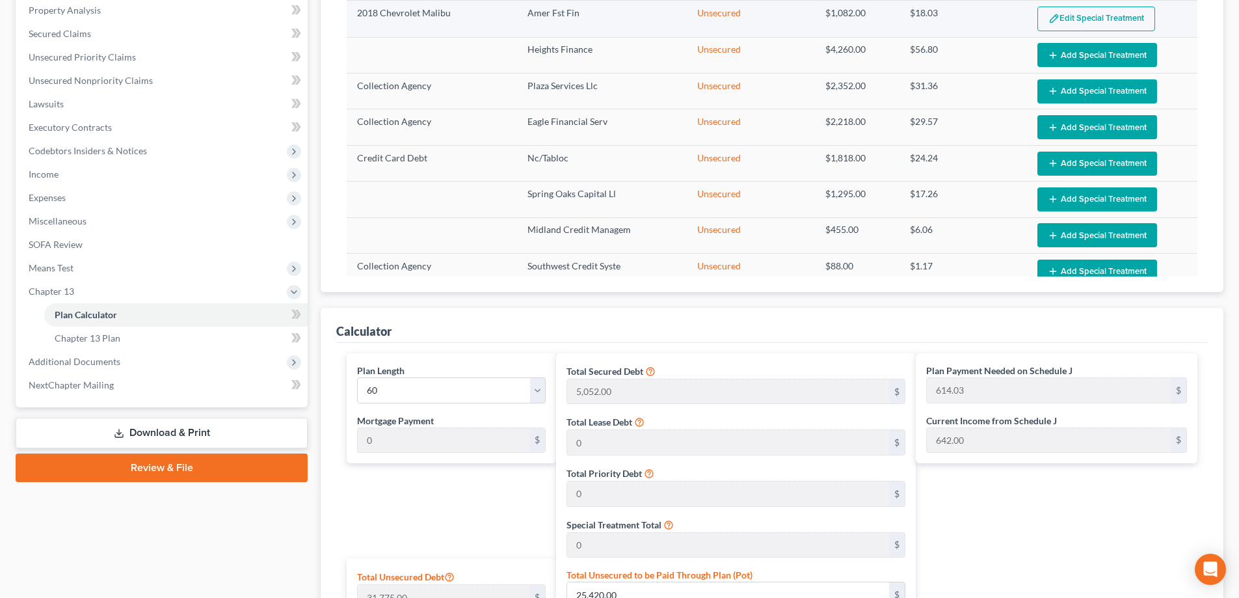
scroll to position [0, 0]
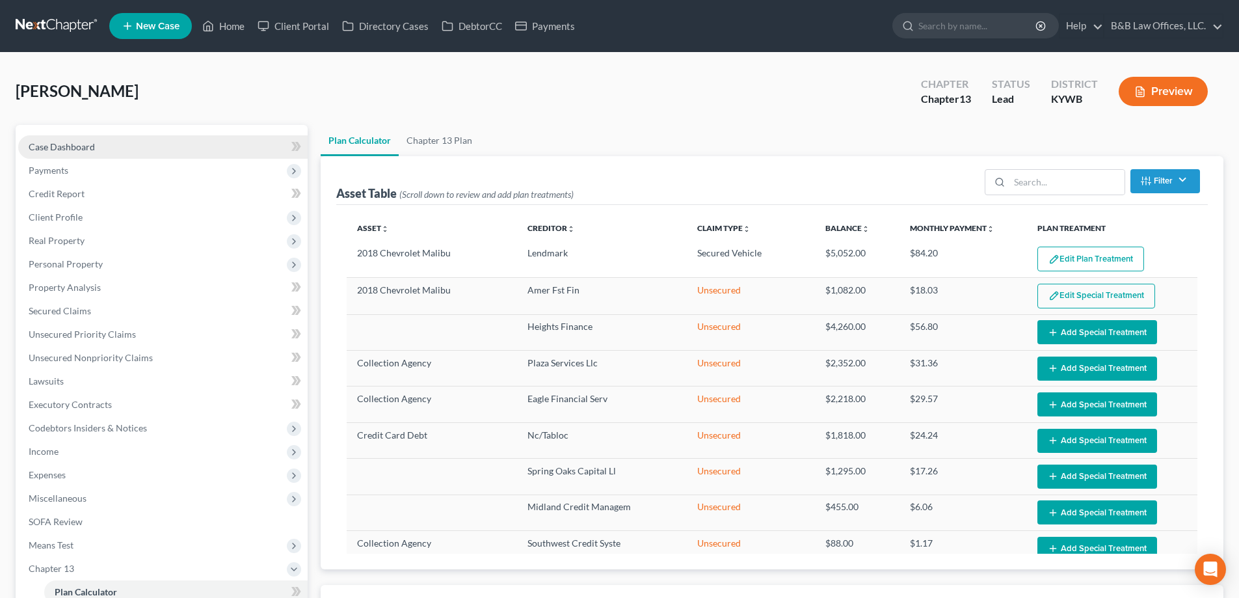
click at [111, 147] on link "Case Dashboard" at bounding box center [163, 146] width 290 height 23
select select "2"
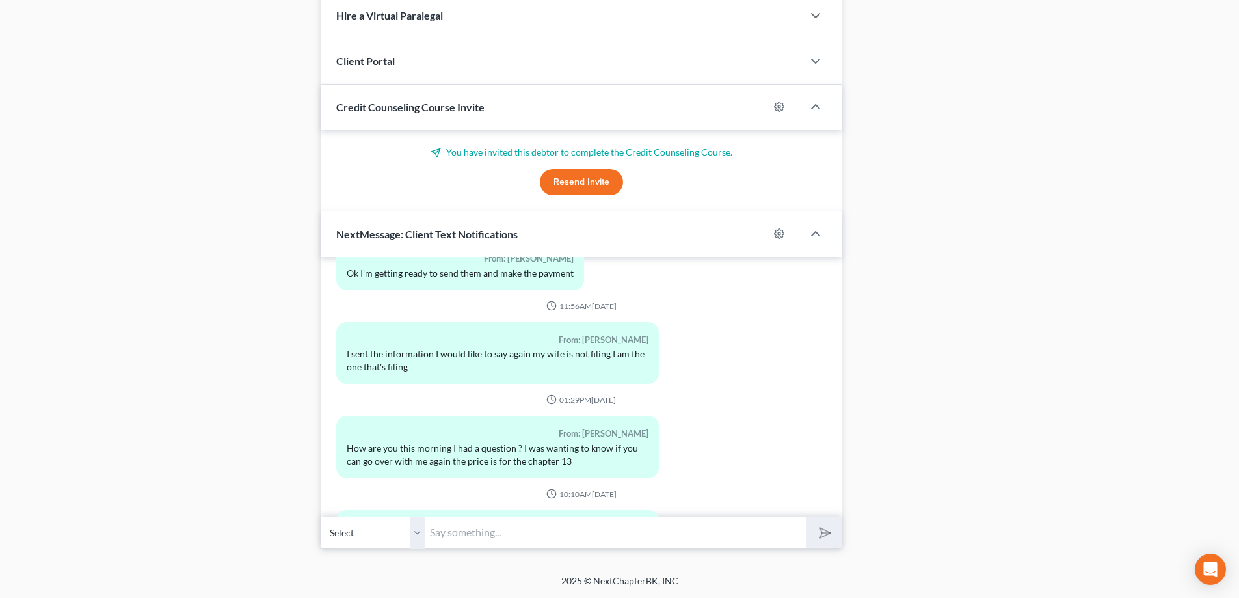
scroll to position [3619, 0]
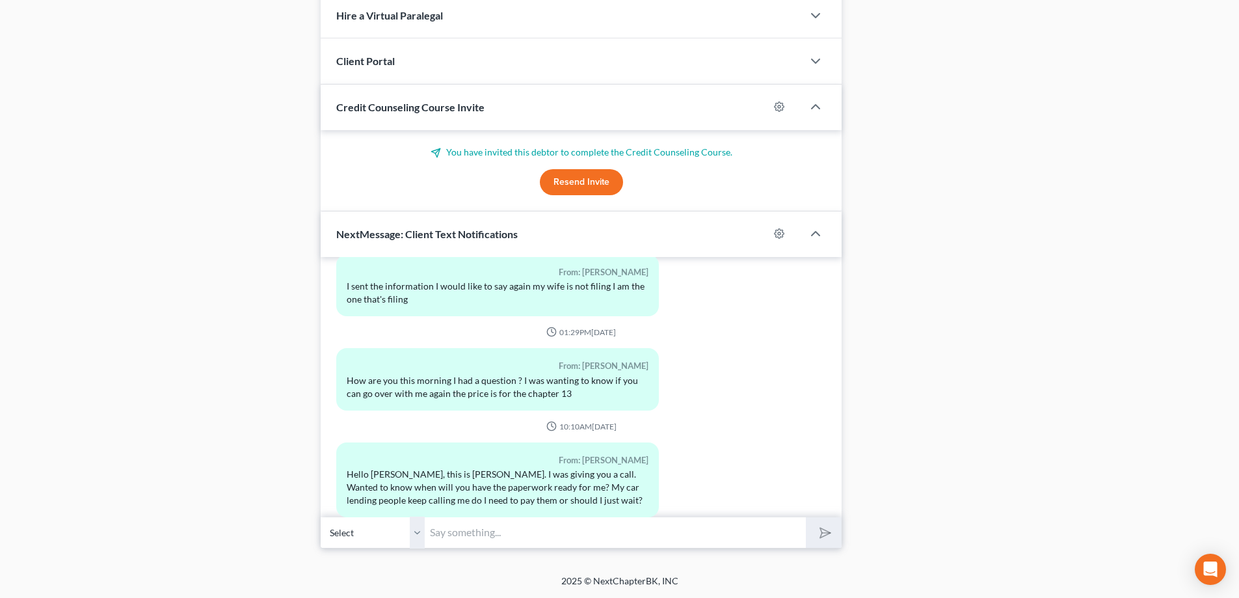
click at [458, 539] on input "text" at bounding box center [615, 533] width 381 height 32
type input "I should have draft documents to review by [DATE]."
click at [806, 517] on button "submit" at bounding box center [824, 532] width 36 height 31
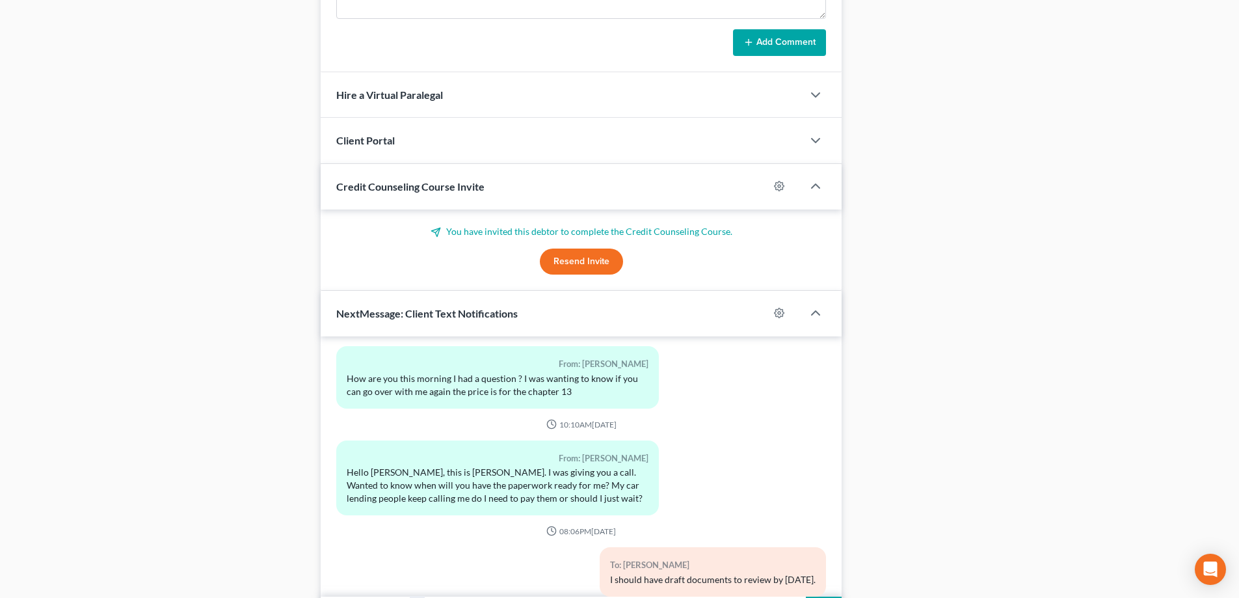
scroll to position [1021, 0]
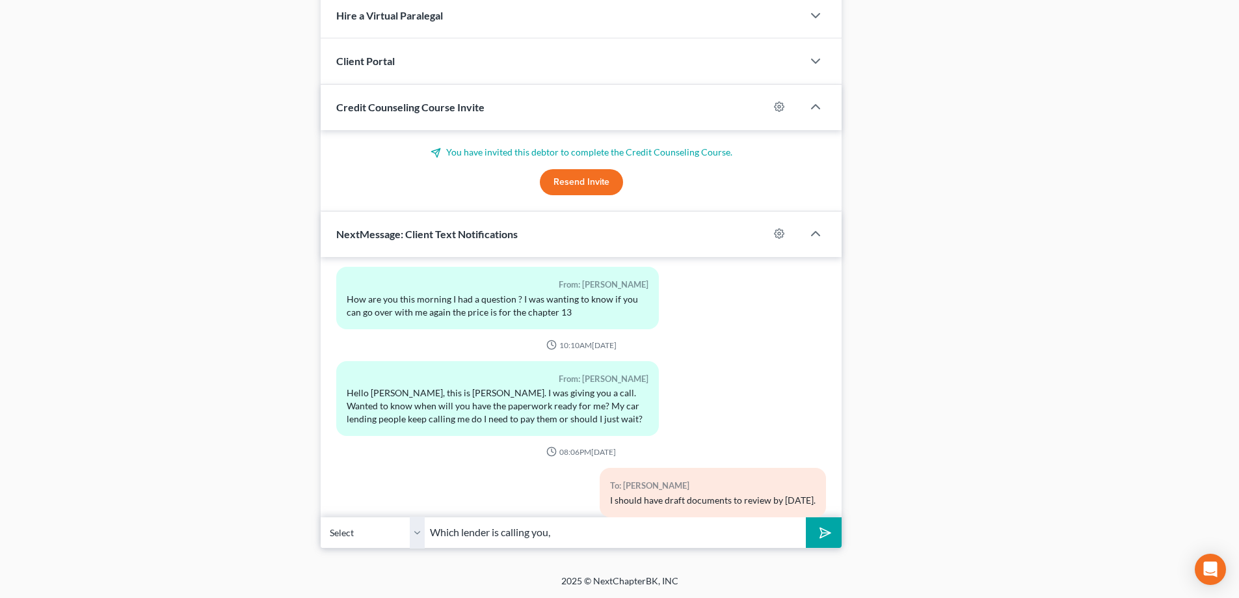
click at [577, 533] on input "Which lender is calling you," at bounding box center [615, 533] width 381 height 32
drag, startPoint x: 619, startPoint y: 537, endPoint x: 626, endPoint y: 537, distance: 7.2
click at [619, 537] on input "Which lender is calling you, Lendmark or" at bounding box center [615, 533] width 381 height 32
type input "Which lender is calling you, Lendmark or AmeriFirst?"
click at [806, 517] on button "submit" at bounding box center [824, 532] width 36 height 31
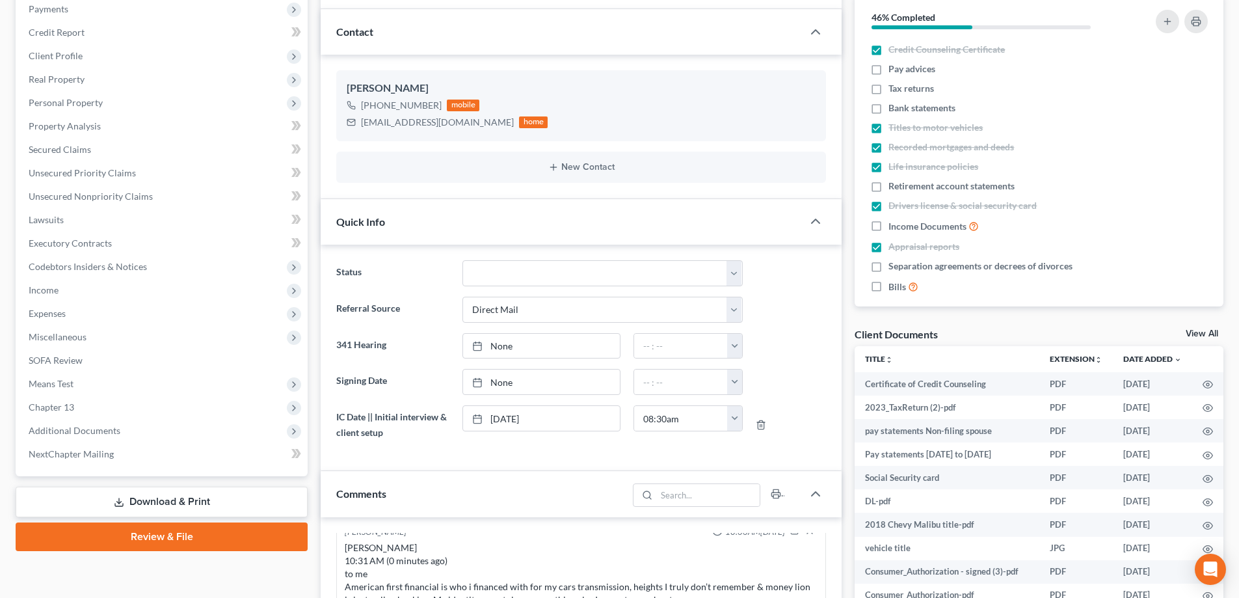
scroll to position [0, 0]
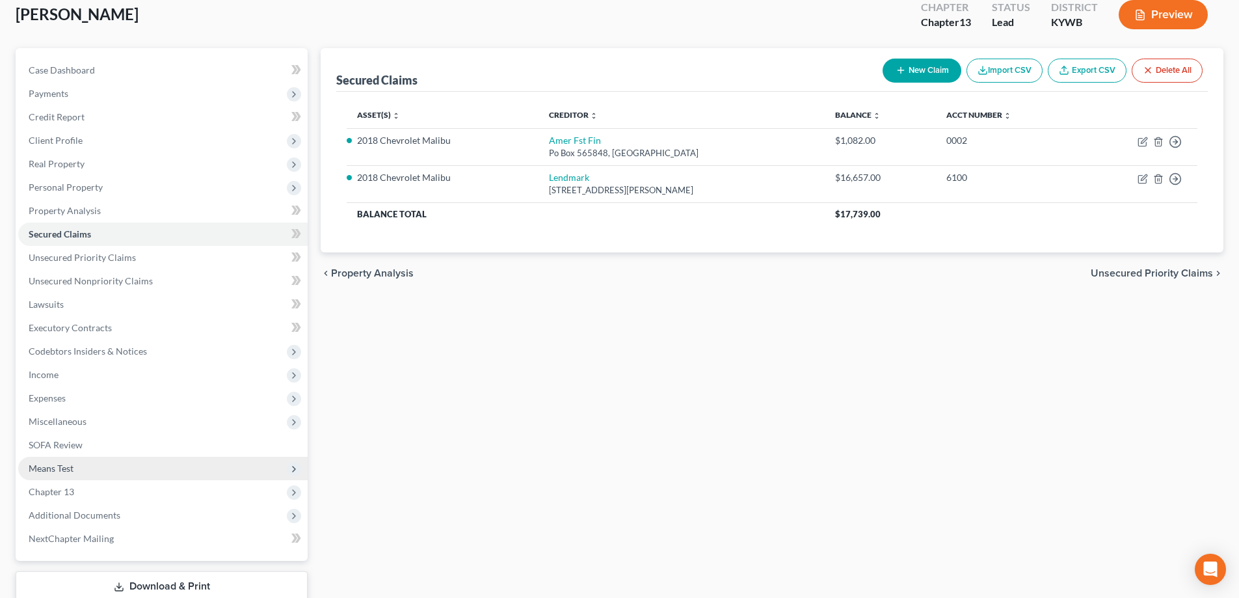
scroll to position [164, 0]
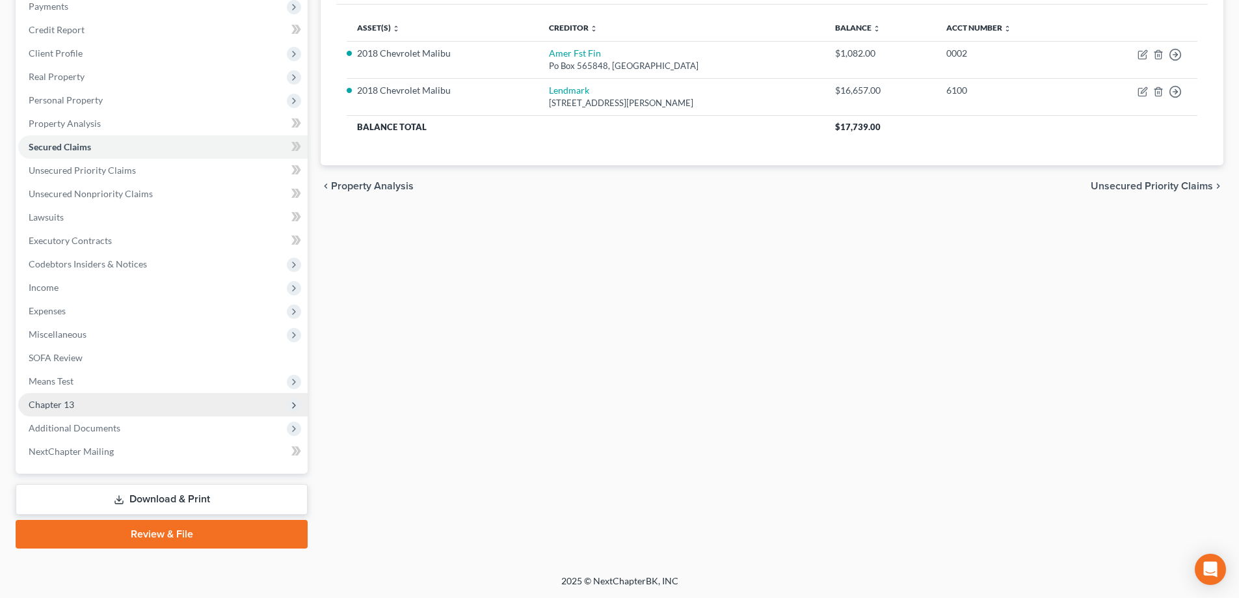
click at [93, 407] on span "Chapter 13" at bounding box center [163, 404] width 290 height 23
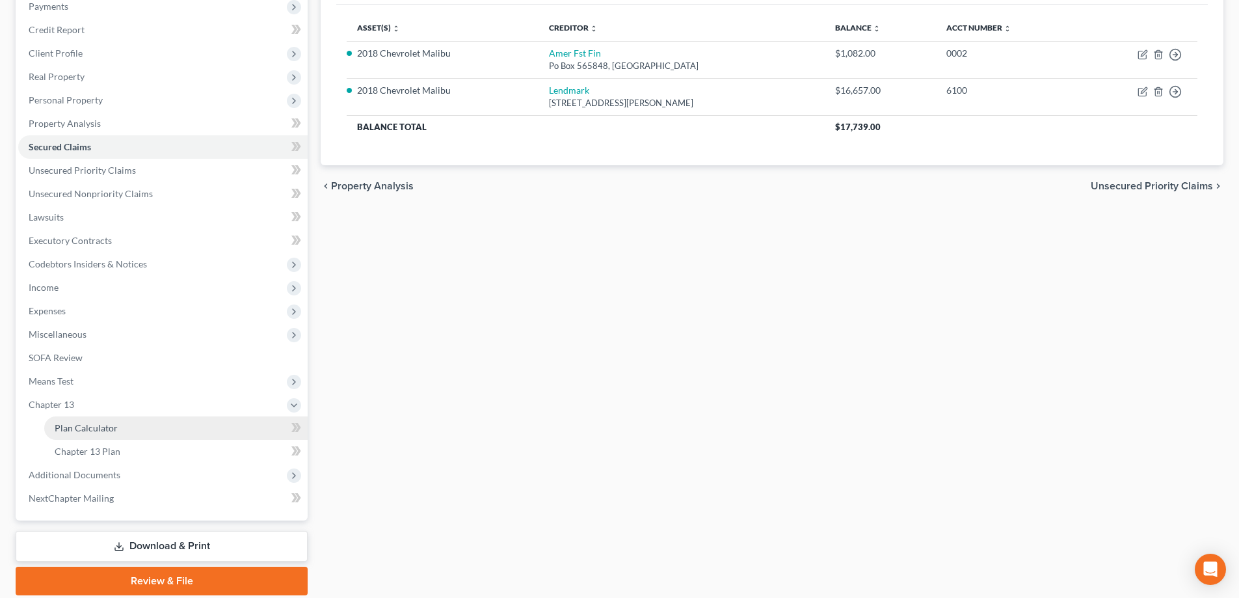
click at [95, 426] on span "Plan Calculator" at bounding box center [86, 427] width 63 height 11
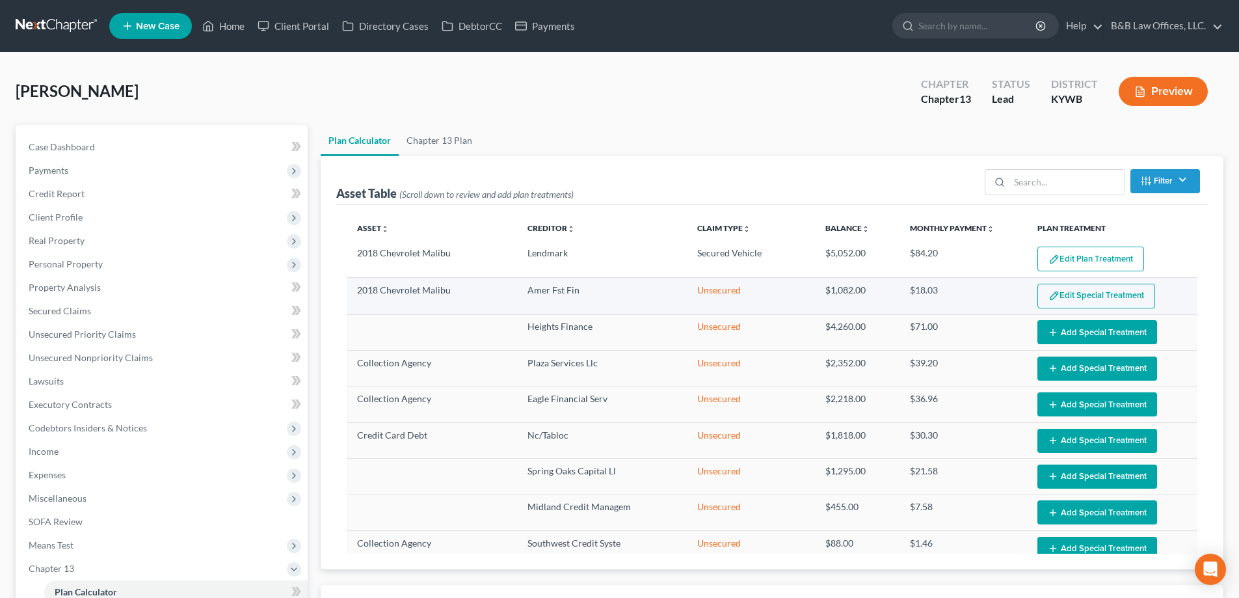
select select "59"
click at [235, 27] on link "Home" at bounding box center [223, 25] width 55 height 23
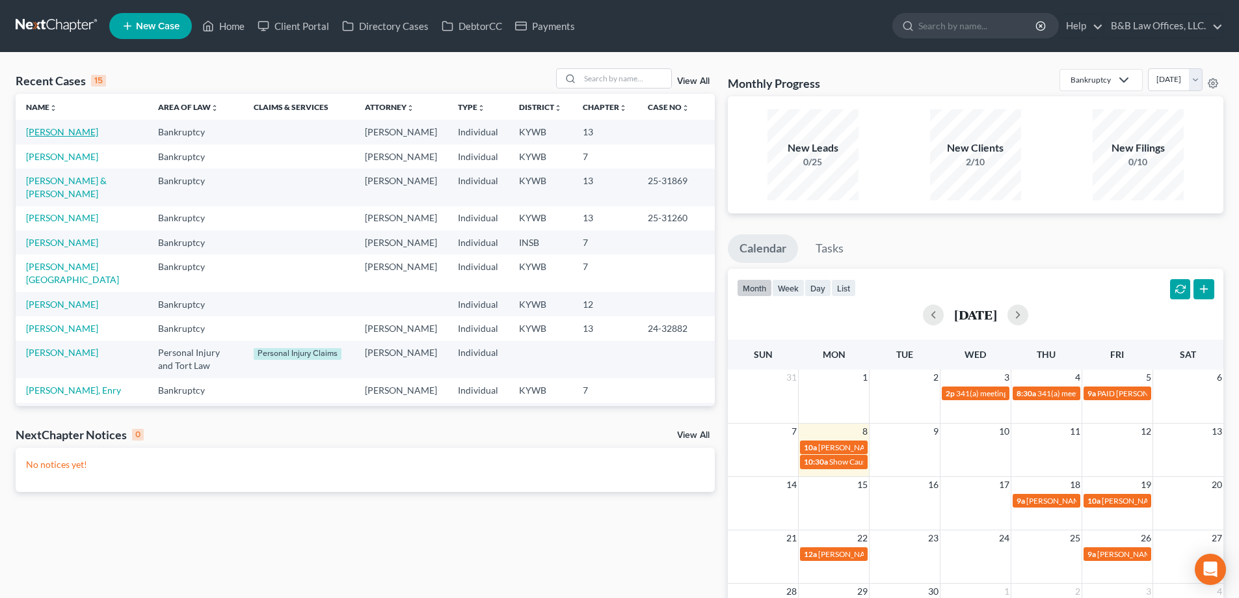
click at [43, 130] on link "[PERSON_NAME]" at bounding box center [62, 131] width 72 height 11
select select "2"
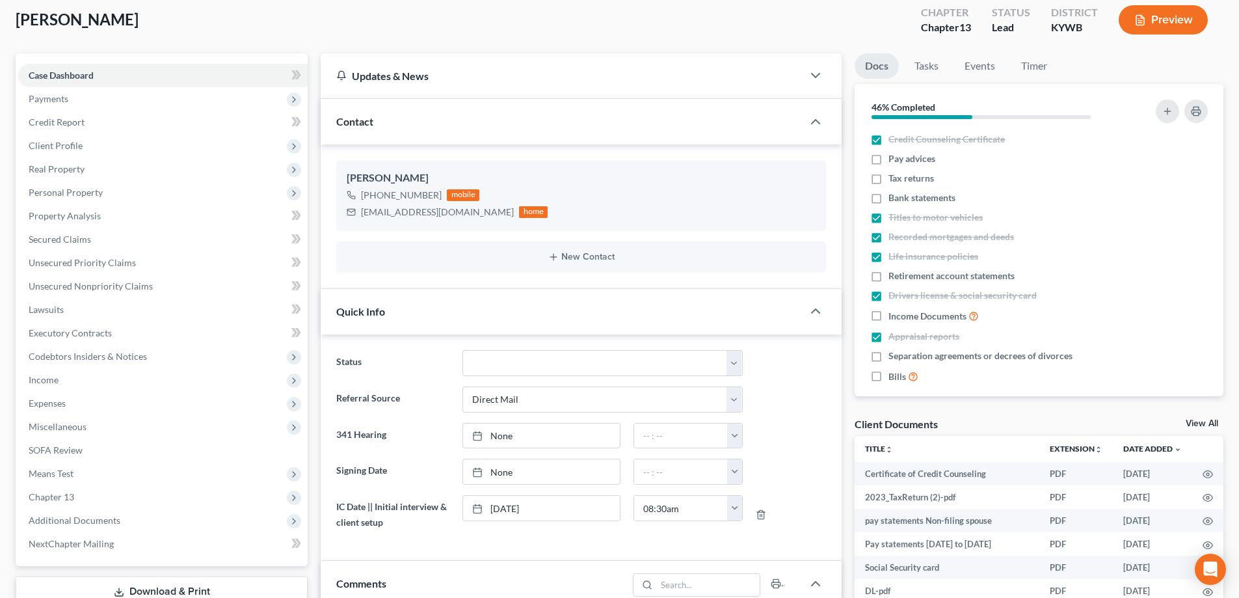
scroll to position [65, 0]
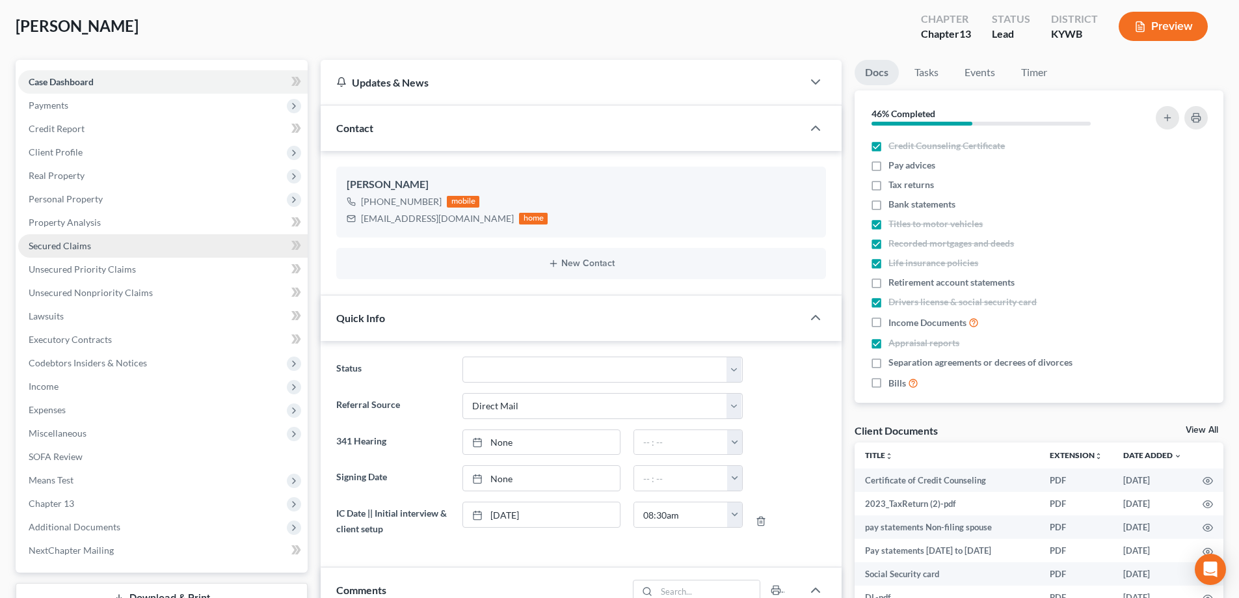
click at [97, 251] on link "Secured Claims" at bounding box center [163, 245] width 290 height 23
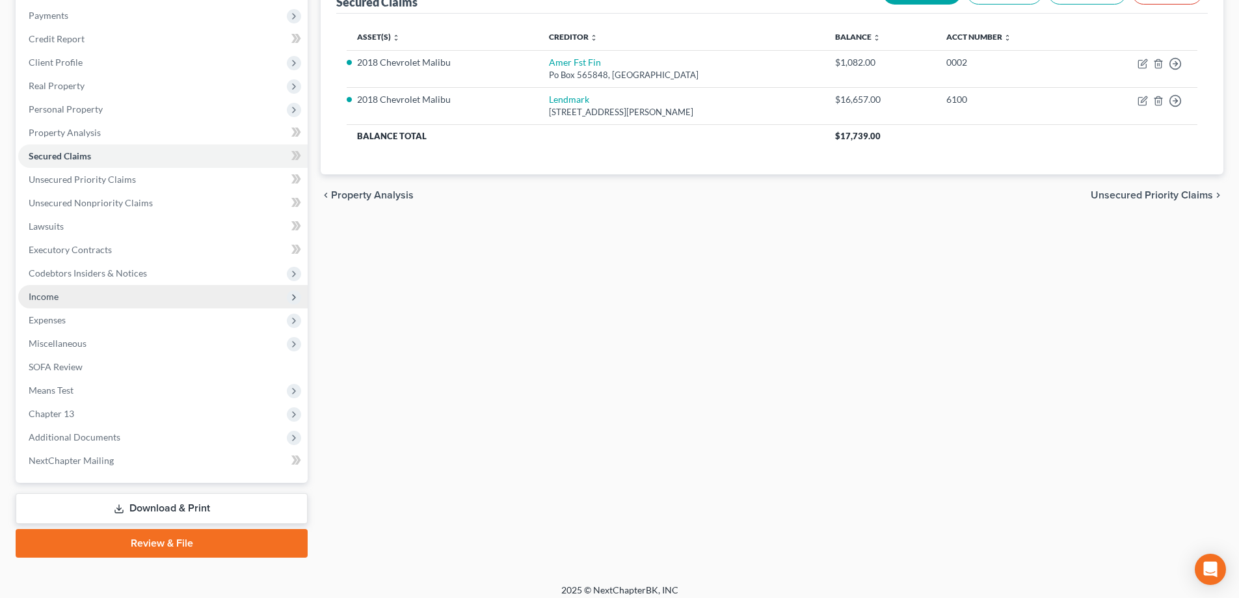
scroll to position [164, 0]
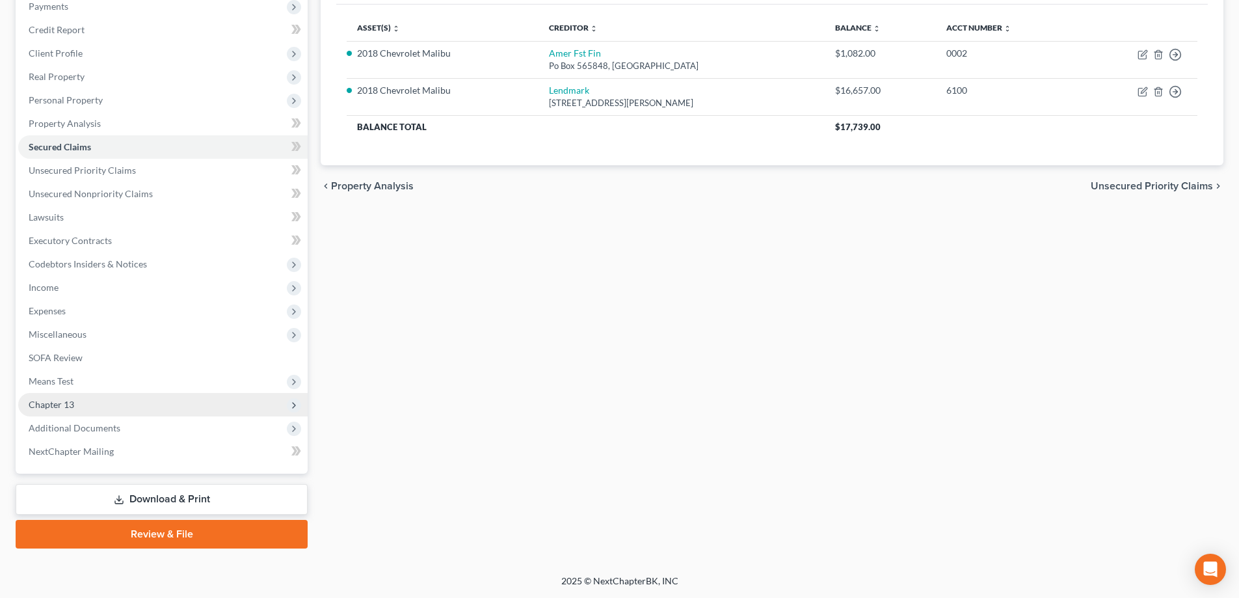
click at [131, 407] on span "Chapter 13" at bounding box center [163, 404] width 290 height 23
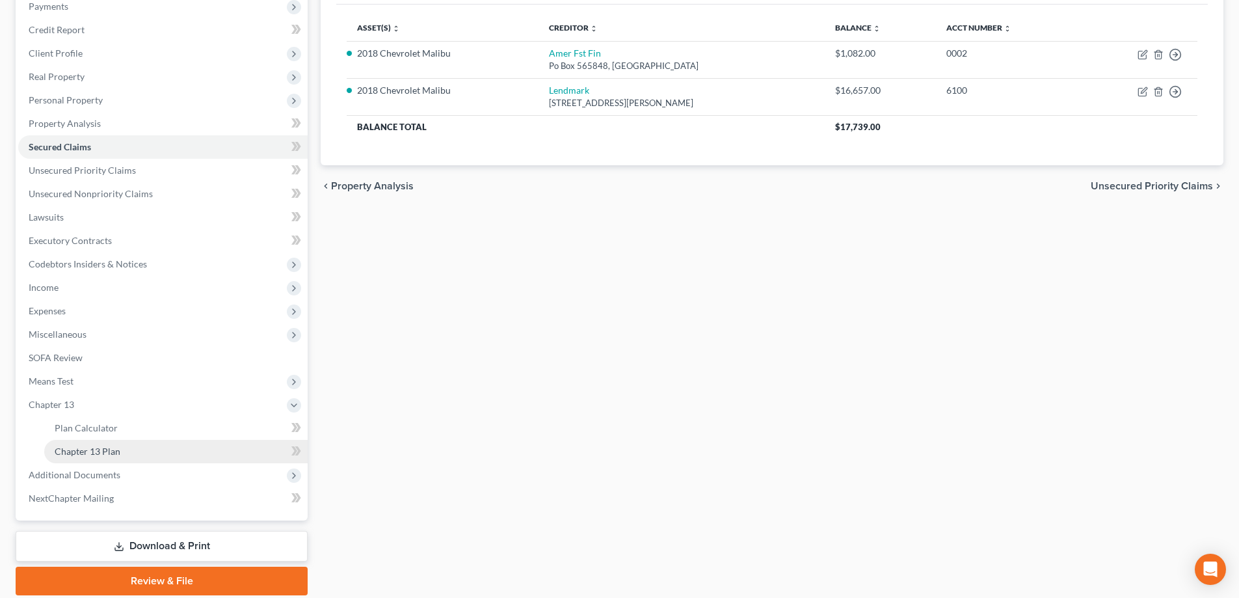
click at [137, 452] on link "Chapter 13 Plan" at bounding box center [176, 451] width 264 height 23
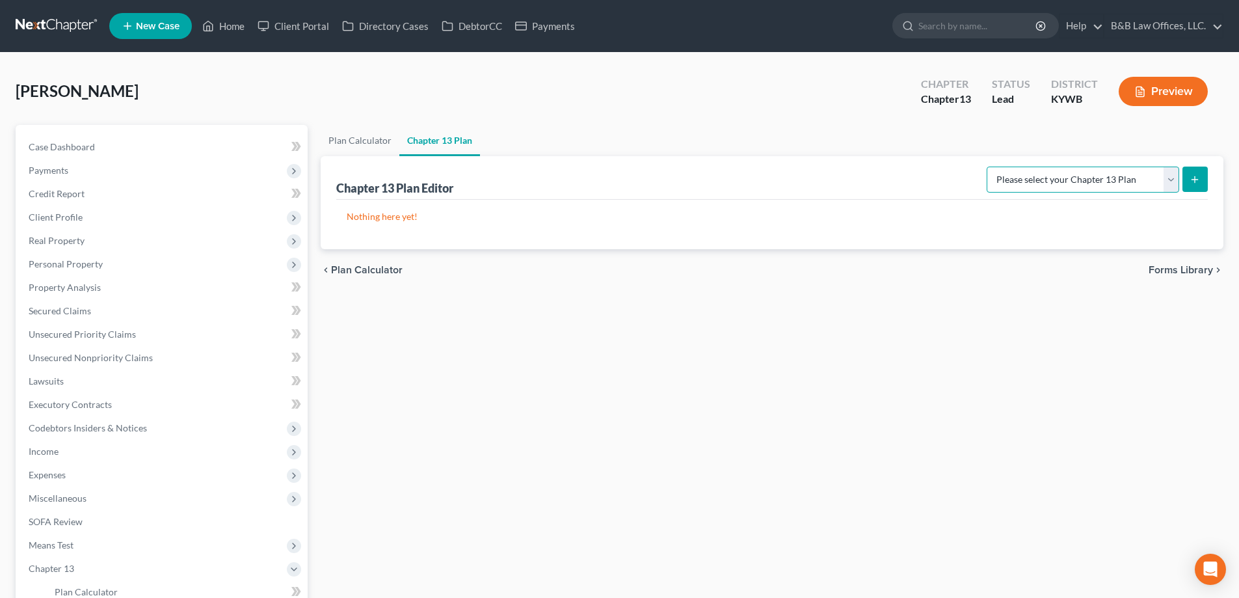
click at [1174, 172] on select "Please select your Chapter 13 Plan National Form Plan - Official Form 113" at bounding box center [1083, 180] width 193 height 26
select select "0"
click at [992, 167] on select "Please select your Chapter 13 Plan National Form Plan - Official Form 113" at bounding box center [1083, 180] width 193 height 26
click at [1202, 178] on button "submit" at bounding box center [1195, 179] width 25 height 25
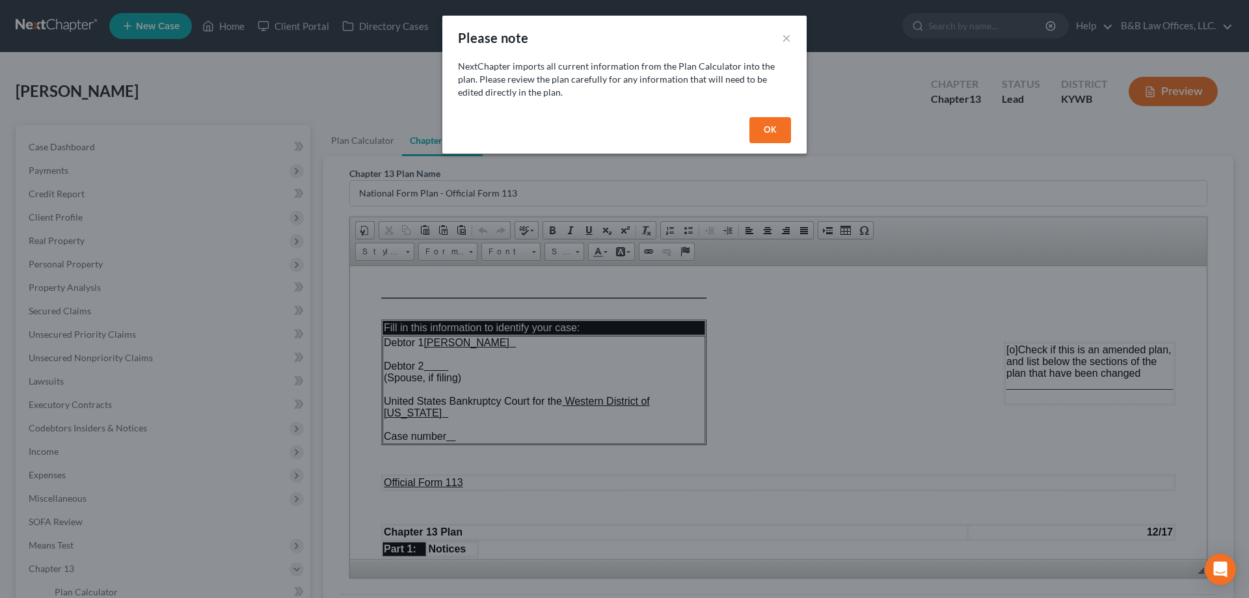
click at [776, 127] on button "OK" at bounding box center [771, 130] width 42 height 26
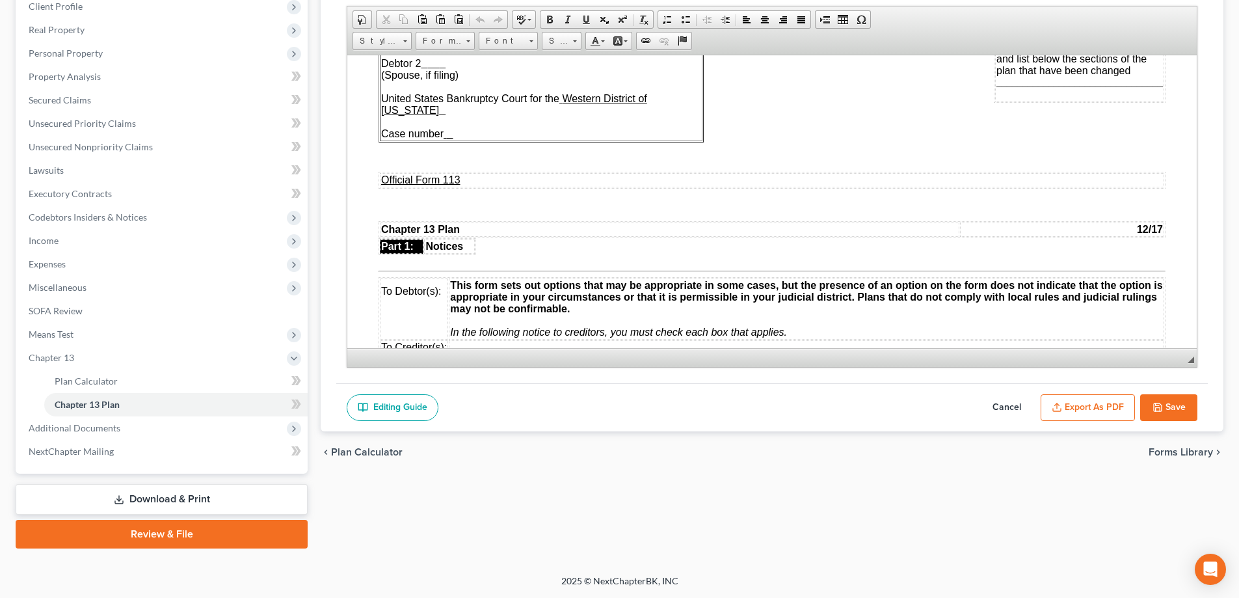
scroll to position [130, 0]
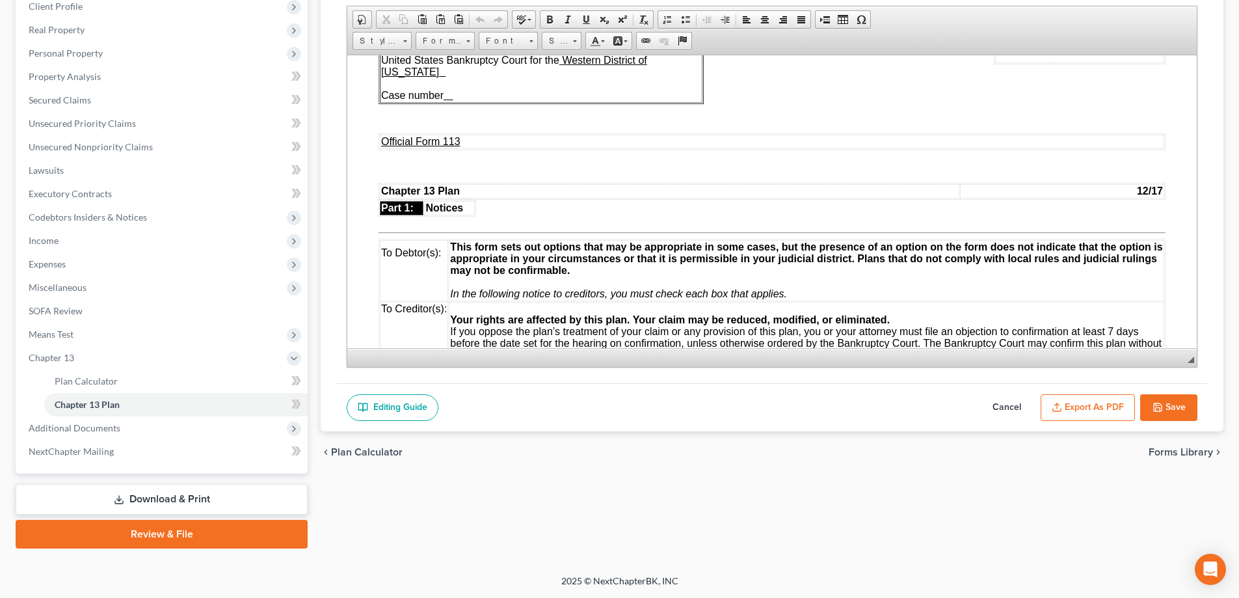
drag, startPoint x: 1176, startPoint y: 403, endPoint x: 1173, endPoint y: 392, distance: 11.5
click at [1176, 401] on button "Save" at bounding box center [1169, 407] width 57 height 27
select select "0"
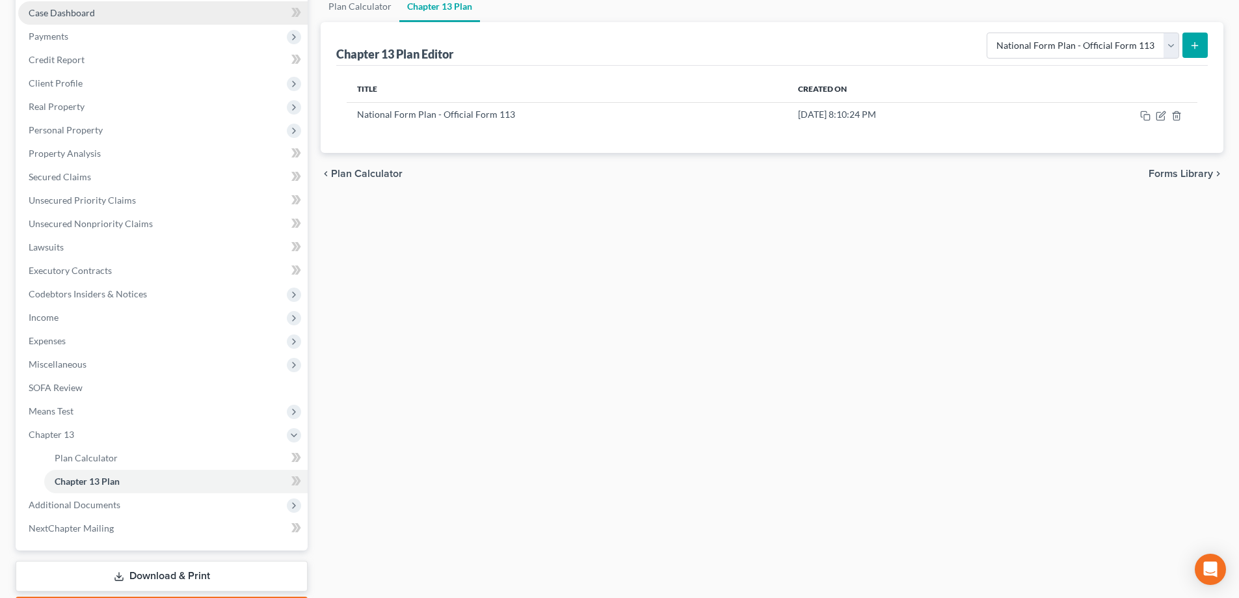
scroll to position [0, 0]
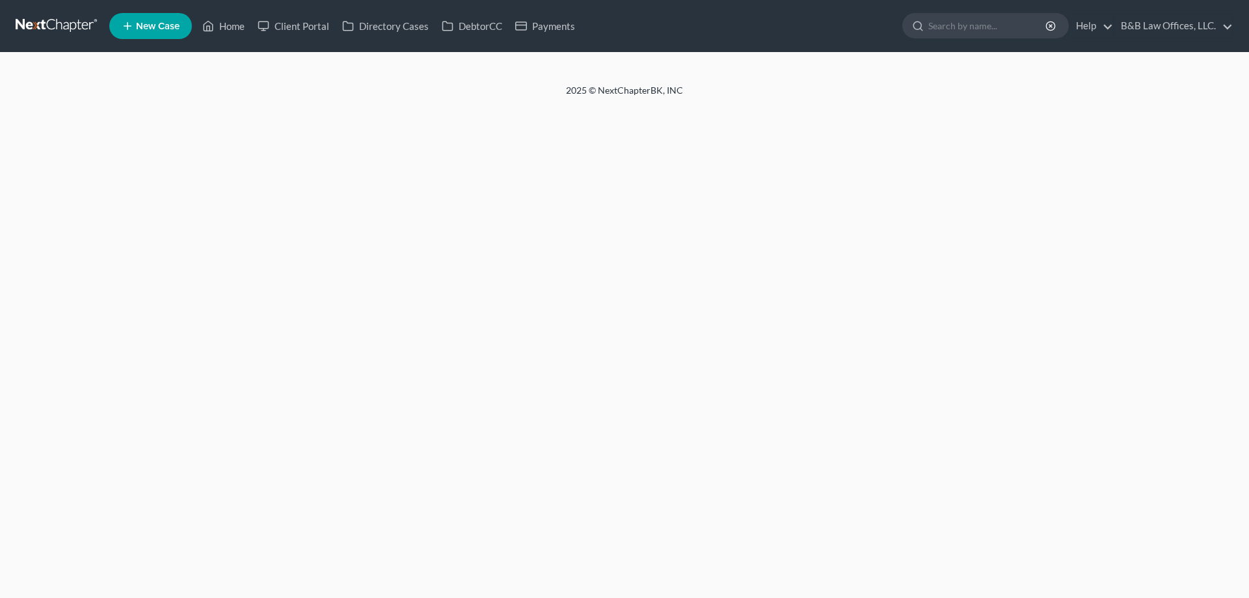
select select "2"
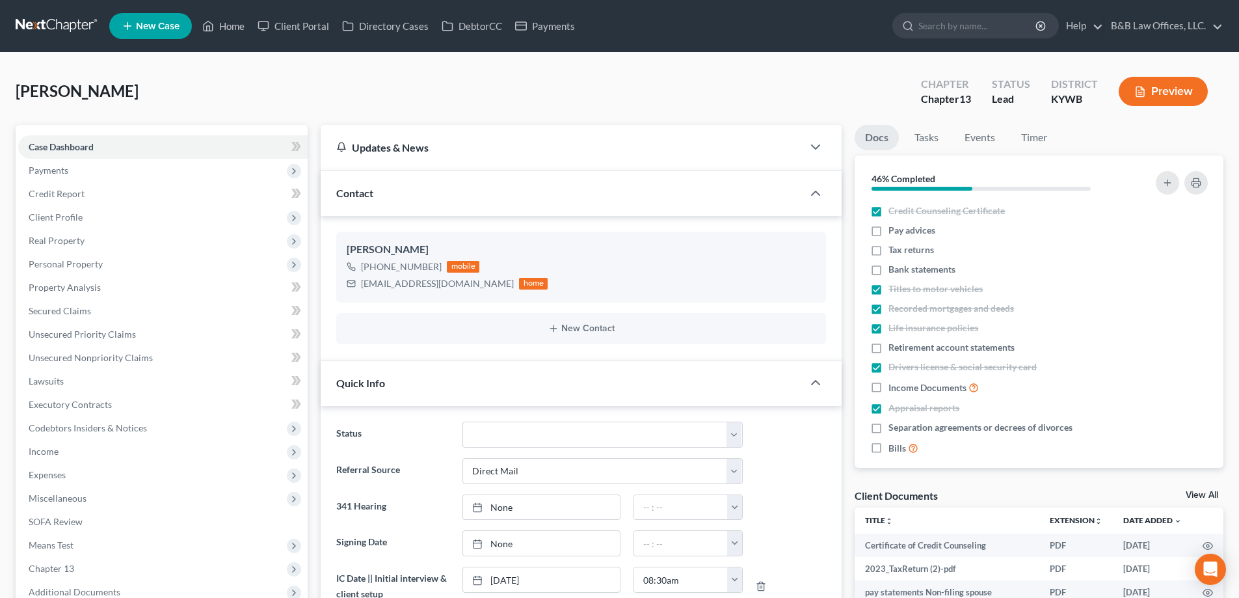
scroll to position [3759, 0]
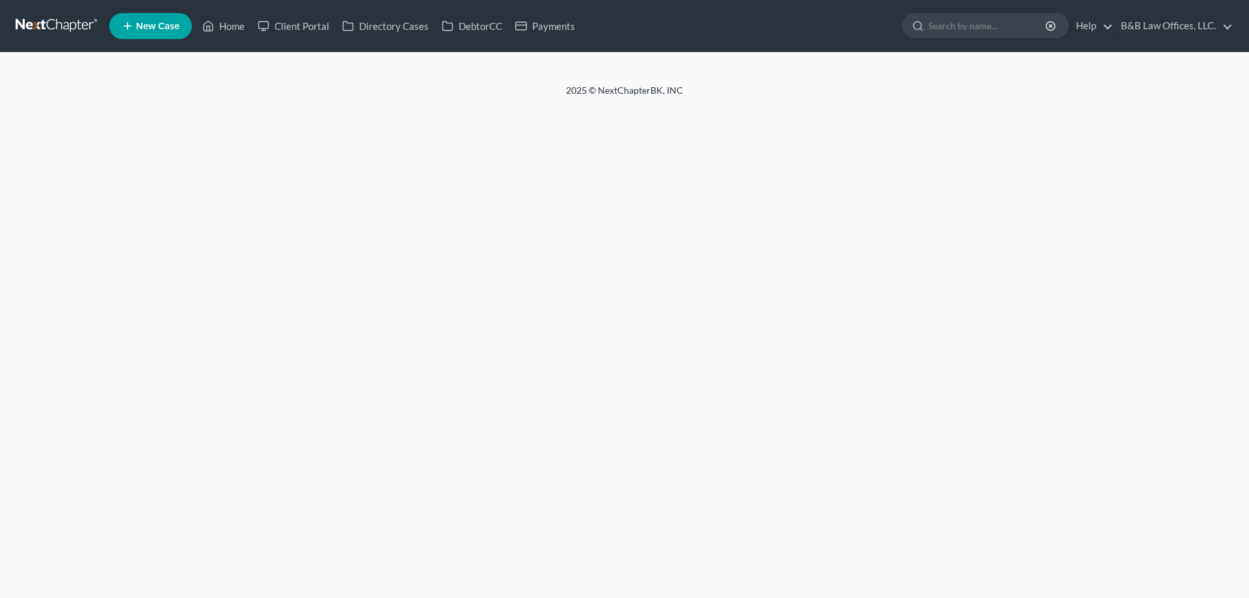
select select "1"
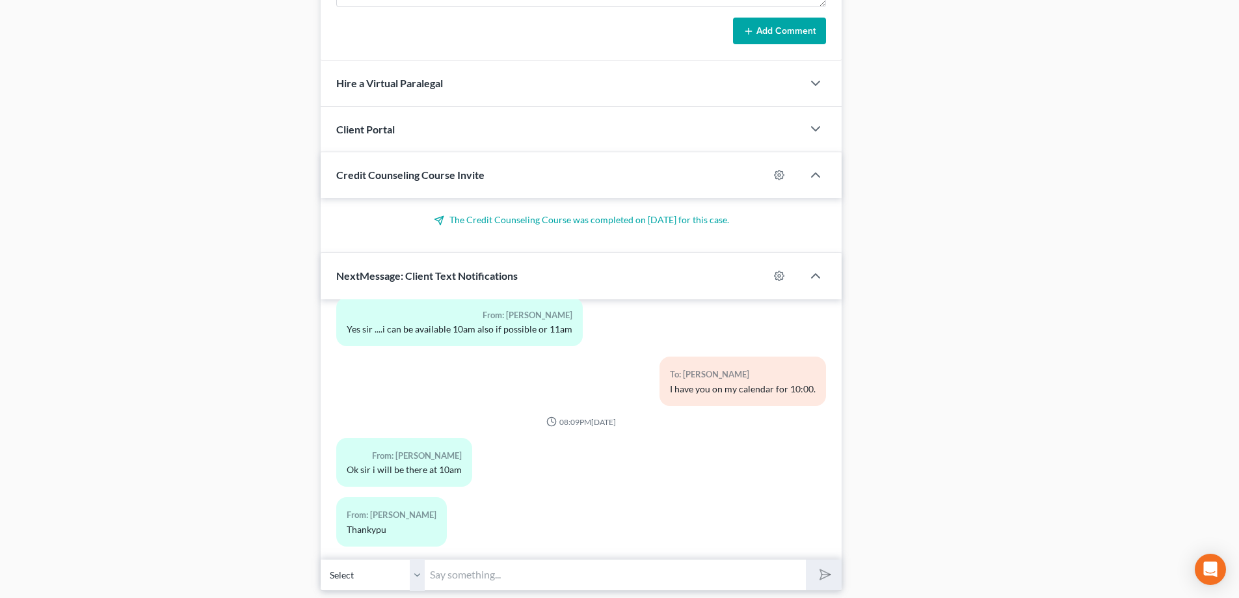
scroll to position [1060, 0]
